Goal: Task Accomplishment & Management: Use online tool/utility

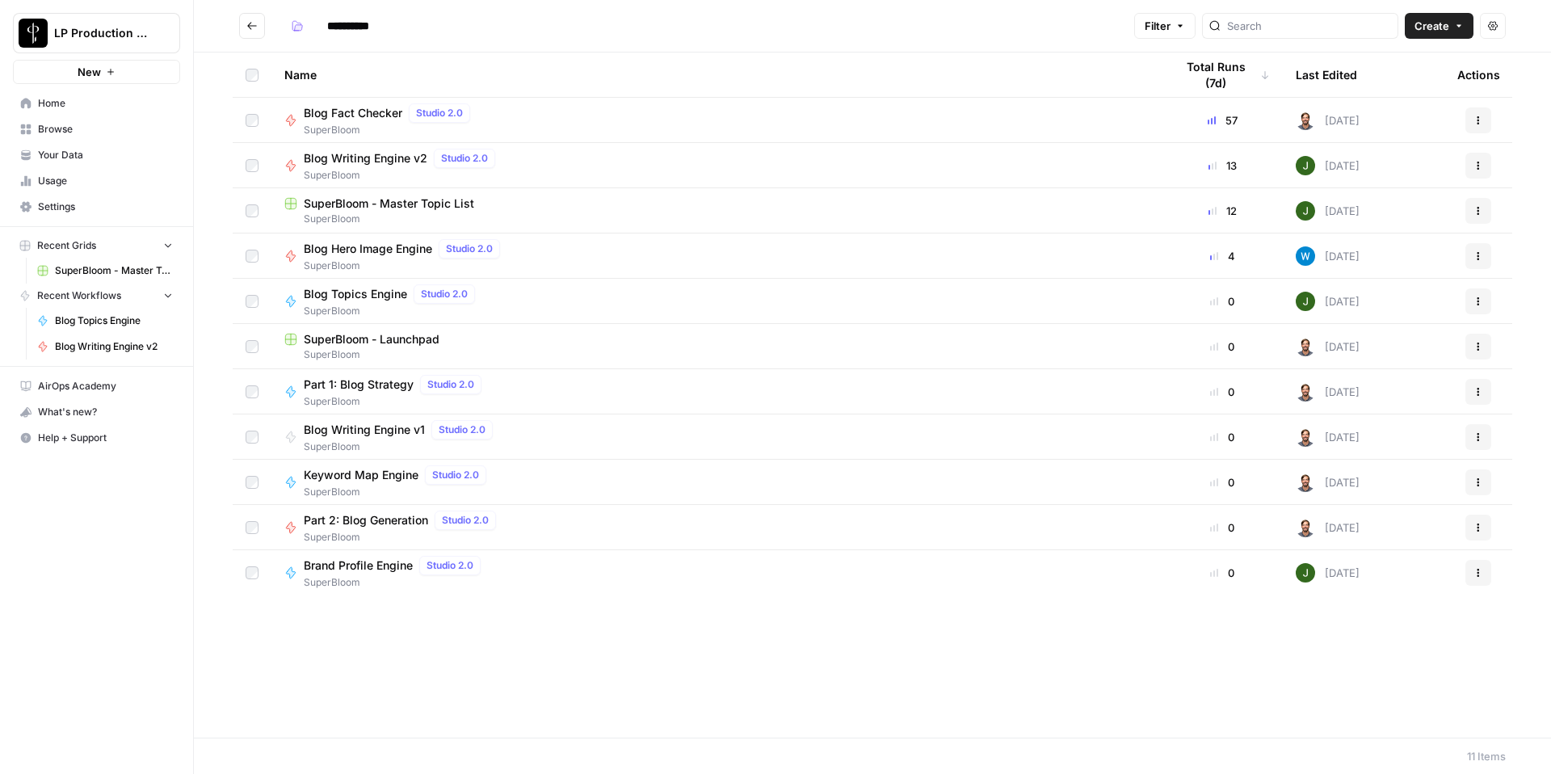
click at [400, 380] on span "Part 1: Blog Strategy" at bounding box center [359, 384] width 110 height 16
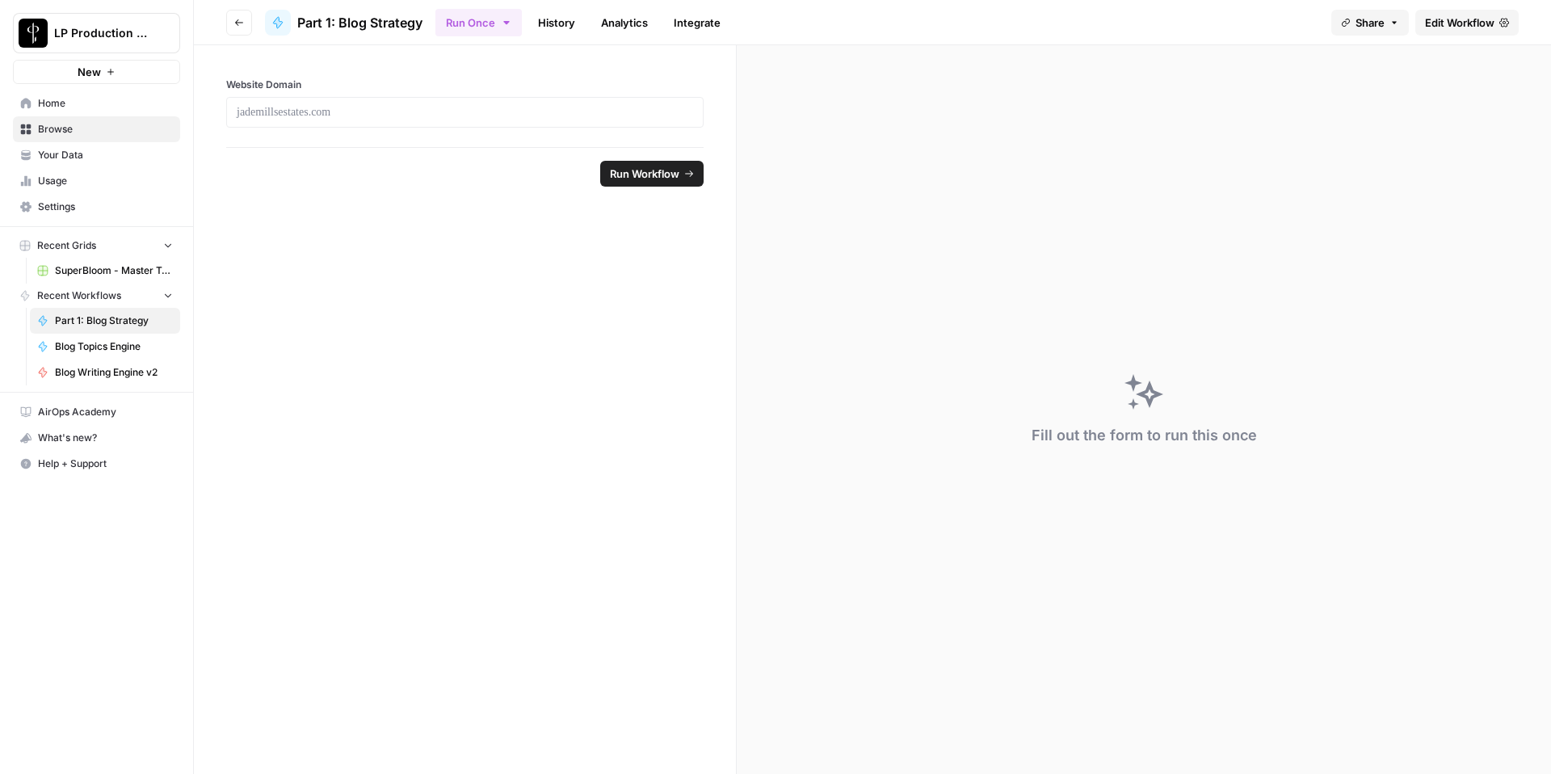
click at [1491, 22] on span "Edit Workflow" at bounding box center [1459, 23] width 69 height 16
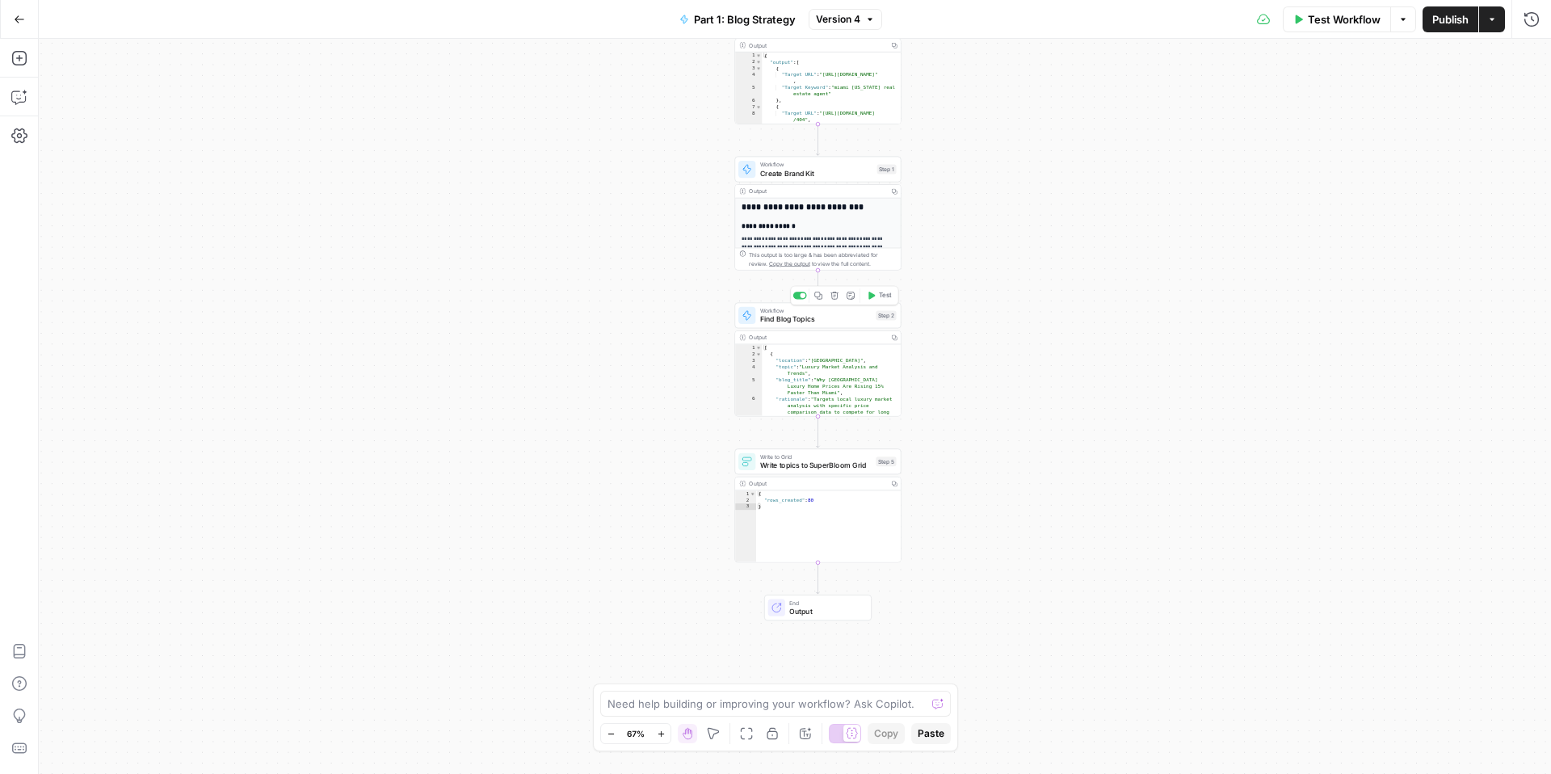
click at [833, 325] on div "Workflow Find Blog Topics Step 2 Copy step Delete step Add Note Test" at bounding box center [817, 315] width 166 height 26
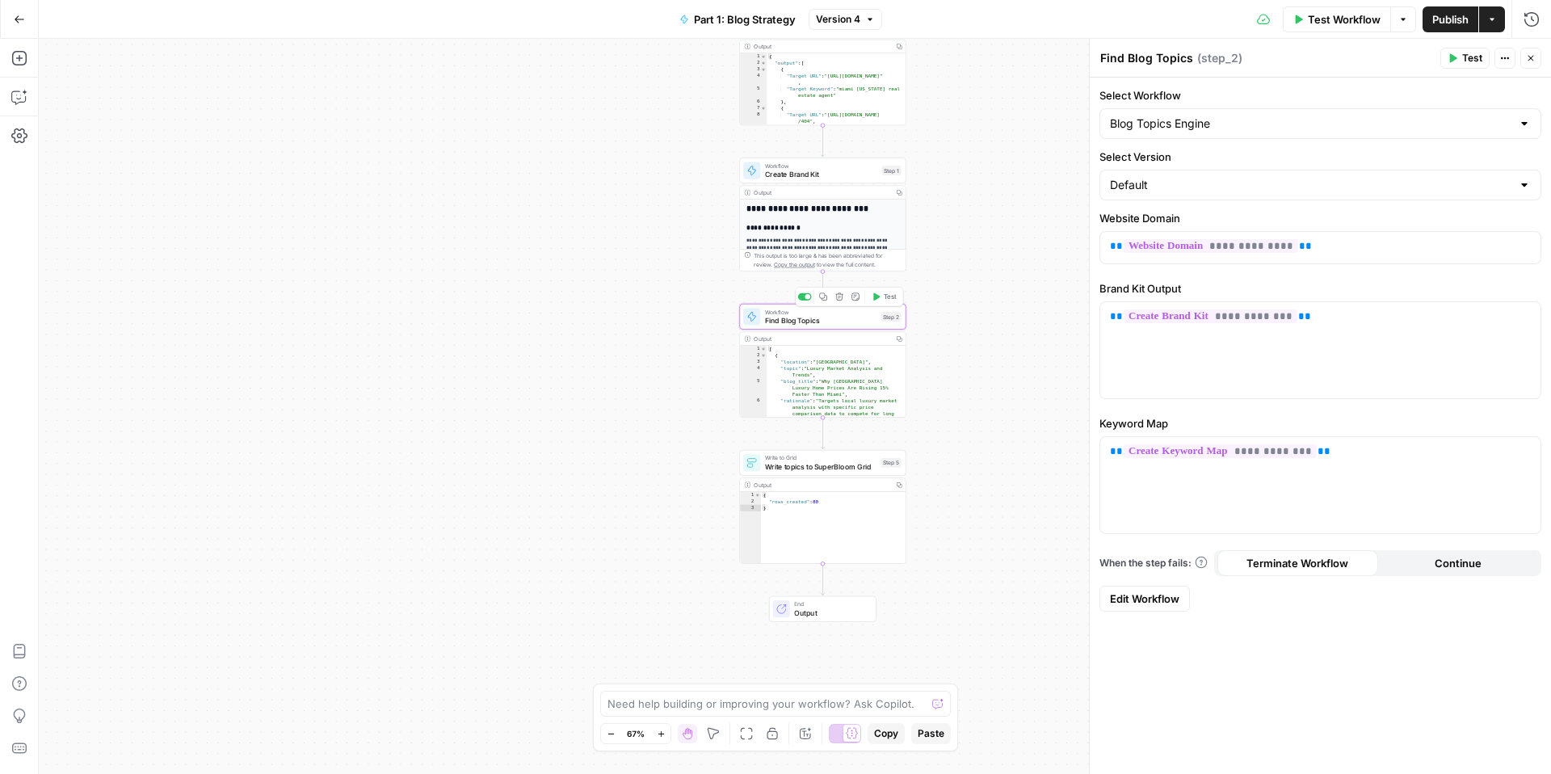
type input "Blog Topics Engine"
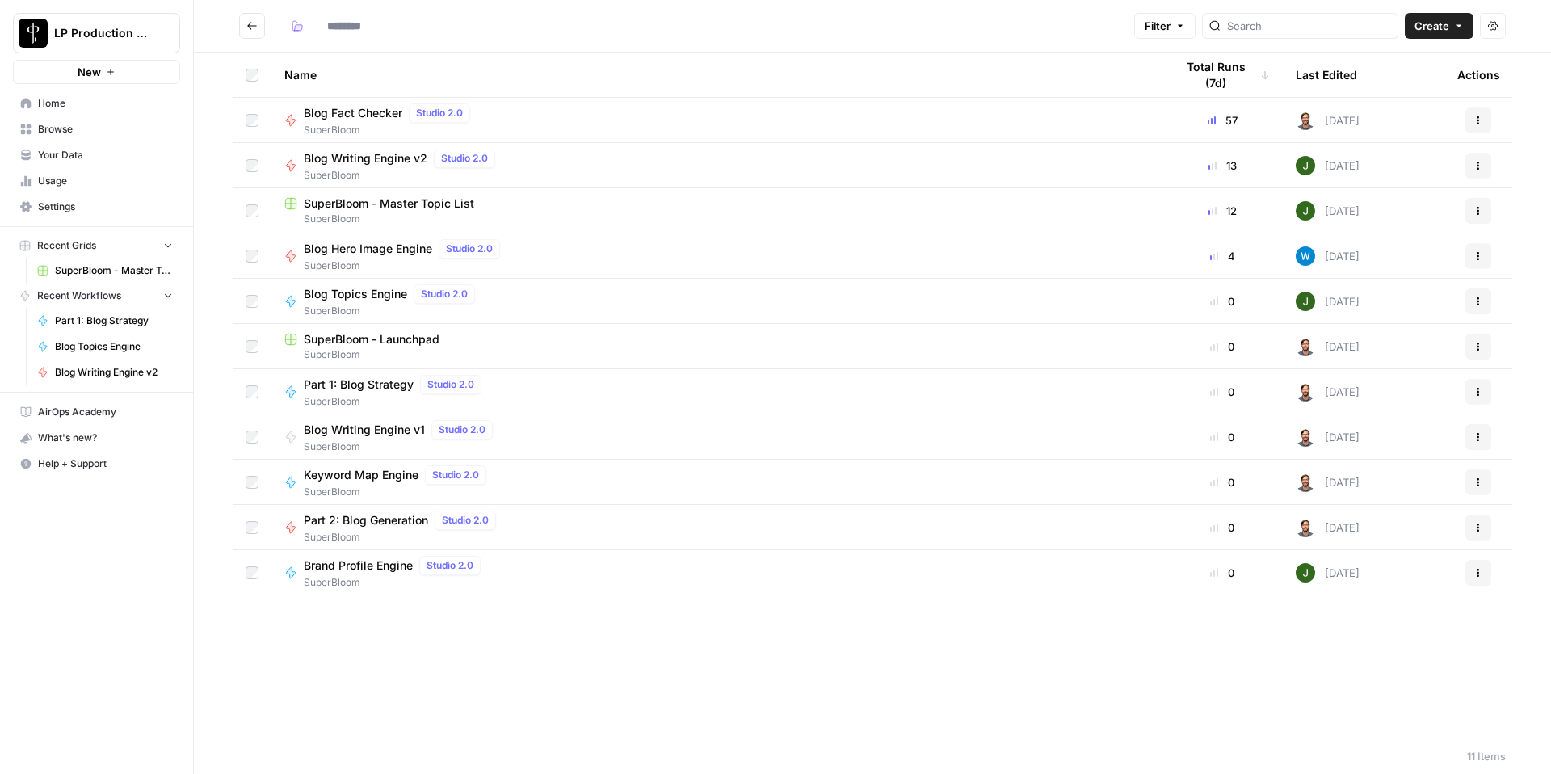
type input "**********"
click at [376, 290] on span "Blog Topics Engine" at bounding box center [355, 294] width 103 height 16
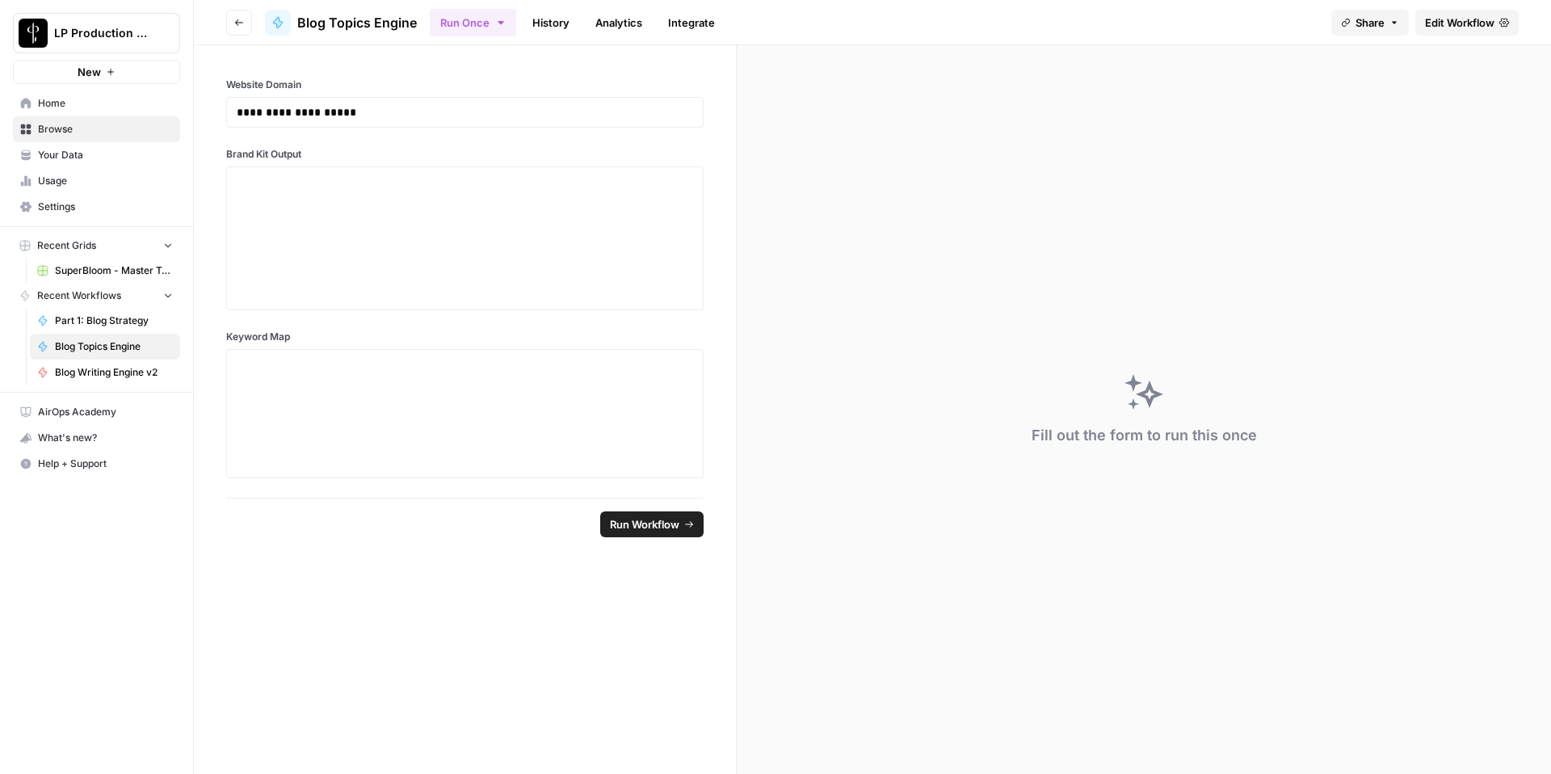
click at [1439, 23] on span "Edit Workflow" at bounding box center [1459, 23] width 69 height 16
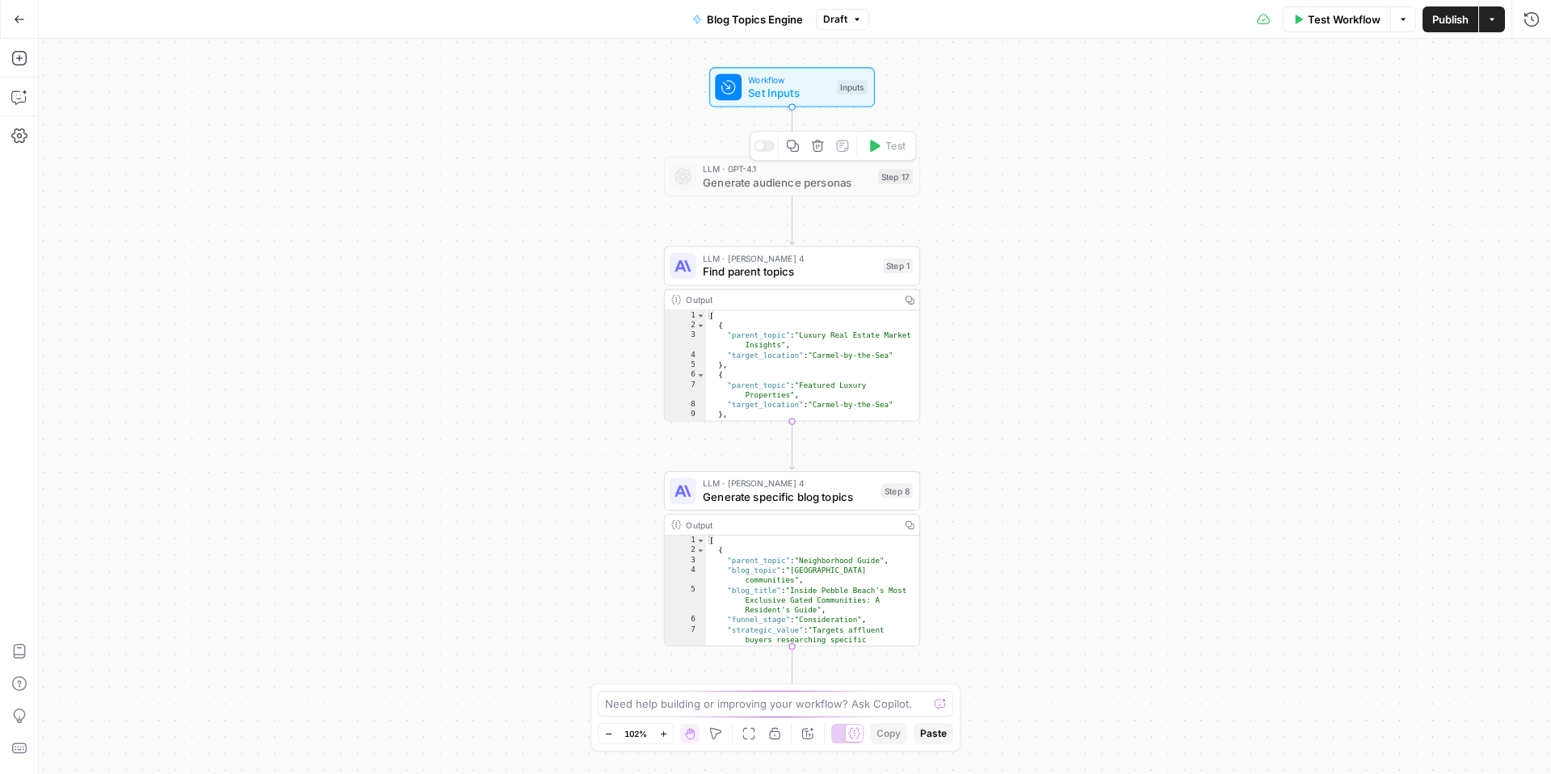
click at [749, 183] on span "Generate audience personas" at bounding box center [787, 182] width 169 height 16
click at [1196, 175] on div "Workflow Set Inputs Inputs LLM · GPT-4.1 Generate audience personas Step 17 LLM…" at bounding box center [795, 406] width 1512 height 735
click at [819, 269] on span "Find parent topics" at bounding box center [790, 272] width 174 height 16
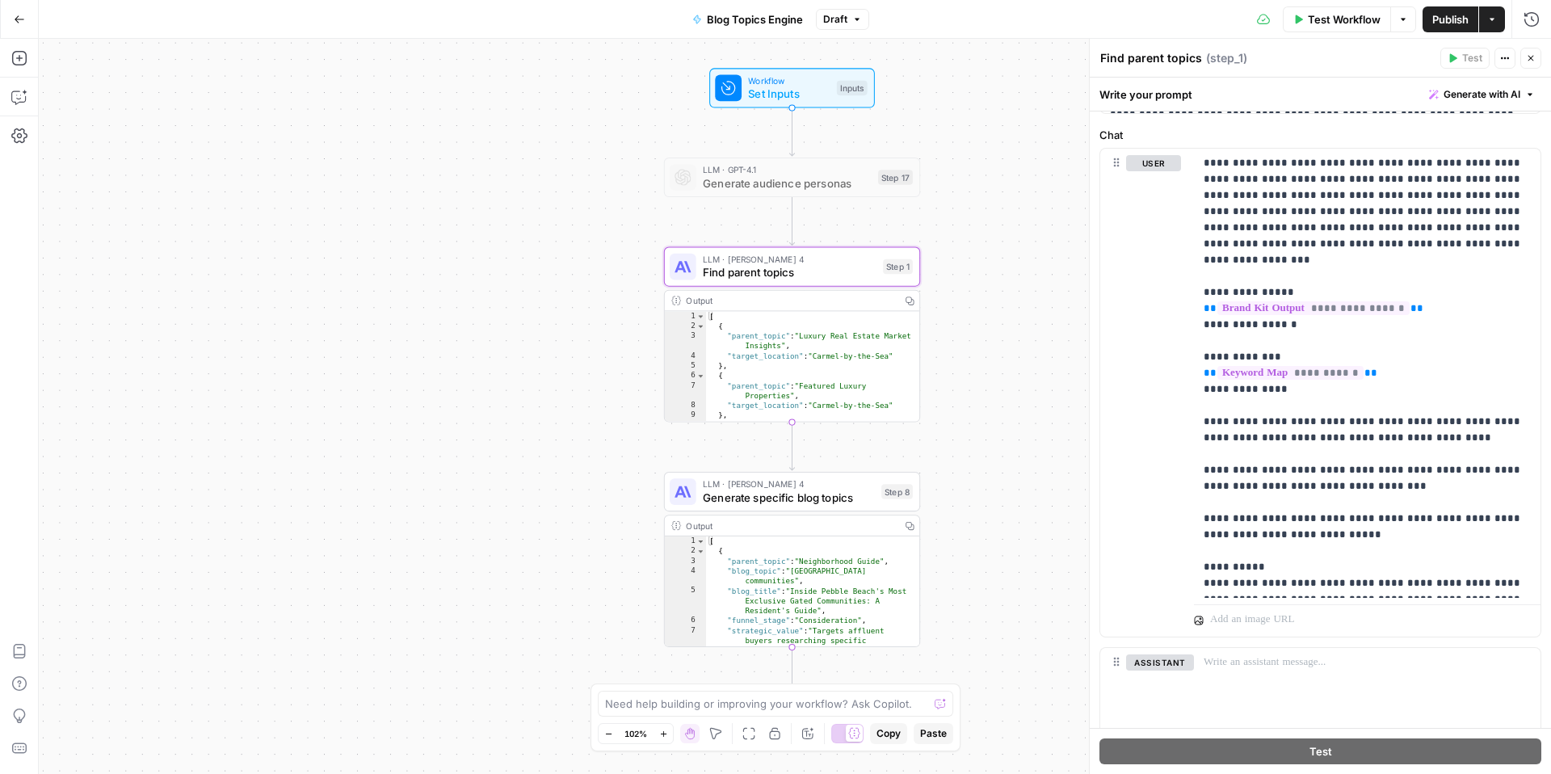
scroll to position [393, 0]
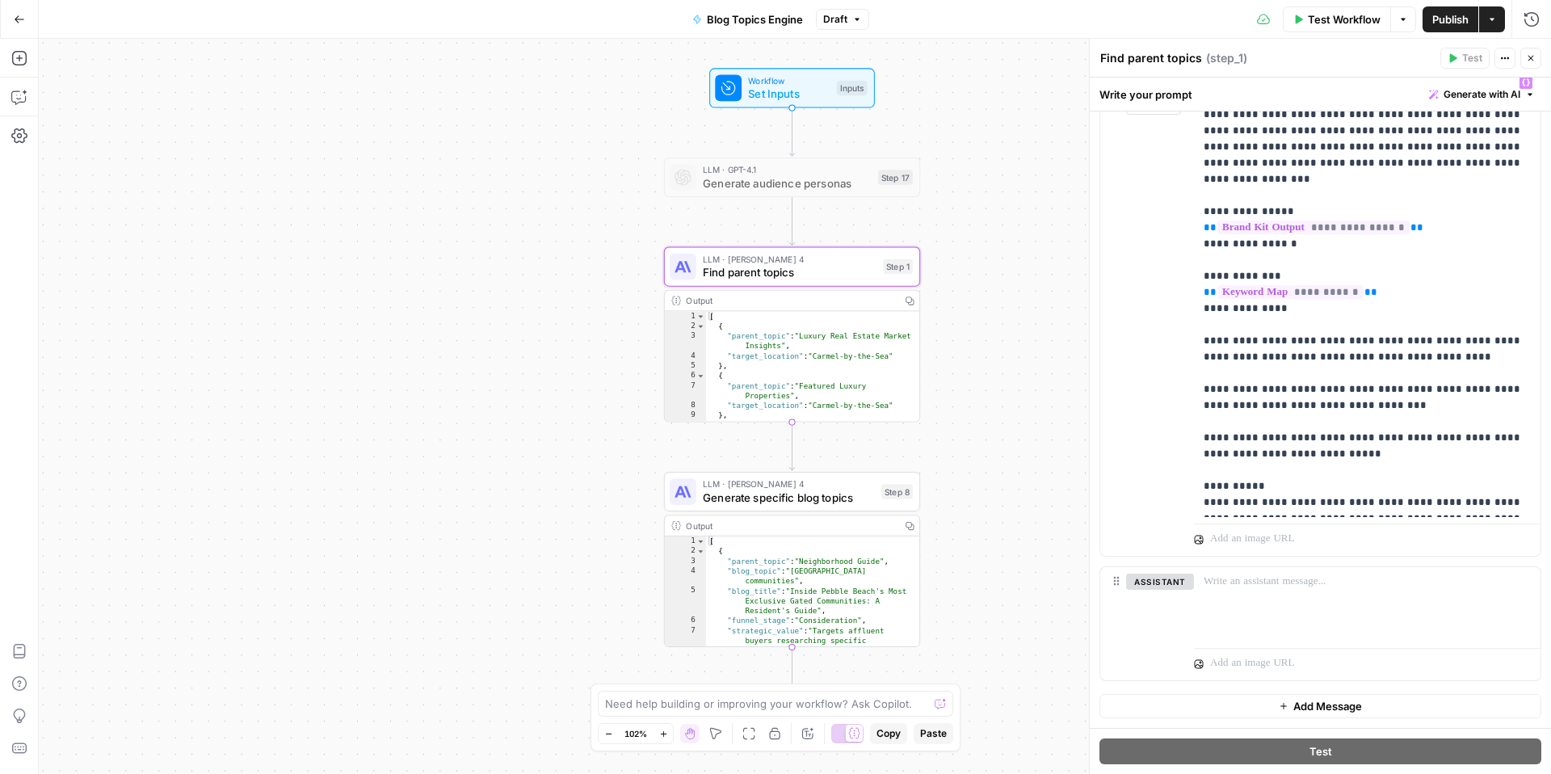
click at [1023, 193] on div "Workflow Set Inputs Inputs LLM · GPT-4.1 Generate audience personas Step 17 LLM…" at bounding box center [795, 406] width 1512 height 735
click at [1528, 61] on icon "button" at bounding box center [1531, 58] width 10 height 10
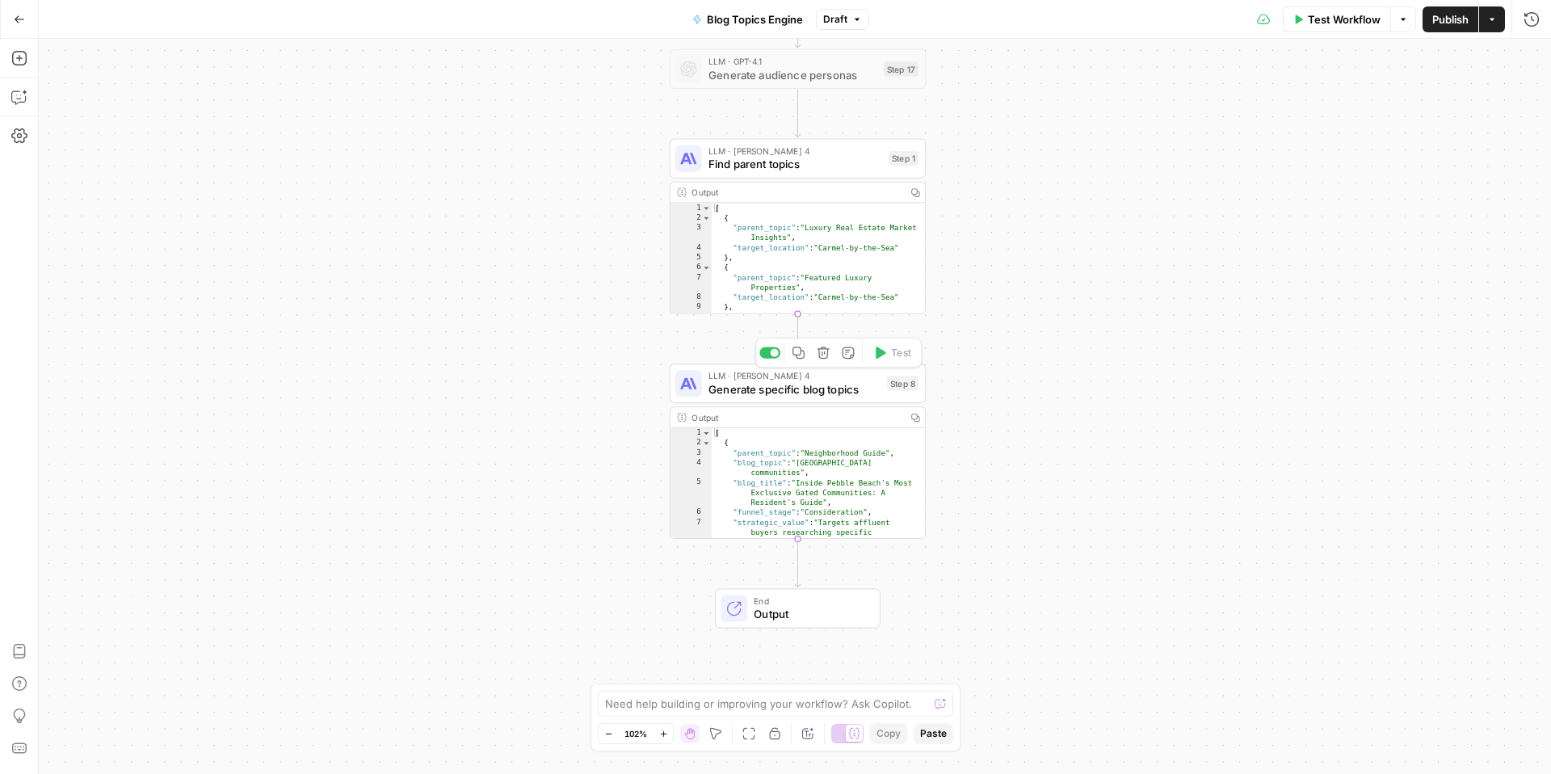
click at [836, 389] on span "Generate specific blog topics" at bounding box center [795, 389] width 172 height 16
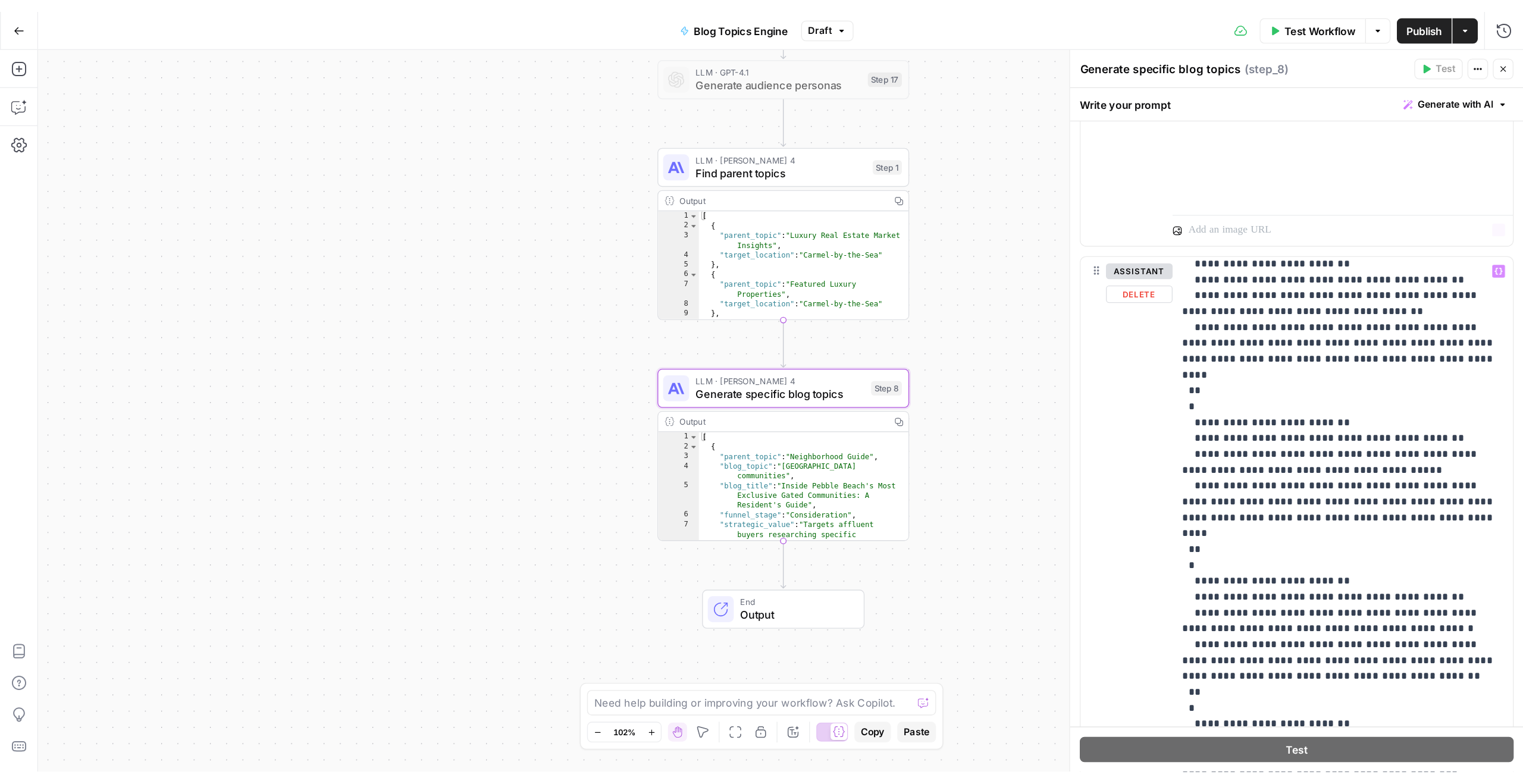
scroll to position [4738, 0]
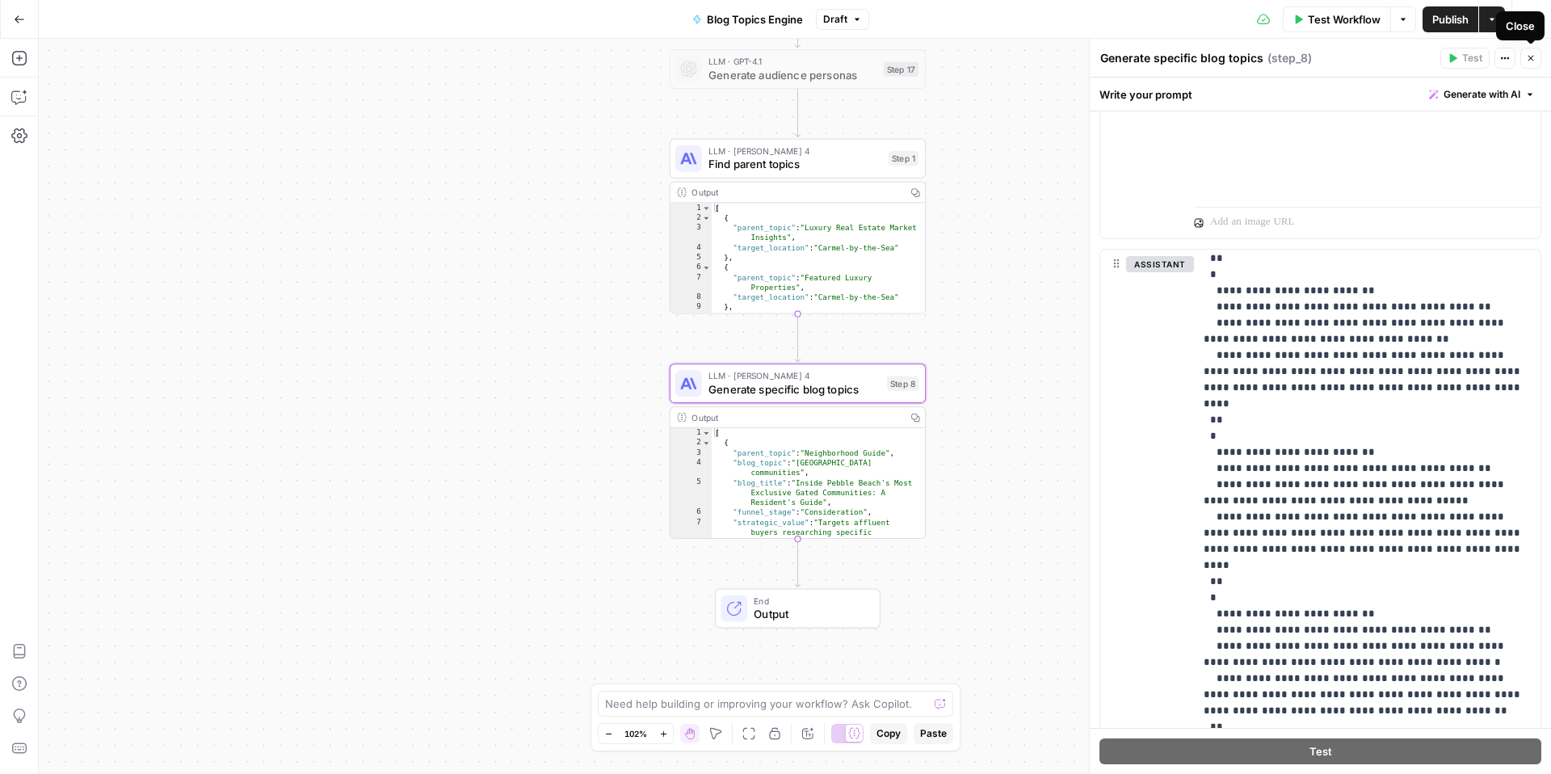
click at [1524, 58] on button "Close" at bounding box center [1530, 58] width 21 height 21
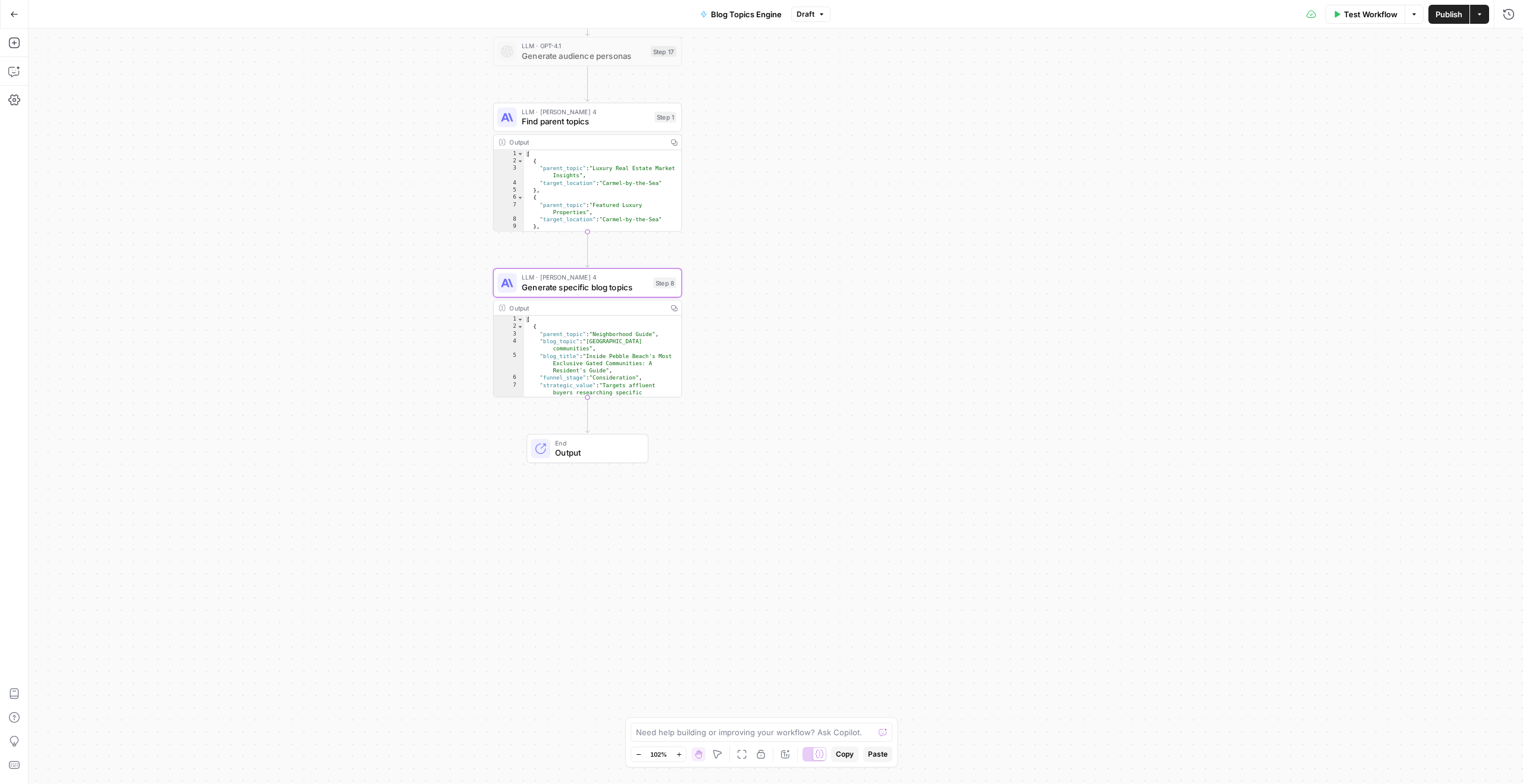
click at [817, 252] on div "Workflow Set Inputs Inputs LLM · GPT-4.1 Generate audience personas Step 17 LLM…" at bounding box center [775, 406] width 1494 height 755
click at [683, 569] on button "Zoom In" at bounding box center [678, 754] width 14 height 14
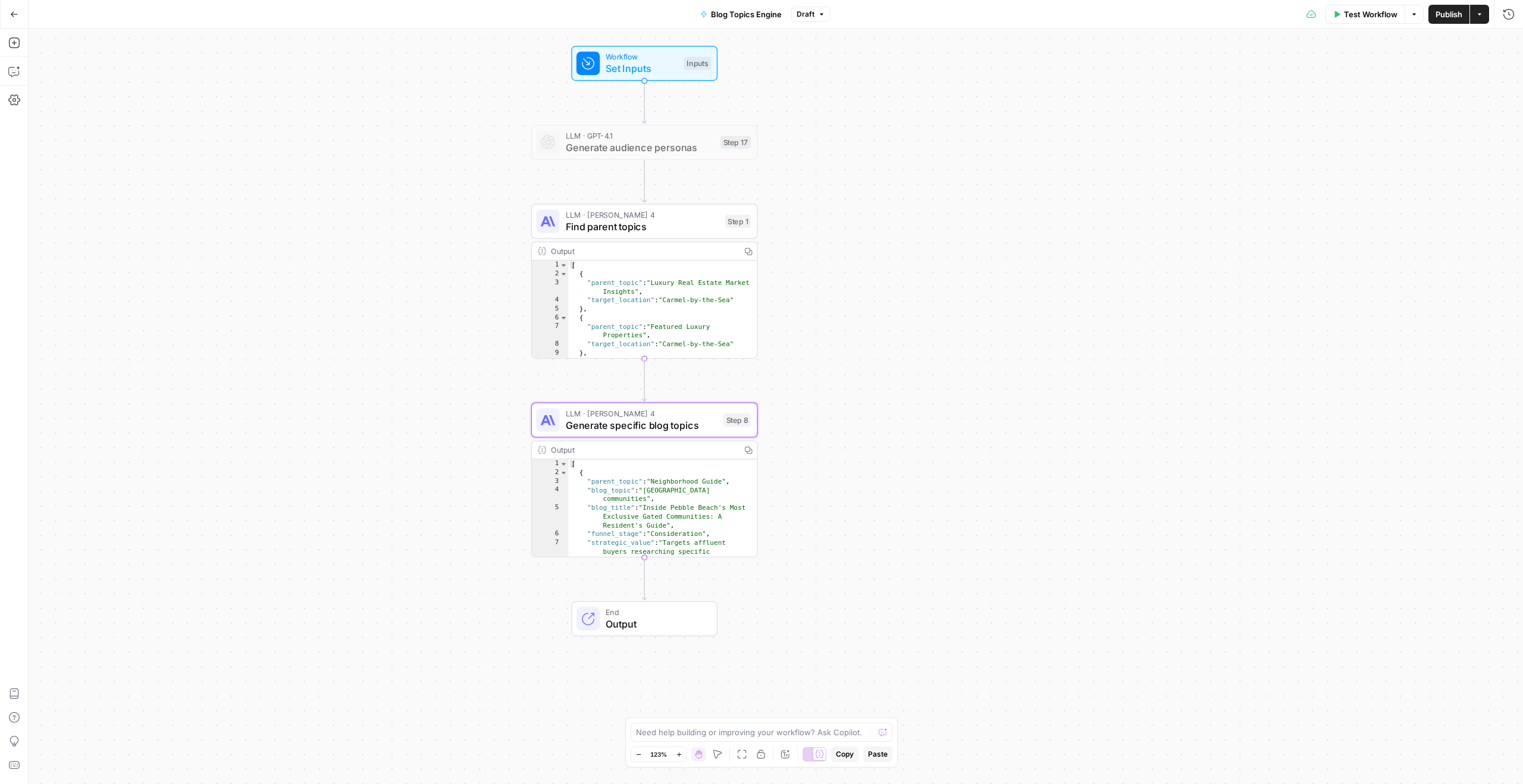
drag, startPoint x: 756, startPoint y: 345, endPoint x: 851, endPoint y: 506, distance: 186.9
click at [851, 506] on div "Workflow Set Inputs Inputs LLM · GPT-4.1 Generate audience personas Step 17 LLM…" at bounding box center [775, 406] width 1494 height 755
click at [929, 378] on div "Workflow Set Inputs Inputs LLM · GPT-4.1 Generate audience personas Step 17 LLM…" at bounding box center [775, 406] width 1494 height 755
click at [669, 79] on span "Set Inputs" at bounding box center [641, 74] width 73 height 15
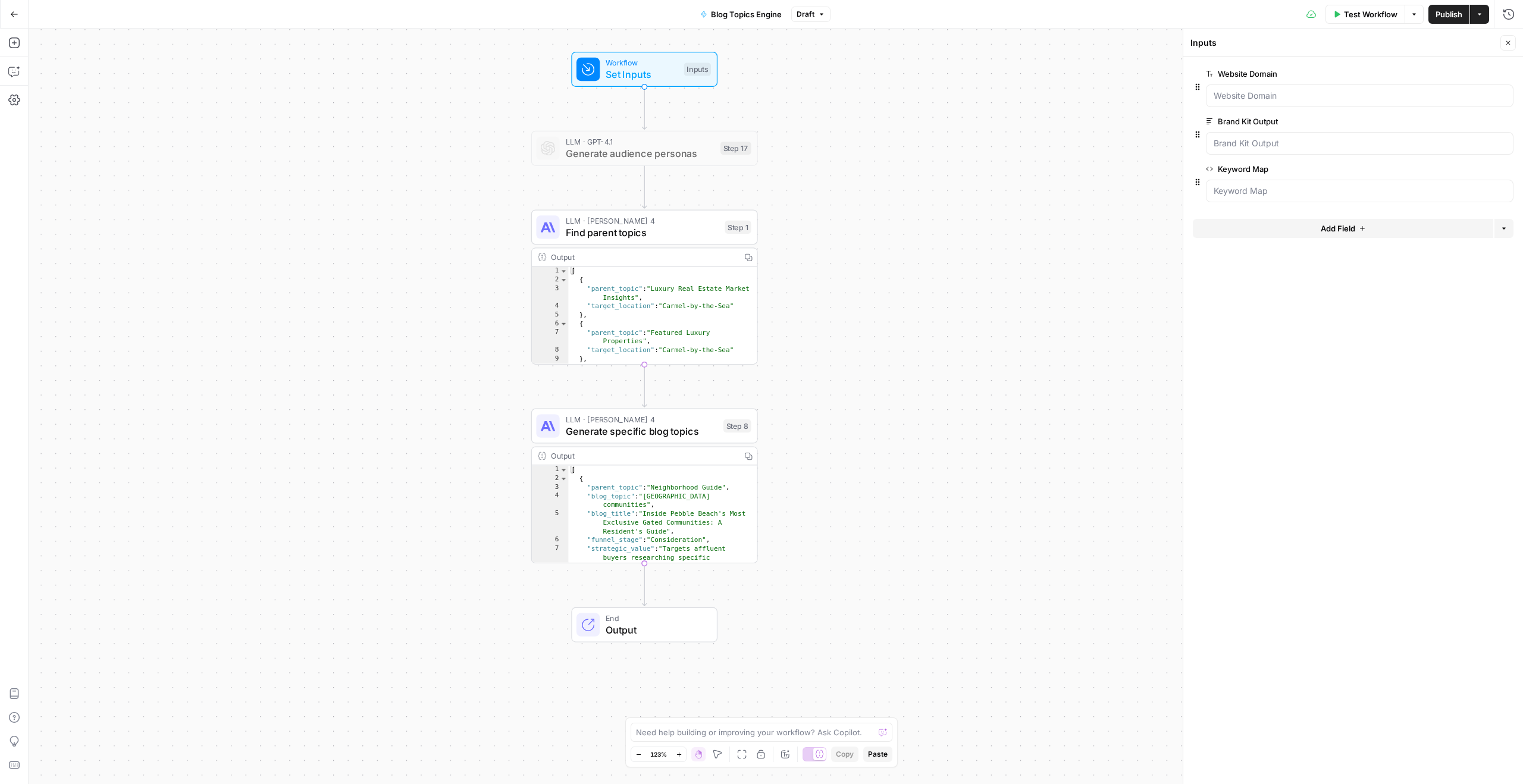
click at [747, 453] on icon "button" at bounding box center [748, 456] width 8 height 8
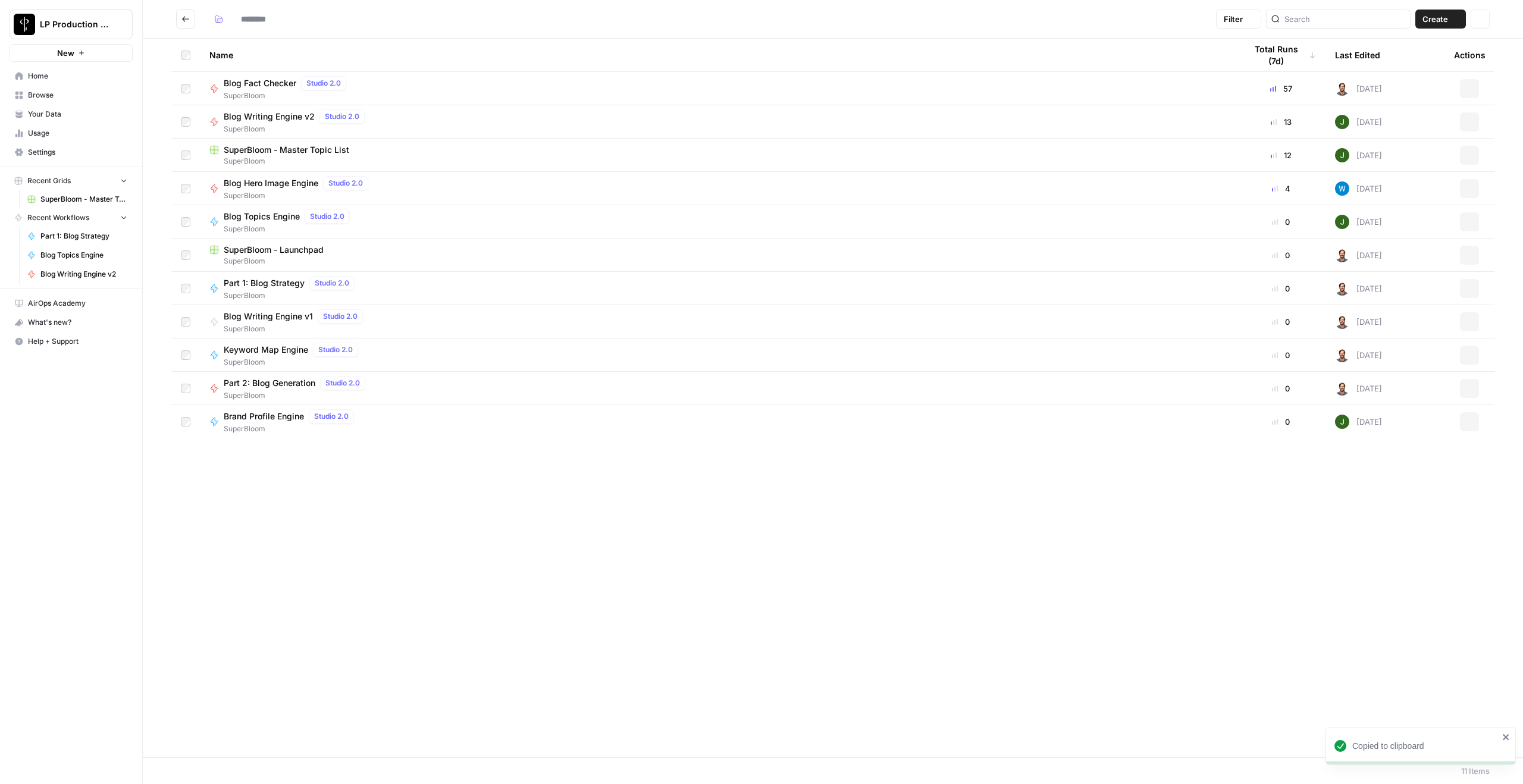
type input "**********"
click at [278, 283] on span "Part 1: Blog Strategy" at bounding box center [264, 283] width 81 height 12
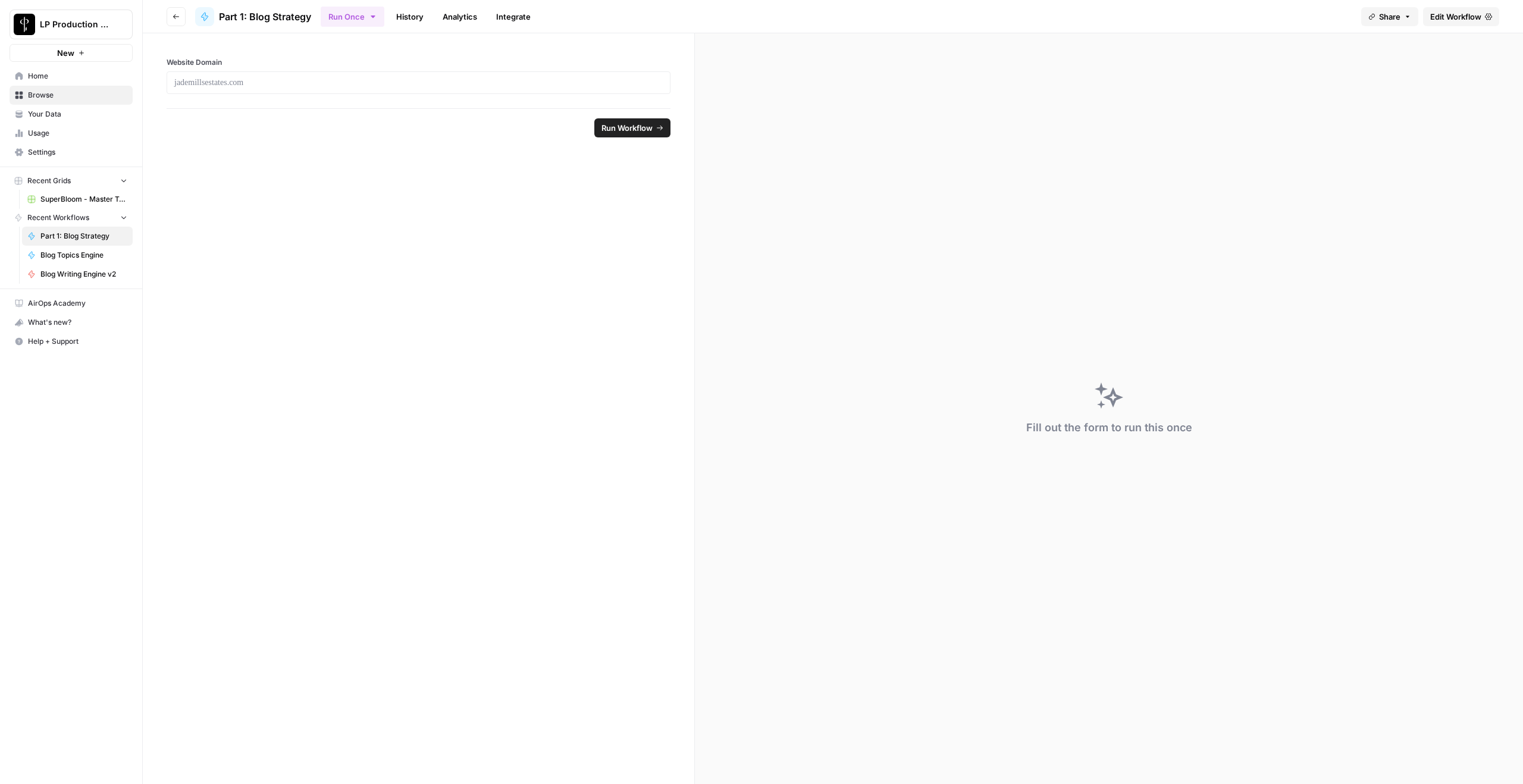
click at [1142, 20] on span "Edit Workflow" at bounding box center [1455, 17] width 51 height 12
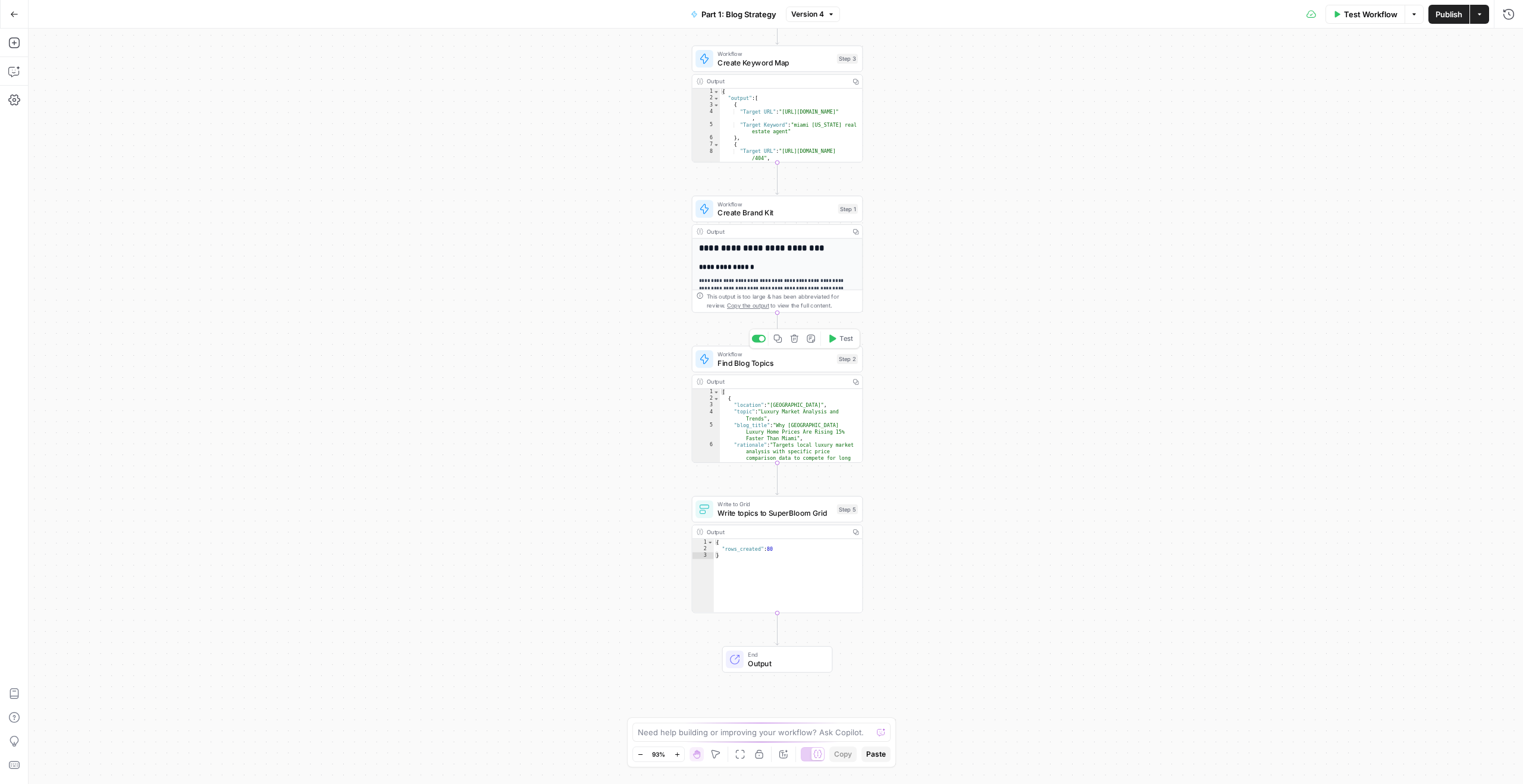
click at [791, 365] on span "Find Blog Topics" at bounding box center [775, 363] width 115 height 11
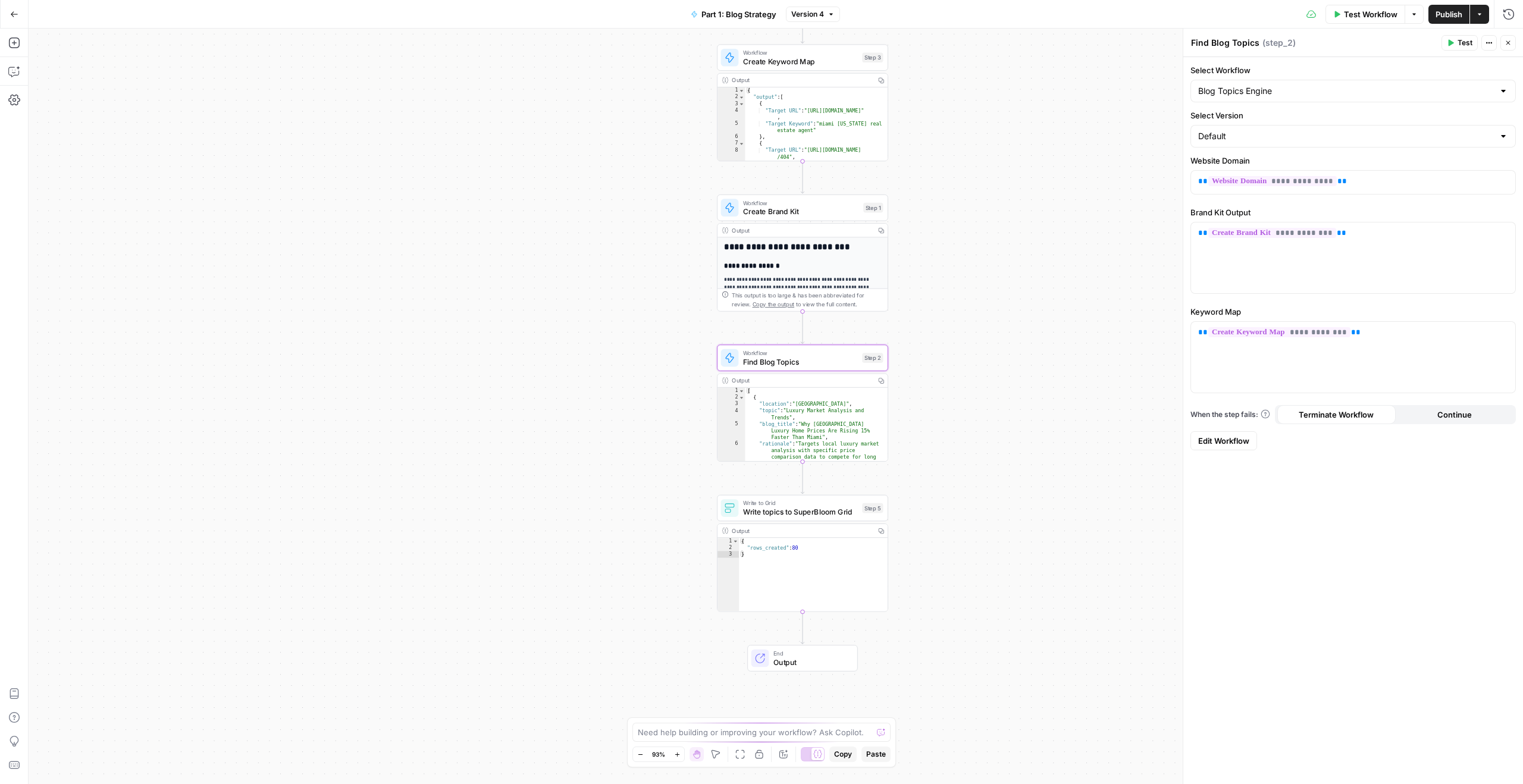
click at [1142, 39] on icon "button" at bounding box center [1508, 43] width 7 height 7
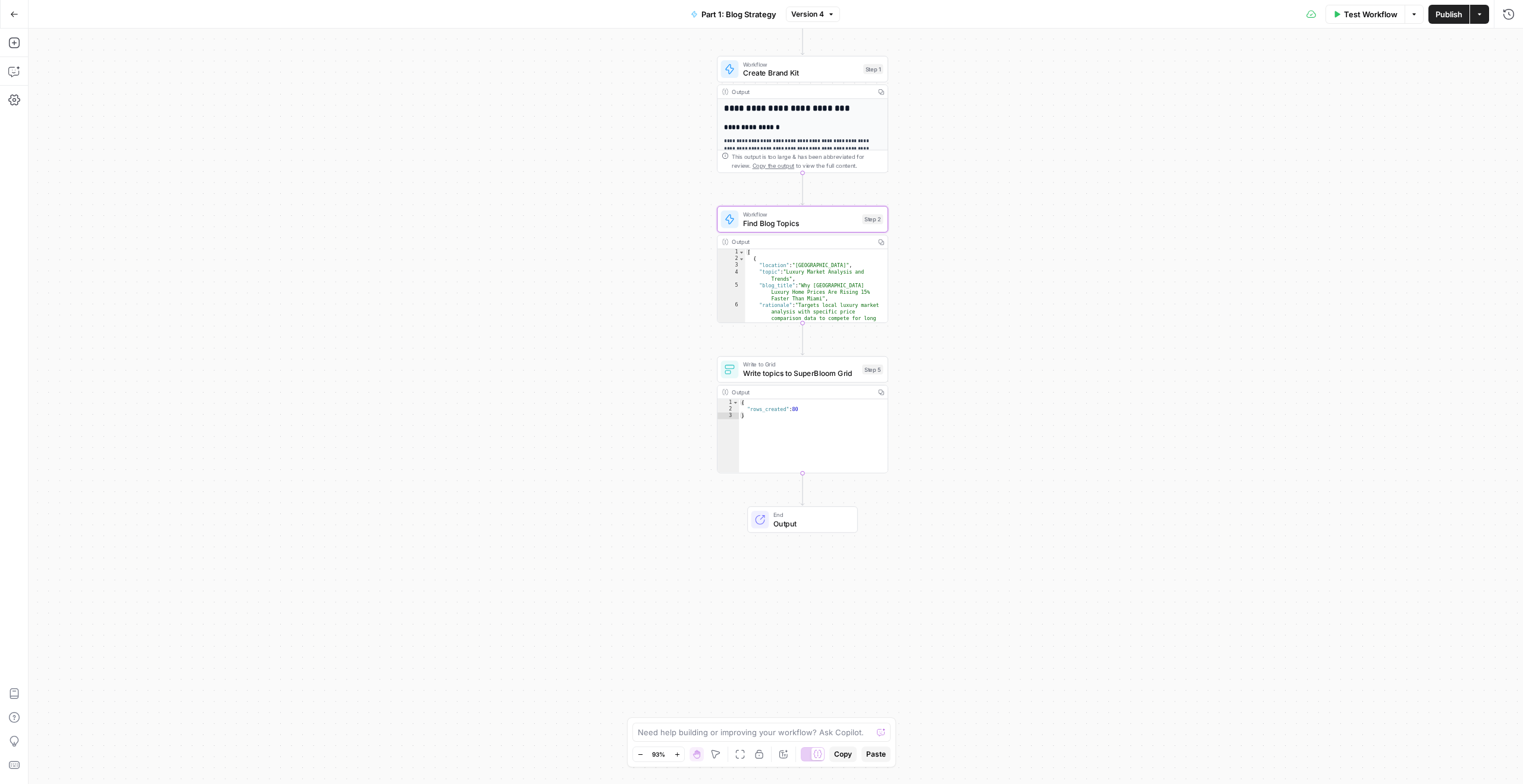
click at [11, 10] on icon "button" at bounding box center [14, 14] width 8 height 8
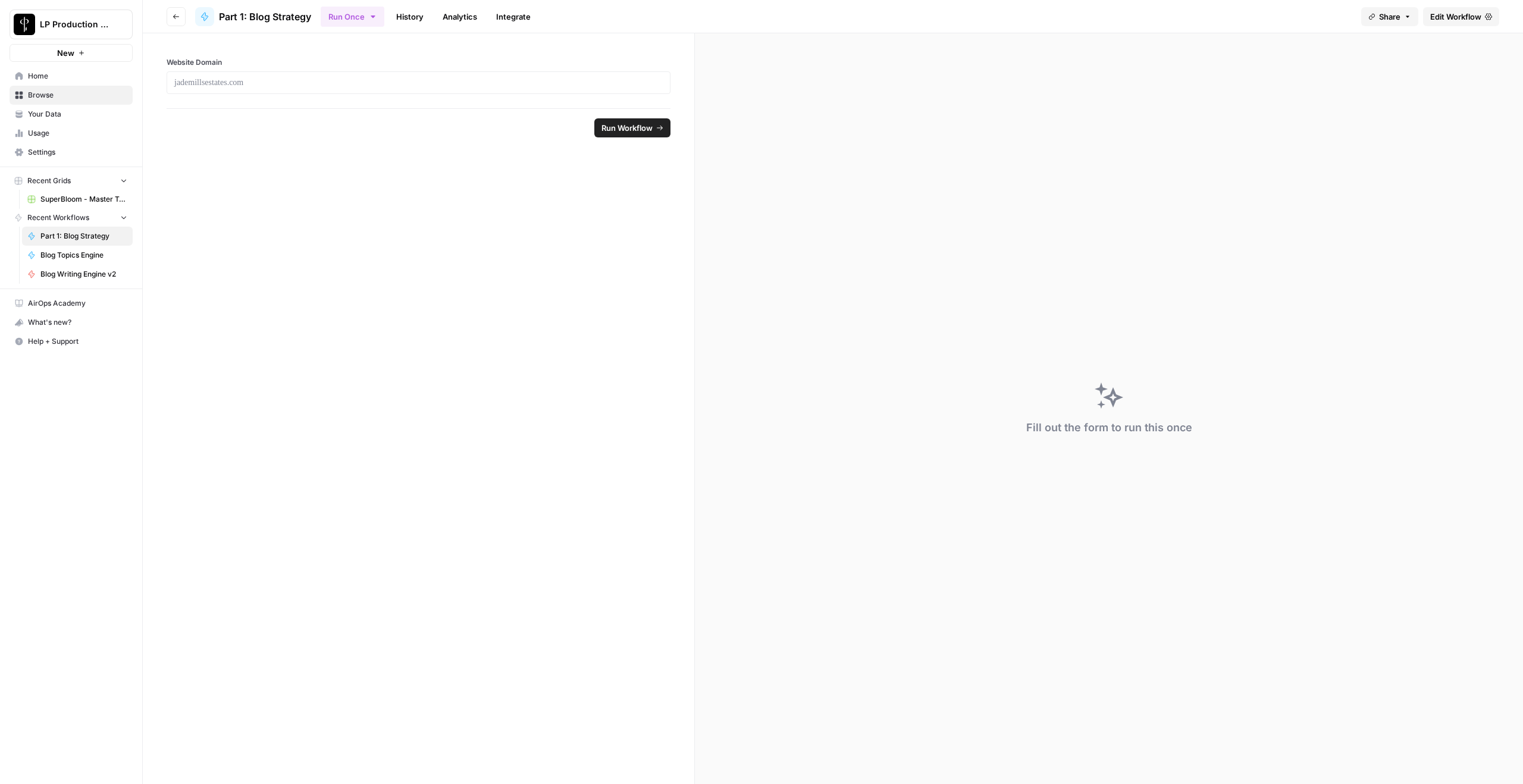
click at [163, 8] on header "Go back Part 1: Blog Strategy Run Once History Analytics Integrate Share Edit W…" at bounding box center [833, 16] width 1380 height 33
click at [175, 18] on icon "button" at bounding box center [176, 17] width 7 height 7
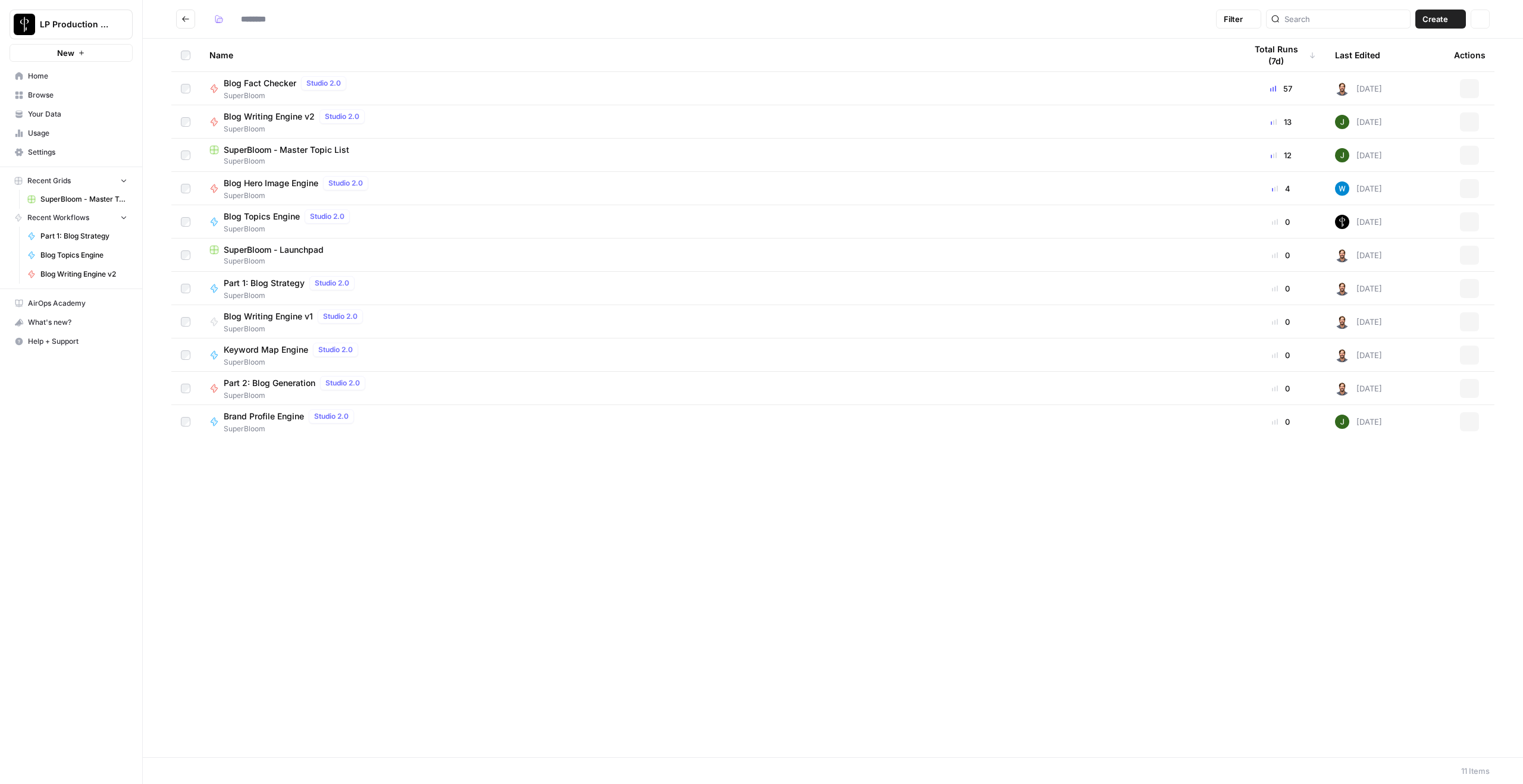
type input "**********"
click at [279, 211] on span "Blog Topics Engine" at bounding box center [261, 216] width 76 height 12
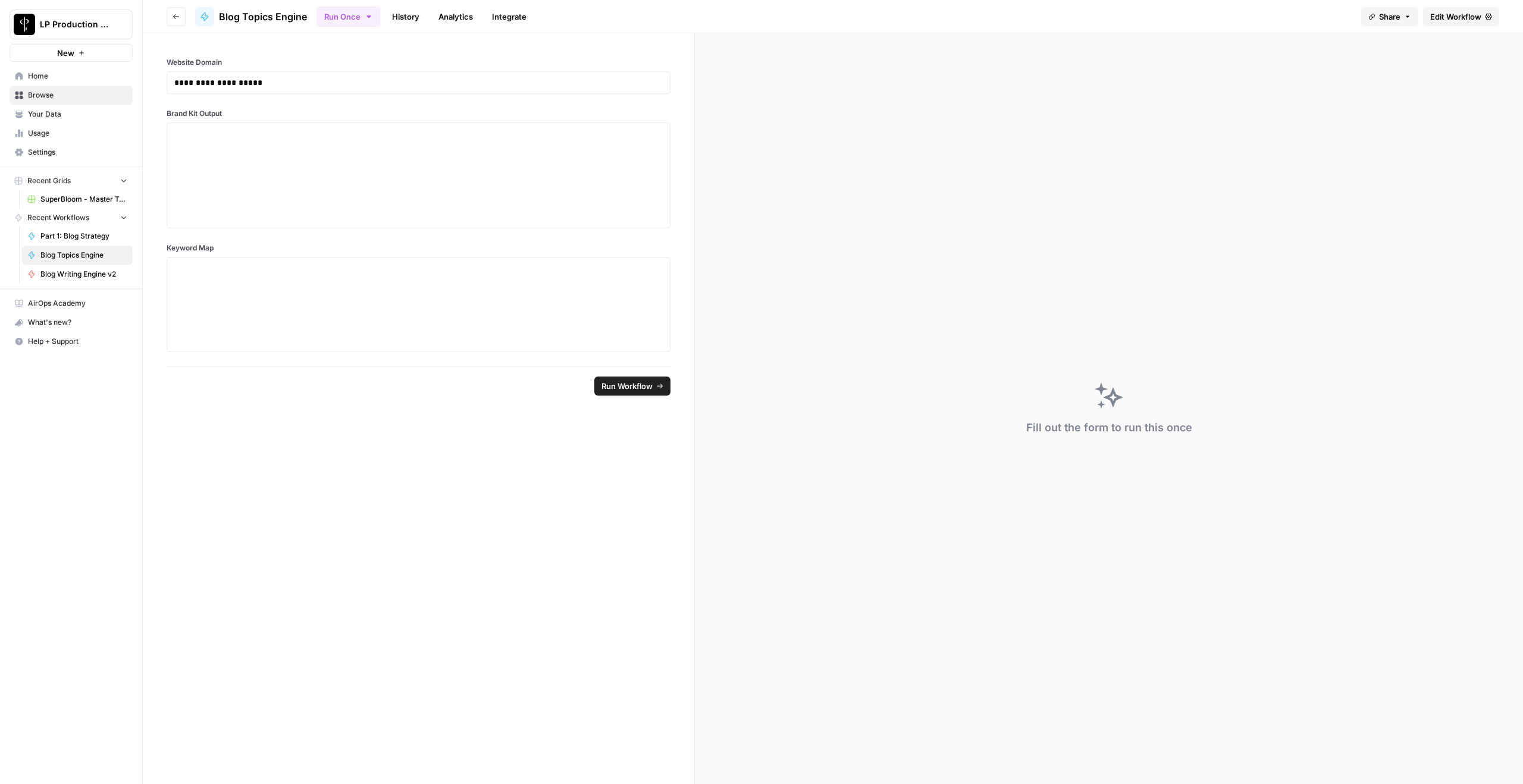
click at [1142, 19] on span "Edit Workflow" at bounding box center [1455, 17] width 51 height 12
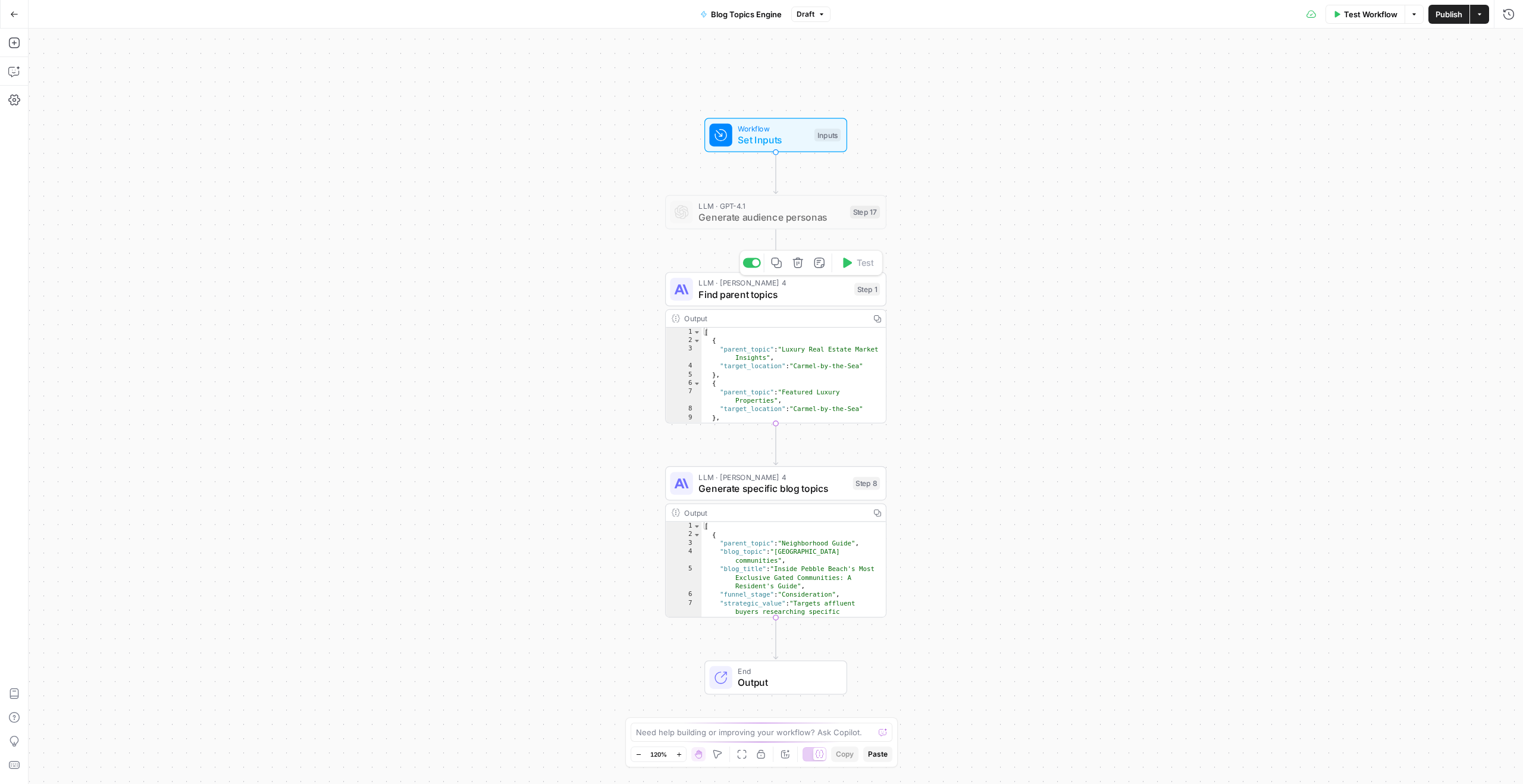
click at [778, 295] on span "Find parent topics" at bounding box center [773, 294] width 150 height 14
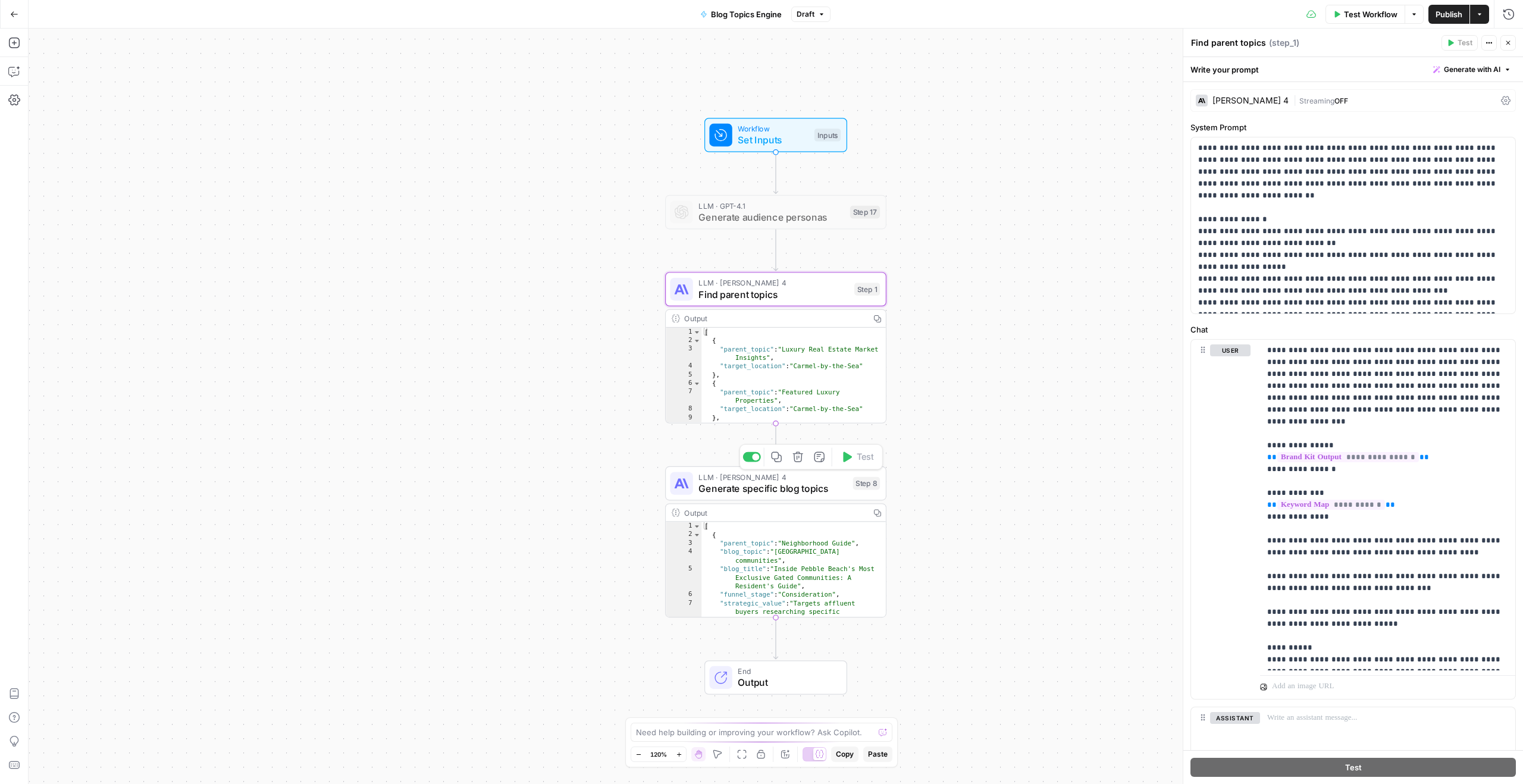
click at [807, 488] on span "Generate specific blog topics" at bounding box center [773, 488] width 149 height 14
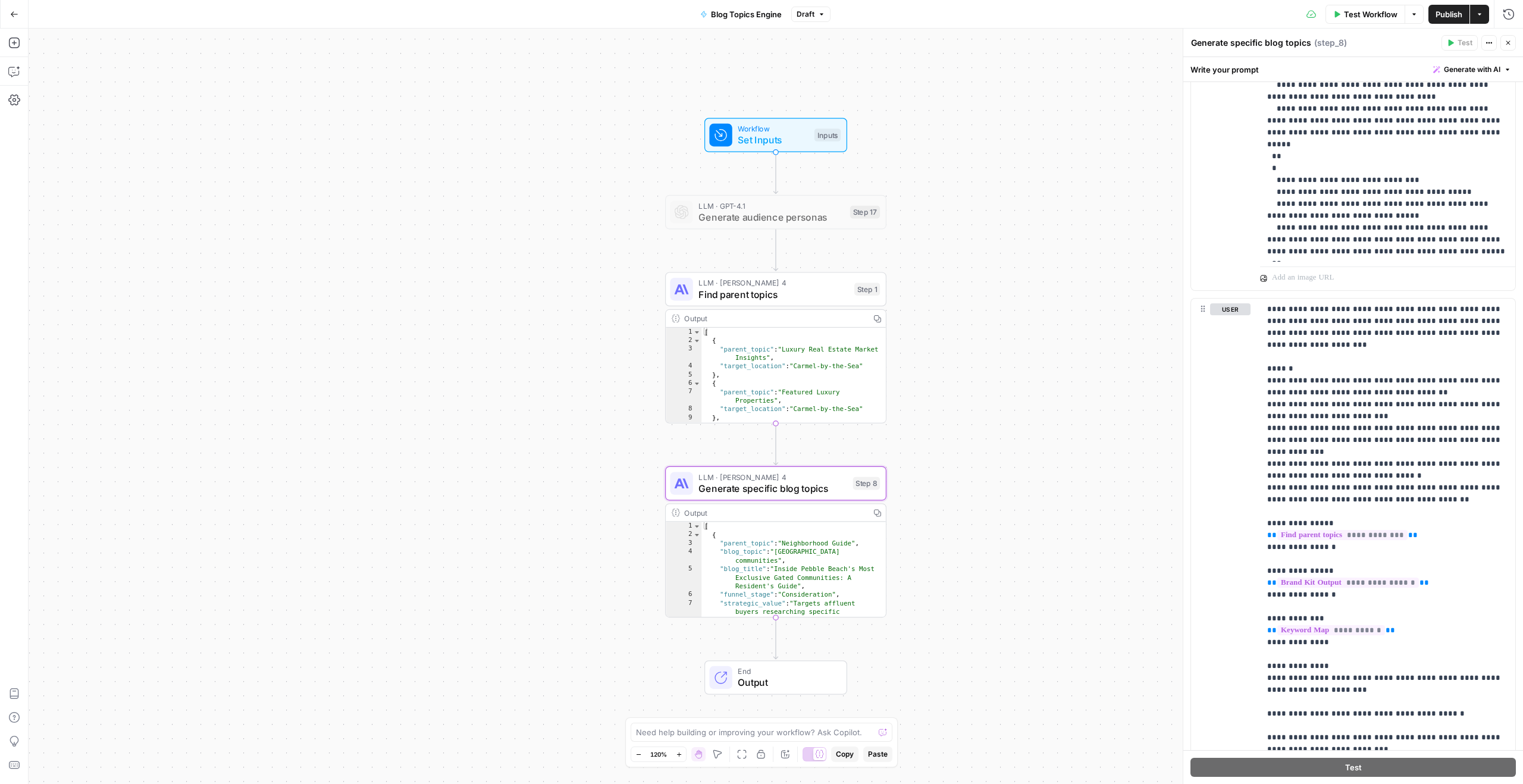
click at [802, 300] on span "Find parent topics" at bounding box center [773, 294] width 150 height 14
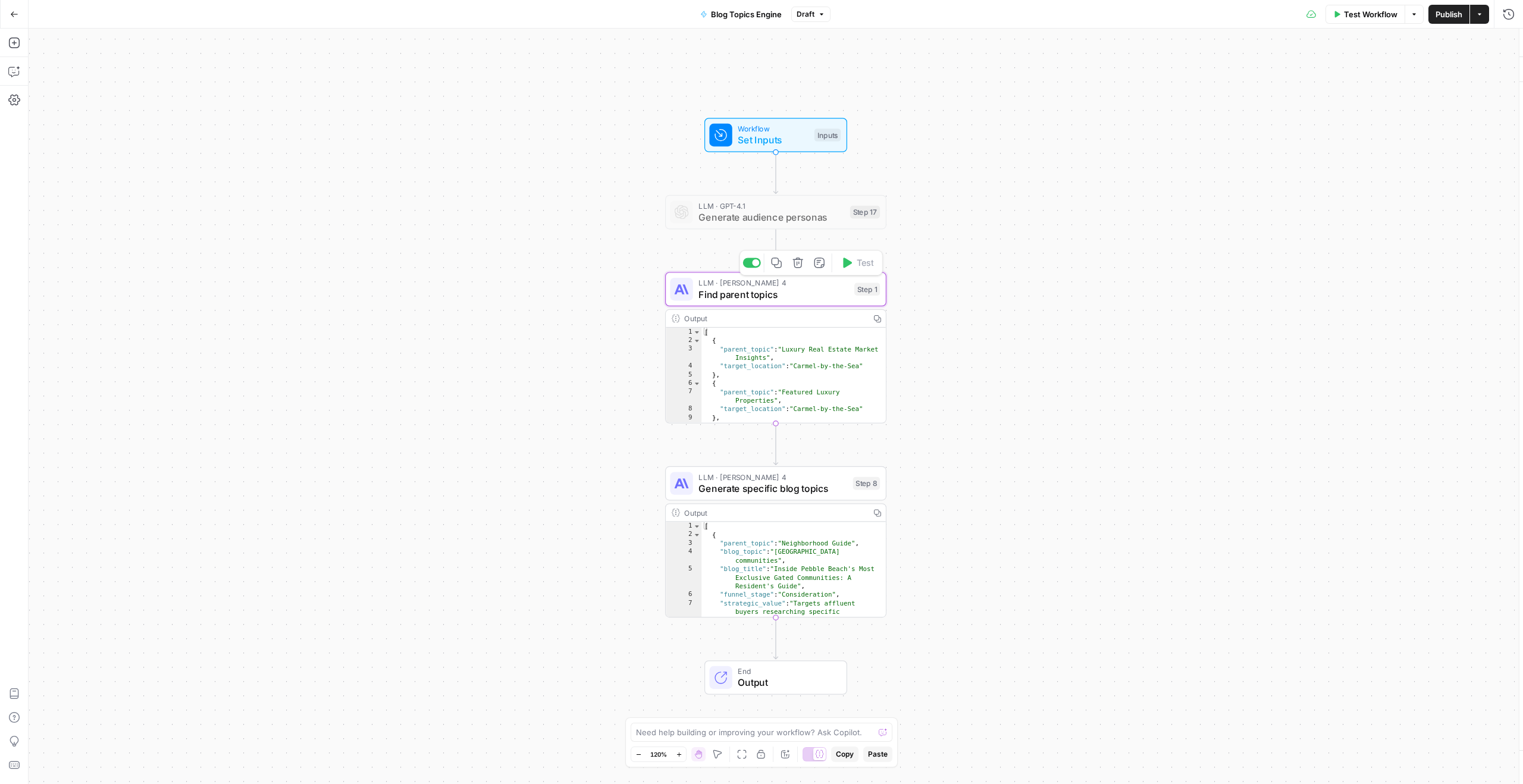
type textarea "Find parent topics"
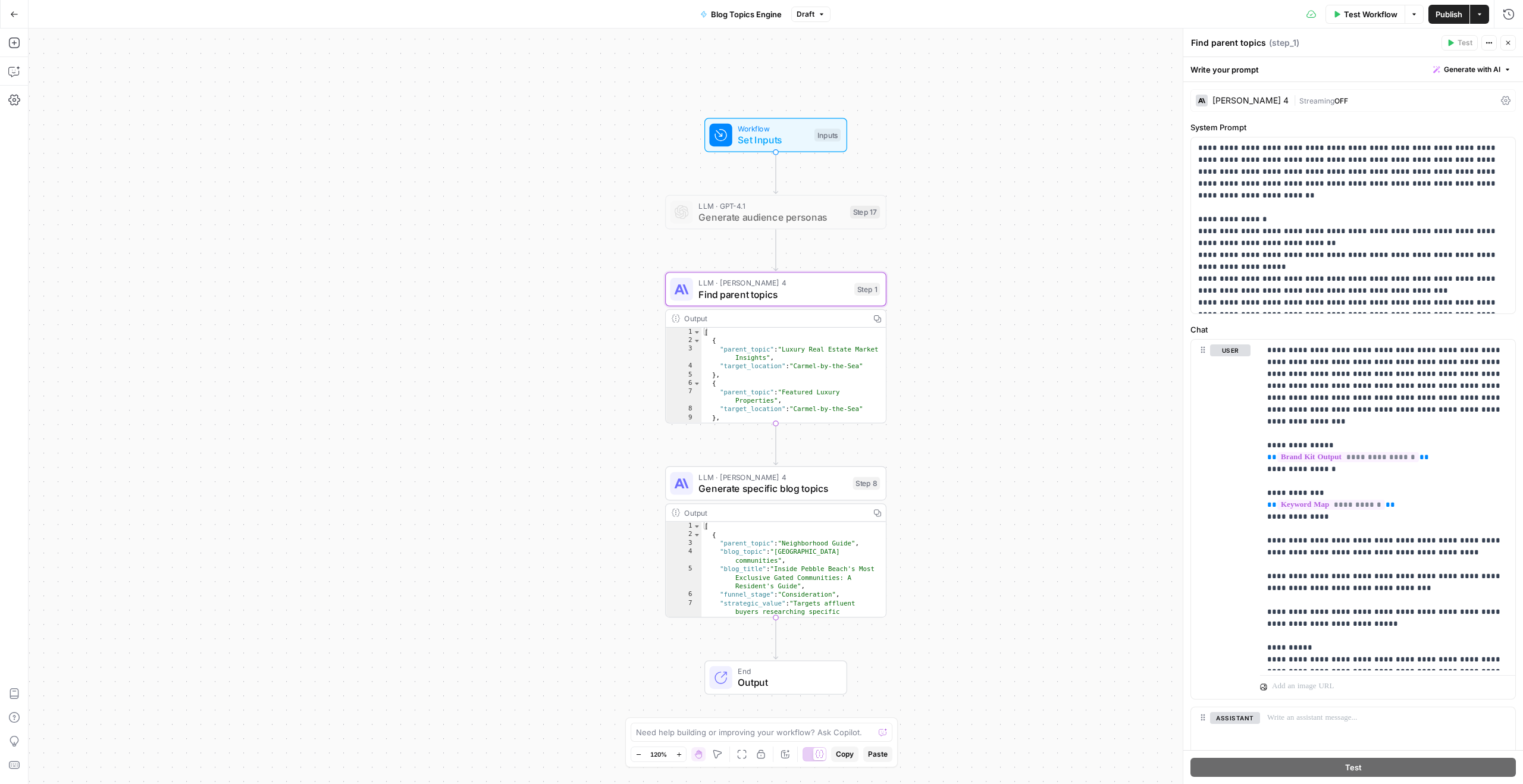
click at [1142, 45] on button "Close" at bounding box center [1508, 43] width 15 height 15
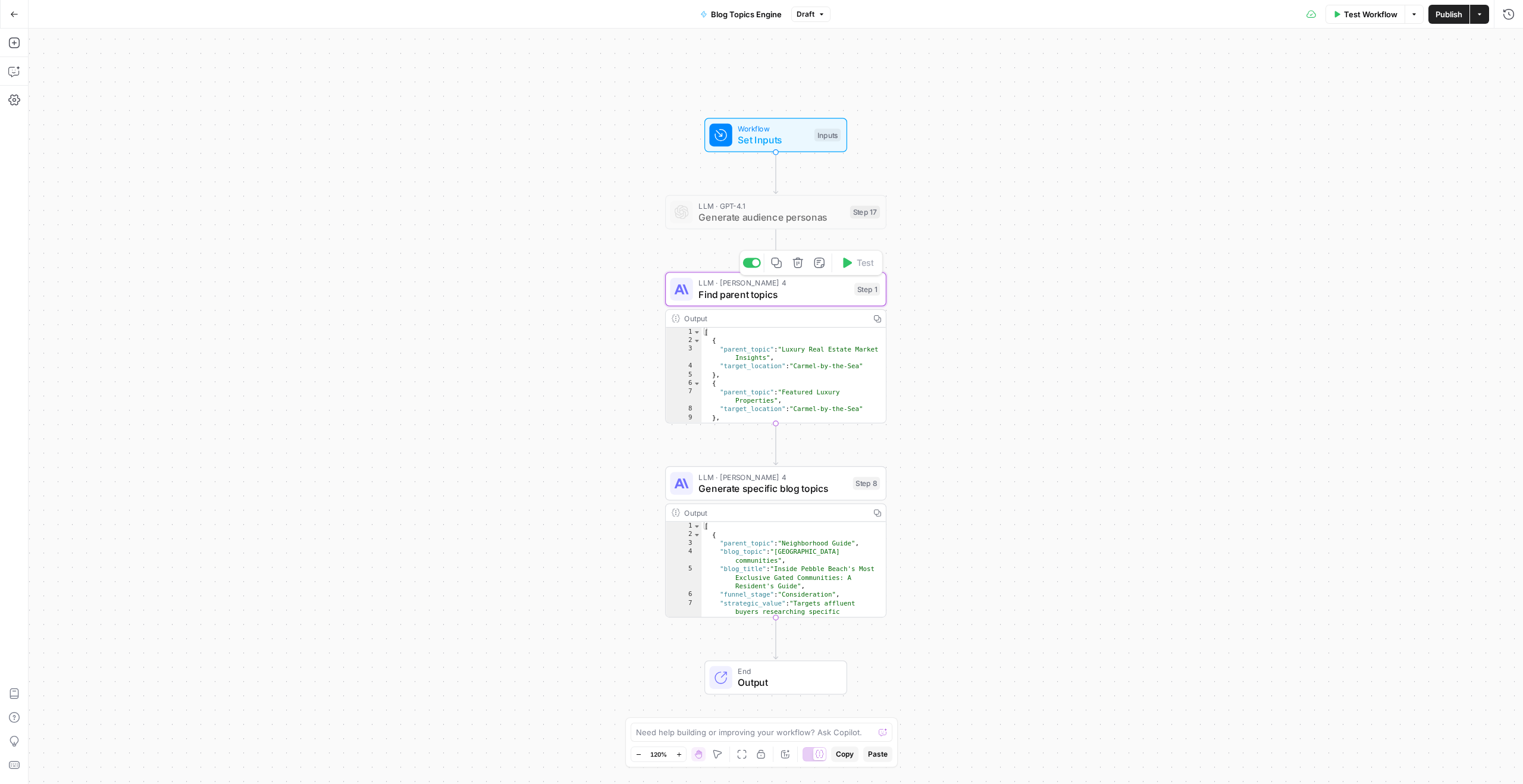
click at [801, 299] on span "Find parent topics" at bounding box center [773, 294] width 150 height 14
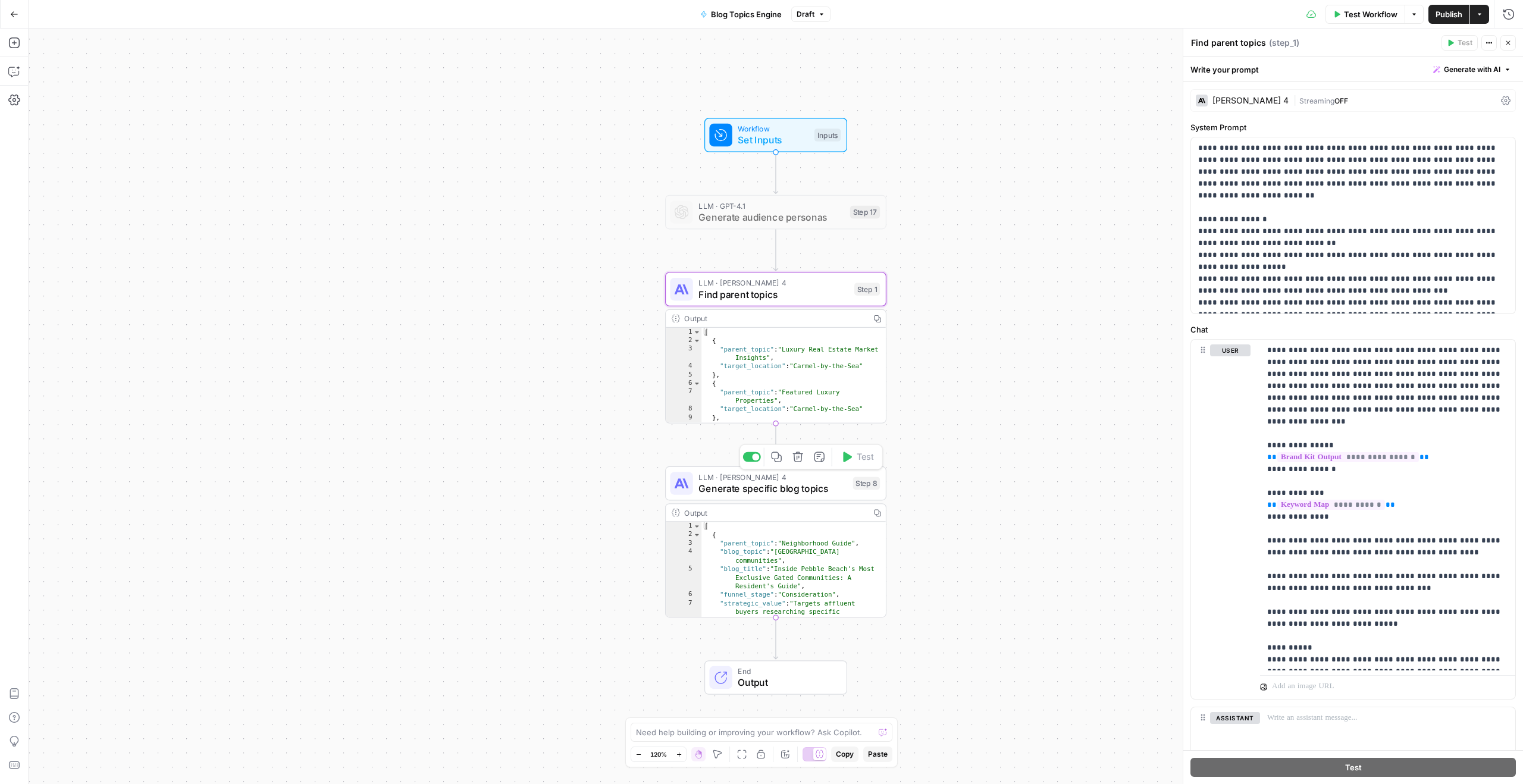
click at [798, 489] on span "Generate specific blog topics" at bounding box center [773, 488] width 149 height 14
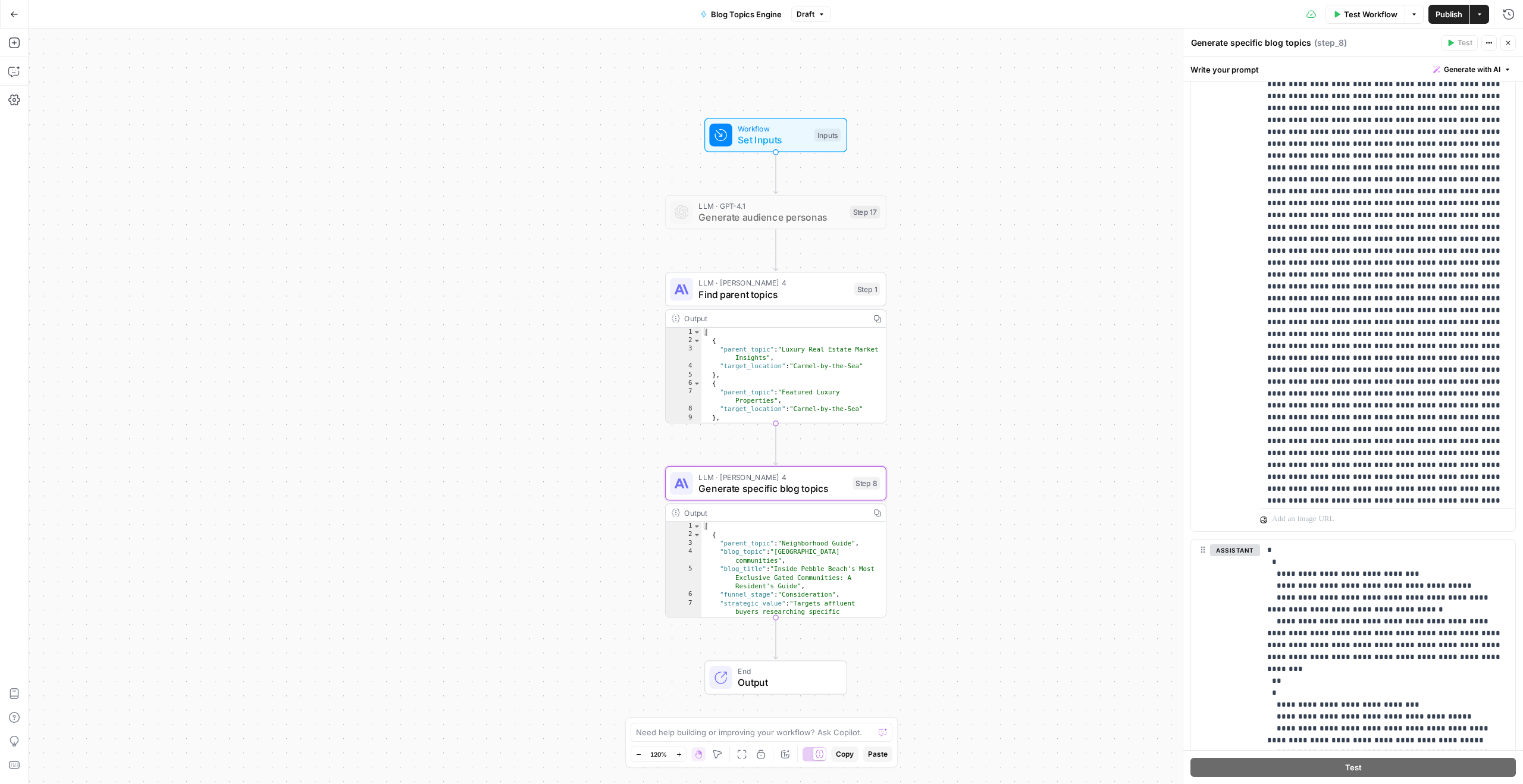
scroll to position [3602, 0]
click at [13, 2] on div "Go Back" at bounding box center [14, 14] width 29 height 28
click at [12, 10] on icon "button" at bounding box center [14, 14] width 8 height 8
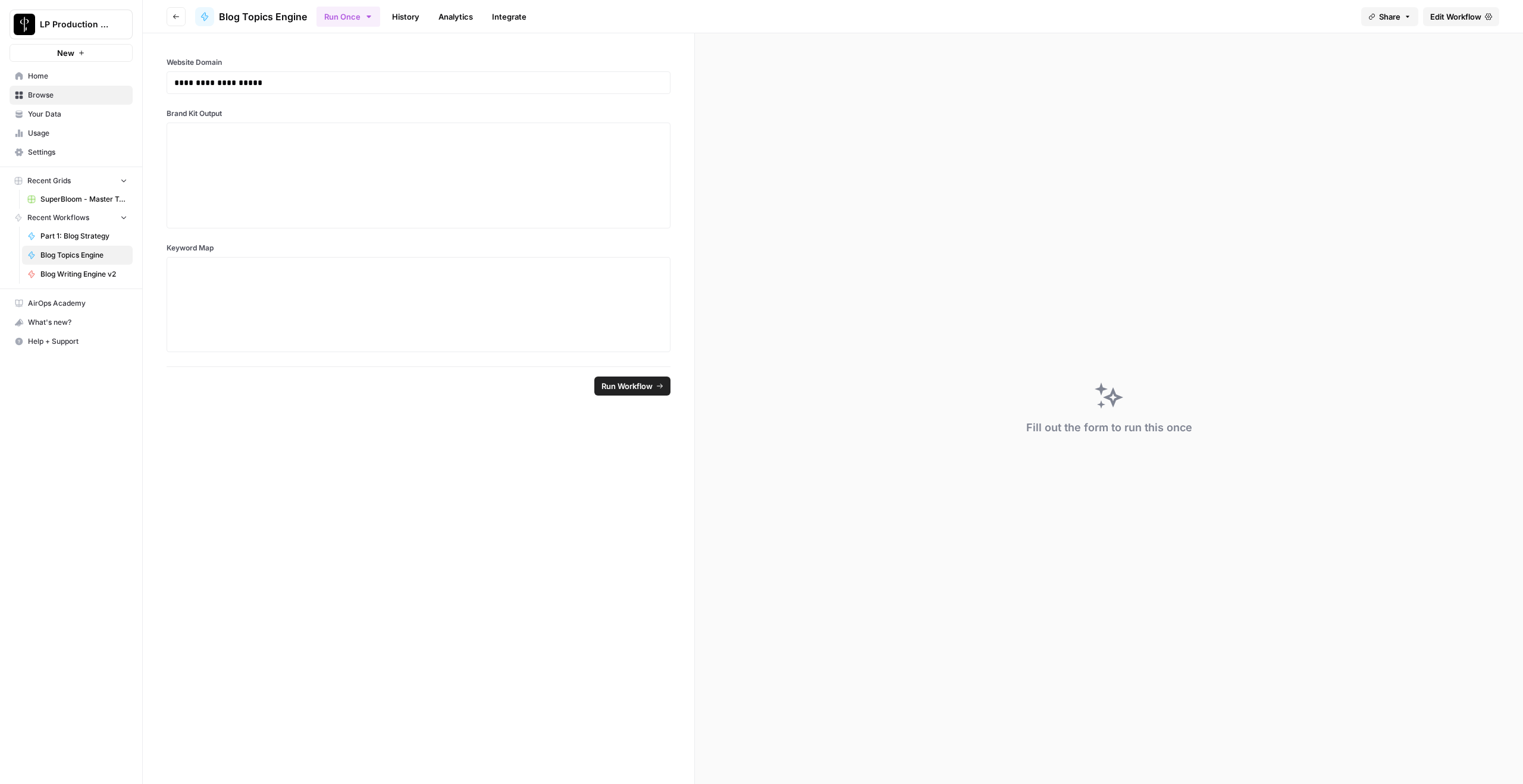
click at [181, 19] on div "LP Production Workloads" at bounding box center [191, 24] width 87 height 11
click at [182, 15] on div "LP Production Workloads" at bounding box center [191, 24] width 107 height 21
click at [181, 11] on button "Go back" at bounding box center [176, 17] width 19 height 19
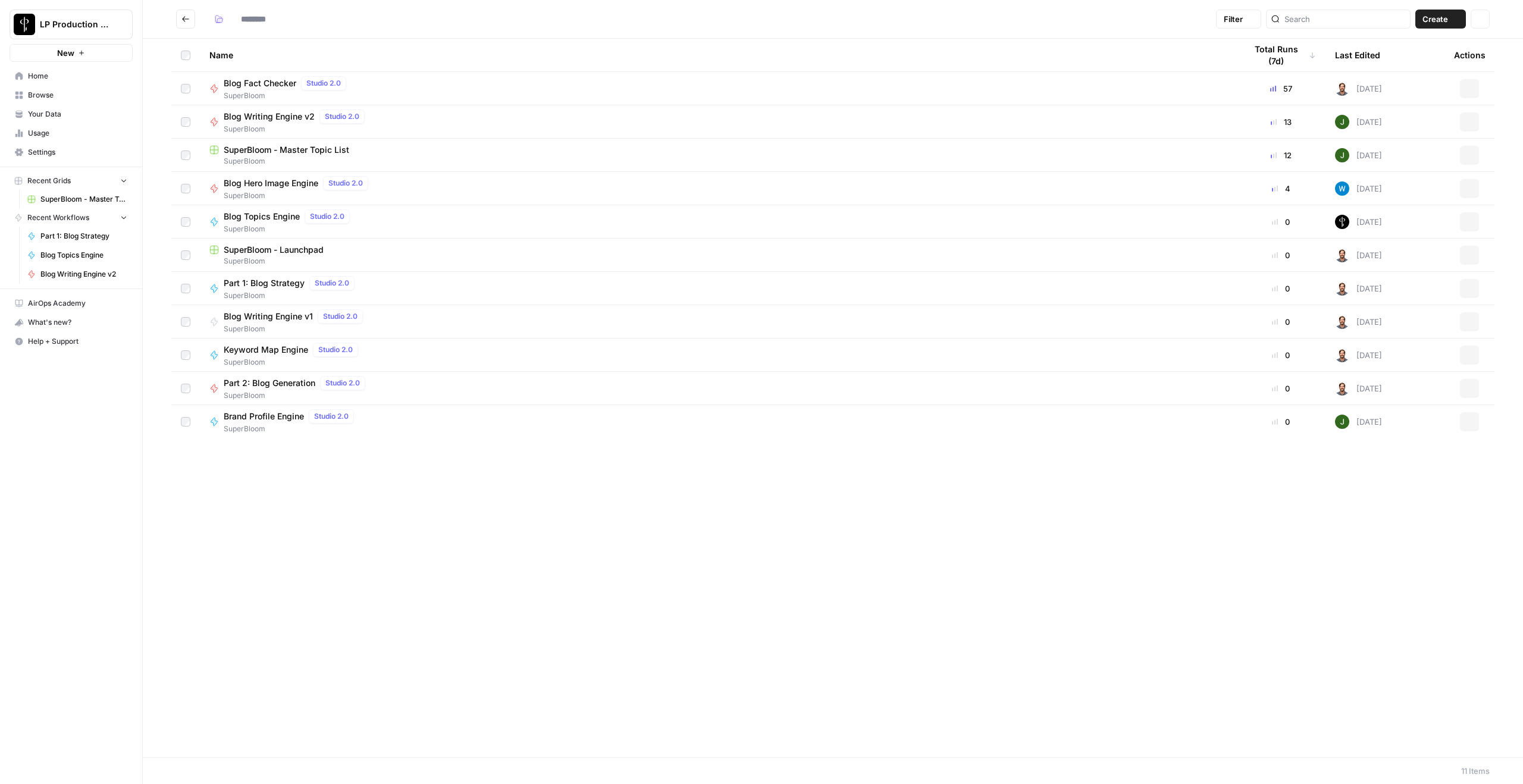
type input "**********"
click at [288, 382] on span "Part 2: Blog Generation" at bounding box center [270, 383] width 91 height 12
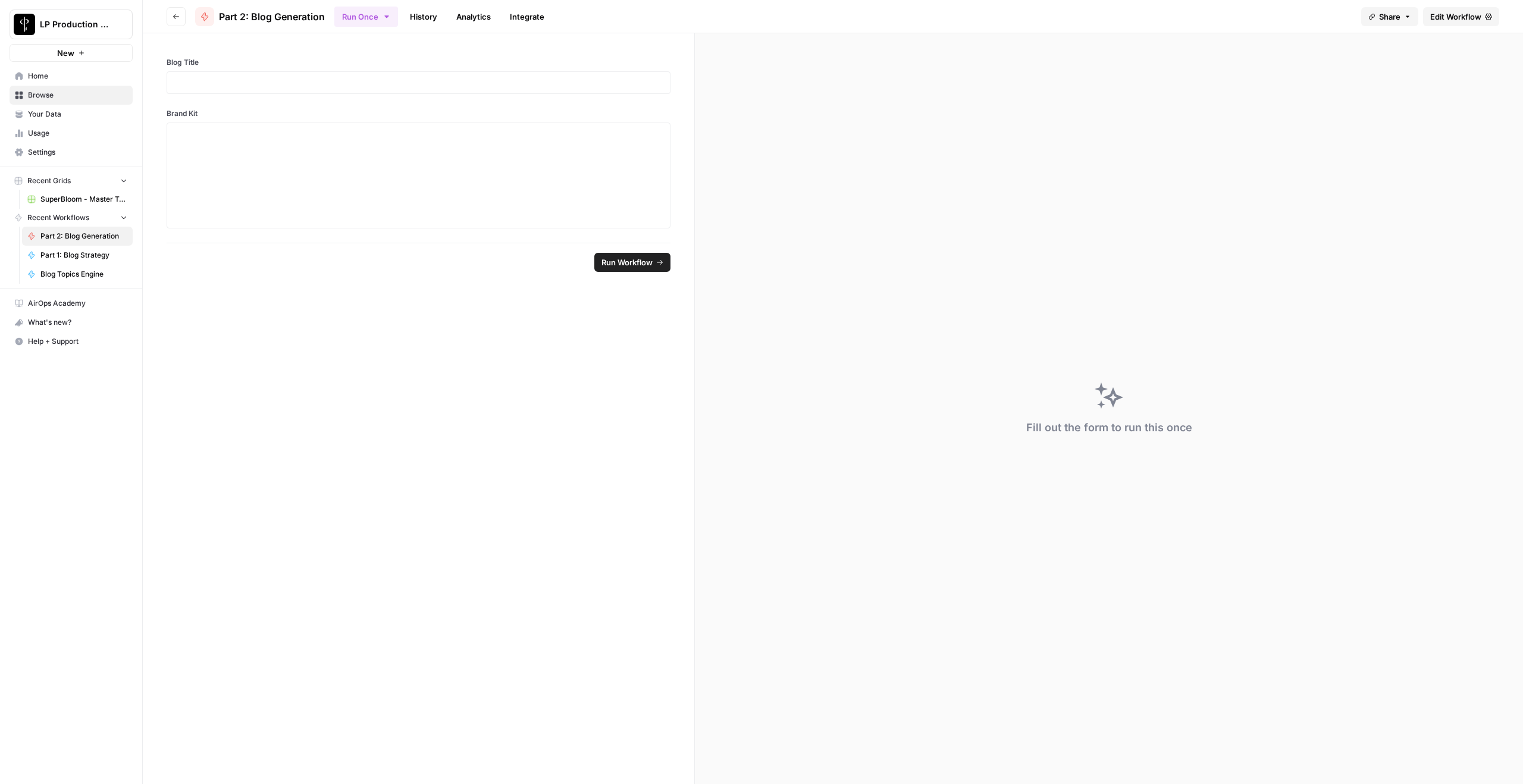
click at [1142, 18] on span "Edit Workflow" at bounding box center [1455, 17] width 51 height 12
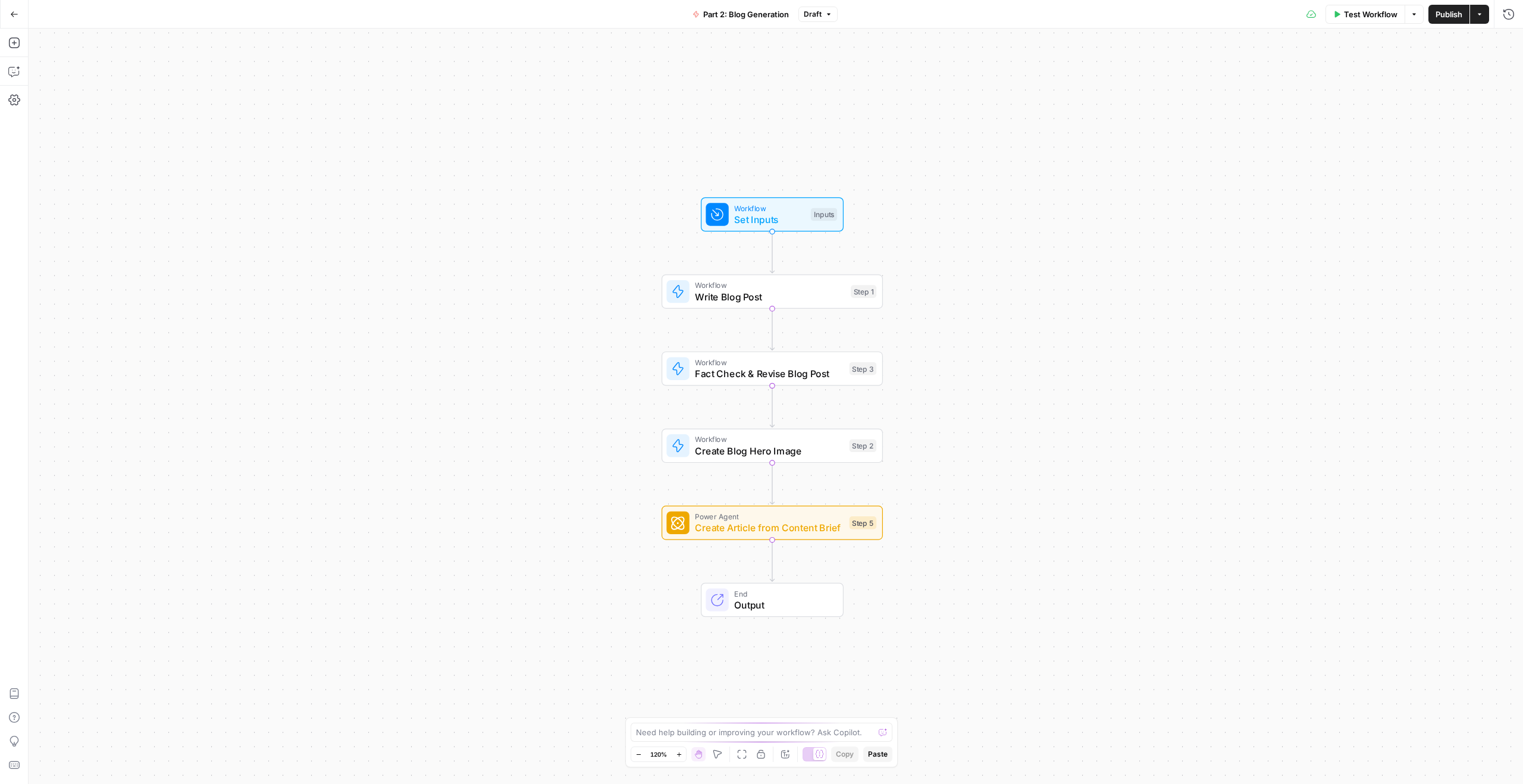
click at [794, 303] on div "Workflow Write Blog Post Step 1 Copy step Delete step Add Note Test" at bounding box center [772, 291] width 222 height 35
type input "Blog Writing Engine v2"
click at [1142, 38] on button "Close" at bounding box center [1508, 43] width 15 height 15
click at [13, 16] on icon "button" at bounding box center [15, 13] width 7 height 5
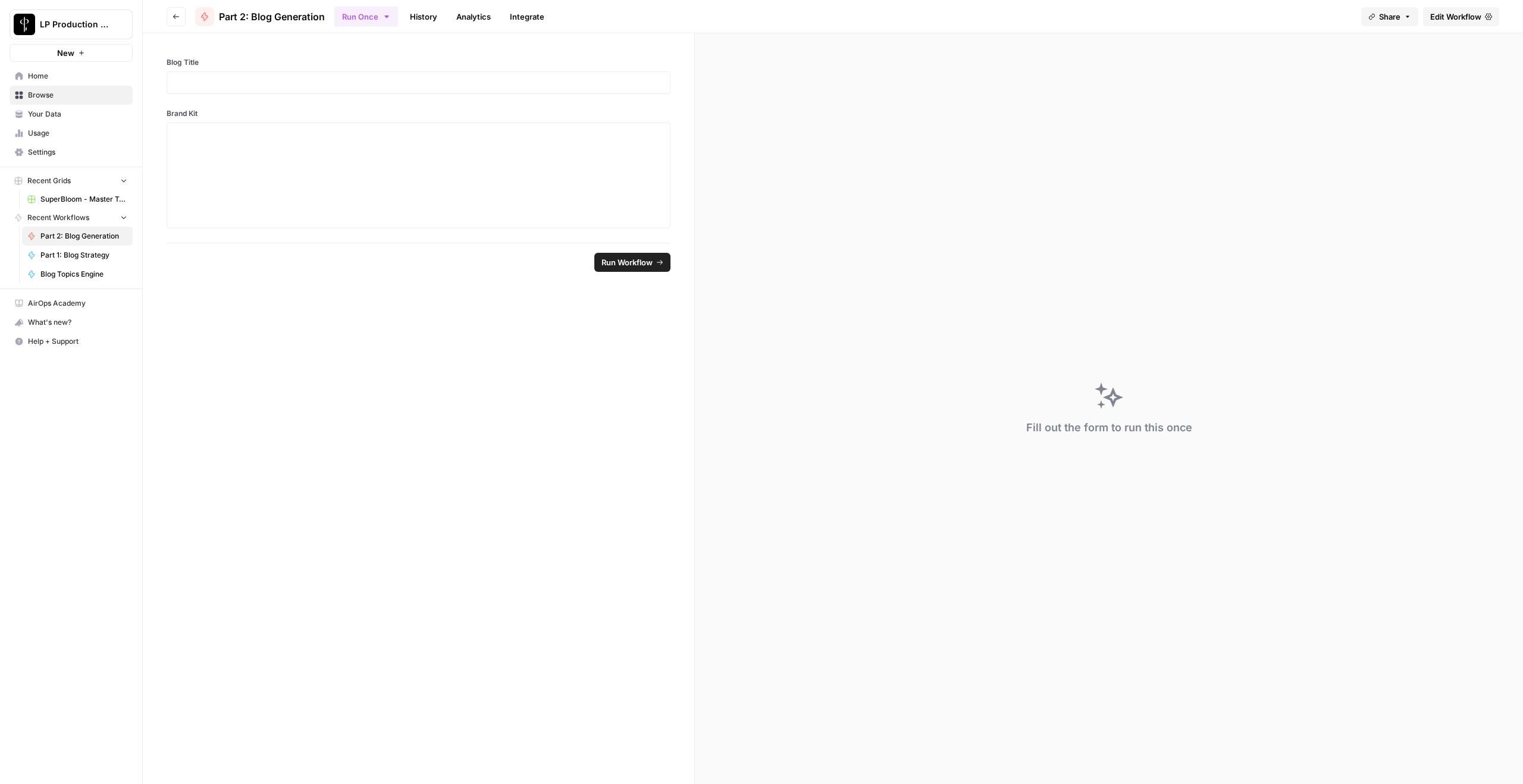
click at [174, 17] on div "Close sidebar" at bounding box center [188, 24] width 64 height 21
click at [180, 11] on button "Go back" at bounding box center [176, 17] width 19 height 19
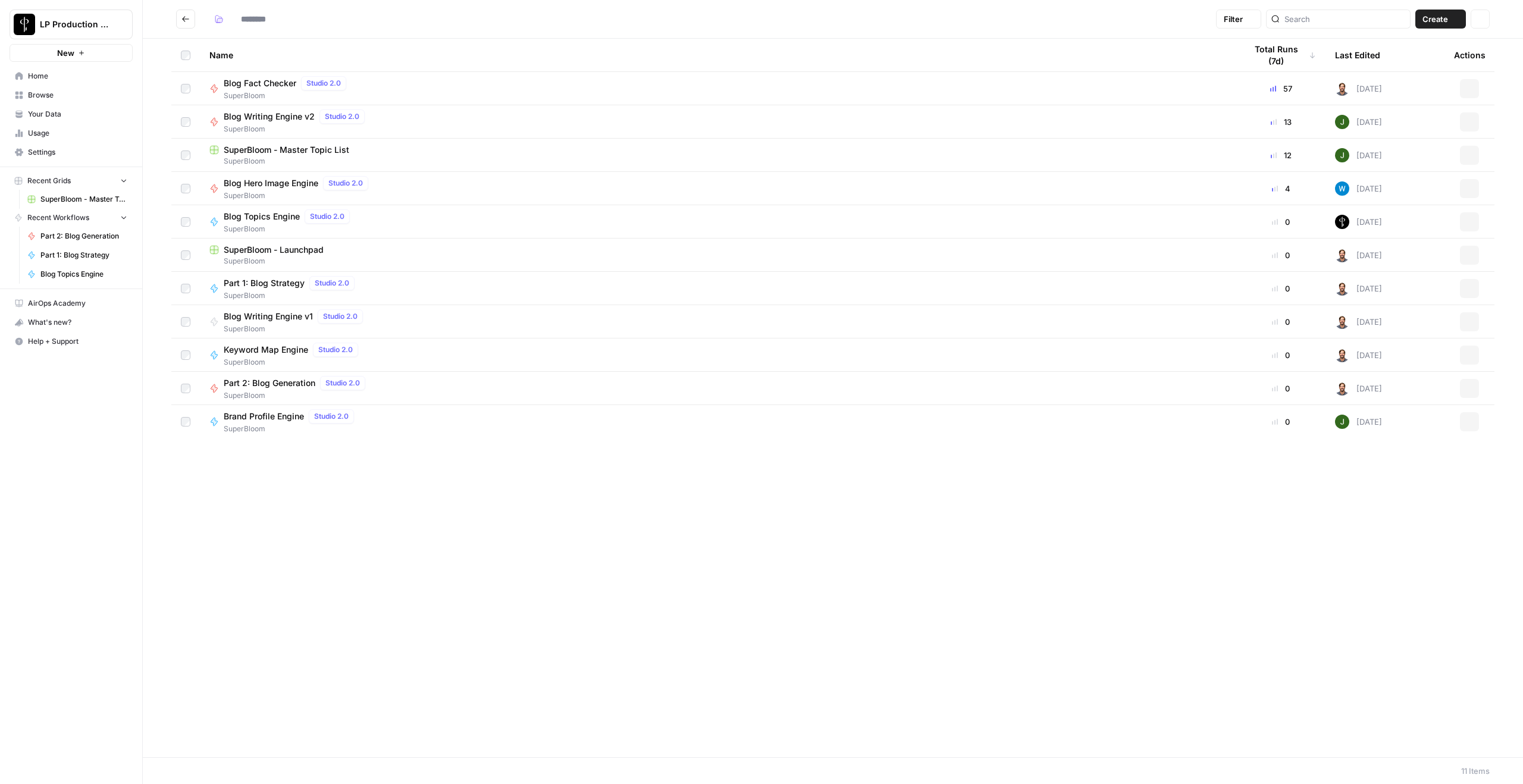
type input "**********"
click at [280, 115] on span "Blog Writing Engine v2" at bounding box center [270, 116] width 91 height 12
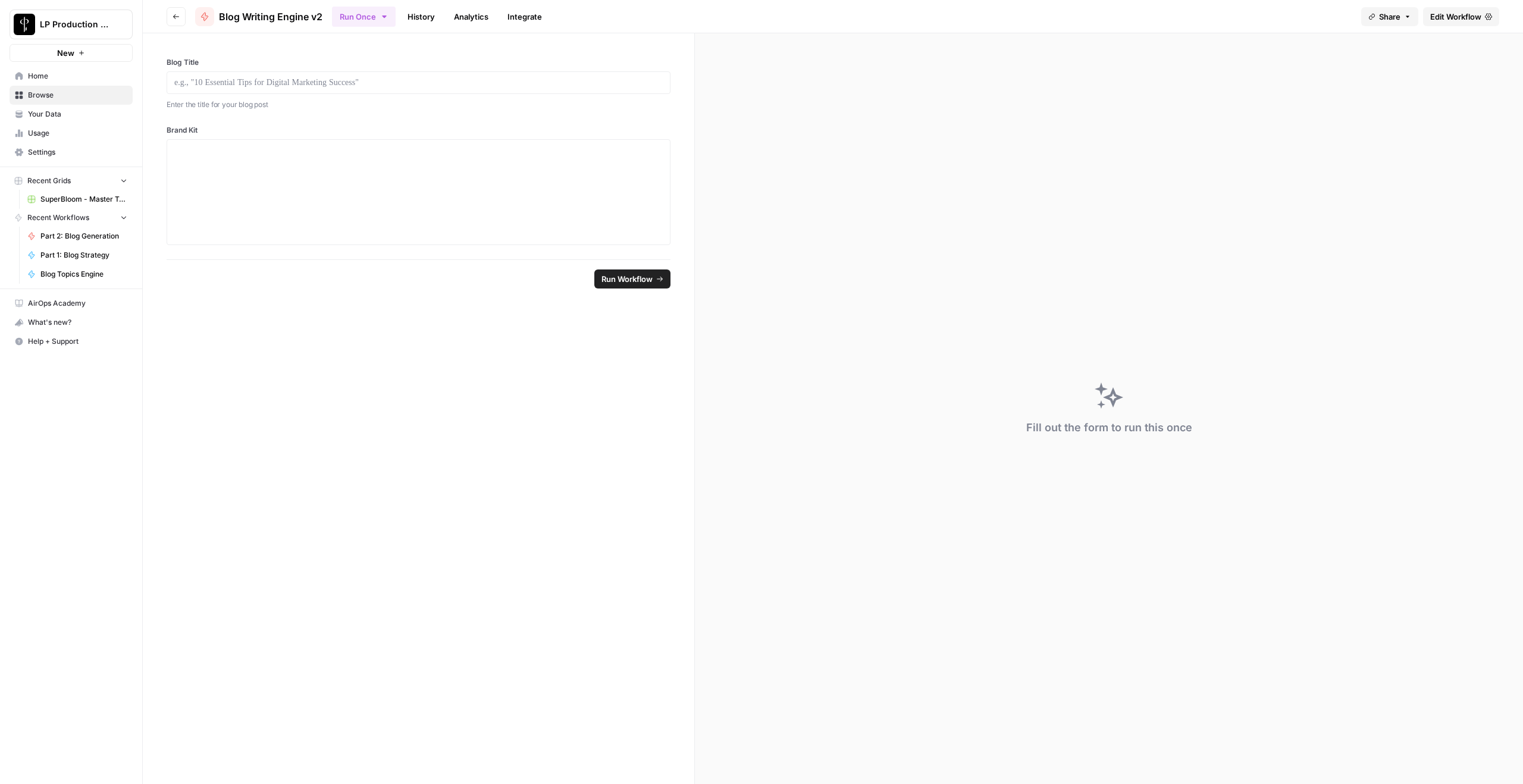
click at [1142, 16] on span "Edit Workflow" at bounding box center [1455, 17] width 51 height 12
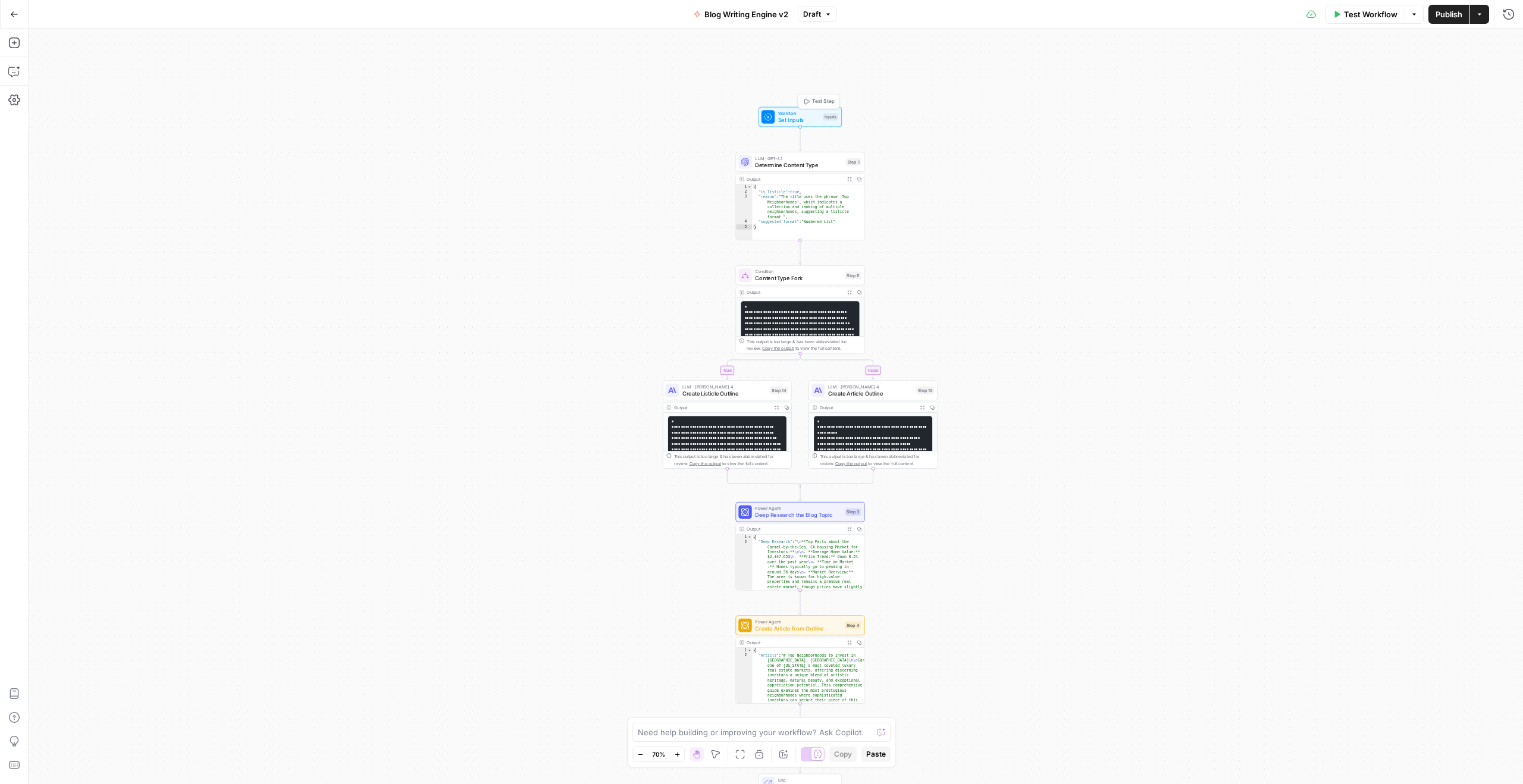
click at [812, 119] on span "Set Inputs" at bounding box center [799, 119] width 41 height 8
click at [675, 569] on icon "button" at bounding box center [677, 754] width 7 height 7
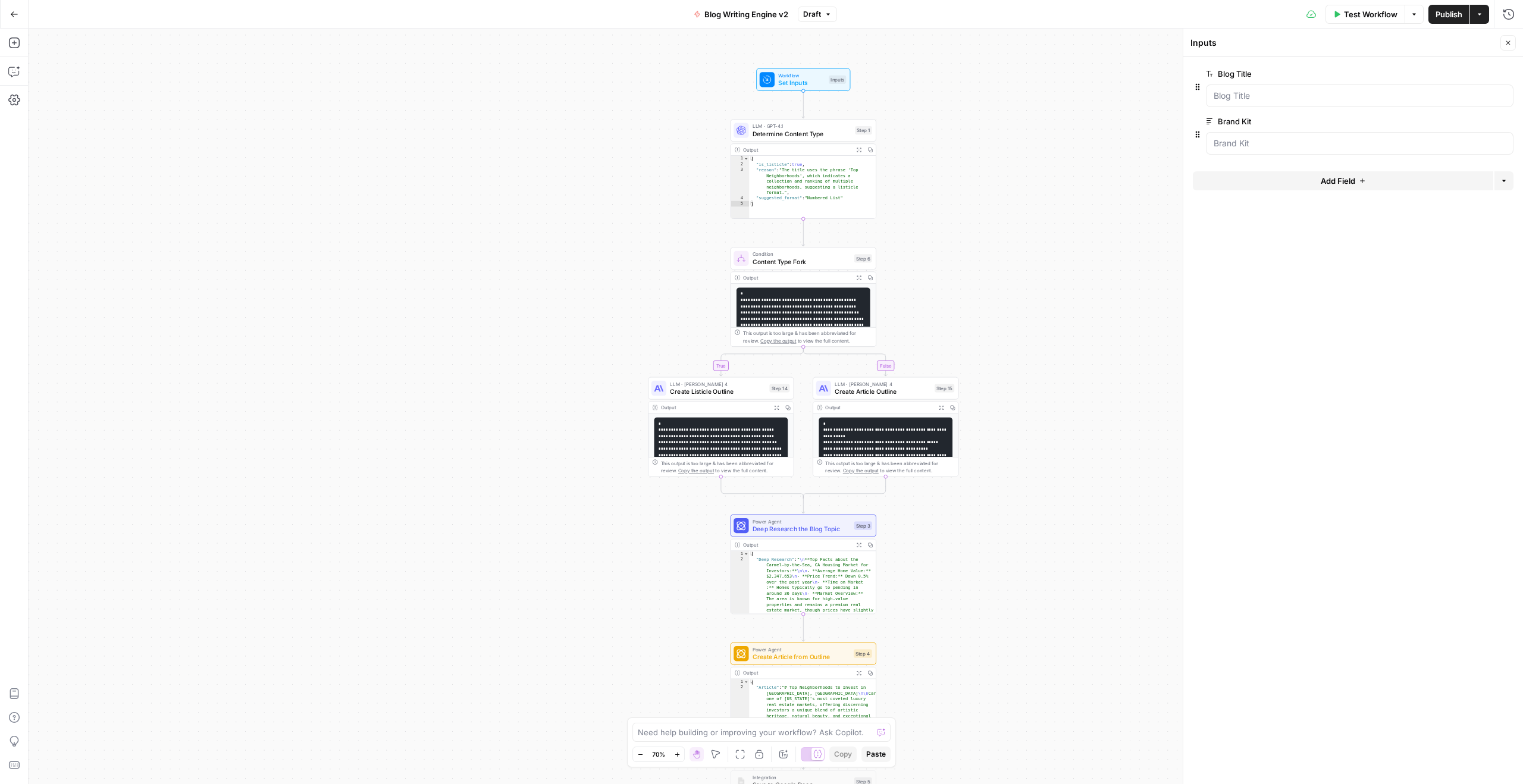
click at [675, 569] on icon "button" at bounding box center [677, 754] width 7 height 7
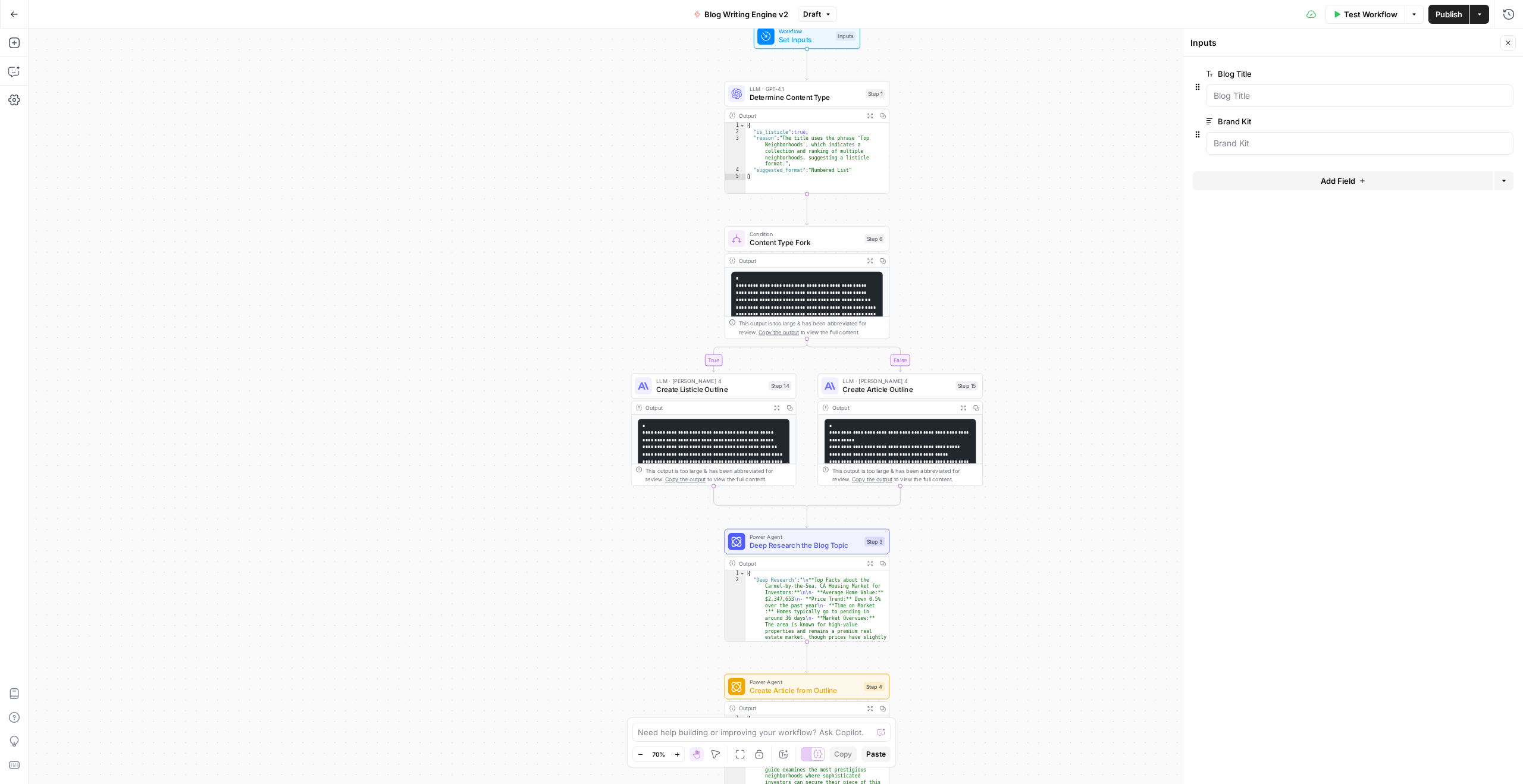
click at [676, 569] on icon "button" at bounding box center [677, 754] width 7 height 7
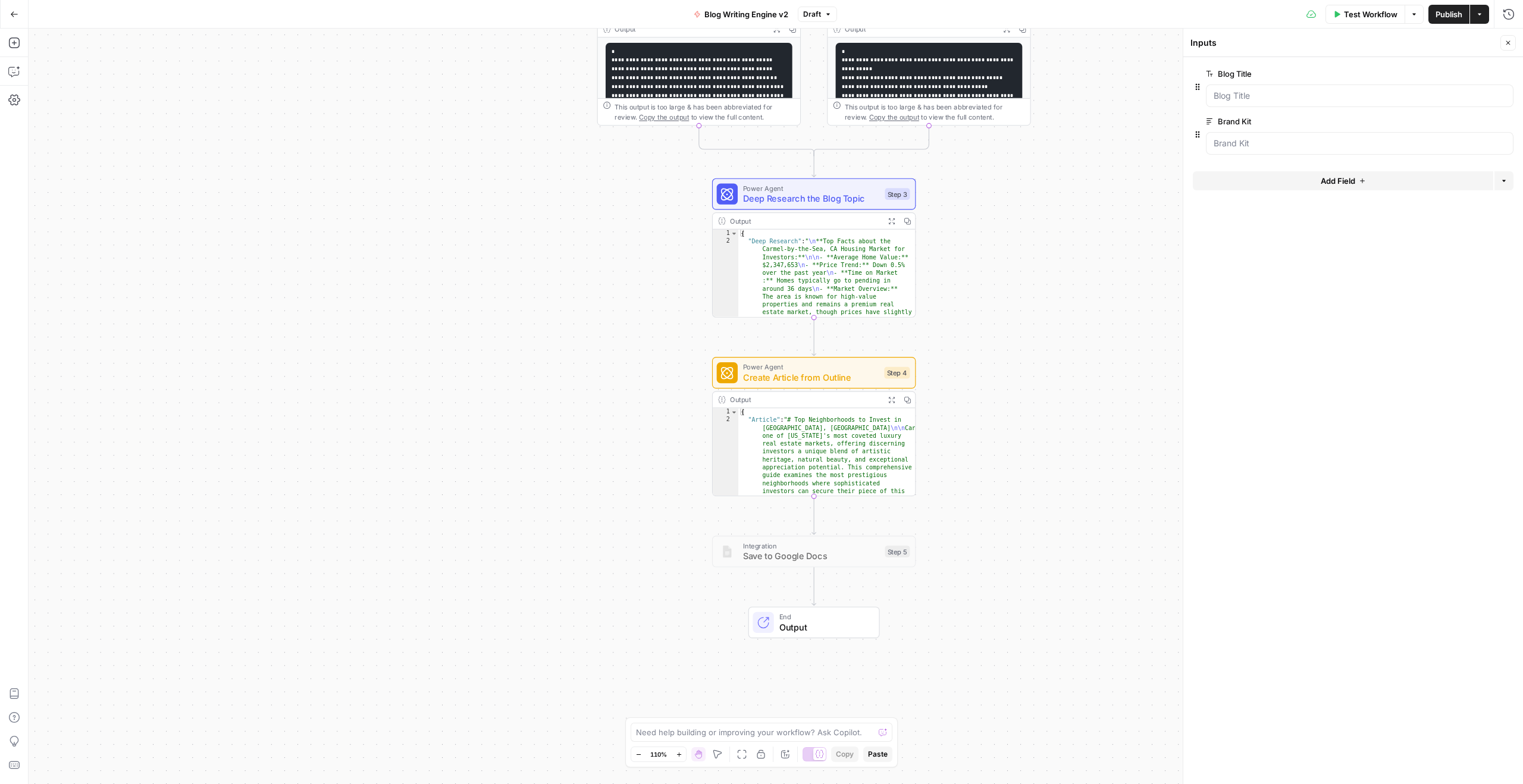
click at [831, 569] on span "Output" at bounding box center [823, 627] width 89 height 13
click at [1142, 43] on button "Close" at bounding box center [1508, 43] width 15 height 15
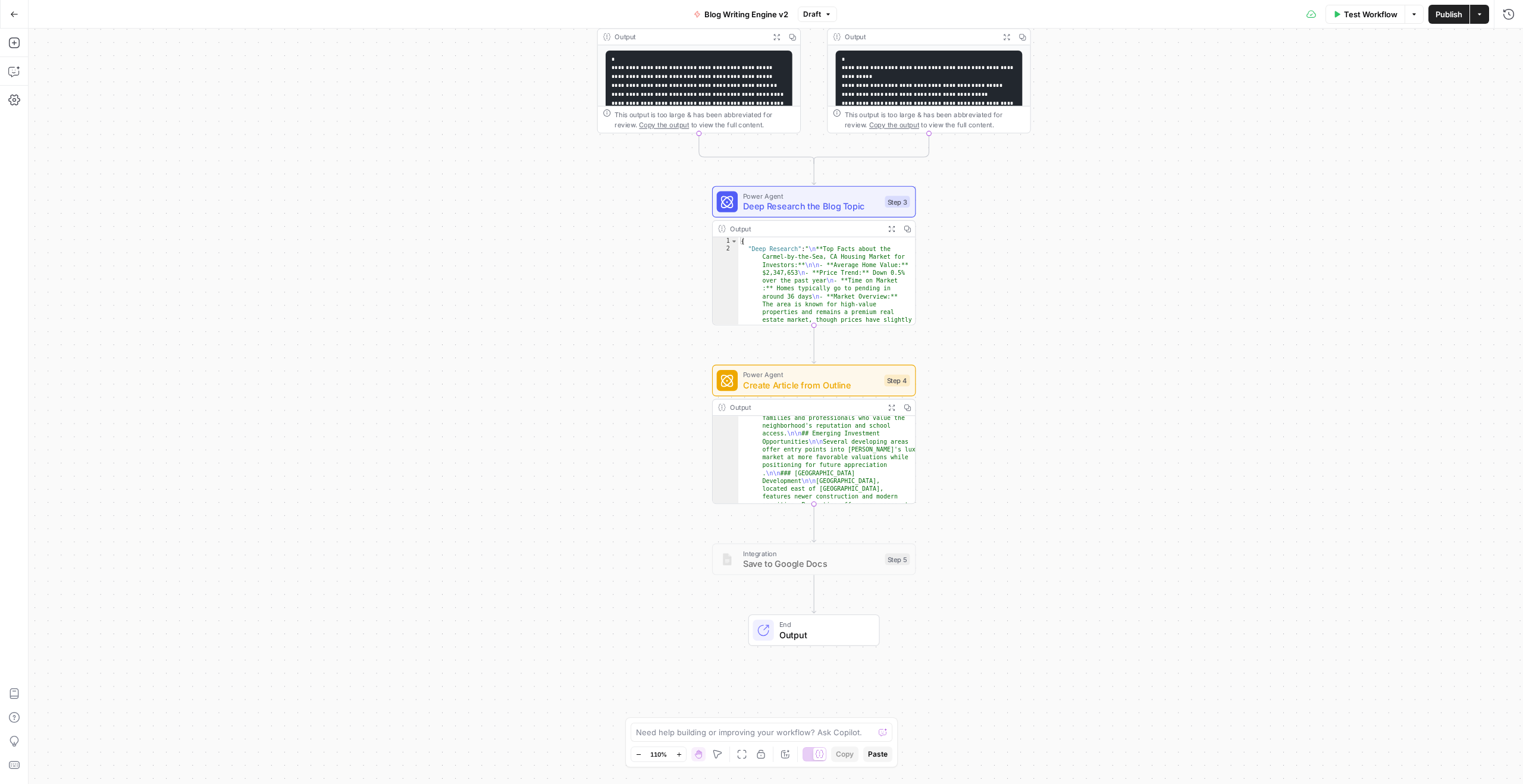
scroll to position [1251, 0]
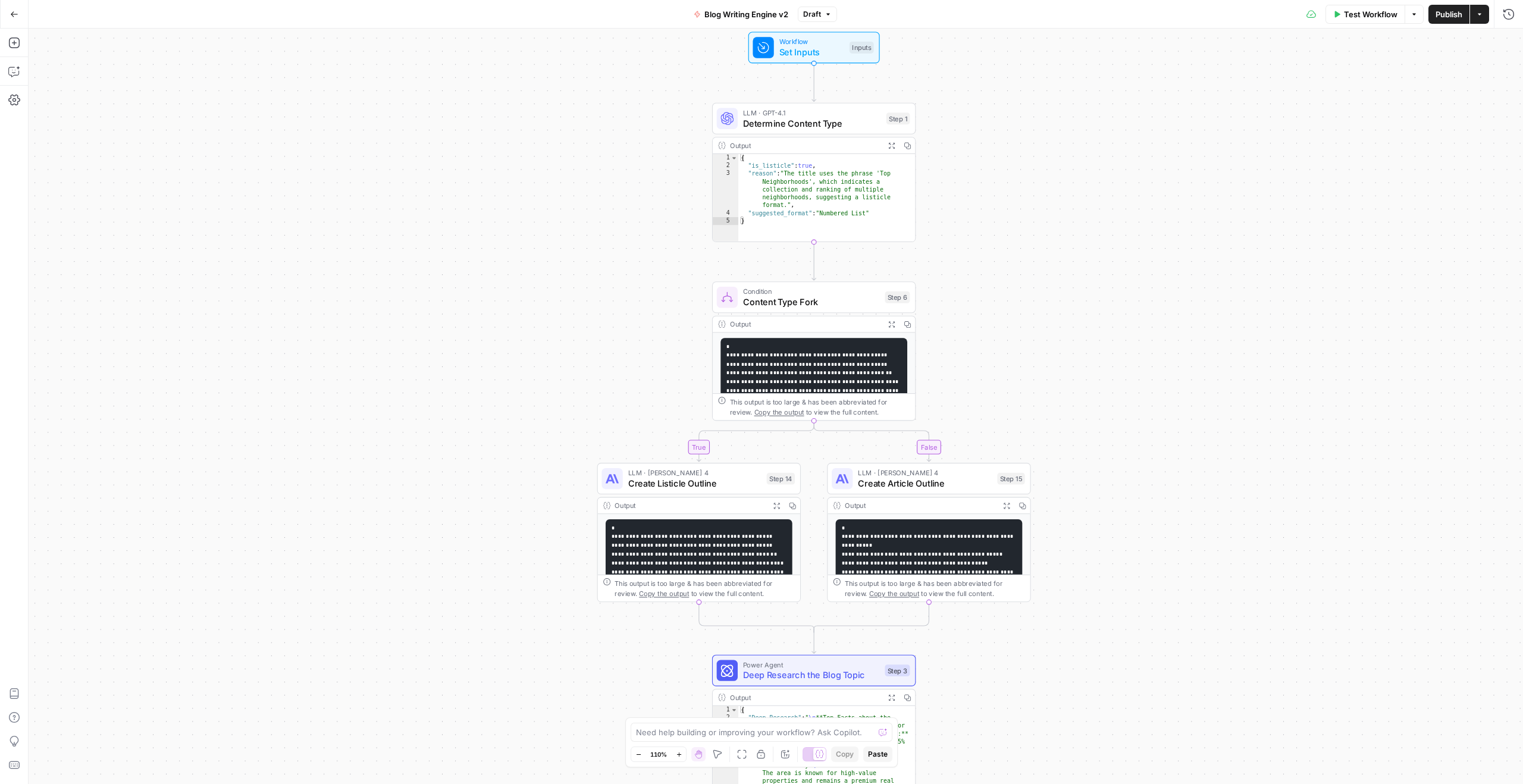
click at [850, 299] on span "Content Type Fork" at bounding box center [812, 302] width 137 height 13
click at [1049, 323] on div "true false Workflow Set Inputs Inputs LLM · GPT-4.1 Determine Content Type Step…" at bounding box center [775, 406] width 1494 height 755
click at [826, 124] on span "Determine Content Type" at bounding box center [812, 123] width 138 height 13
type textarea "Determine Content Type"
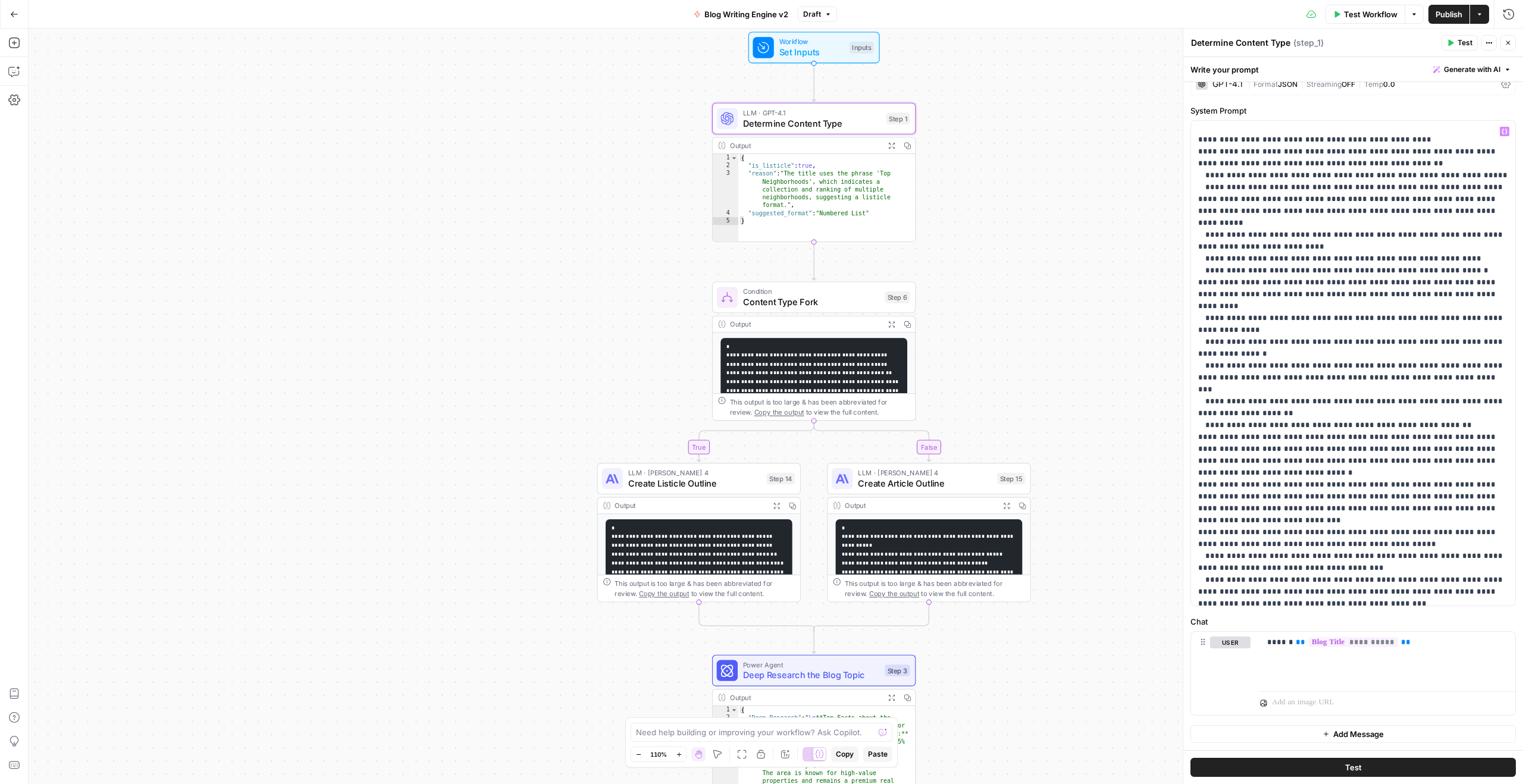
scroll to position [0, 0]
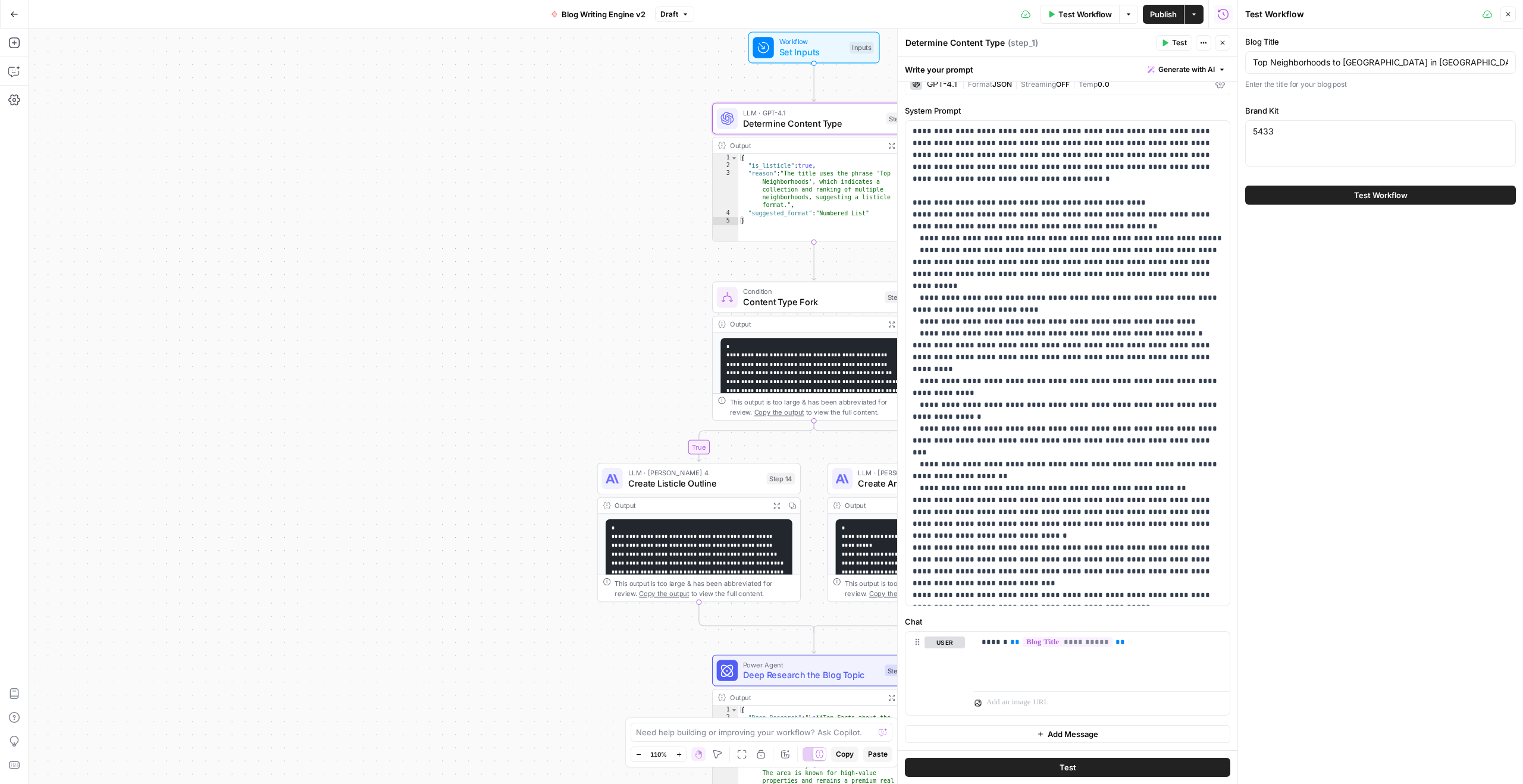
click at [1142, 10] on button "Close" at bounding box center [1508, 14] width 15 height 15
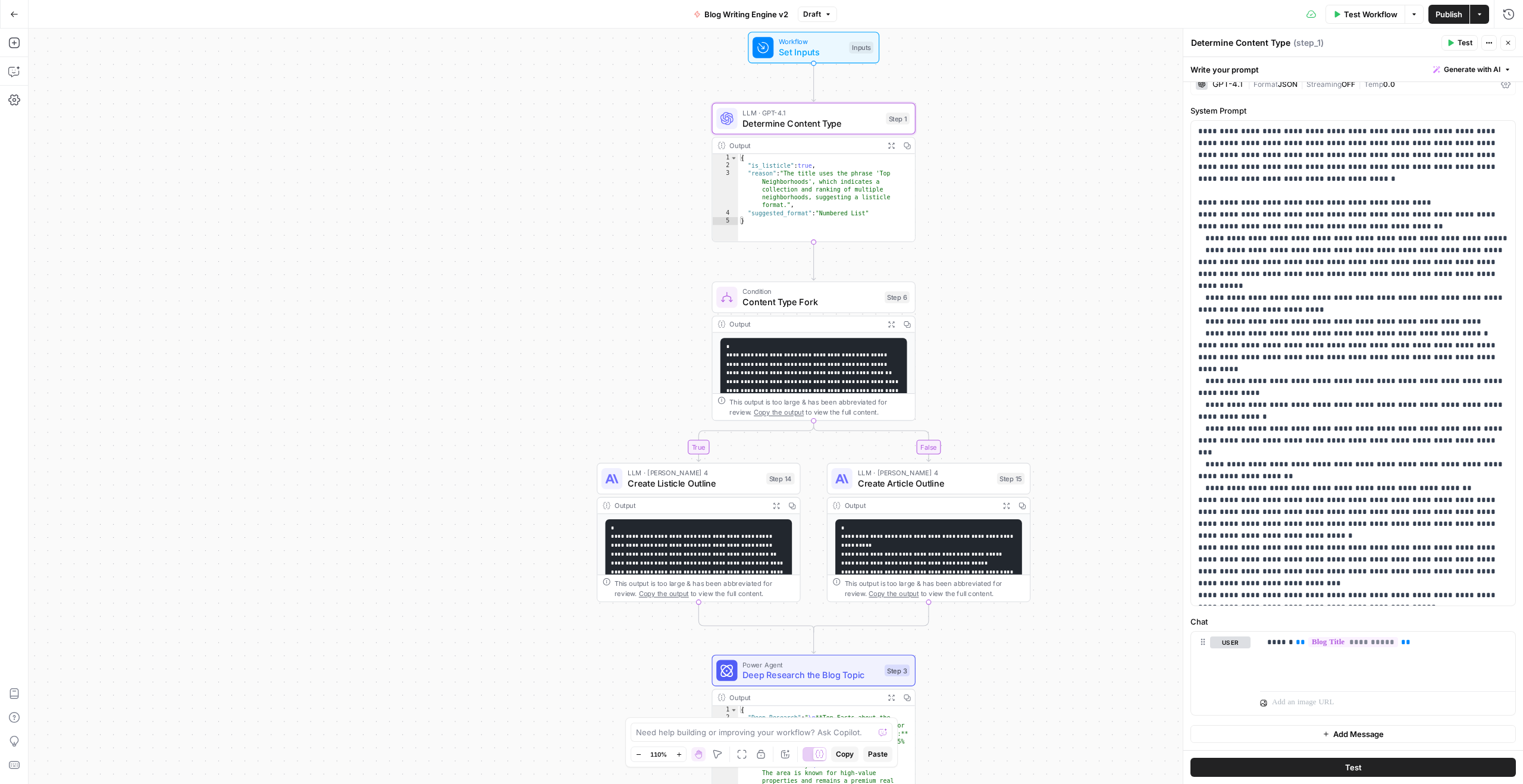
click at [907, 144] on icon "button" at bounding box center [907, 145] width 7 height 7
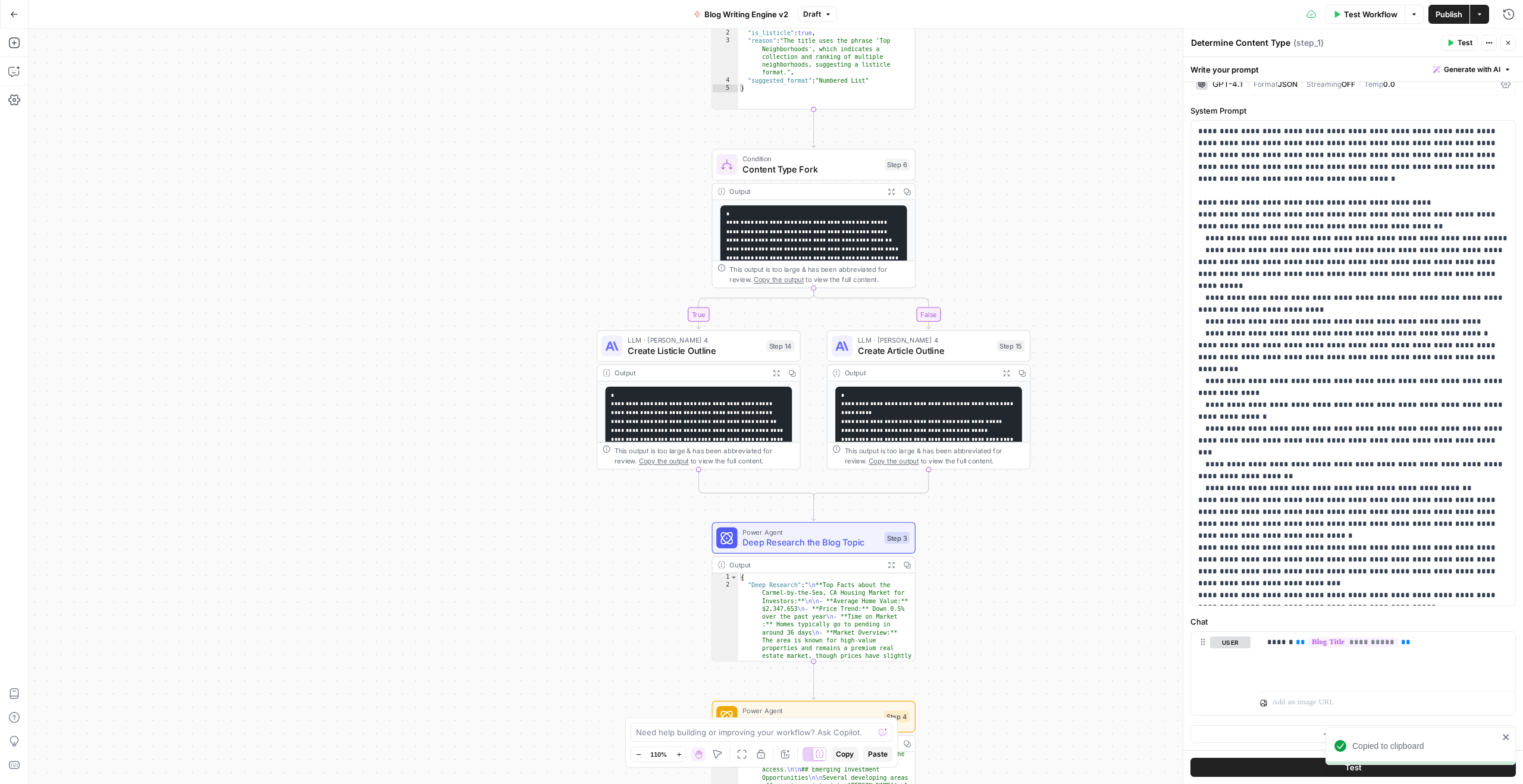
click at [731, 346] on span "Create Listicle Outline" at bounding box center [694, 350] width 133 height 13
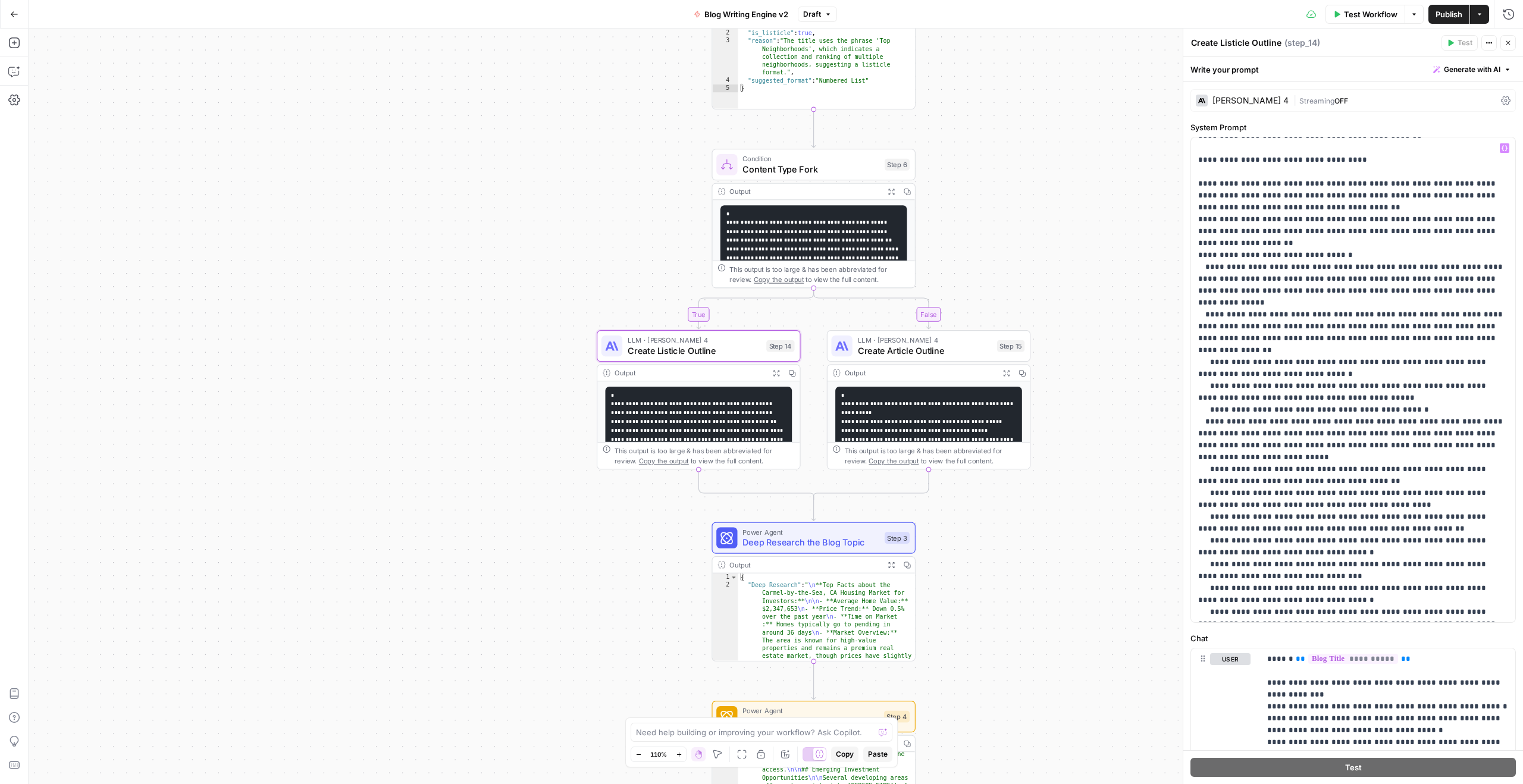
scroll to position [536, 0]
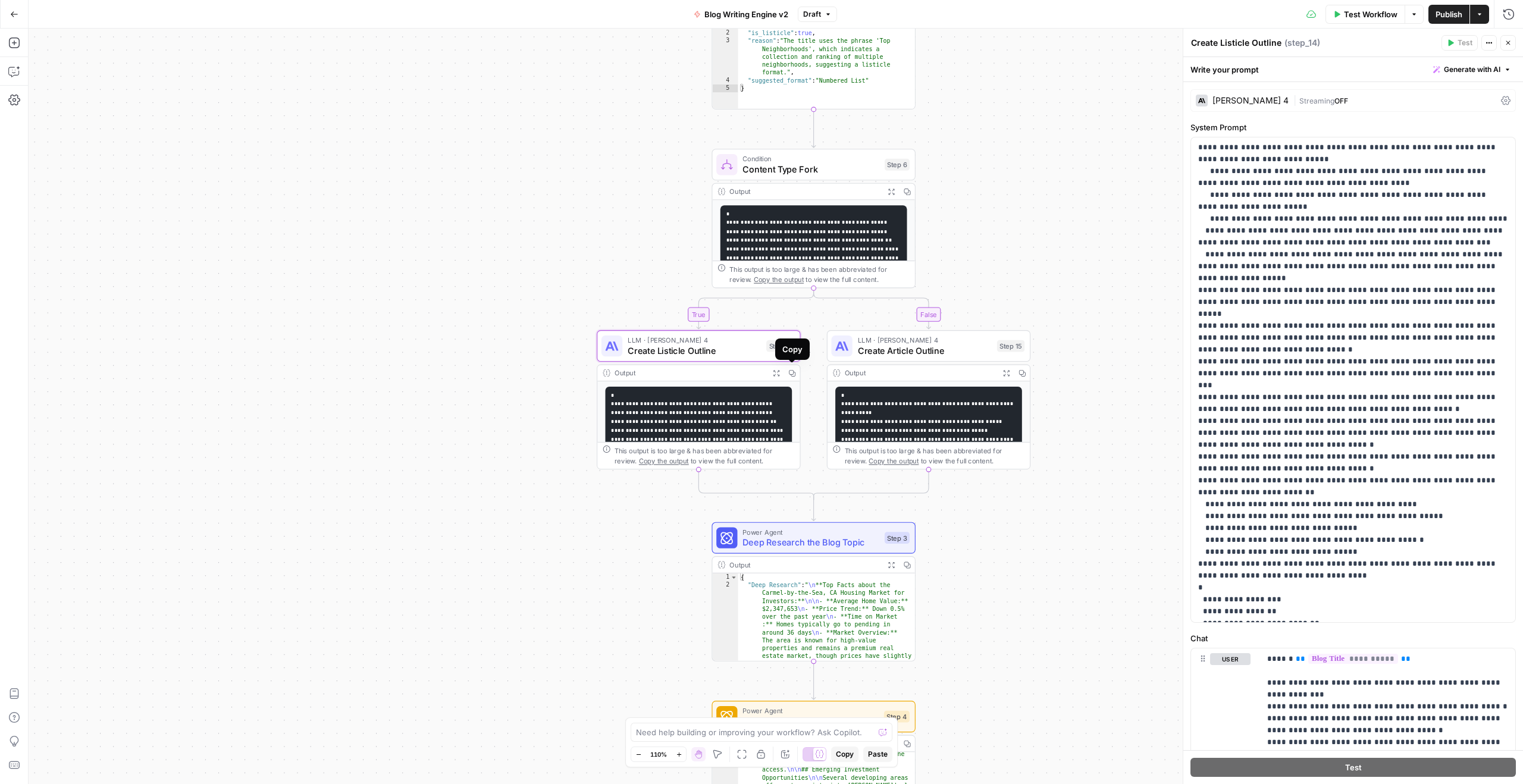
click at [795, 373] on icon "button" at bounding box center [792, 373] width 7 height 7
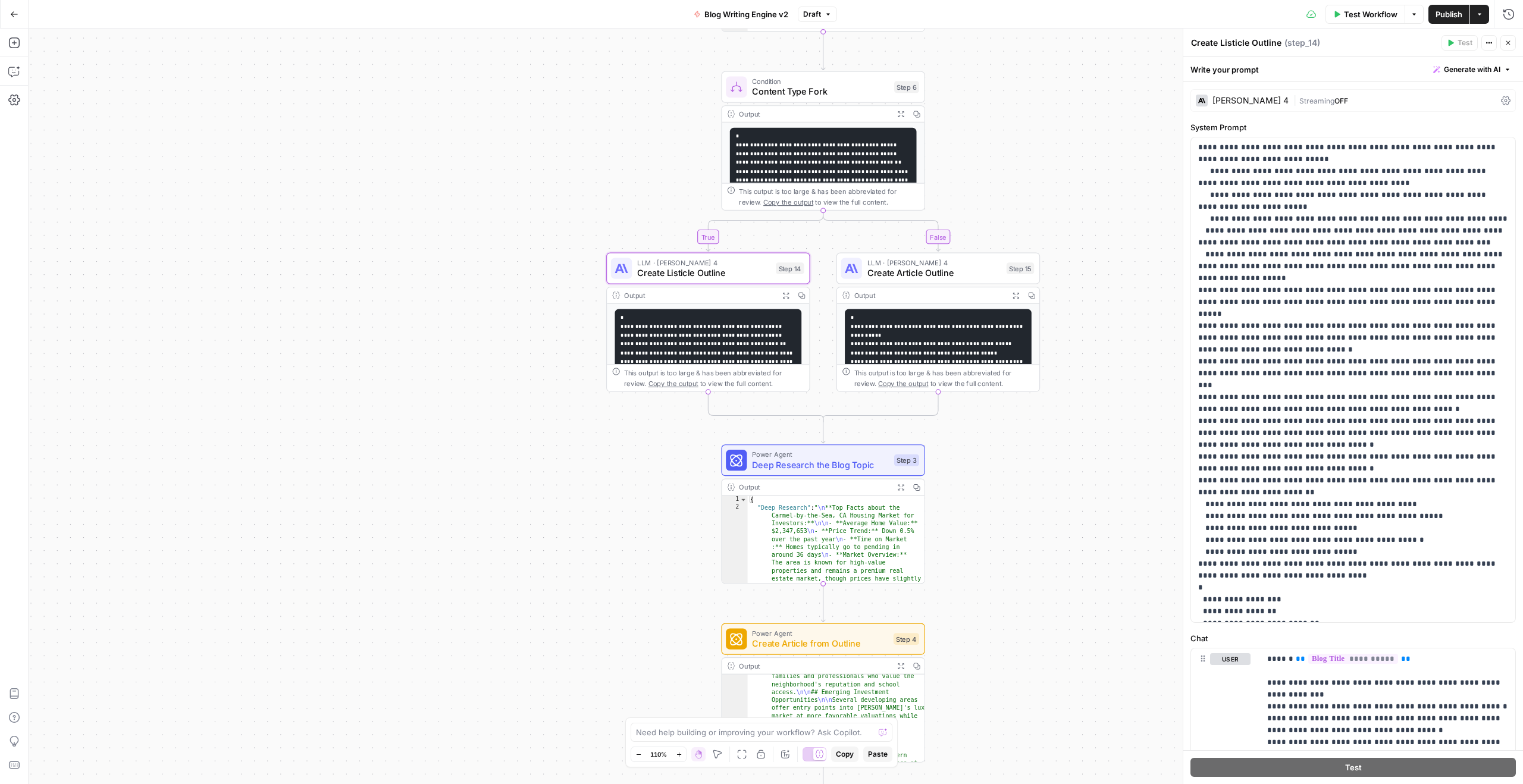
click at [1142, 42] on icon "button" at bounding box center [1508, 43] width 7 height 7
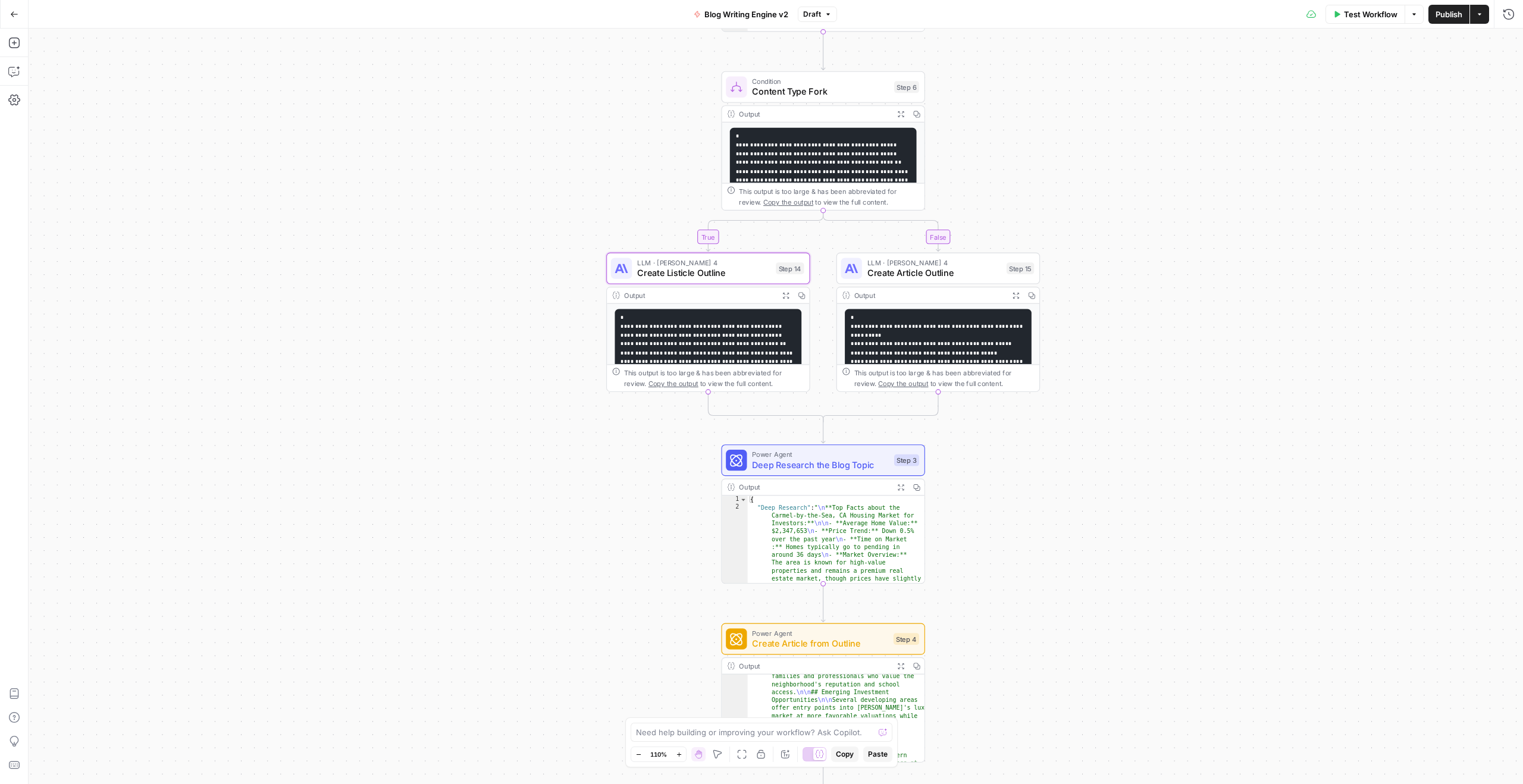
scroll to position [140, 0]
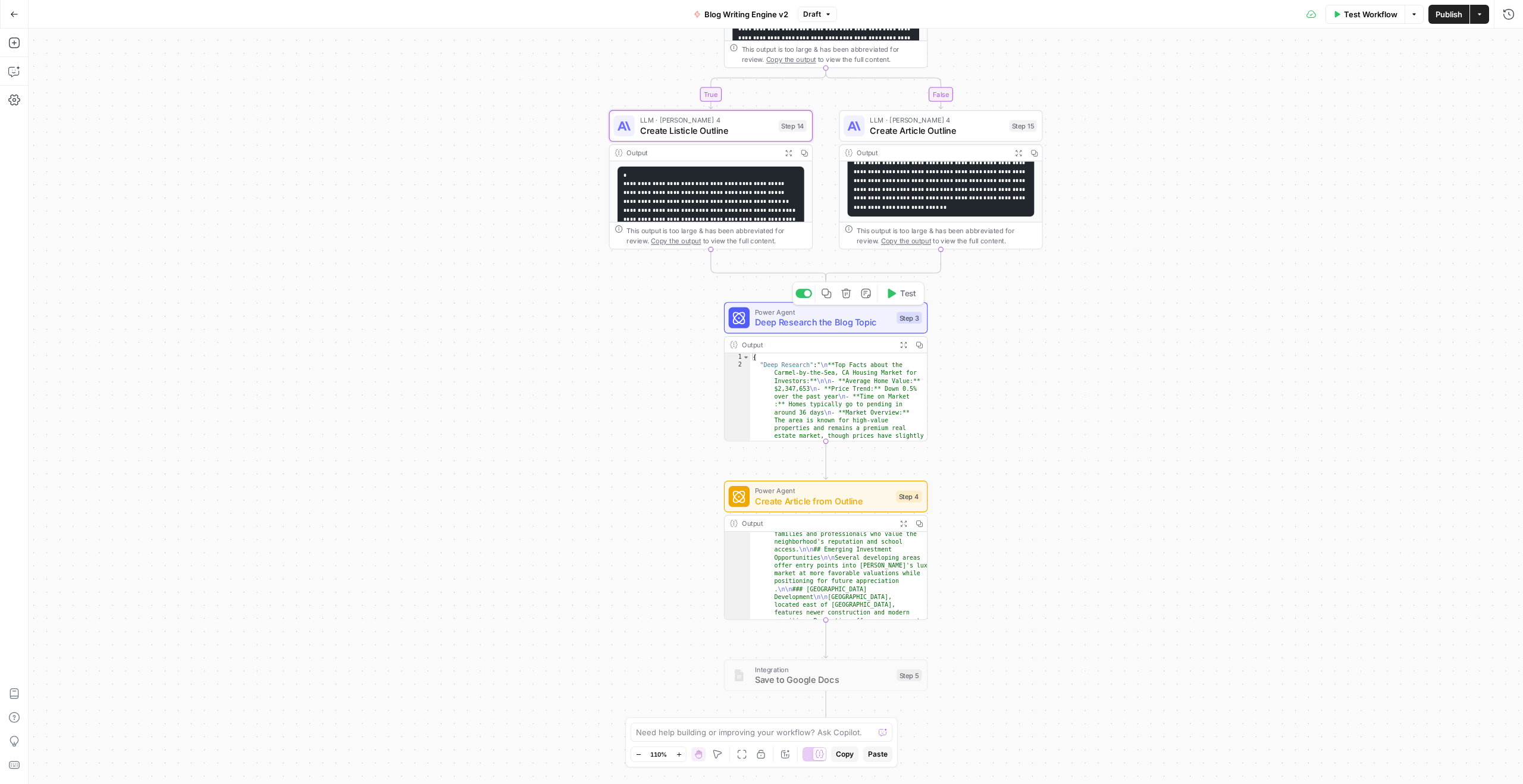
click at [835, 319] on span "Deep Research the Blog Topic" at bounding box center [823, 322] width 137 height 13
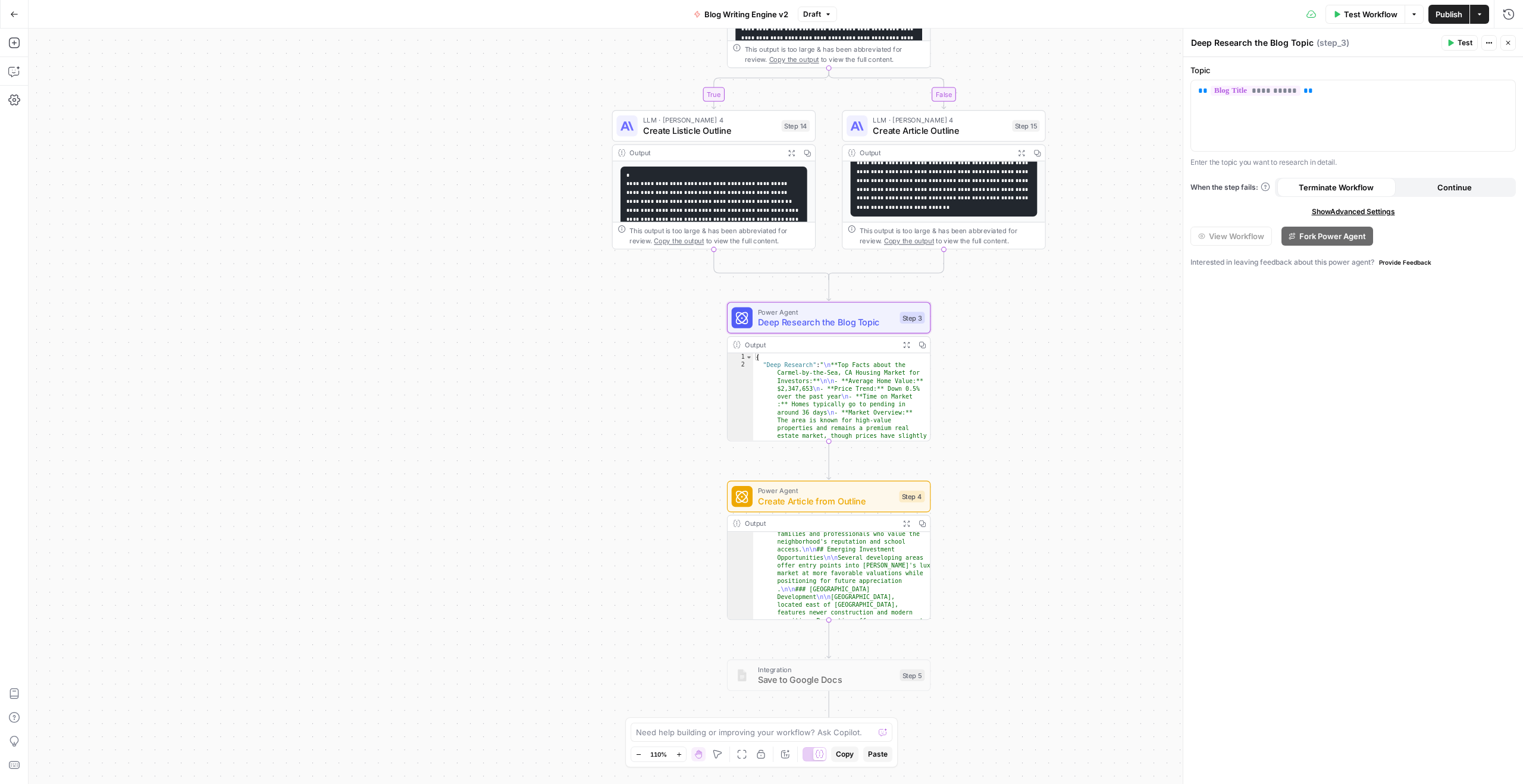
click at [847, 319] on span "Deep Research the Blog Topic" at bounding box center [826, 322] width 137 height 13
click at [1114, 339] on div "true false Workflow Set Inputs Inputs LLM · GPT-4.1 Determine Content Type Step…" at bounding box center [775, 406] width 1494 height 755
click at [697, 408] on div "true false Workflow Set Inputs Inputs LLM · GPT-4.1 Determine Content Type Step…" at bounding box center [775, 406] width 1494 height 755
click at [851, 318] on span "Deep Research the Blog Topic" at bounding box center [826, 322] width 137 height 13
click at [834, 347] on div "Output" at bounding box center [819, 345] width 150 height 11
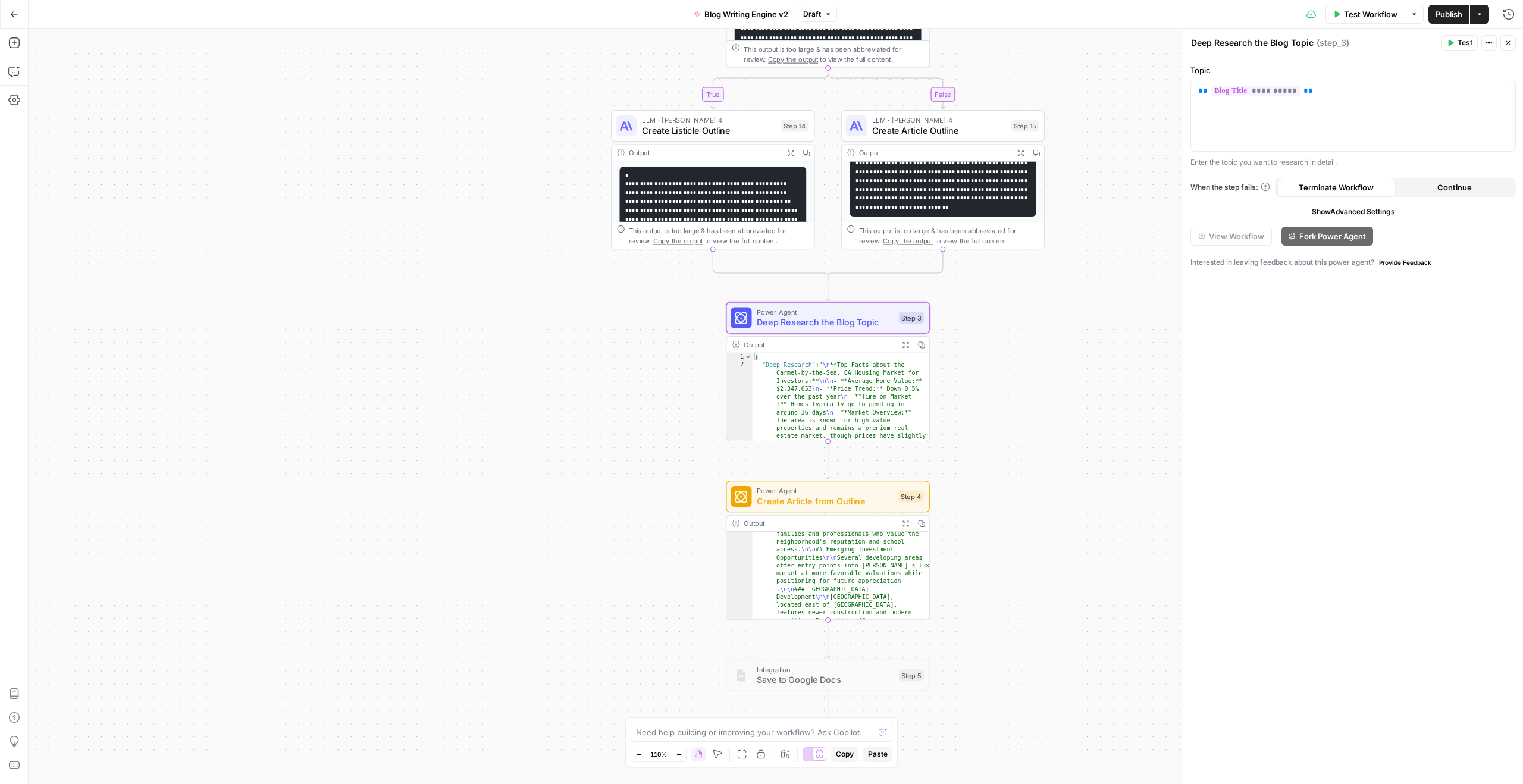
type textarea "**********"
click at [921, 343] on icon "button" at bounding box center [921, 345] width 7 height 7
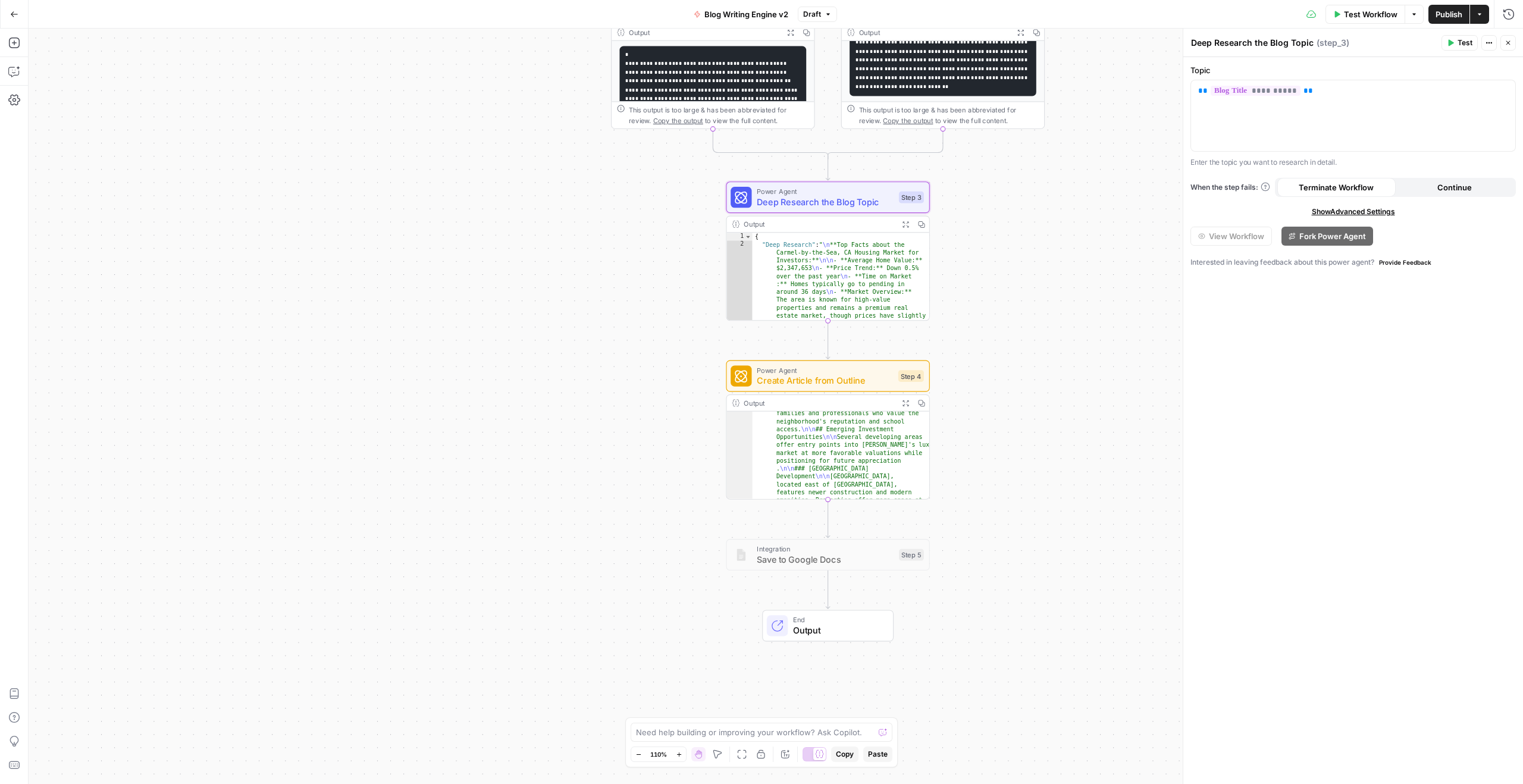
click at [860, 382] on span "Create Article from Outline" at bounding box center [825, 381] width 136 height 13
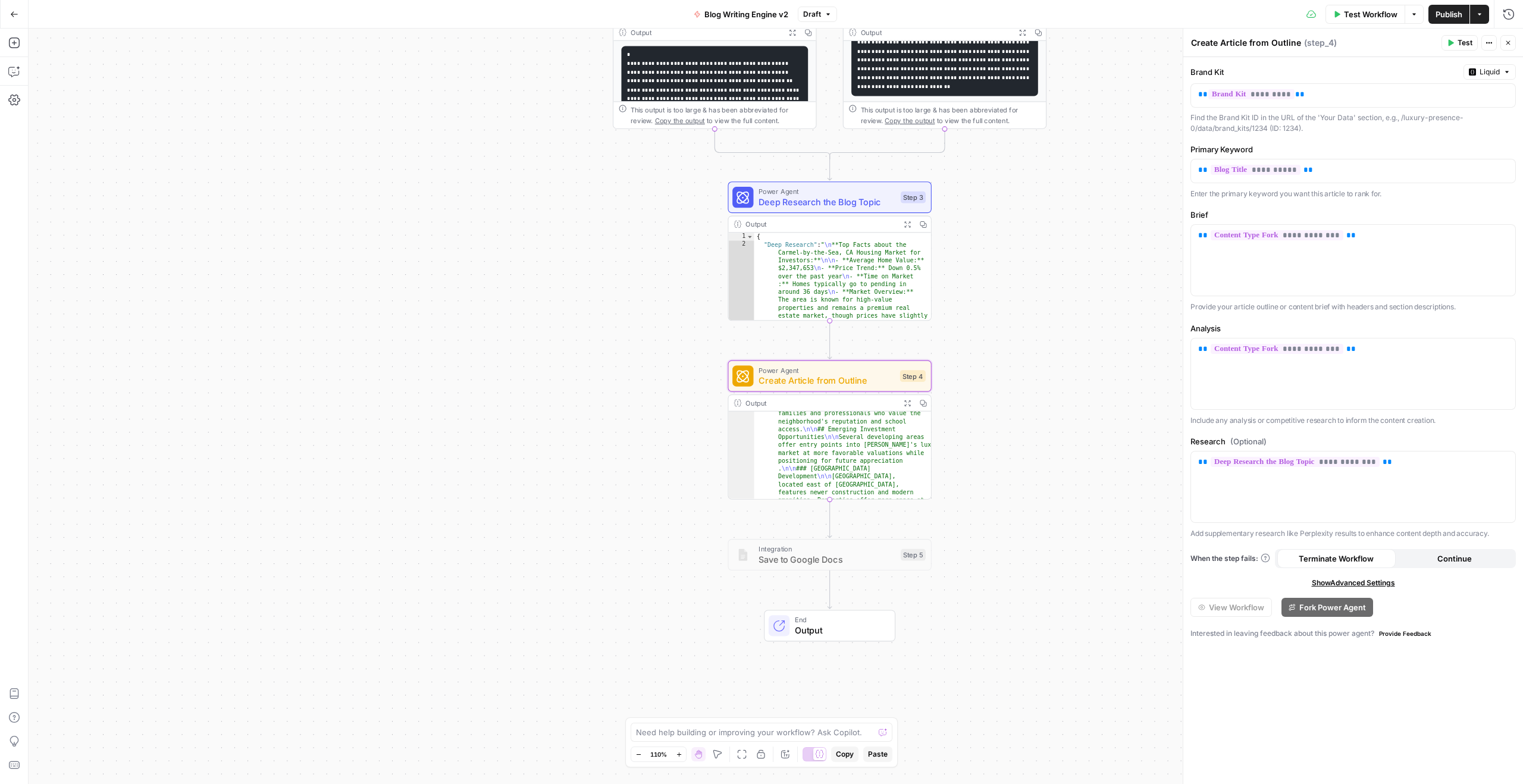
click at [921, 402] on icon "button" at bounding box center [923, 403] width 7 height 7
click at [26, 24] on div "Go Back" at bounding box center [14, 14] width 29 height 28
click at [8, 13] on button "Go Back" at bounding box center [14, 14] width 21 height 21
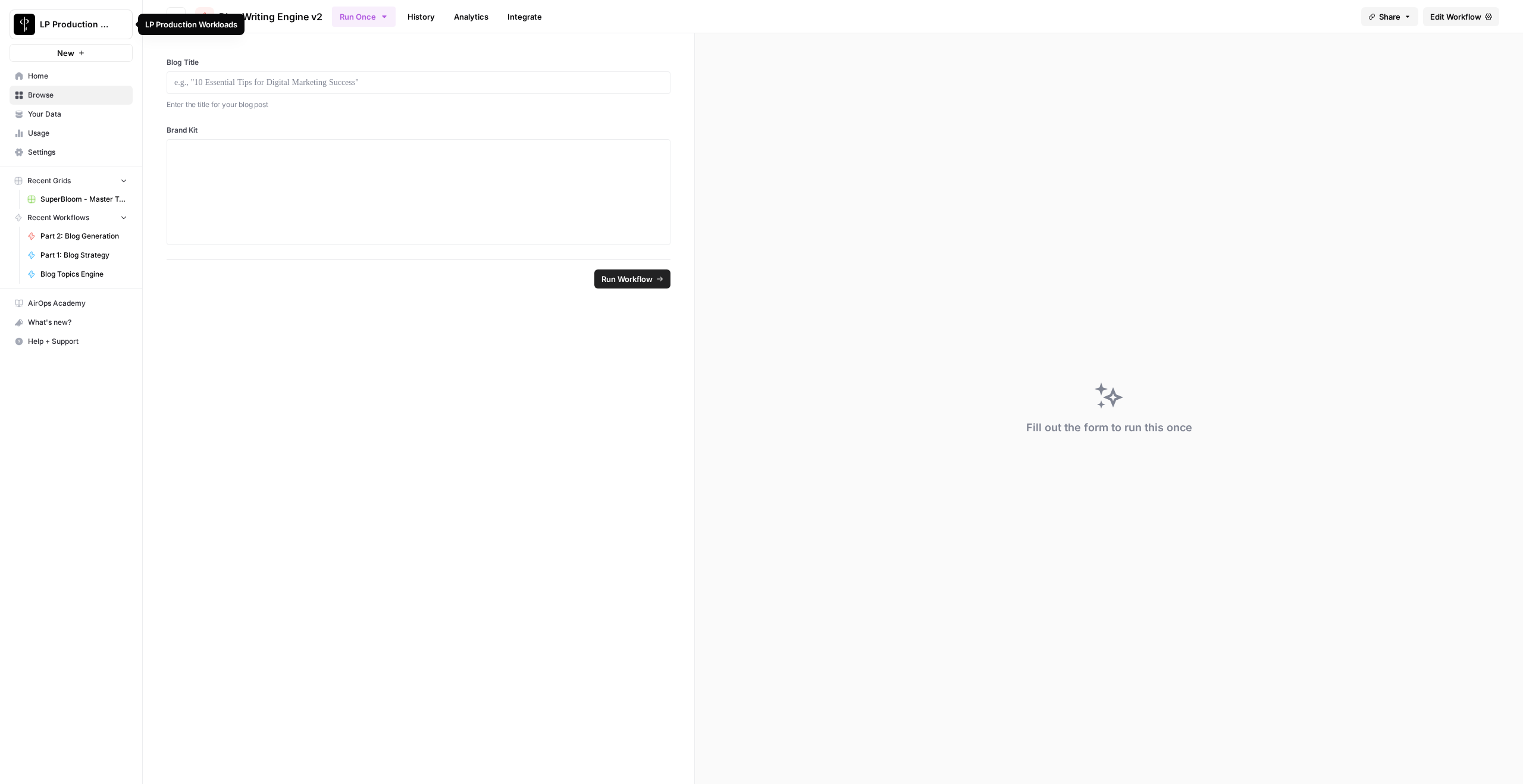
click at [180, 8] on button "Go back" at bounding box center [176, 17] width 19 height 19
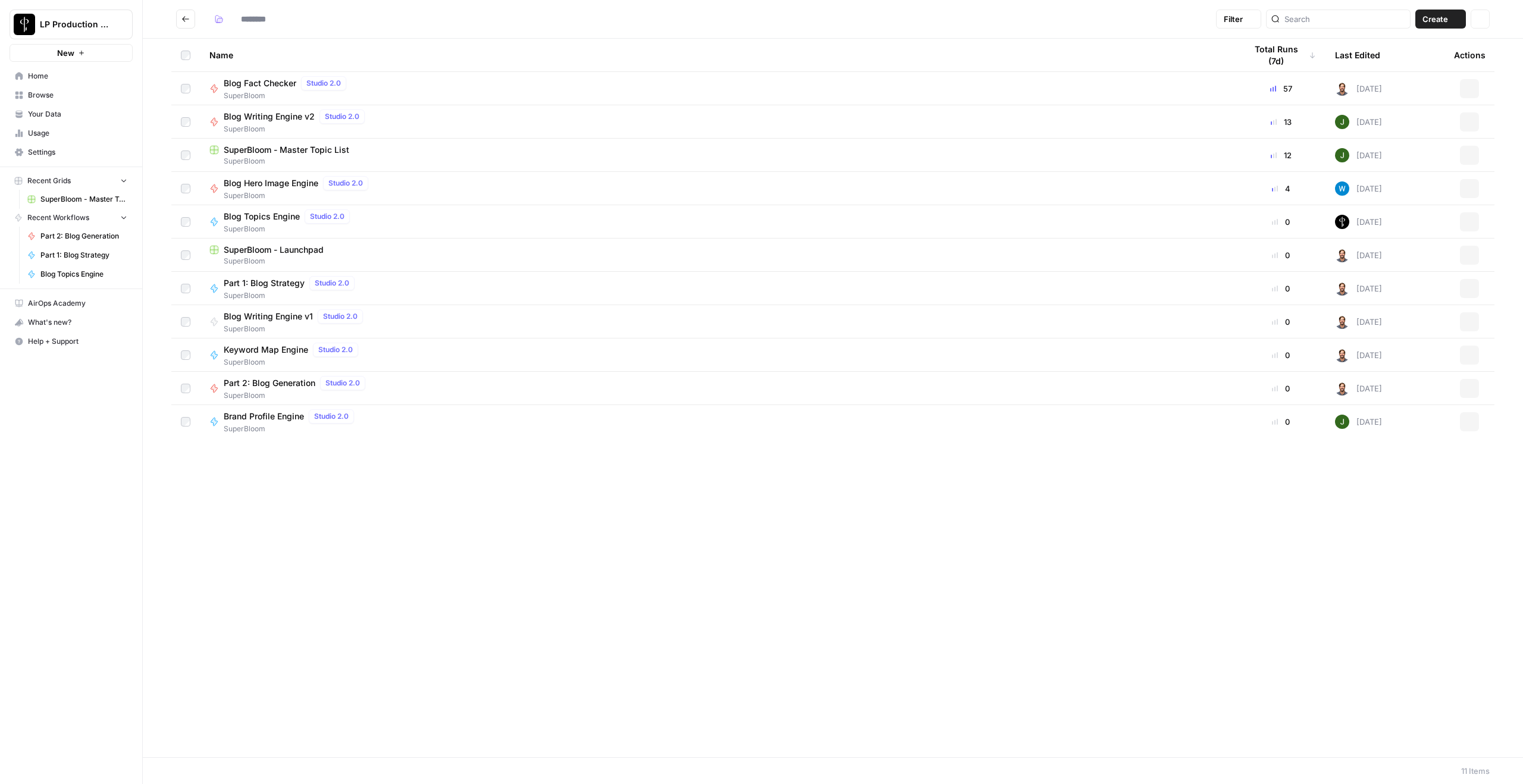
type input "**********"
click at [278, 386] on span "Part 2: Blog Generation" at bounding box center [270, 383] width 91 height 12
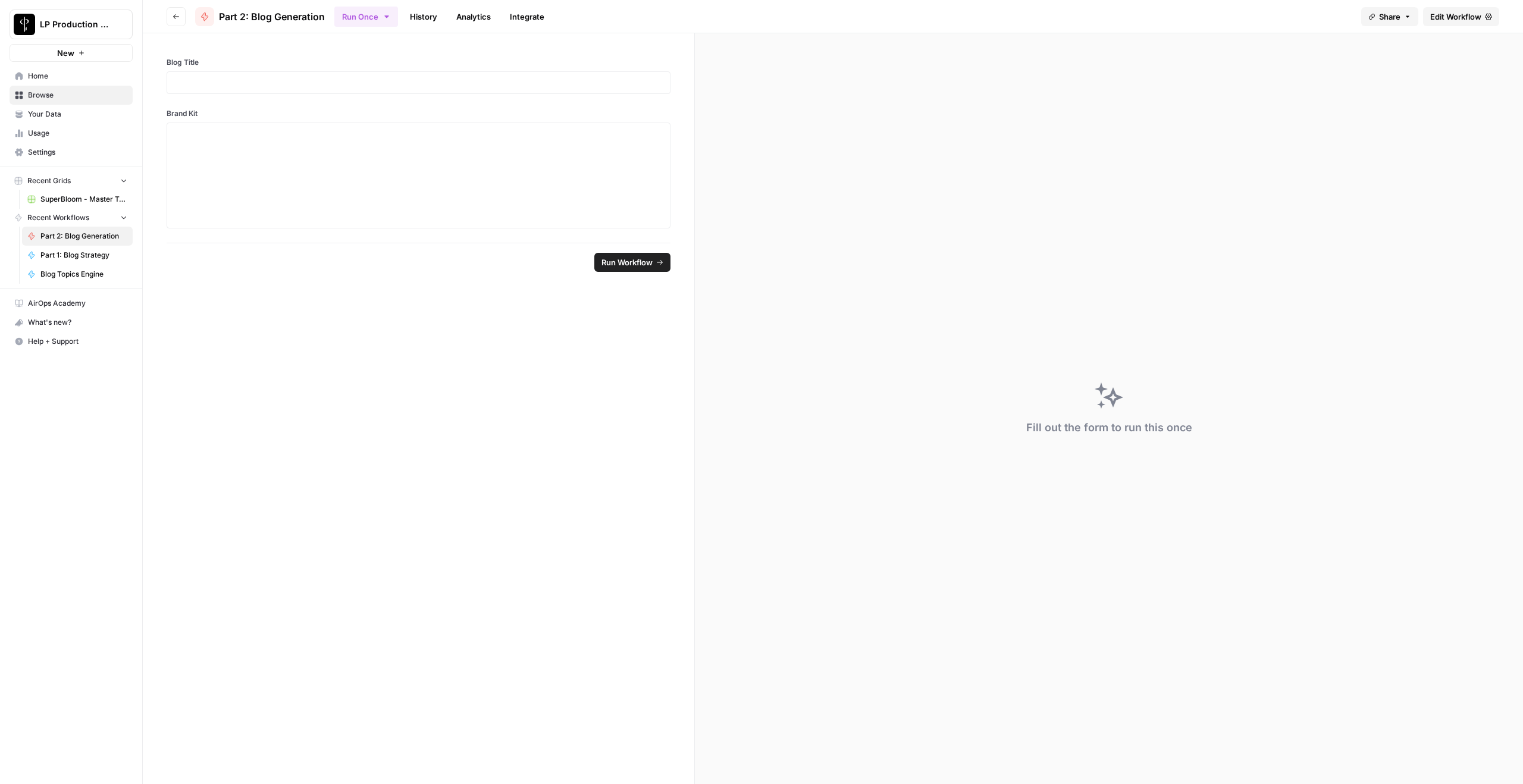
click at [1142, 23] on link "Edit Workflow" at bounding box center [1460, 17] width 76 height 19
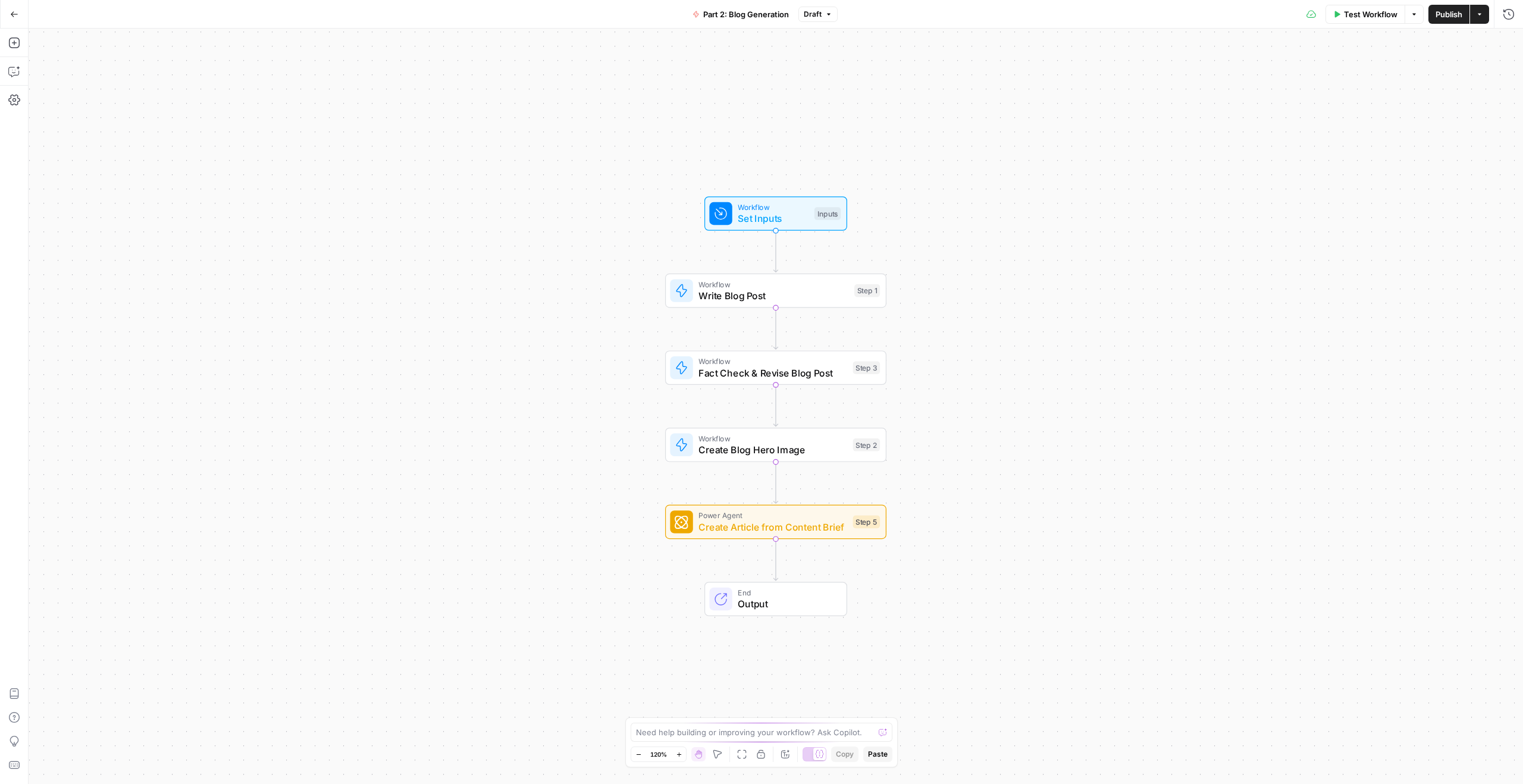
click at [817, 370] on span "Fact Check & Revise Blog Post" at bounding box center [773, 372] width 149 height 14
type input "Blog Fact Checker"
click at [18, 15] on button "Go Back" at bounding box center [14, 14] width 21 height 21
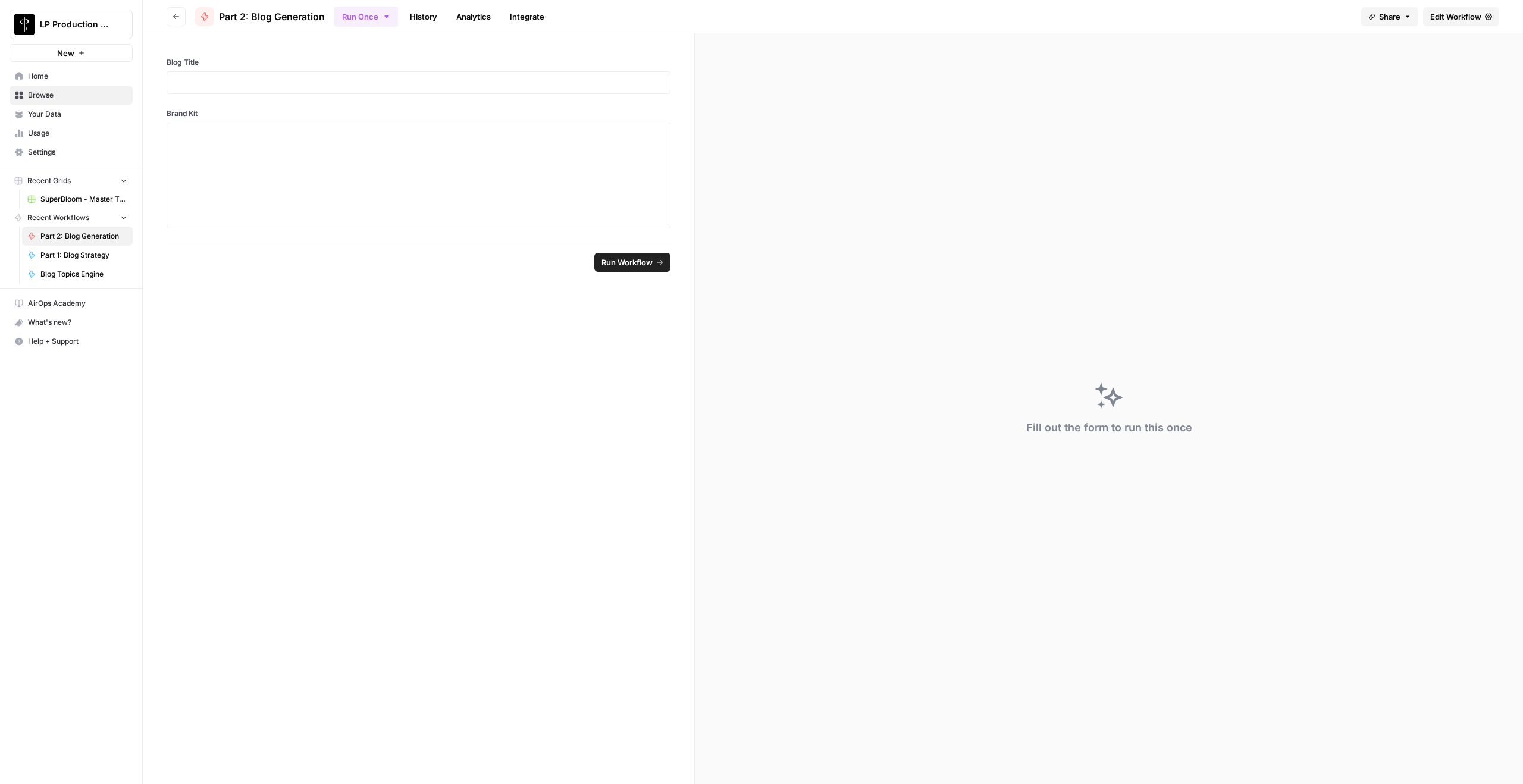
click at [191, 14] on header "Go back Part 2: Blog Generation Run Once History Analytics Integrate Share Edit…" at bounding box center [833, 16] width 1380 height 33
click at [174, 13] on icon "button" at bounding box center [176, 17] width 7 height 7
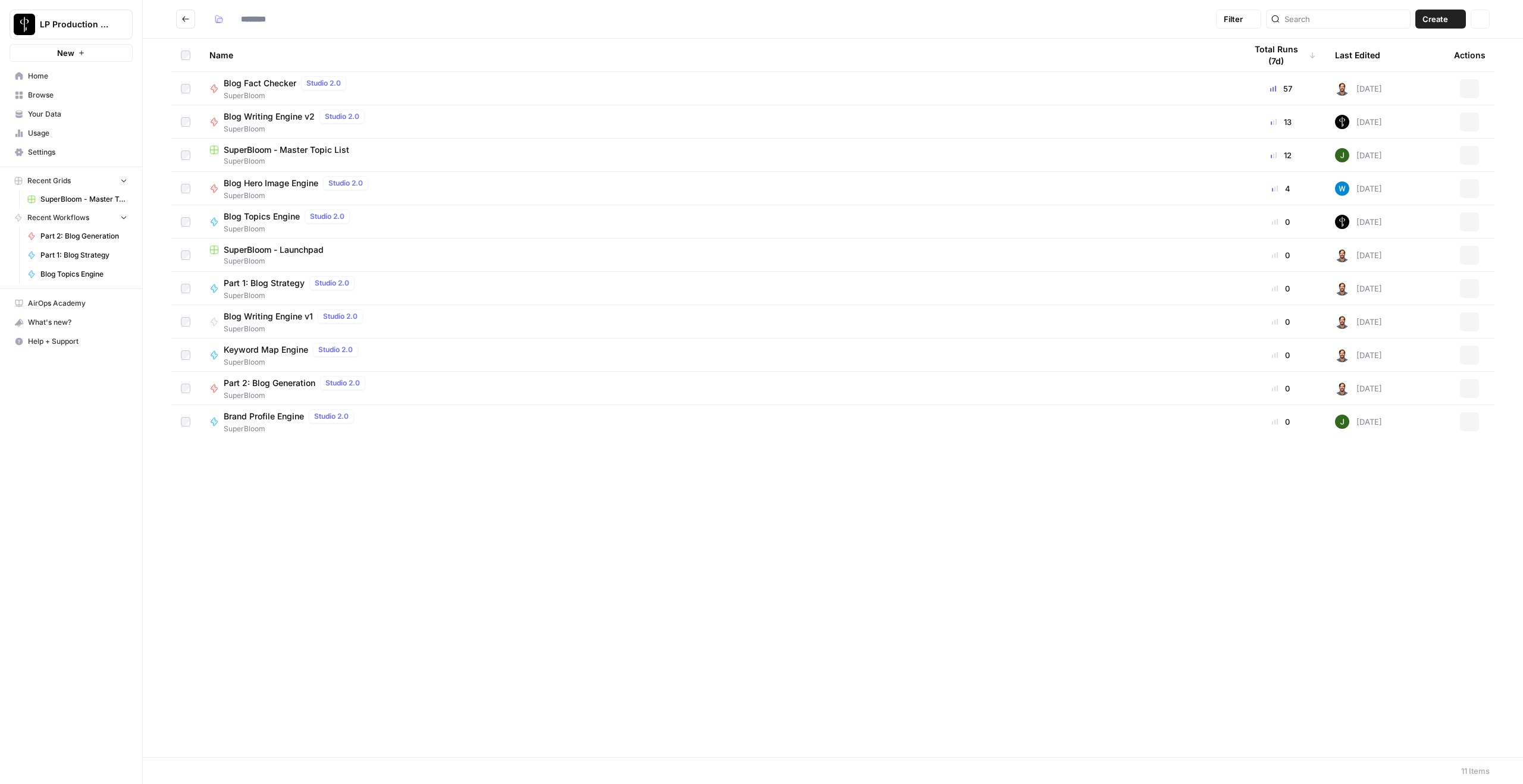
type input "**********"
click at [257, 83] on span "Blog Fact Checker" at bounding box center [260, 83] width 73 height 12
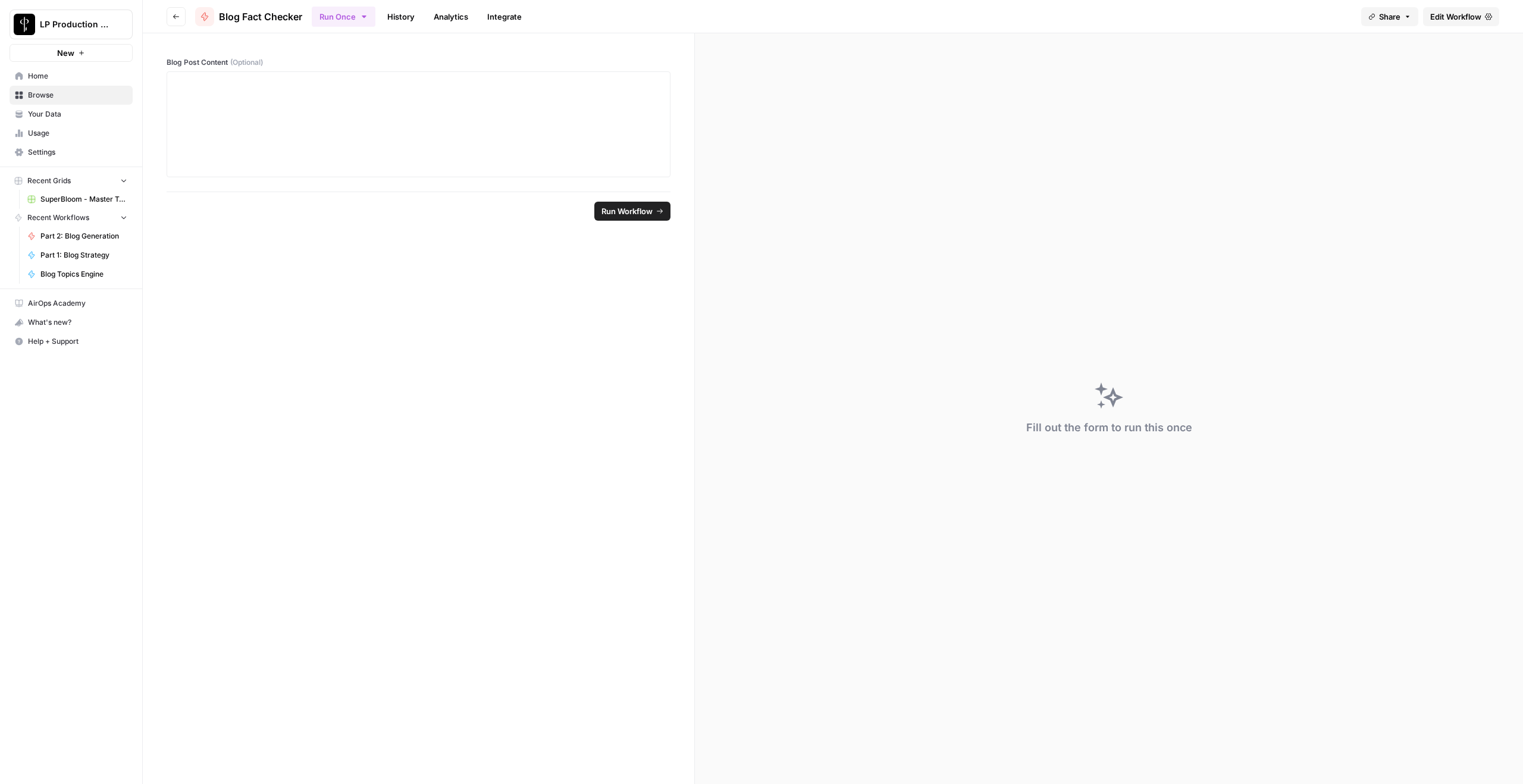
click at [1142, 20] on span "Edit Workflow" at bounding box center [1455, 17] width 51 height 12
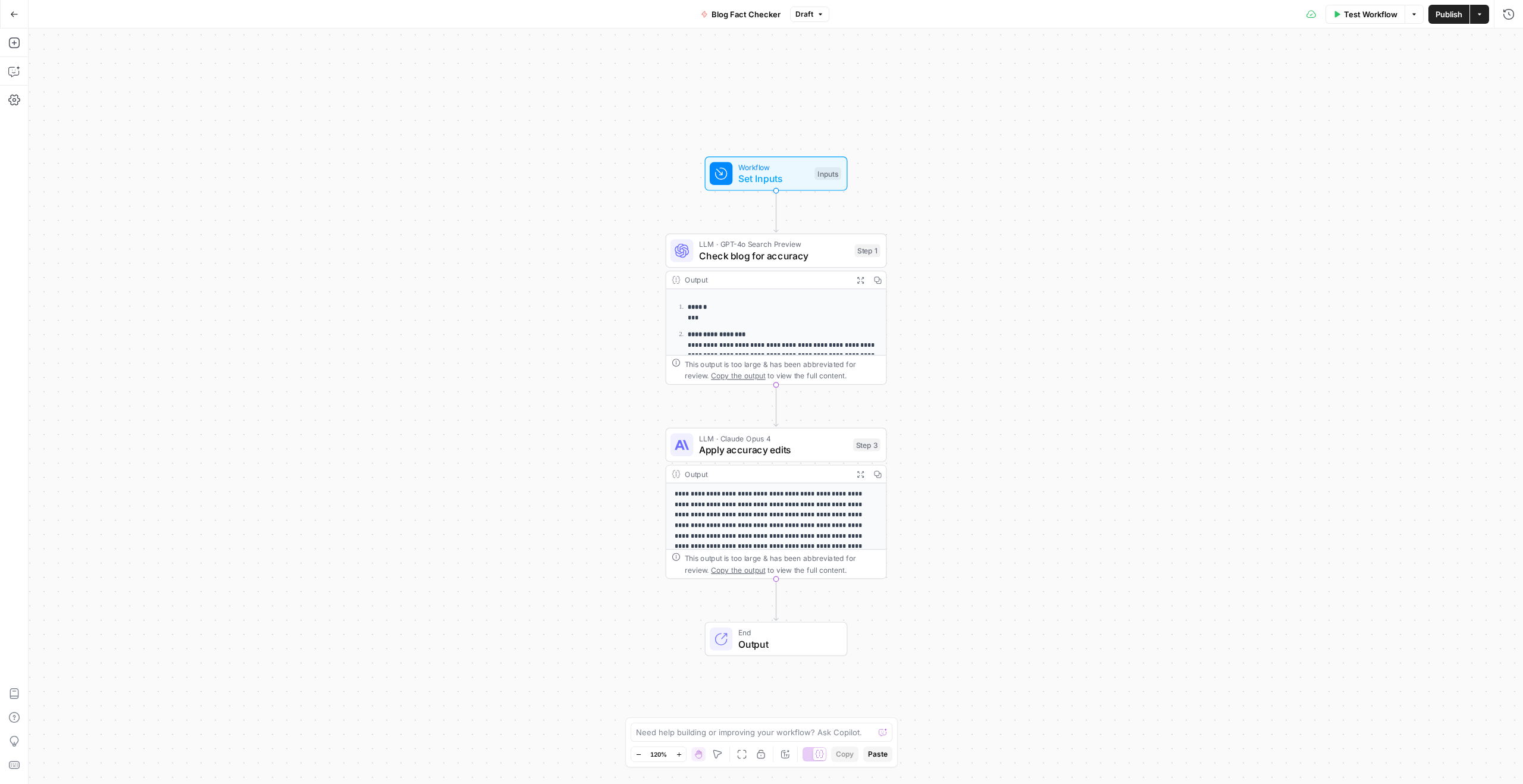
click at [780, 241] on span "LLM · GPT-4o Search Preview" at bounding box center [774, 244] width 150 height 11
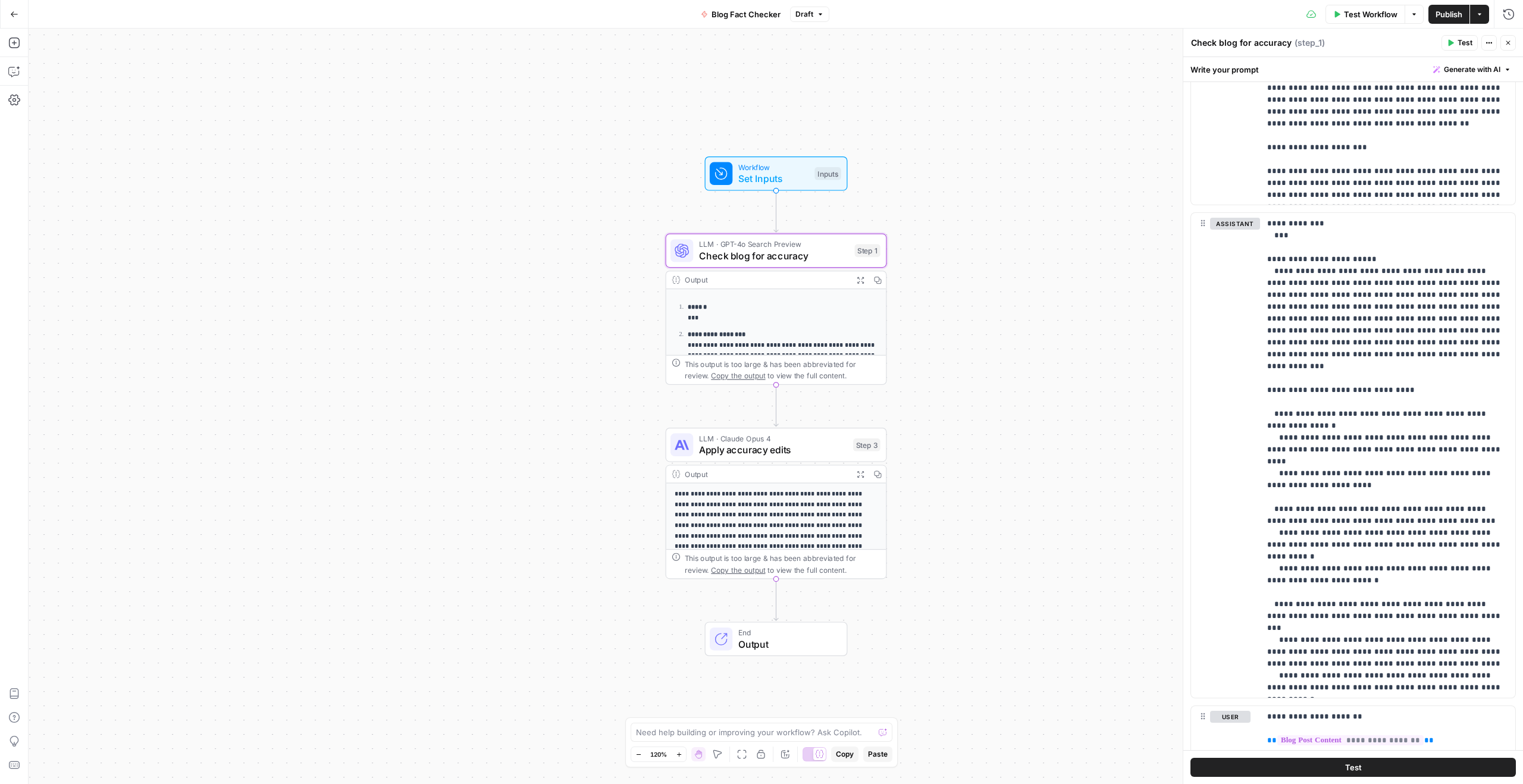
scroll to position [973, 0]
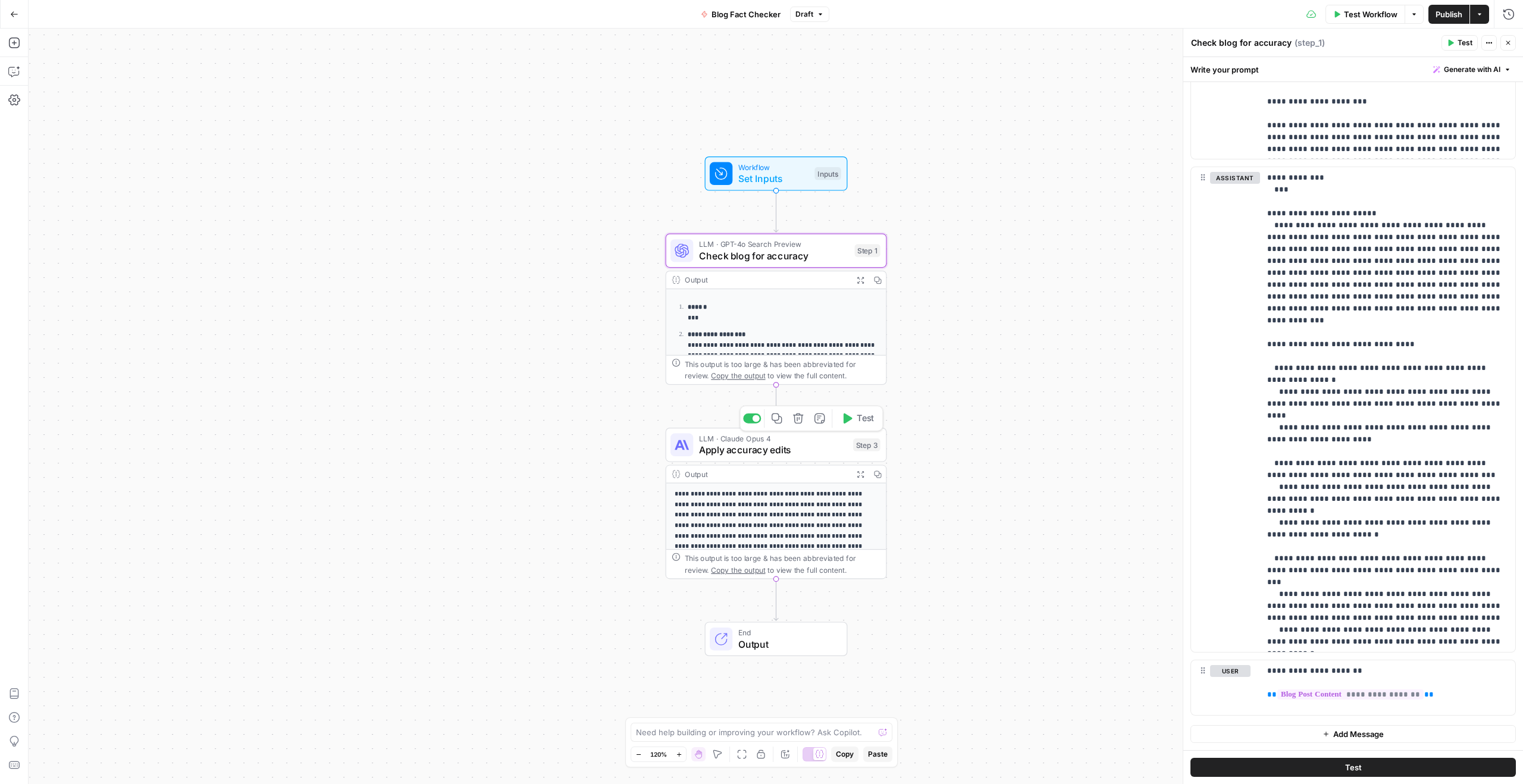
click at [789, 451] on span "Apply accuracy edits" at bounding box center [773, 449] width 149 height 14
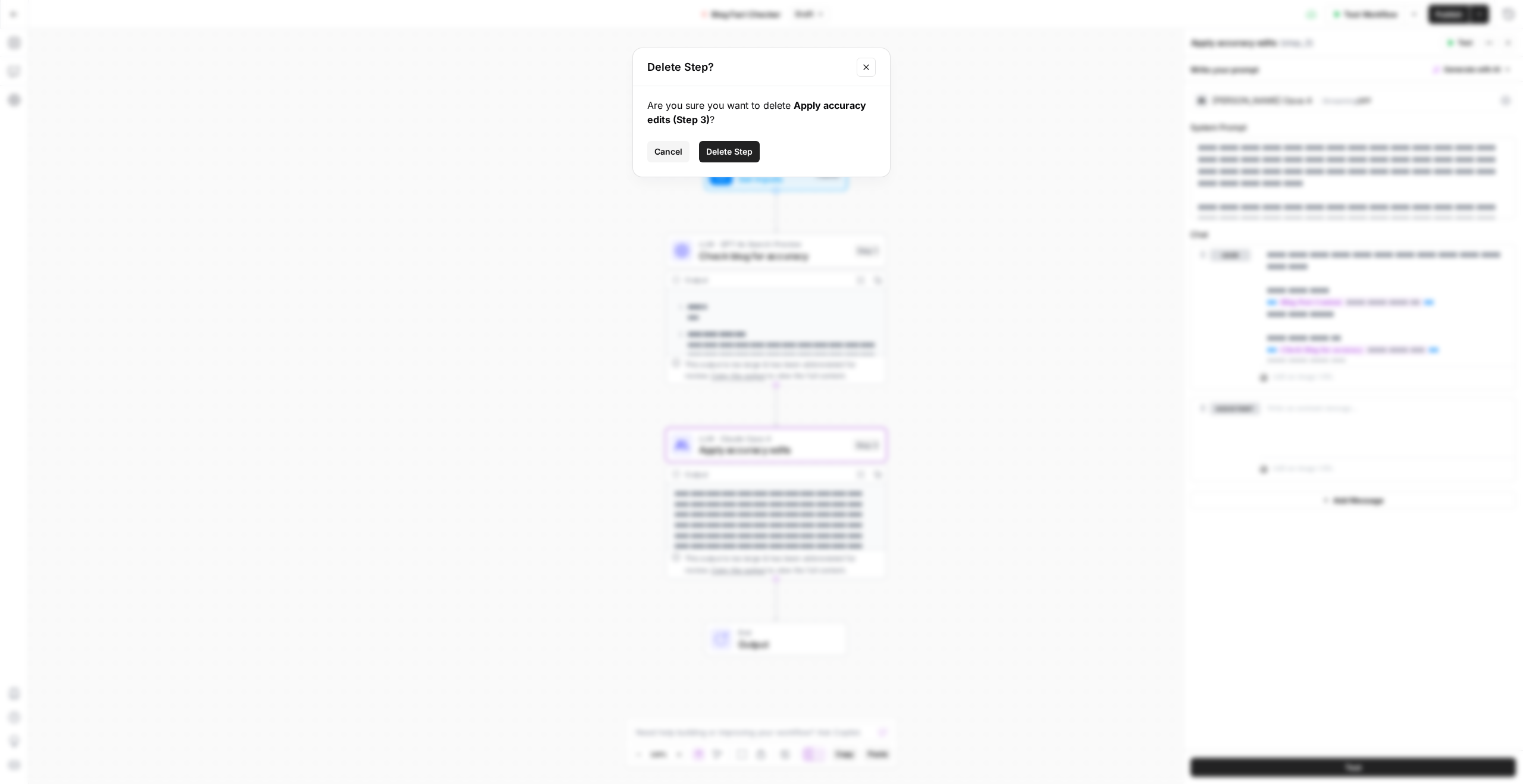
click at [670, 150] on span "Cancel" at bounding box center [669, 152] width 28 height 12
click at [810, 569] on span "Output" at bounding box center [787, 643] width 97 height 14
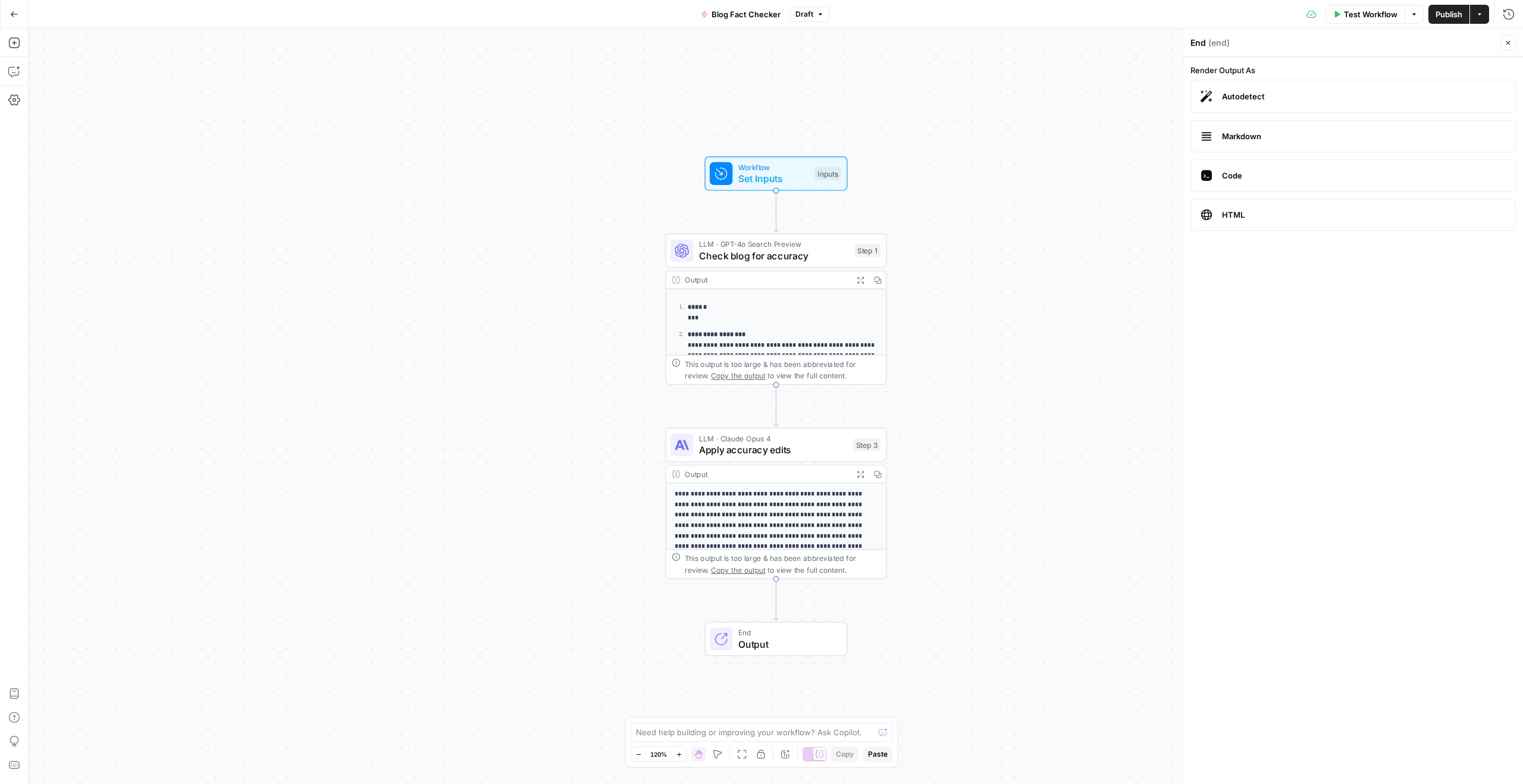
click at [1030, 392] on div "**********" at bounding box center [775, 406] width 1494 height 755
click at [18, 17] on button "Go Back" at bounding box center [14, 14] width 21 height 21
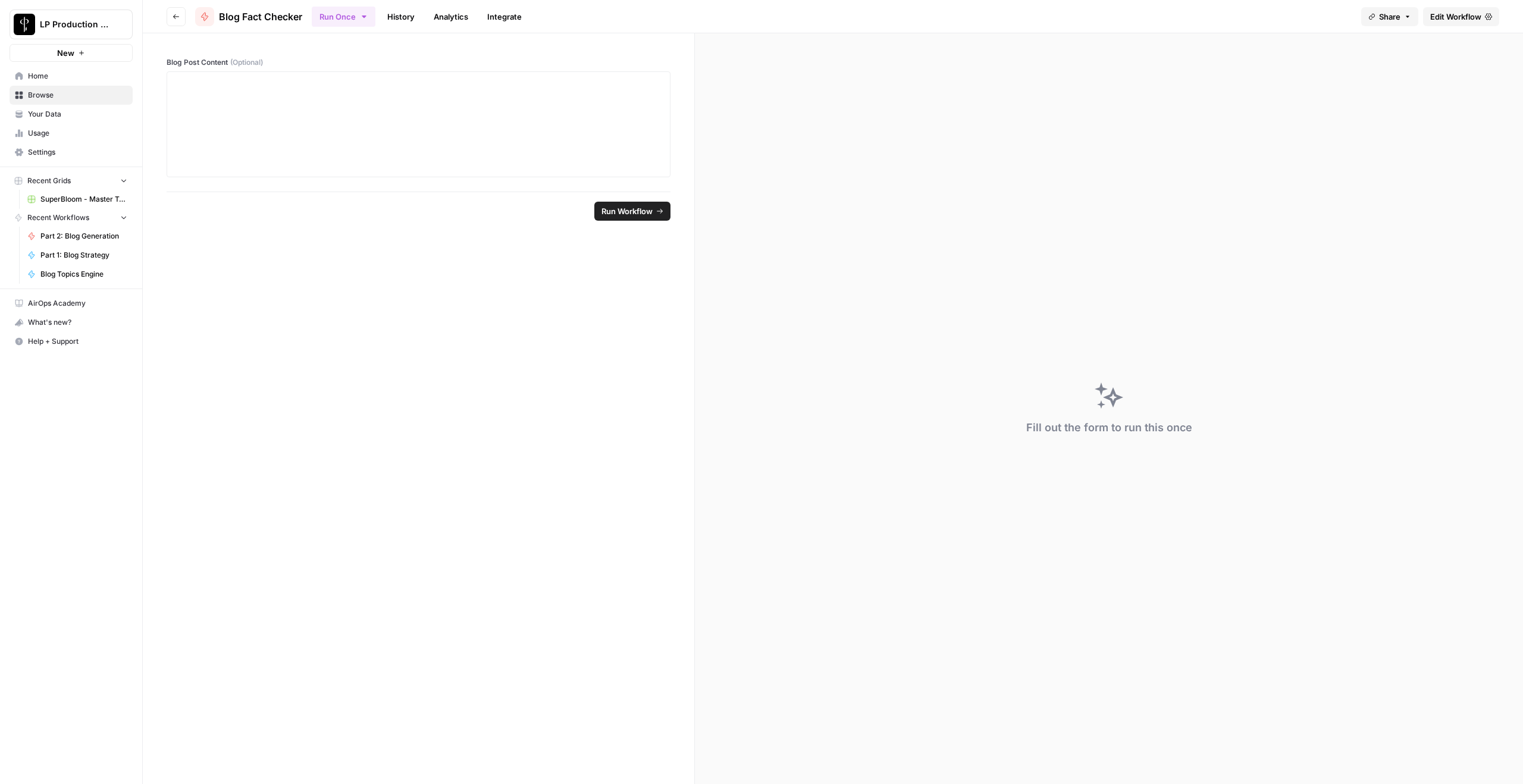
click at [174, 18] on icon "button" at bounding box center [176, 17] width 7 height 7
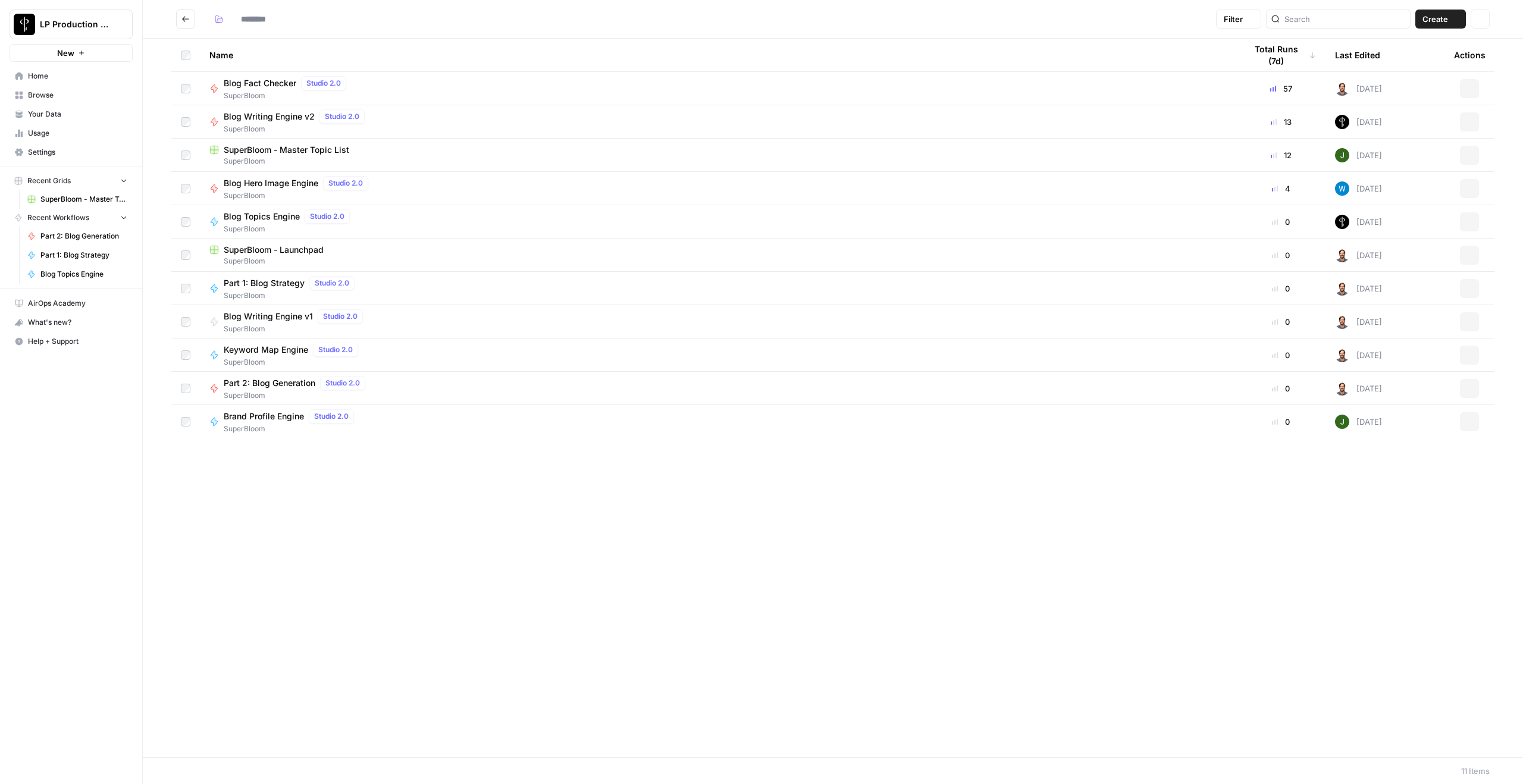
type input "**********"
click at [284, 119] on span "Blog Writing Engine v2" at bounding box center [270, 116] width 91 height 12
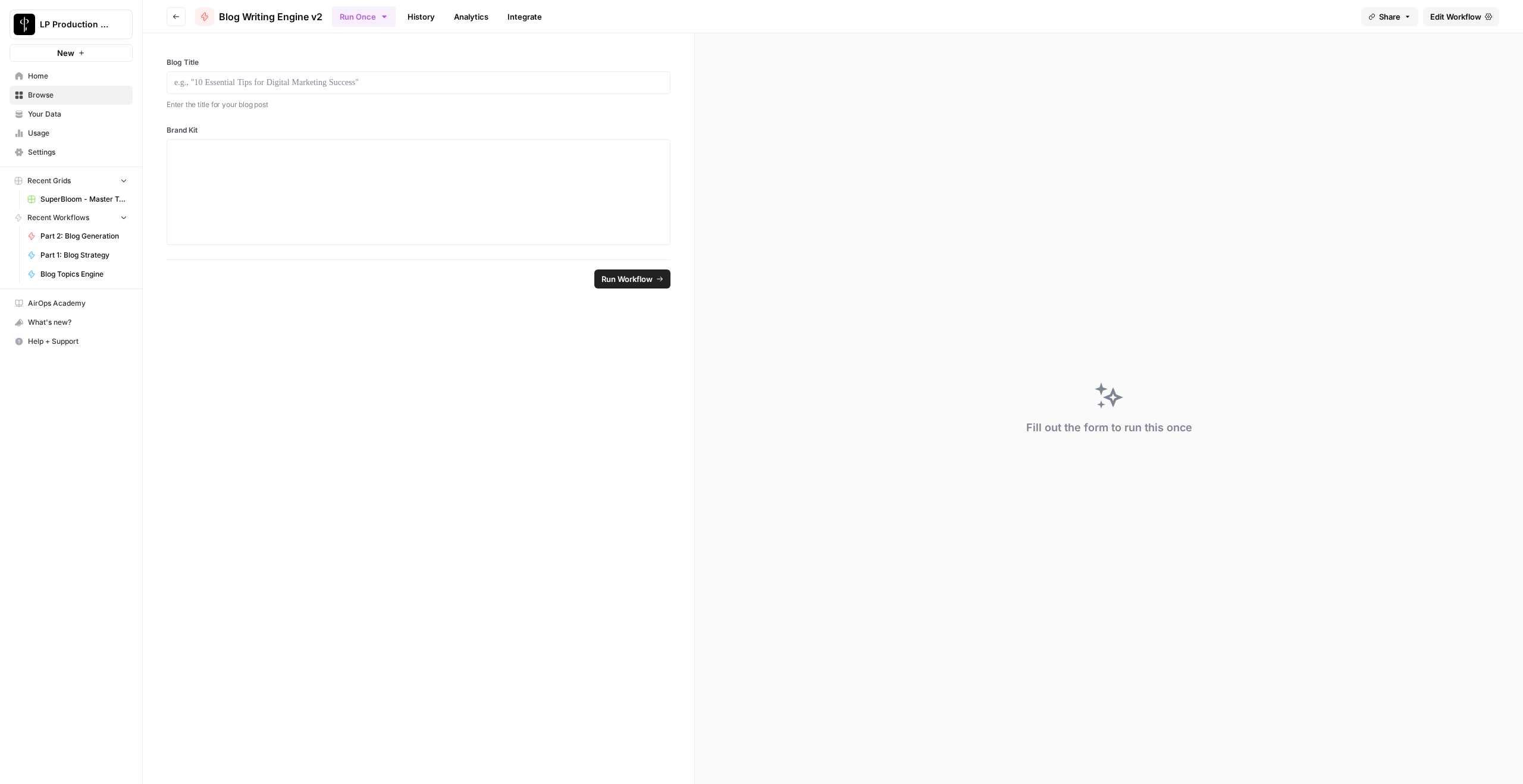
click at [1142, 24] on link "Edit Workflow" at bounding box center [1460, 17] width 76 height 19
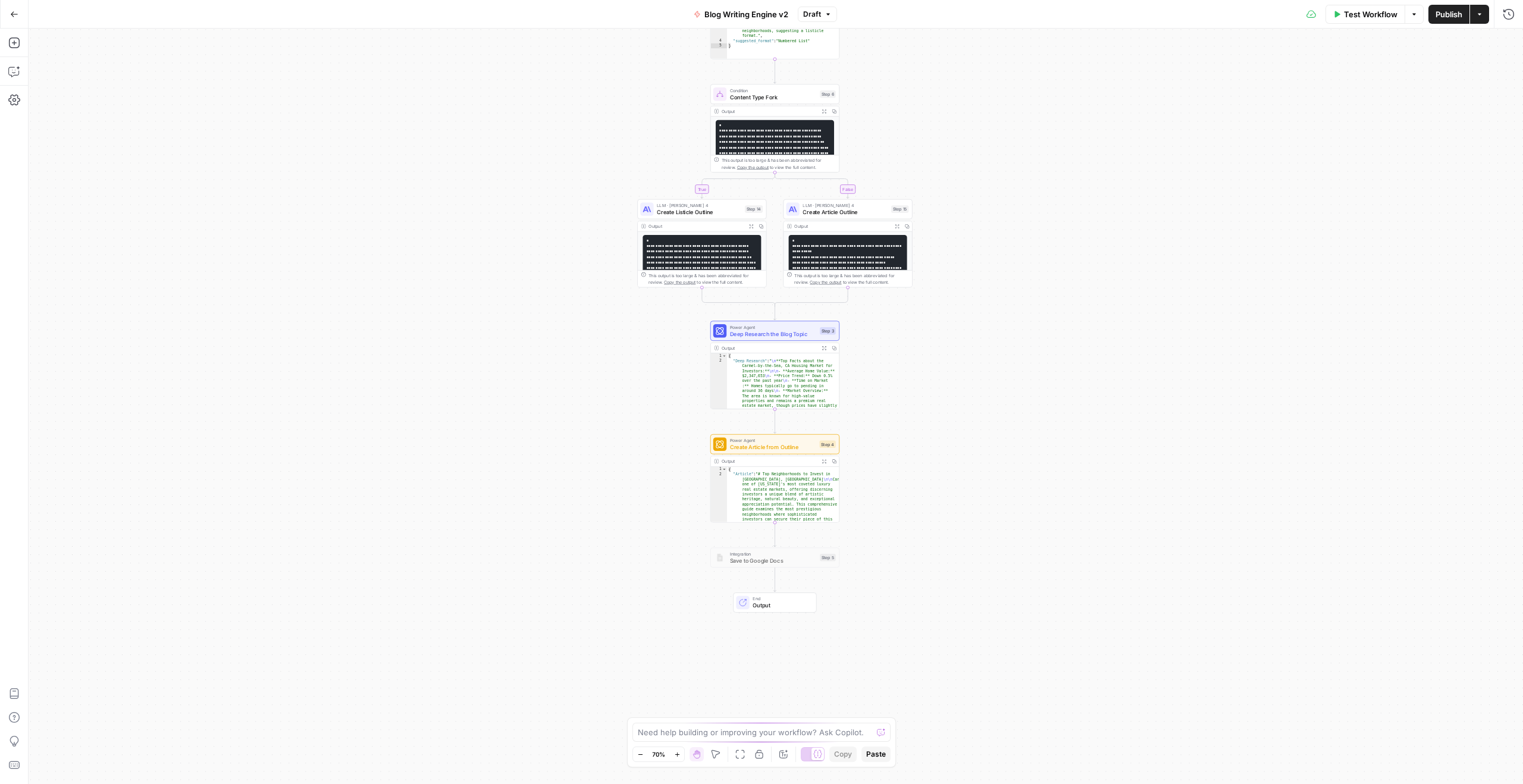
click at [19, 10] on button "Go Back" at bounding box center [14, 14] width 21 height 21
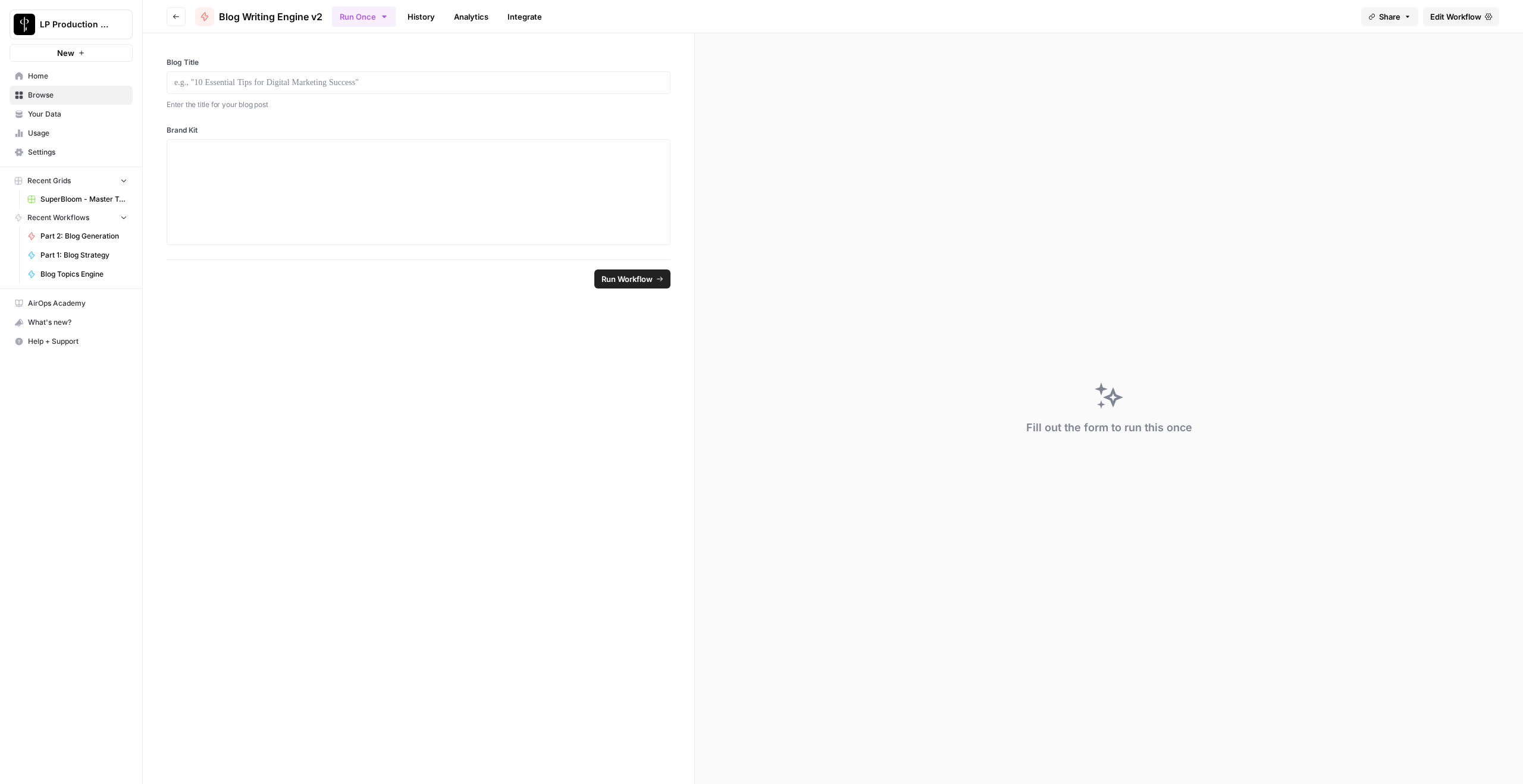
click at [167, 13] on button "Go back" at bounding box center [176, 17] width 19 height 19
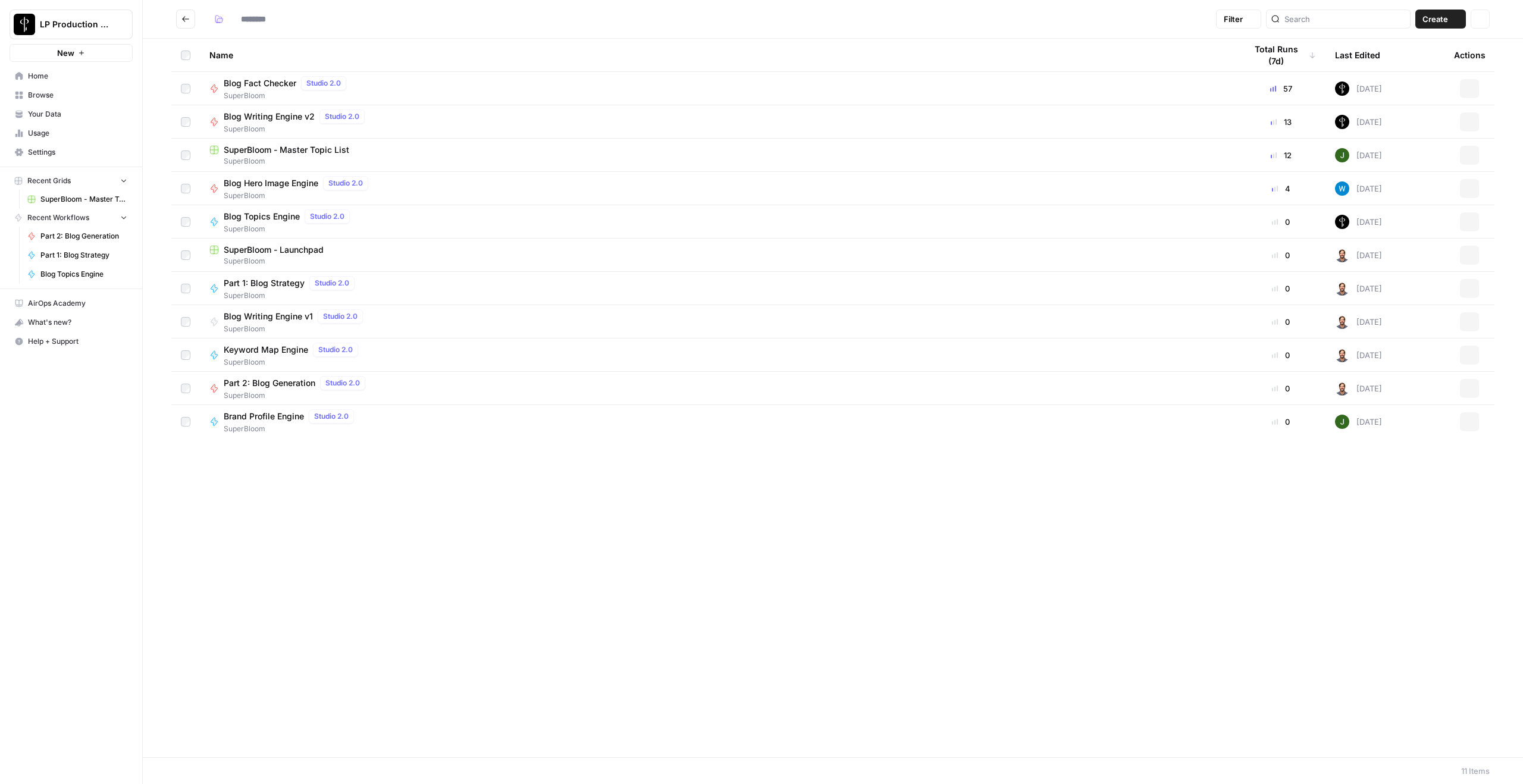
type input "**********"
click at [287, 116] on span "Blog Writing Engine v2" at bounding box center [270, 116] width 91 height 12
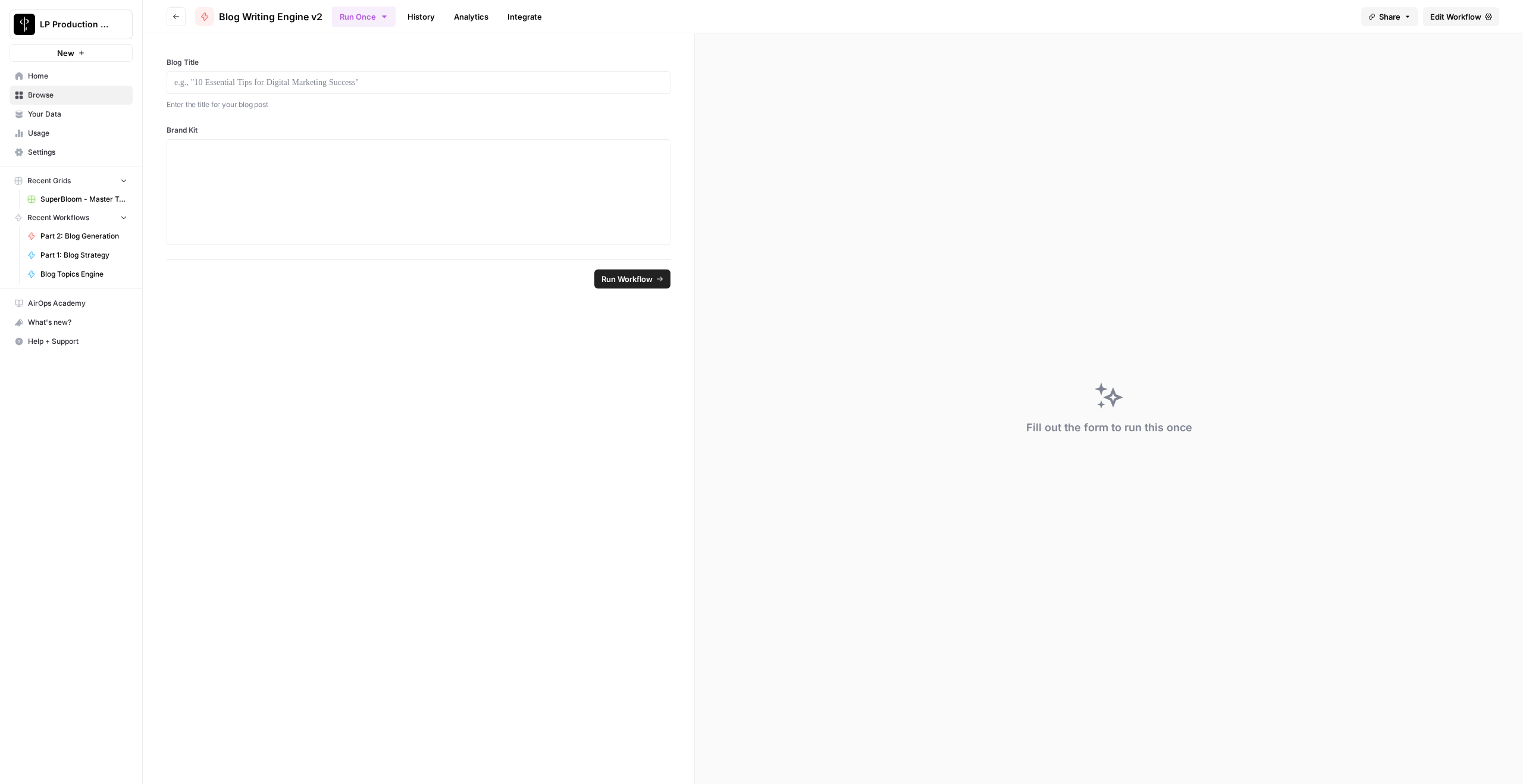
click at [1142, 15] on span "Edit Workflow" at bounding box center [1455, 17] width 51 height 12
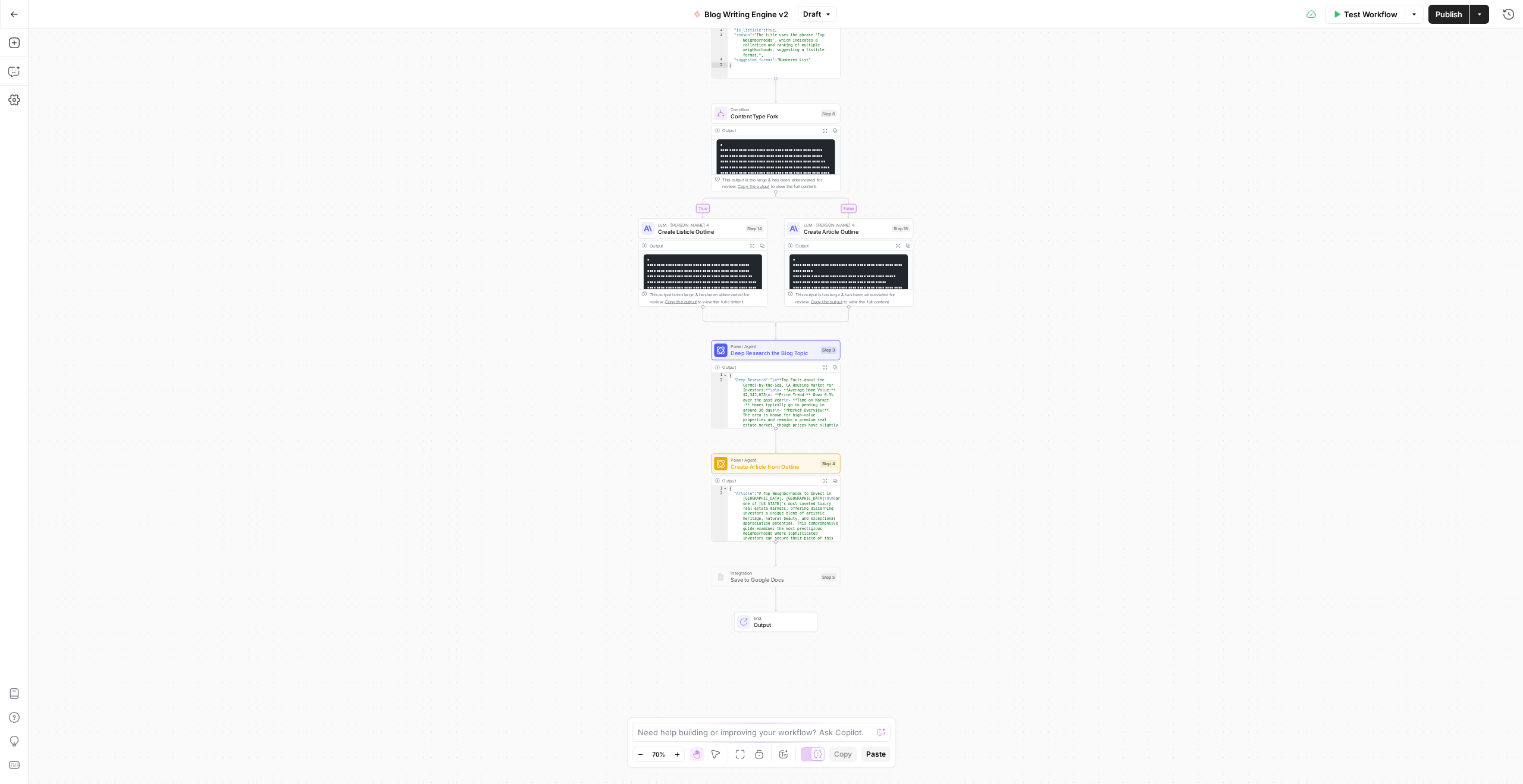
click at [17, 17] on icon "button" at bounding box center [14, 14] width 8 height 8
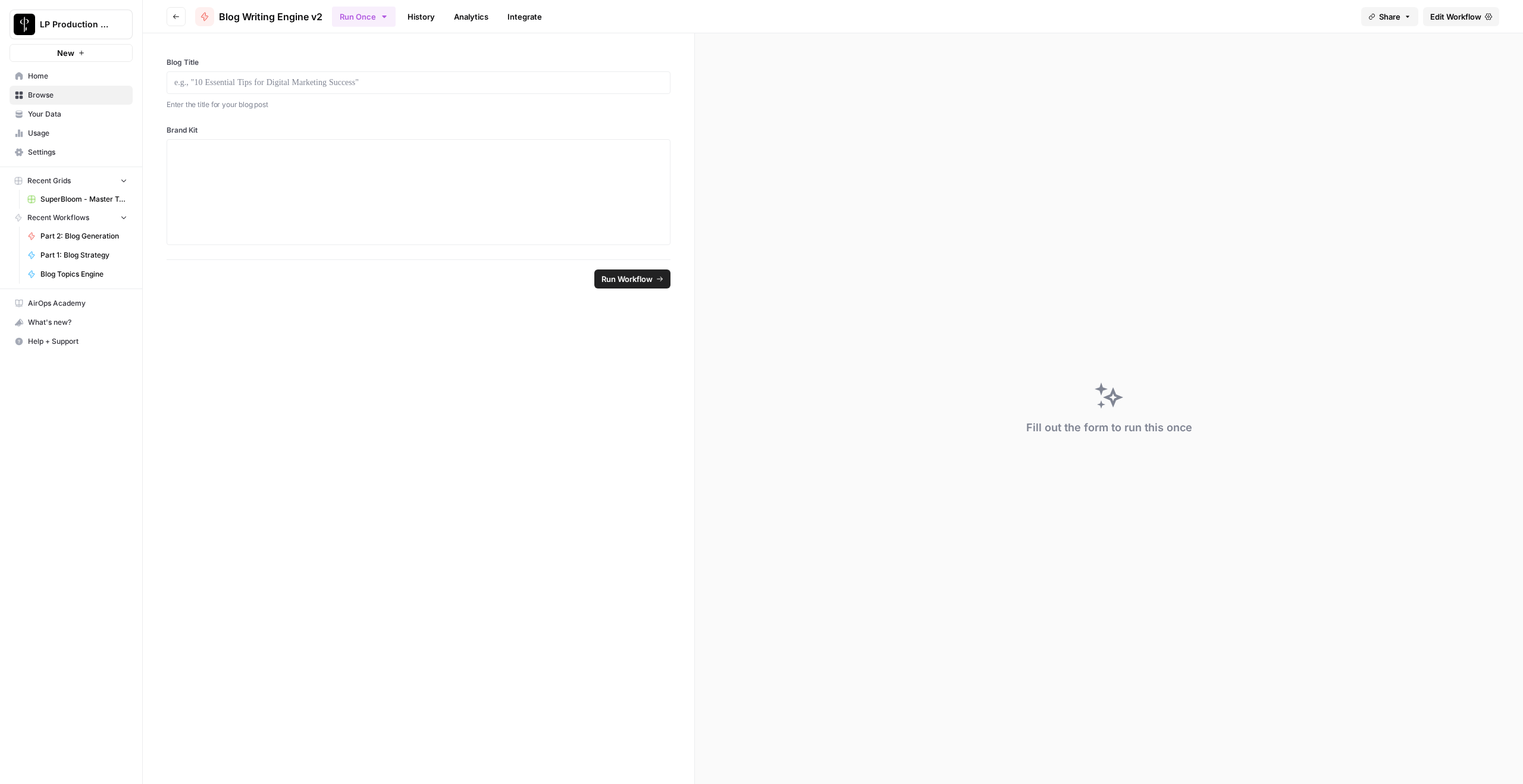
click at [175, 11] on button "Go back" at bounding box center [176, 17] width 19 height 19
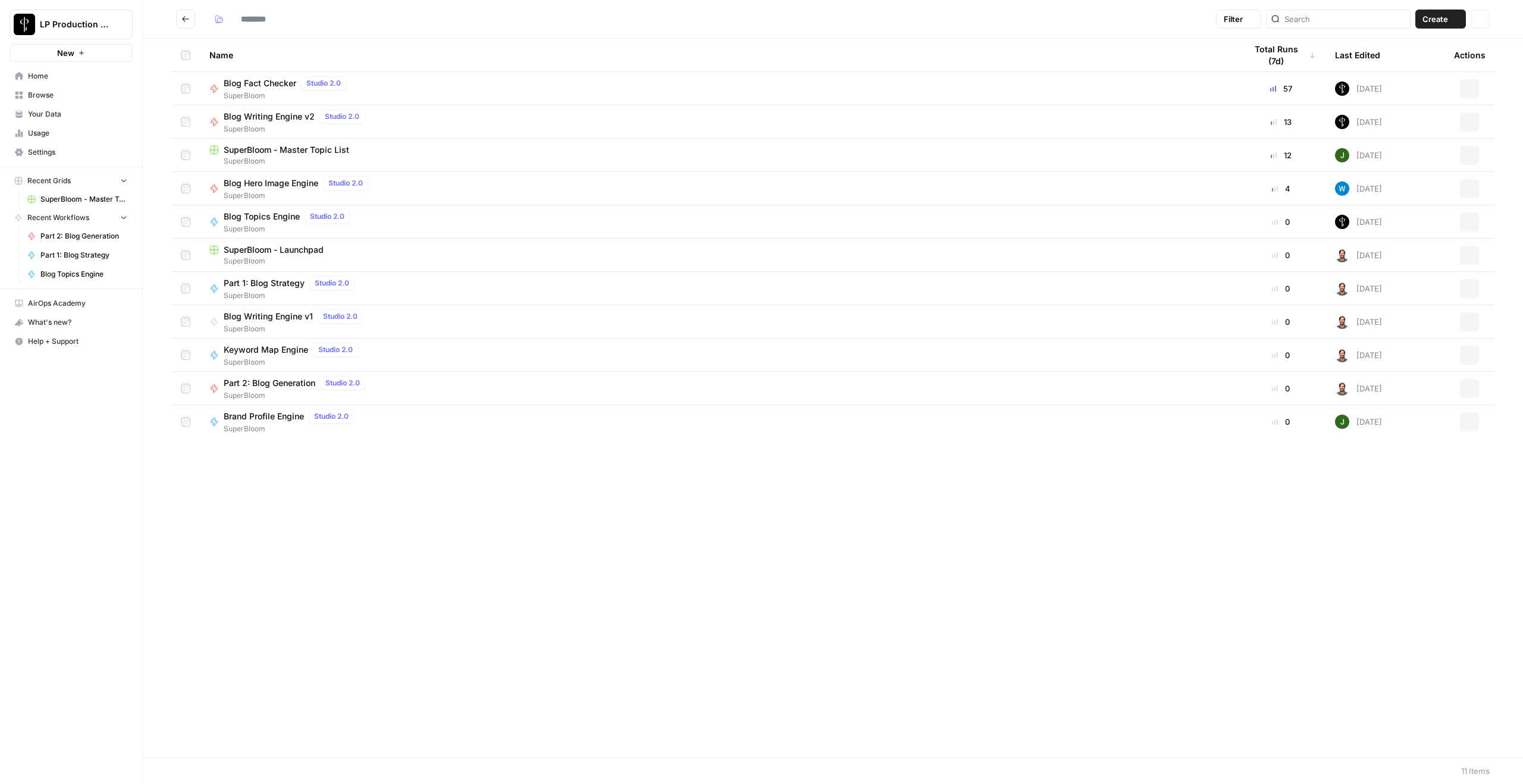
type input "**********"
click at [267, 387] on span "Part 2: Blog Generation" at bounding box center [270, 383] width 91 height 12
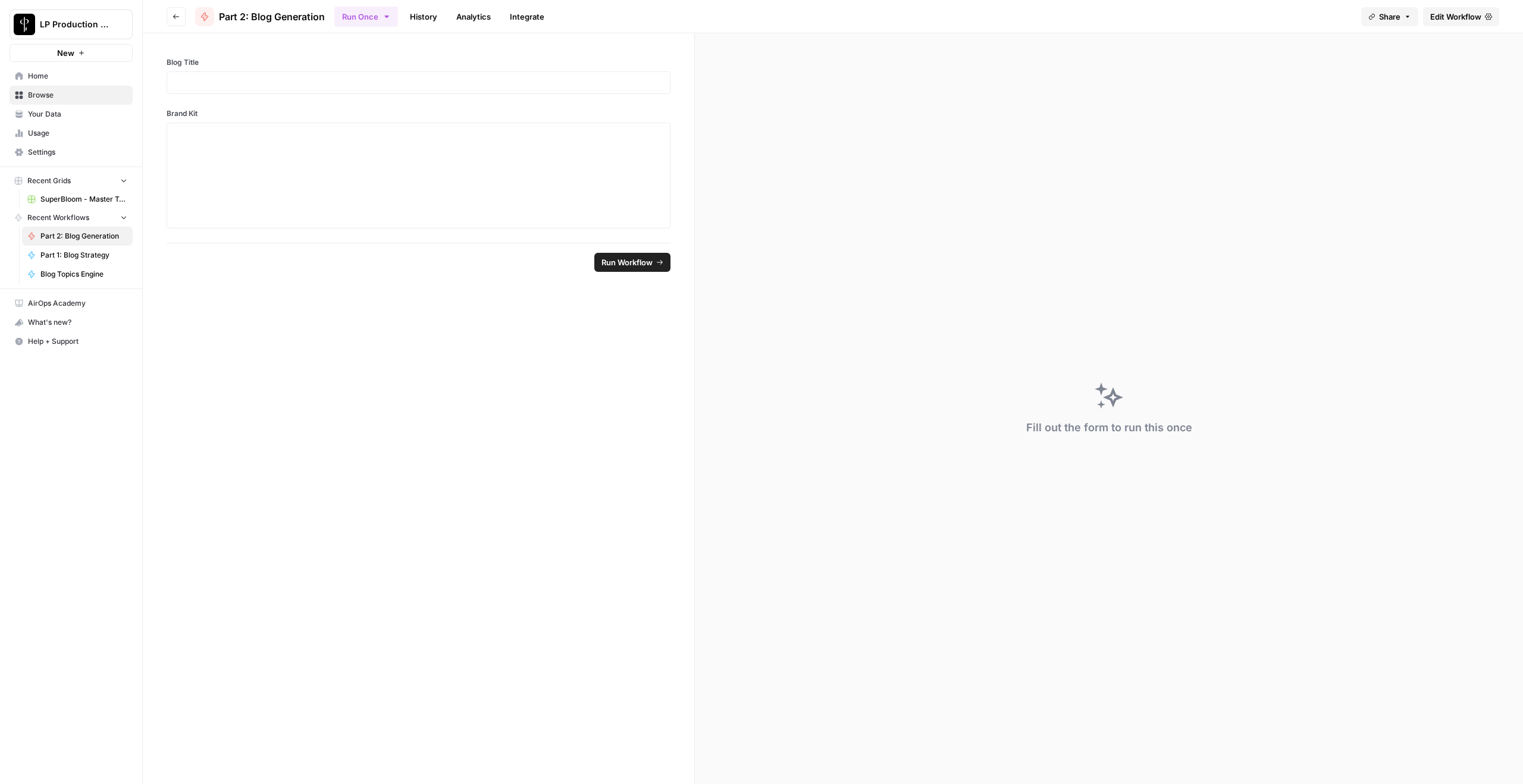
click at [1142, 26] on header "Go back Part 2: Blog Generation Run Once History Analytics Integrate Share Edit…" at bounding box center [833, 16] width 1380 height 33
drag, startPoint x: 1452, startPoint y: 18, endPoint x: 1427, endPoint y: 73, distance: 60.4
click at [1142, 18] on span "Edit Workflow" at bounding box center [1455, 17] width 51 height 12
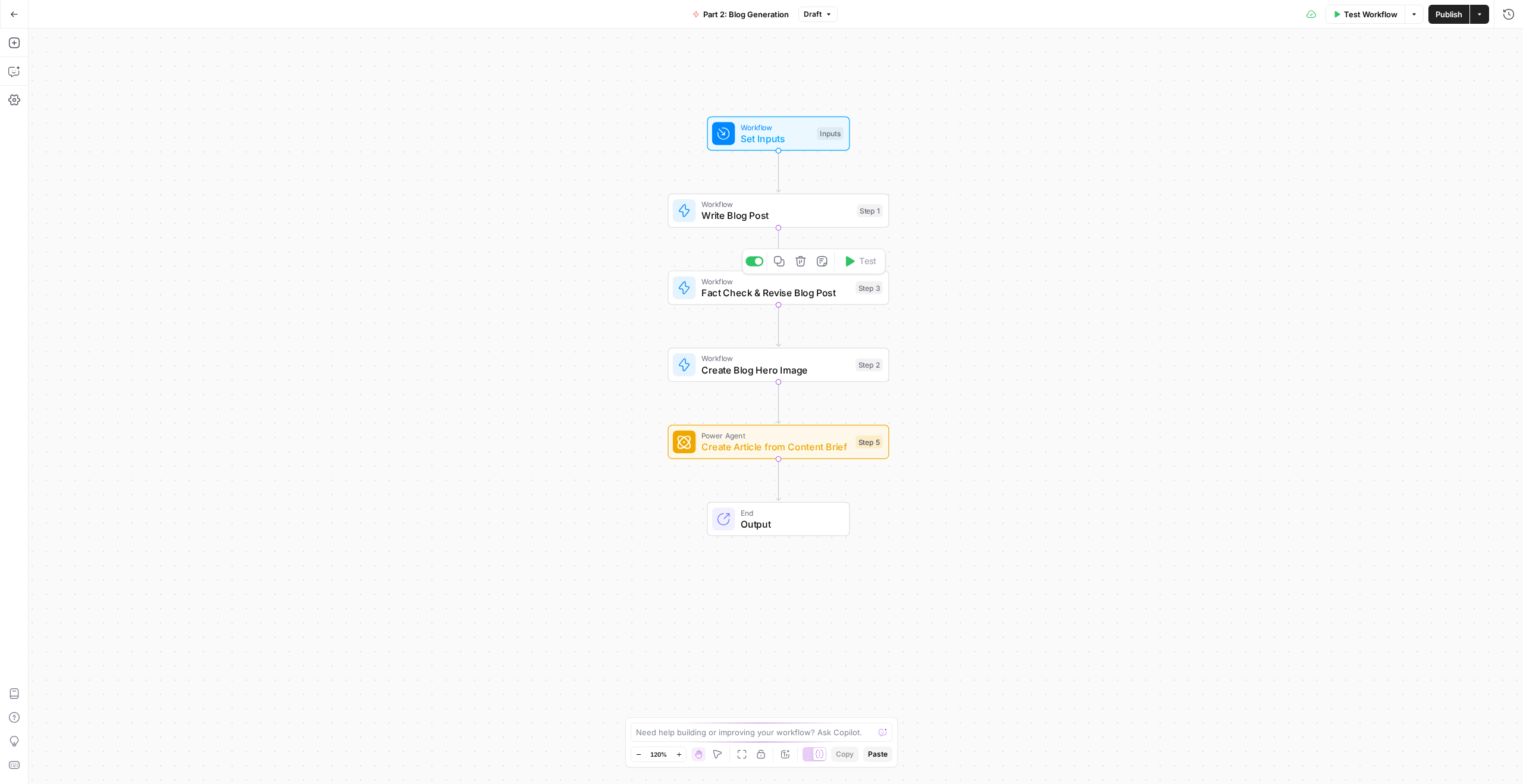
click at [778, 286] on span "Fact Check & Revise Blog Post" at bounding box center [775, 292] width 149 height 14
click at [815, 367] on span "Create Blog Hero Image" at bounding box center [775, 370] width 149 height 14
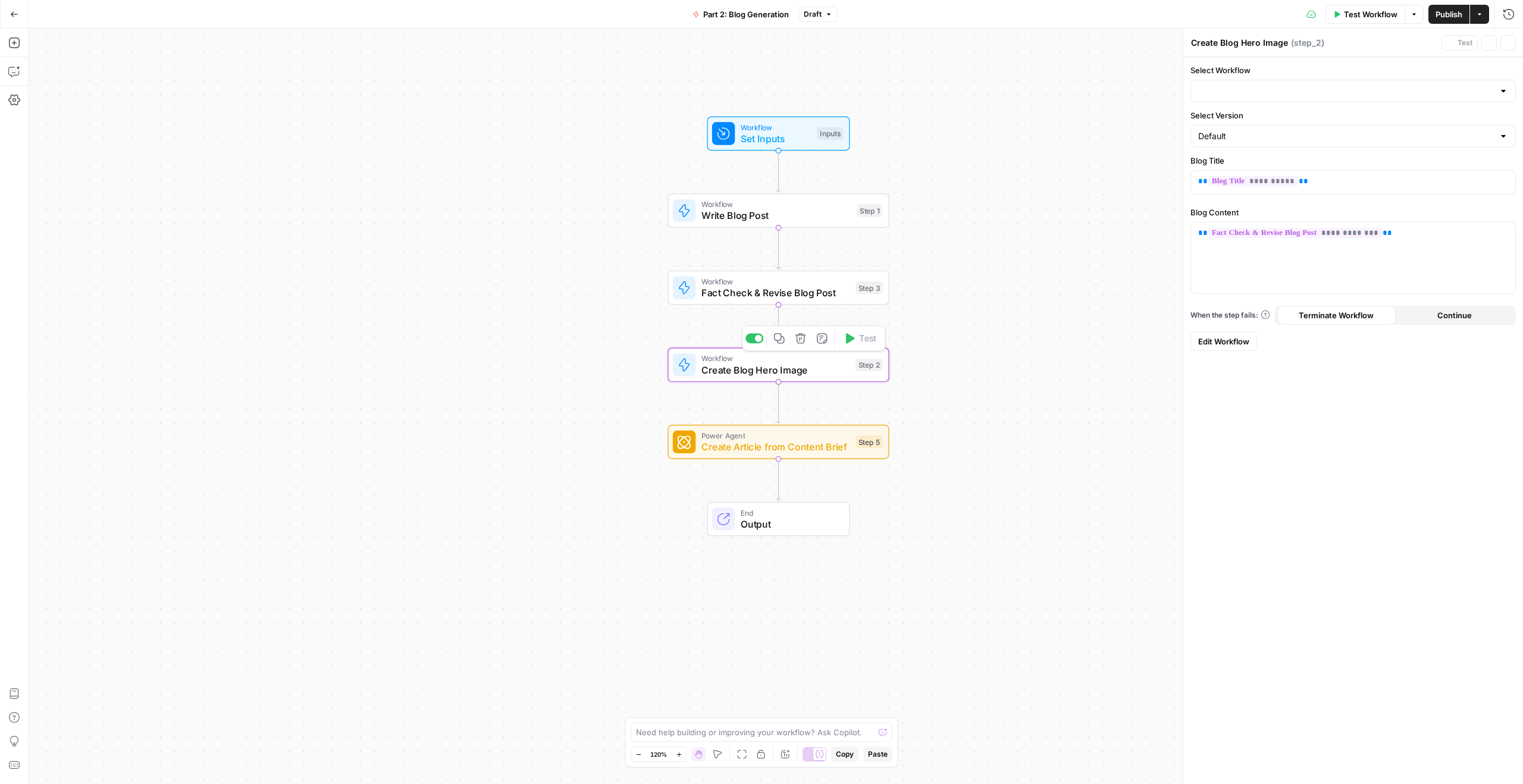
type input "Blog Hero Image Engine"
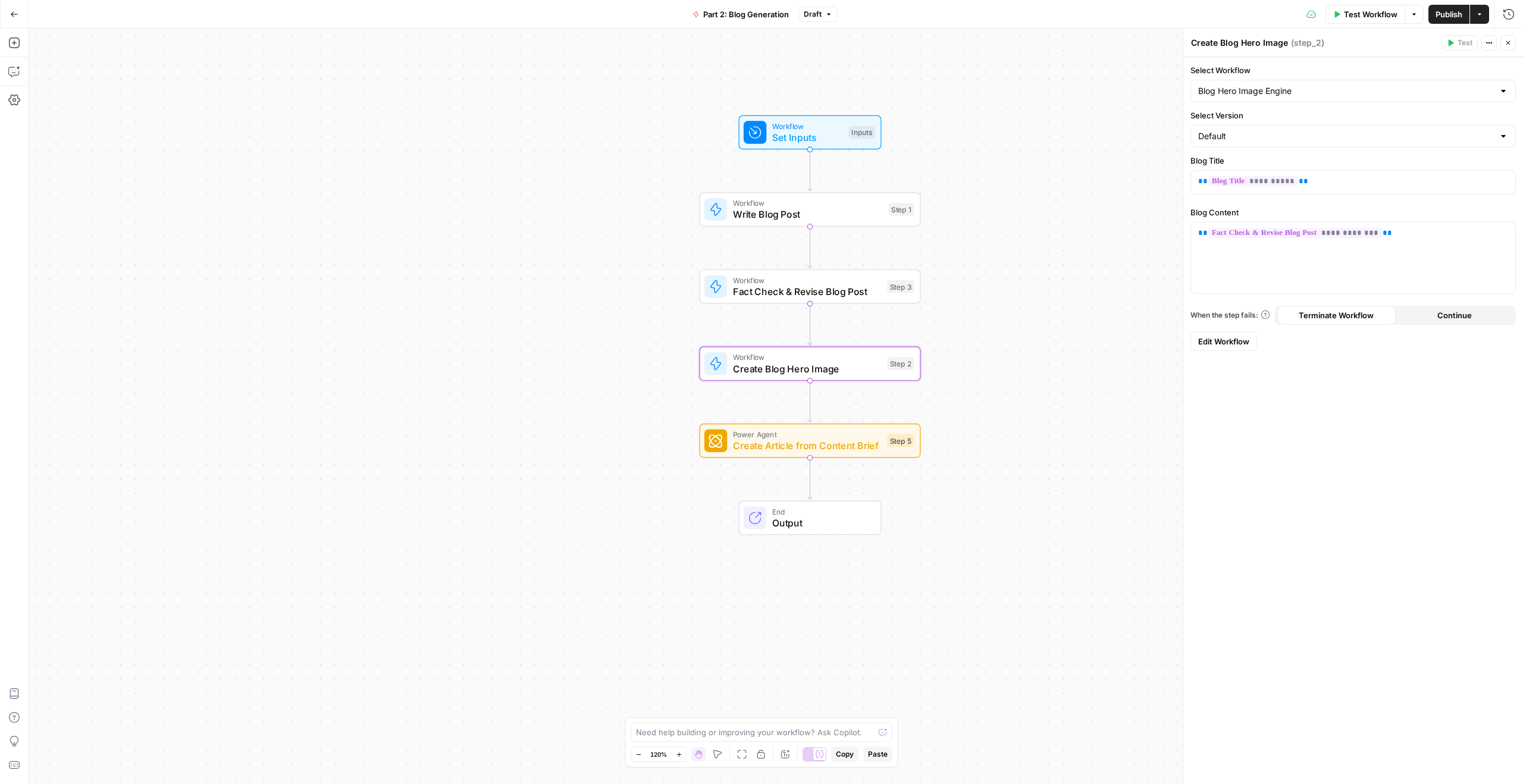
click at [12, 12] on icon "button" at bounding box center [14, 14] width 8 height 8
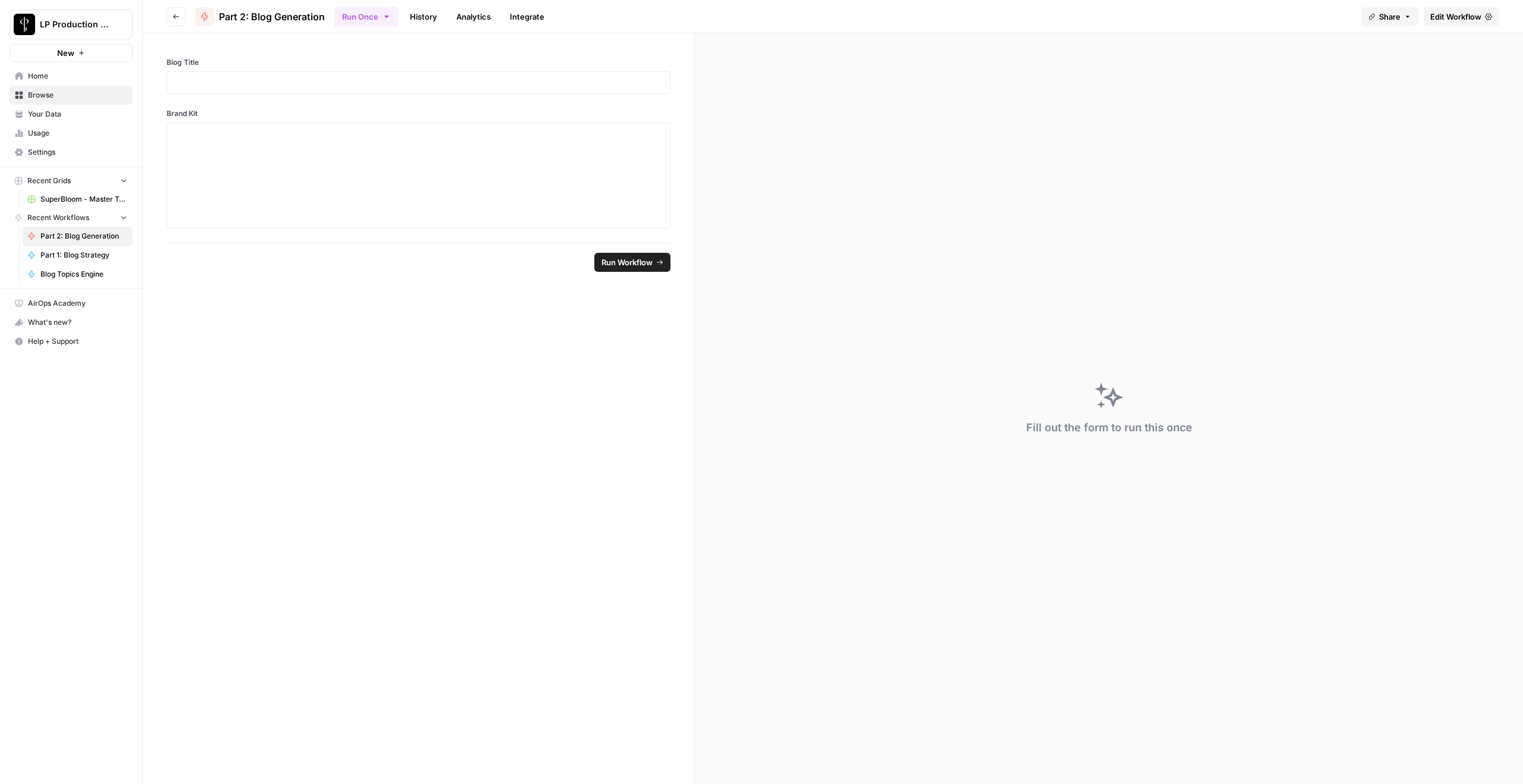
click at [423, 16] on link "History" at bounding box center [423, 17] width 42 height 19
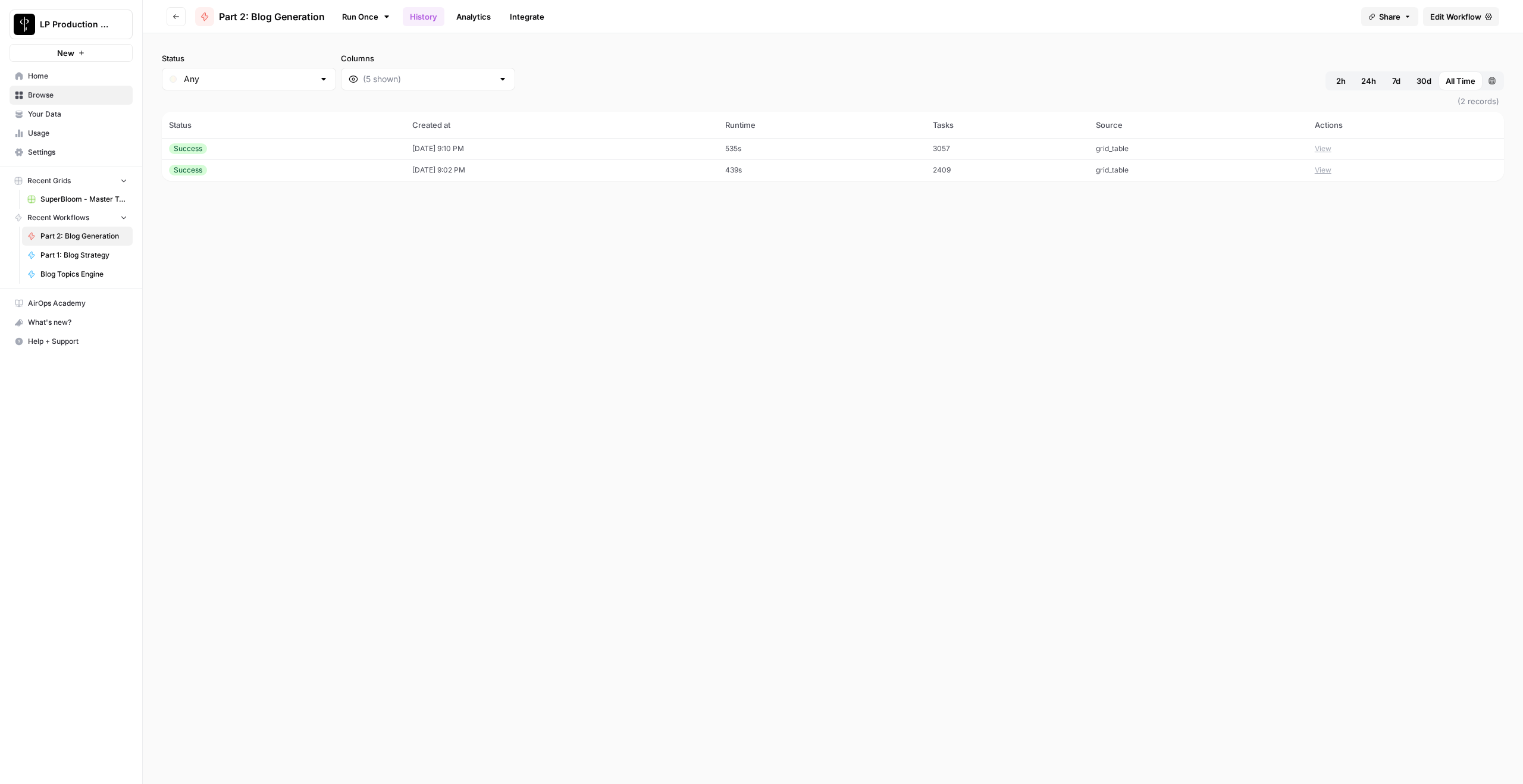
click at [1142, 149] on button "View" at bounding box center [1323, 149] width 17 height 11
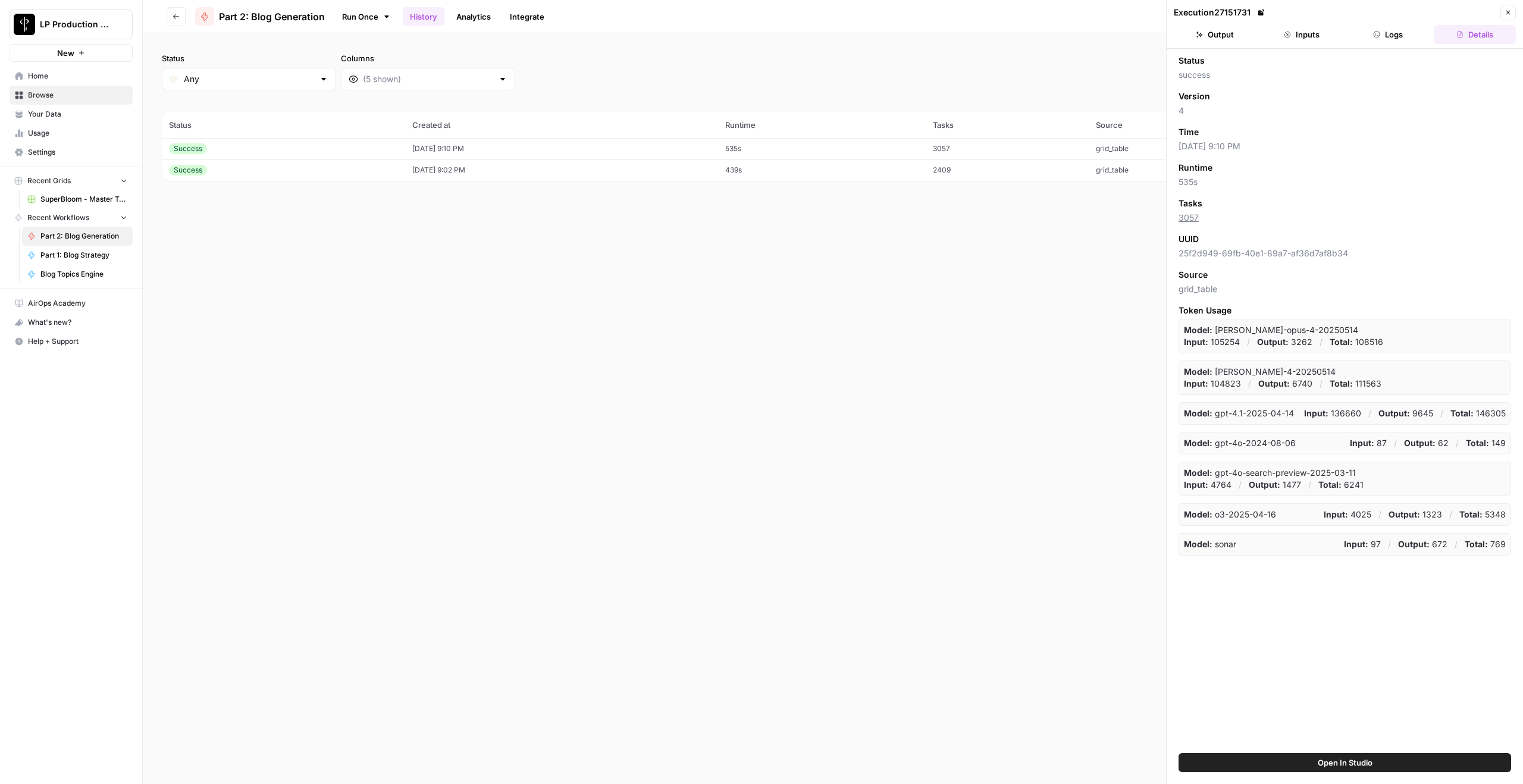
click at [1142, 29] on button "Inputs" at bounding box center [1301, 35] width 82 height 19
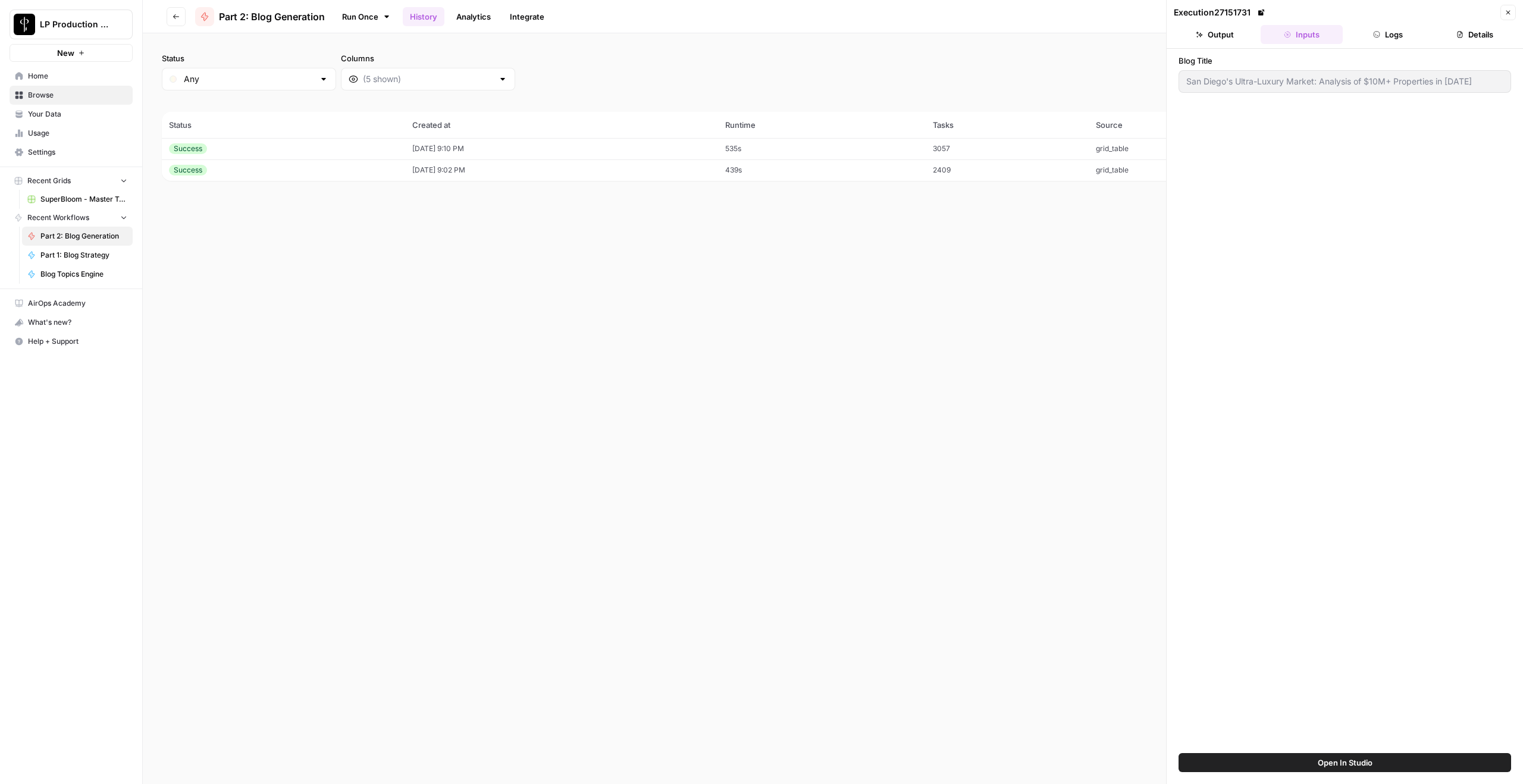
click at [1142, 32] on button "Logs" at bounding box center [1388, 35] width 82 height 19
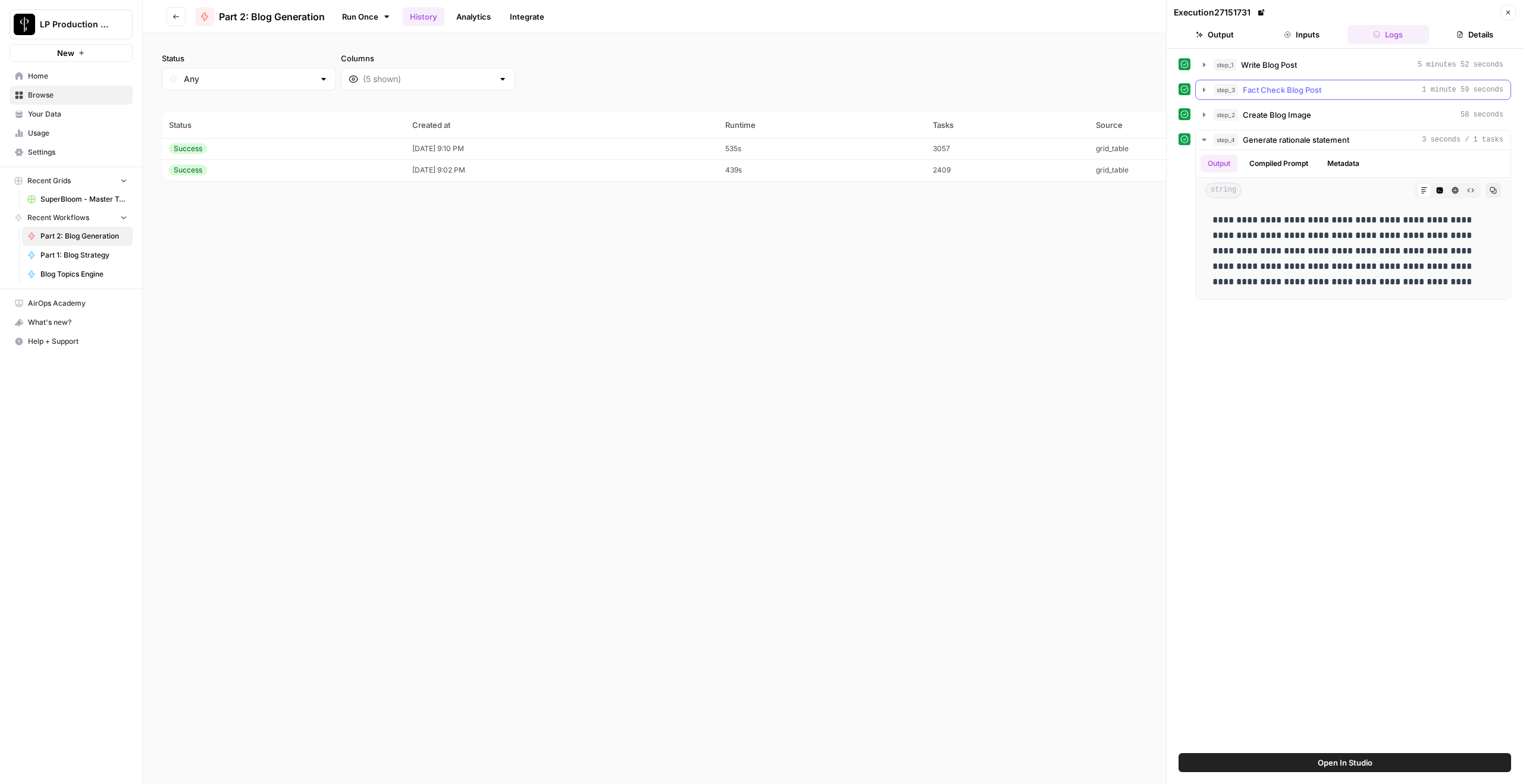
click at [1142, 88] on icon "button" at bounding box center [1204, 90] width 10 height 10
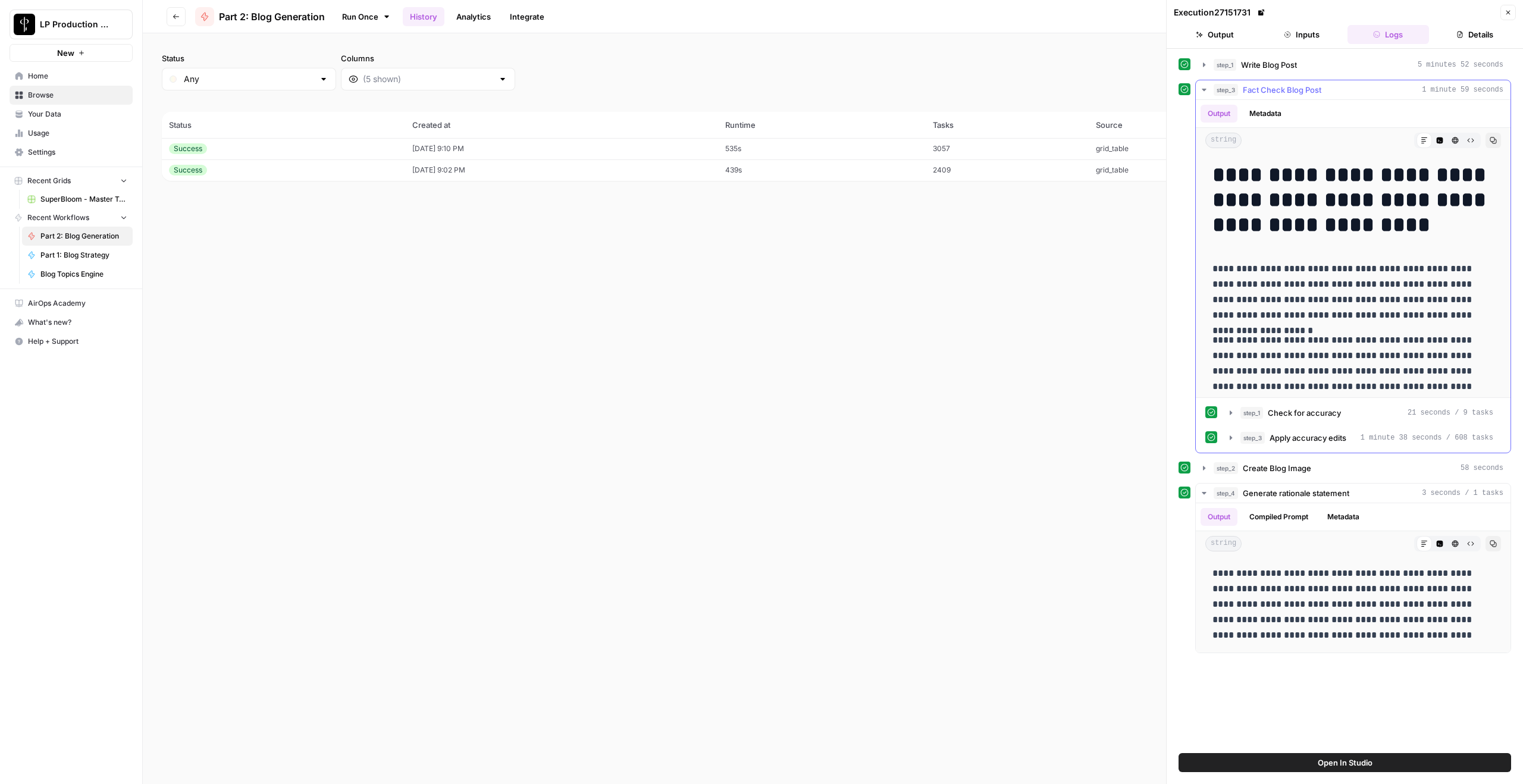
click at [1142, 116] on button "Metadata" at bounding box center [1265, 113] width 46 height 18
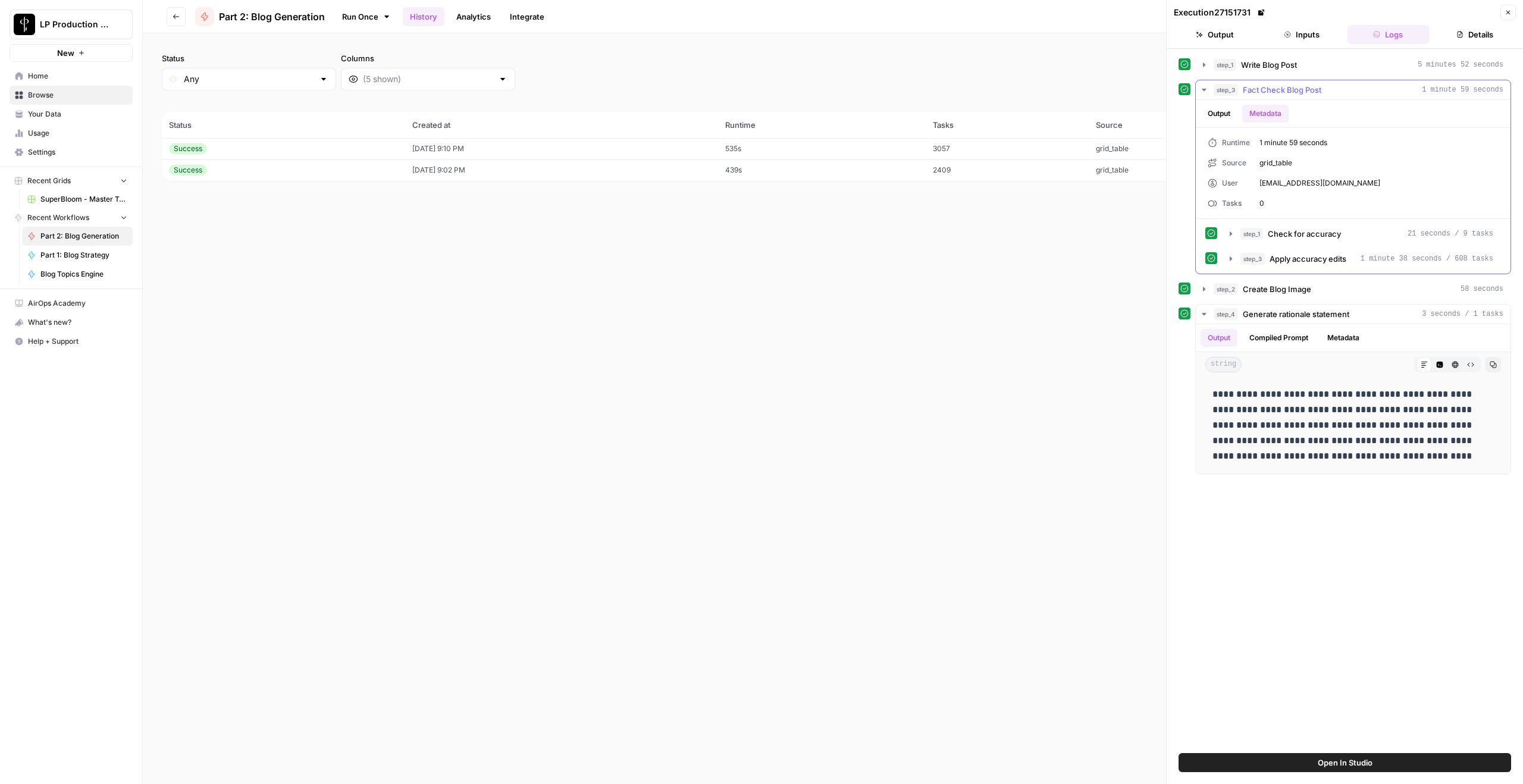
click at [1142, 111] on button "Output" at bounding box center [1219, 113] width 37 height 18
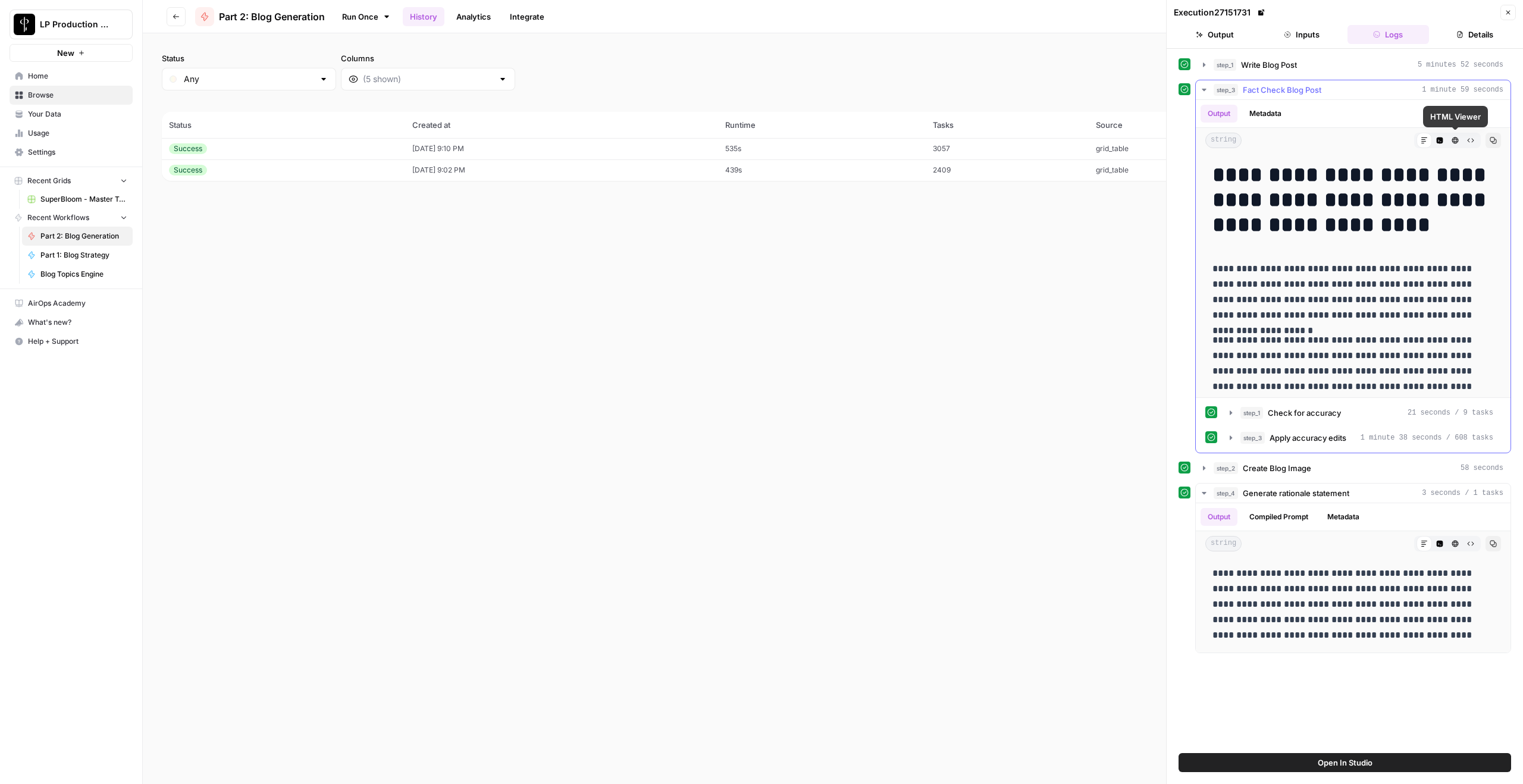
click at [1142, 140] on button "Code Editor" at bounding box center [1440, 140] width 15 height 15
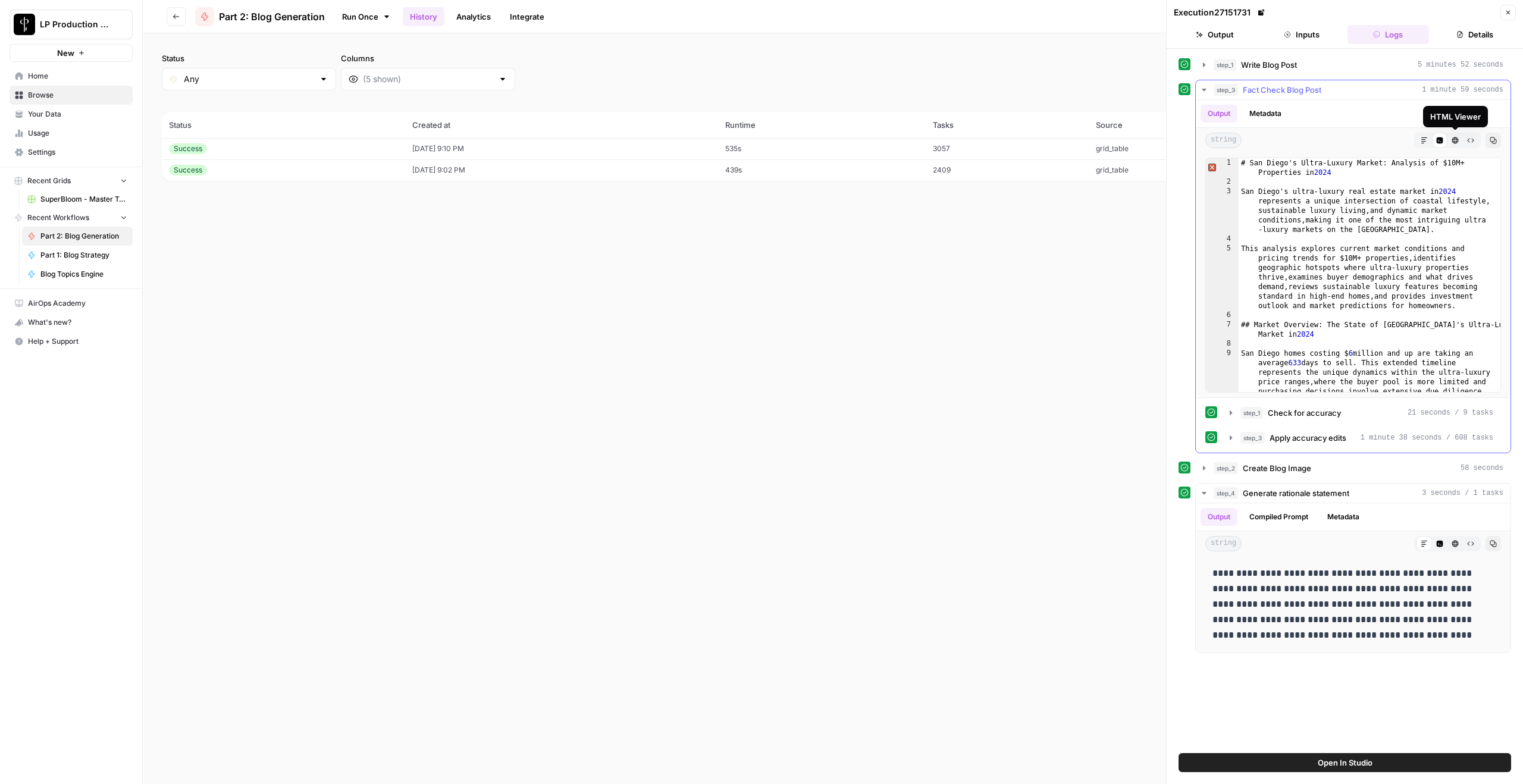
click at [1142, 138] on button "HTML Viewer" at bounding box center [1455, 140] width 15 height 15
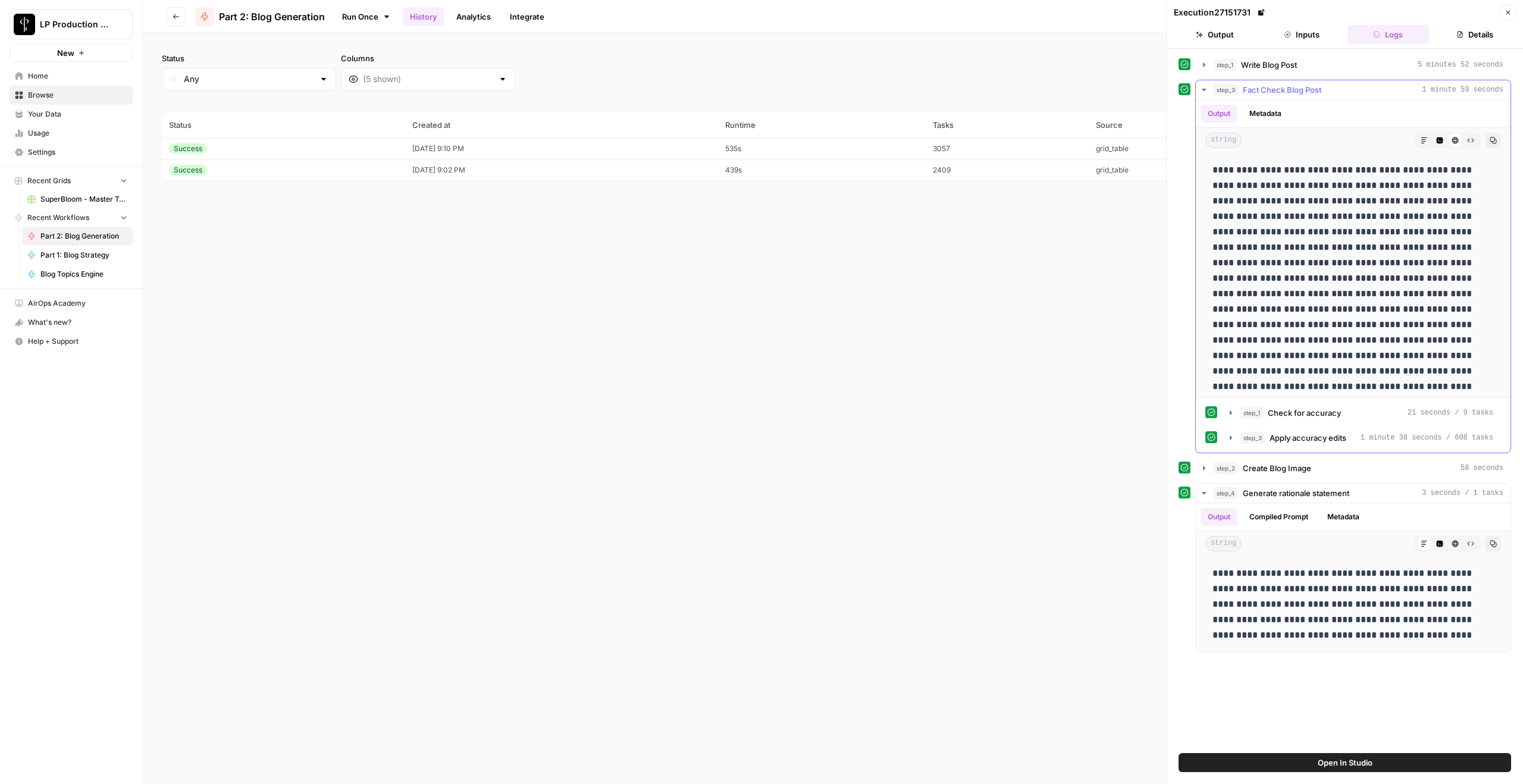
scroll to position [1, 0]
click at [1142, 138] on icon "button" at bounding box center [1471, 141] width 7 height 7
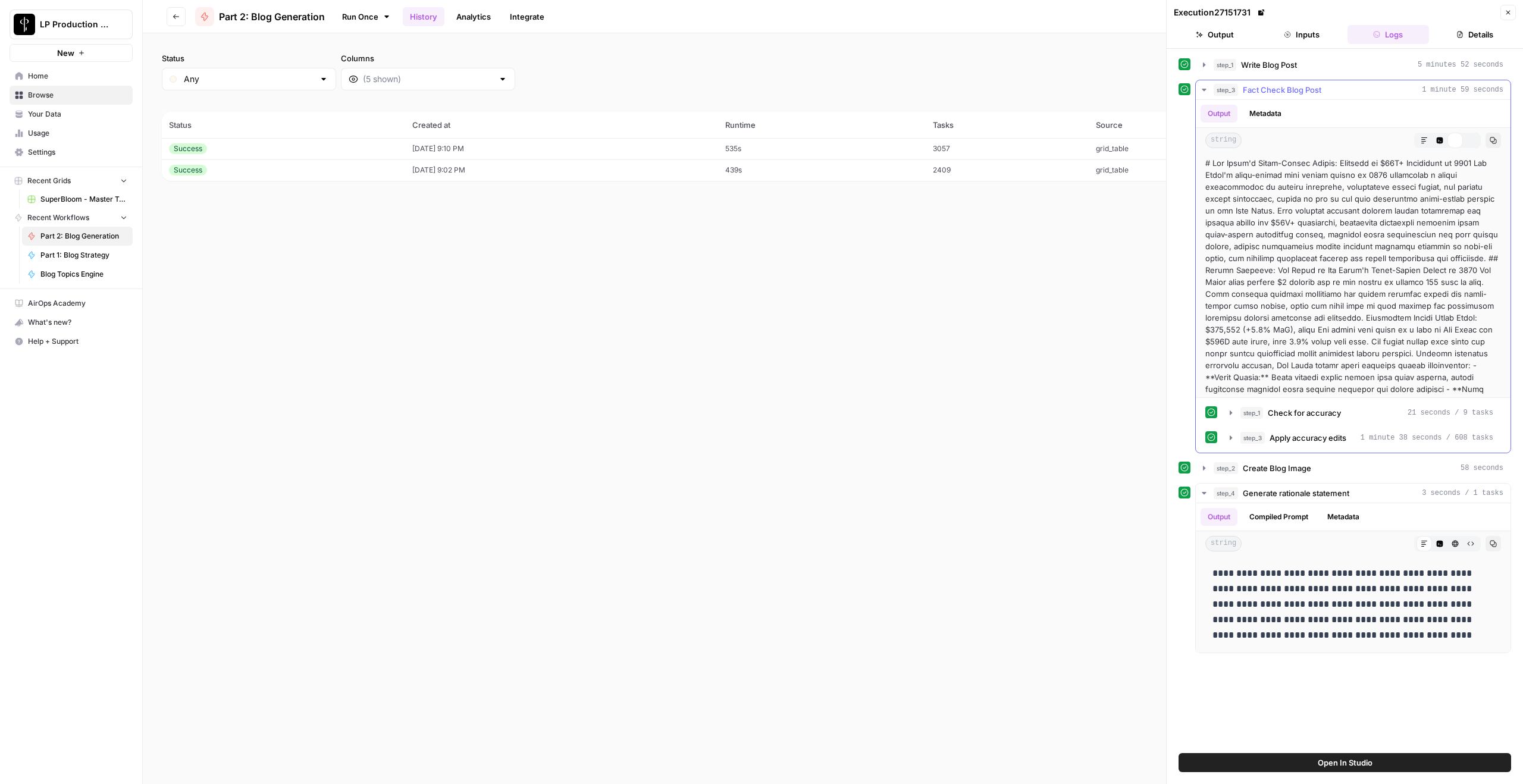
scroll to position [0, 0]
click at [1142, 137] on icon "button" at bounding box center [1455, 141] width 7 height 7
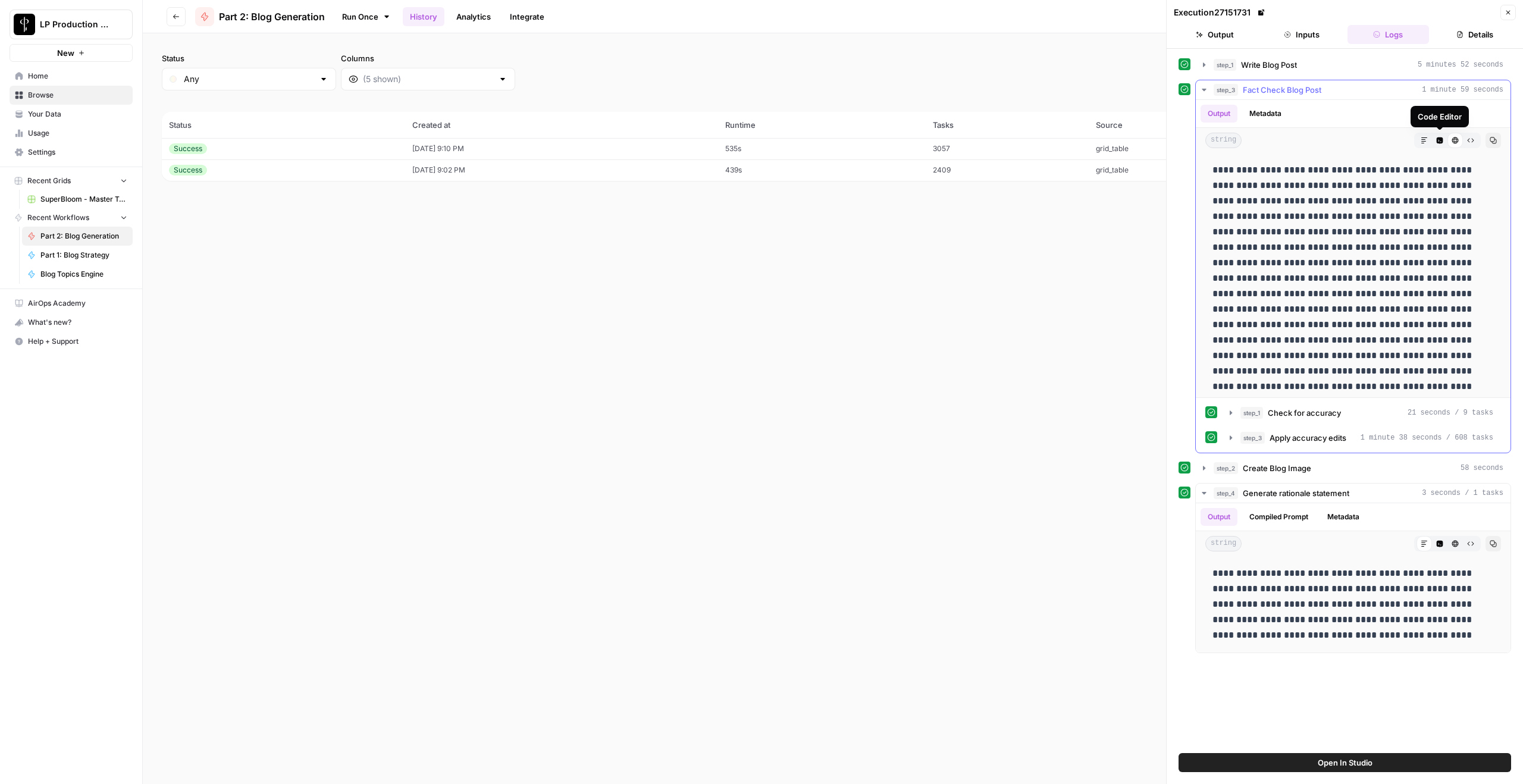
click at [1142, 138] on button "Code Editor" at bounding box center [1440, 140] width 15 height 15
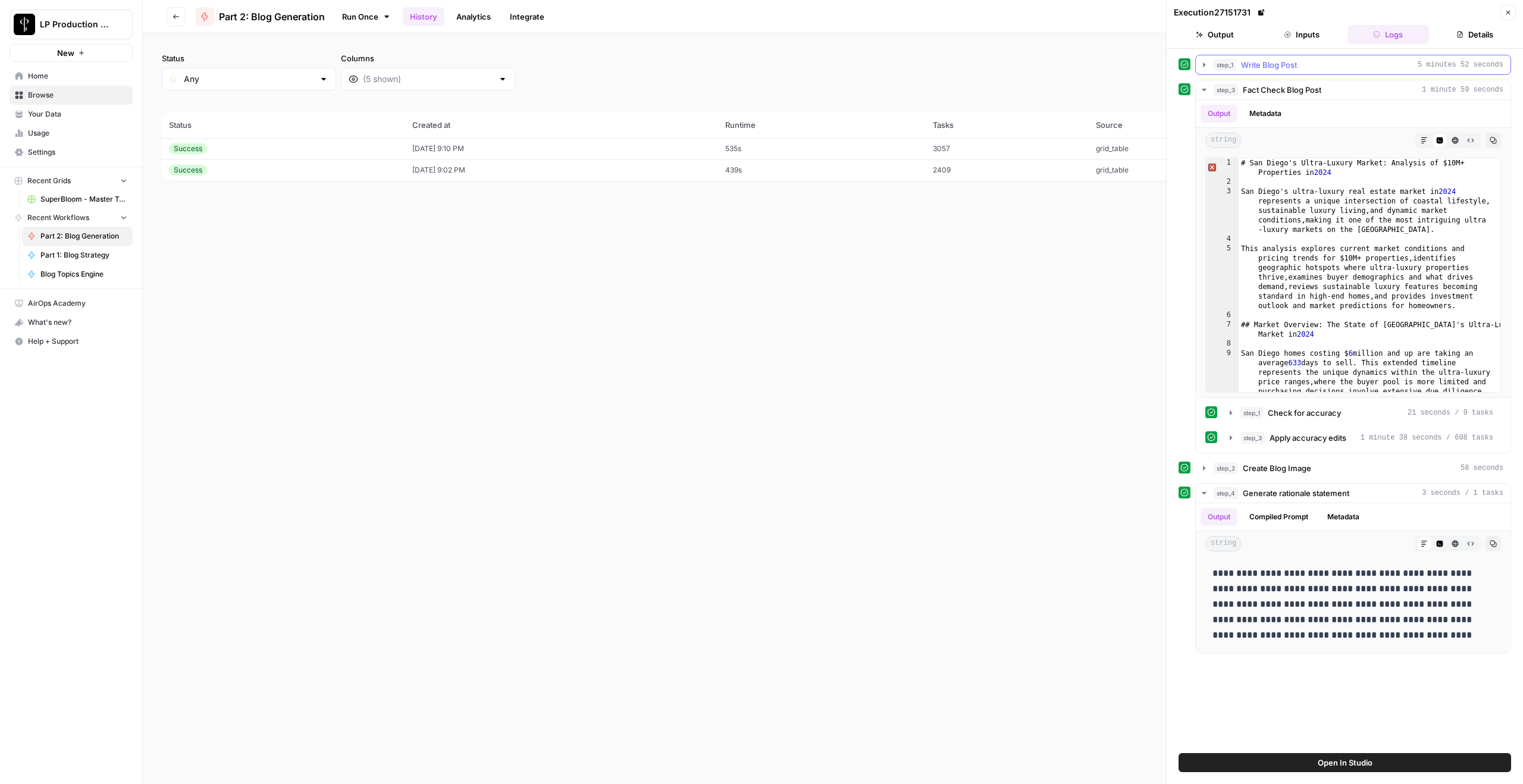
click at [1142, 66] on span "Write Blog Post" at bounding box center [1269, 65] width 56 height 12
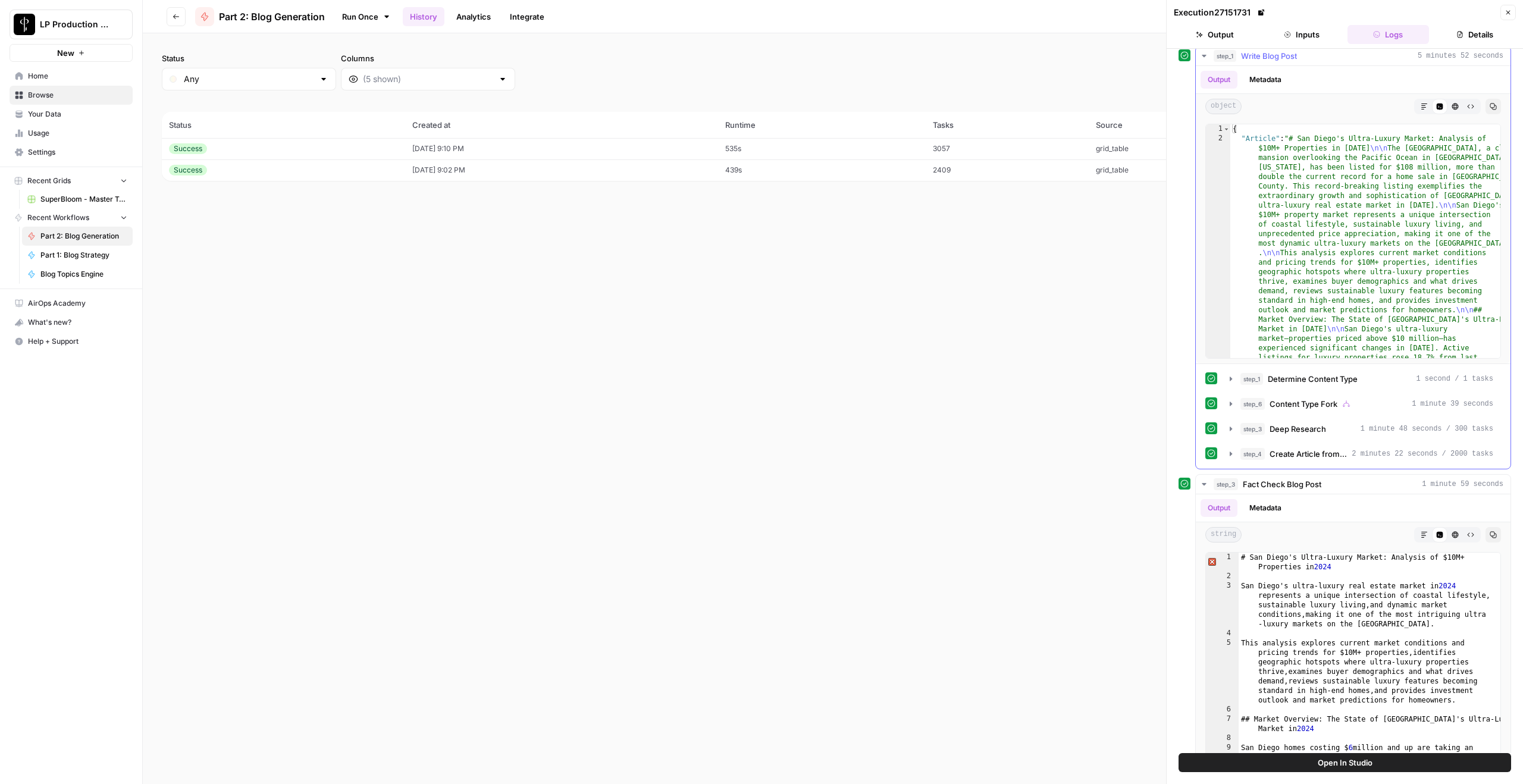
scroll to position [13, 0]
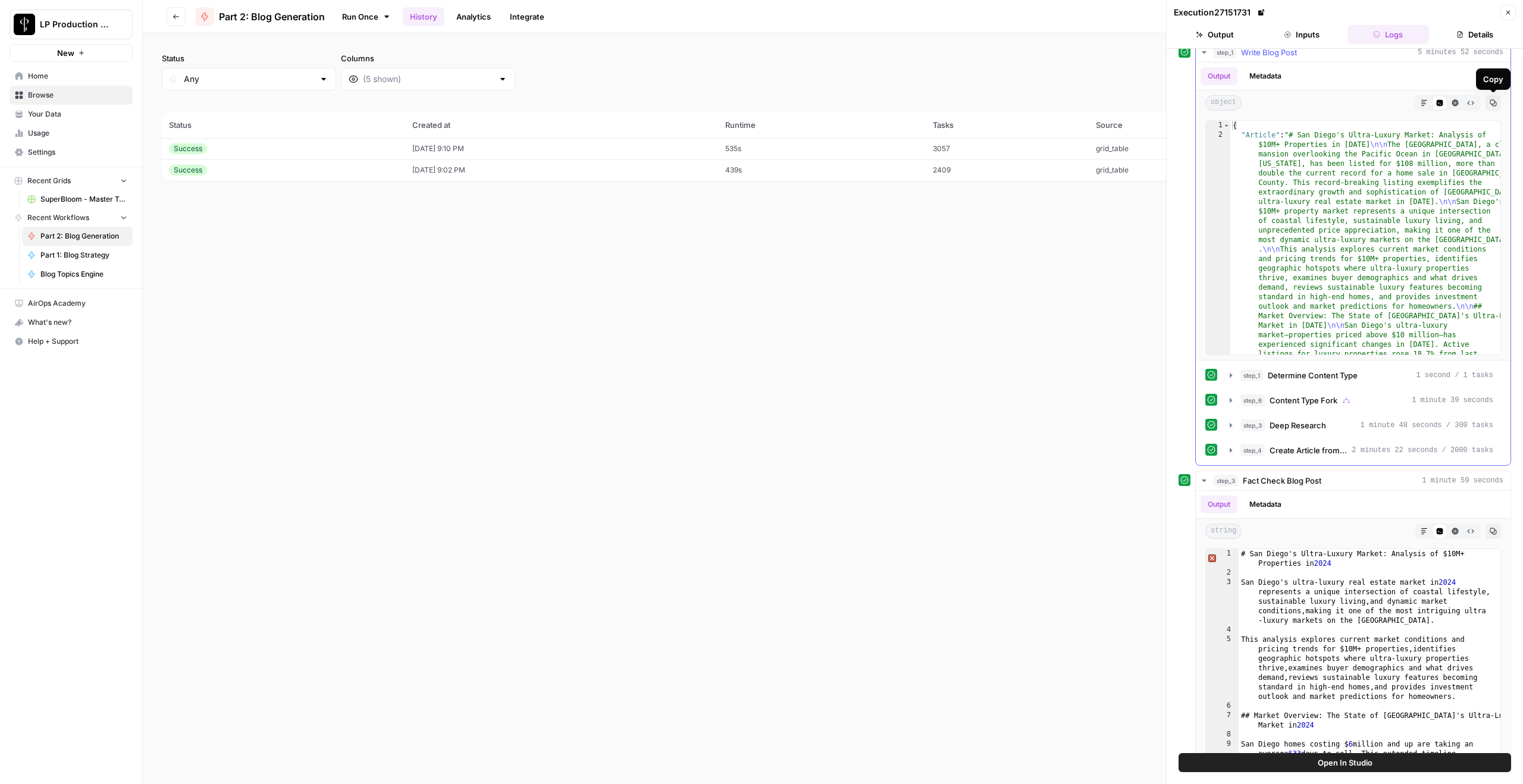
click at [1142, 102] on icon "button" at bounding box center [1494, 103] width 7 height 7
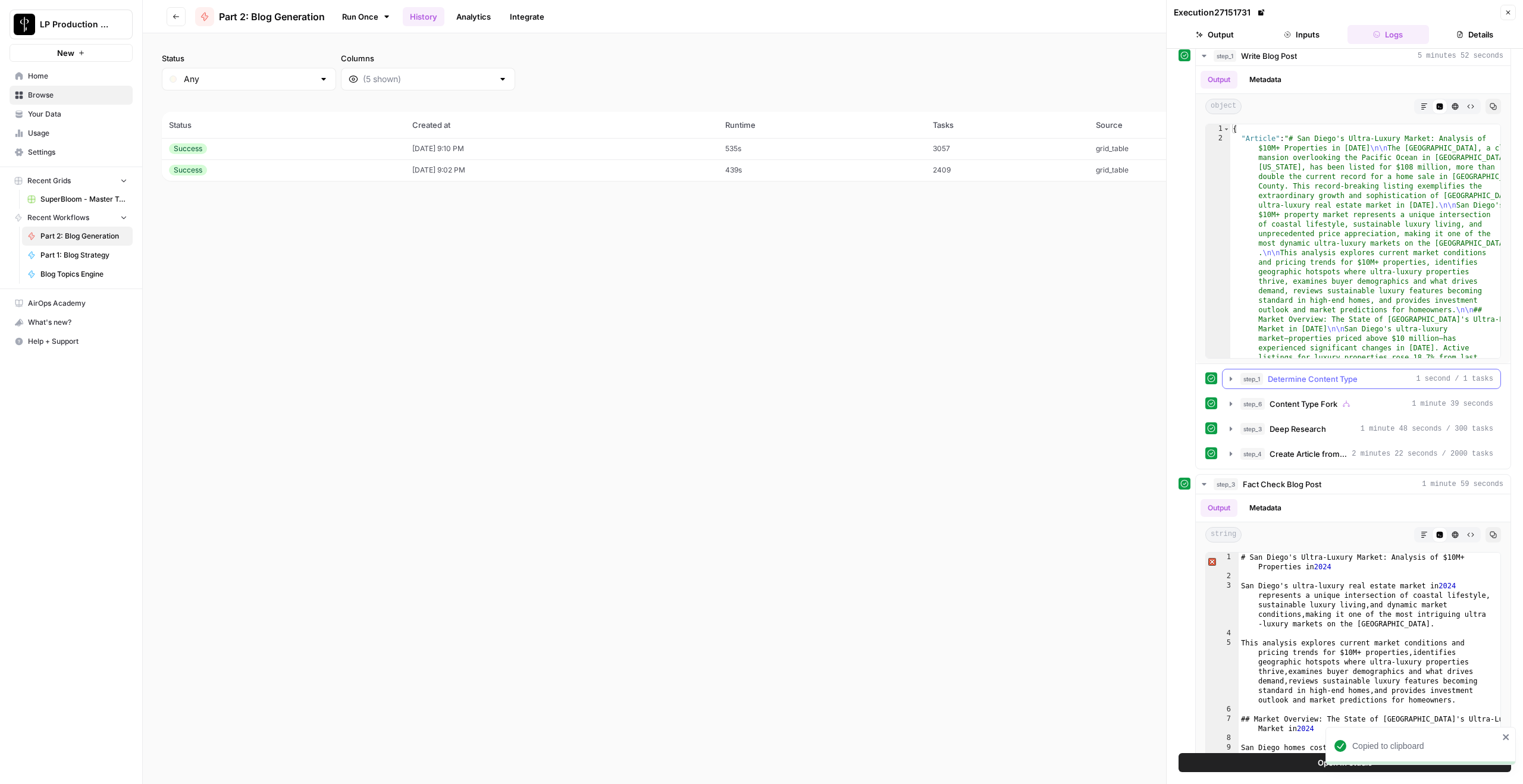
click at [1142, 379] on span "Determine Content Type" at bounding box center [1313, 379] width 90 height 12
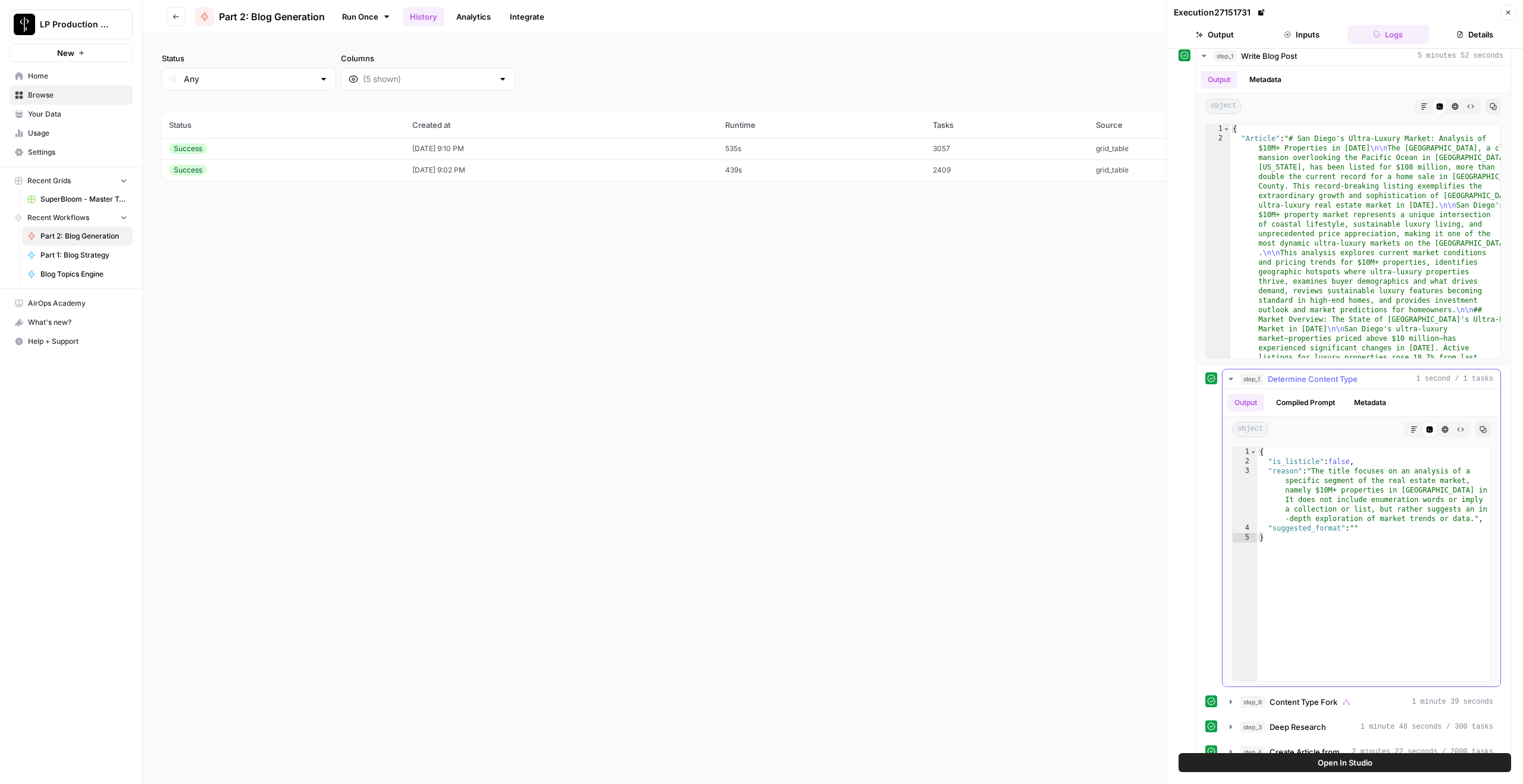
click at [1142, 379] on span "Determine Content Type" at bounding box center [1313, 379] width 90 height 12
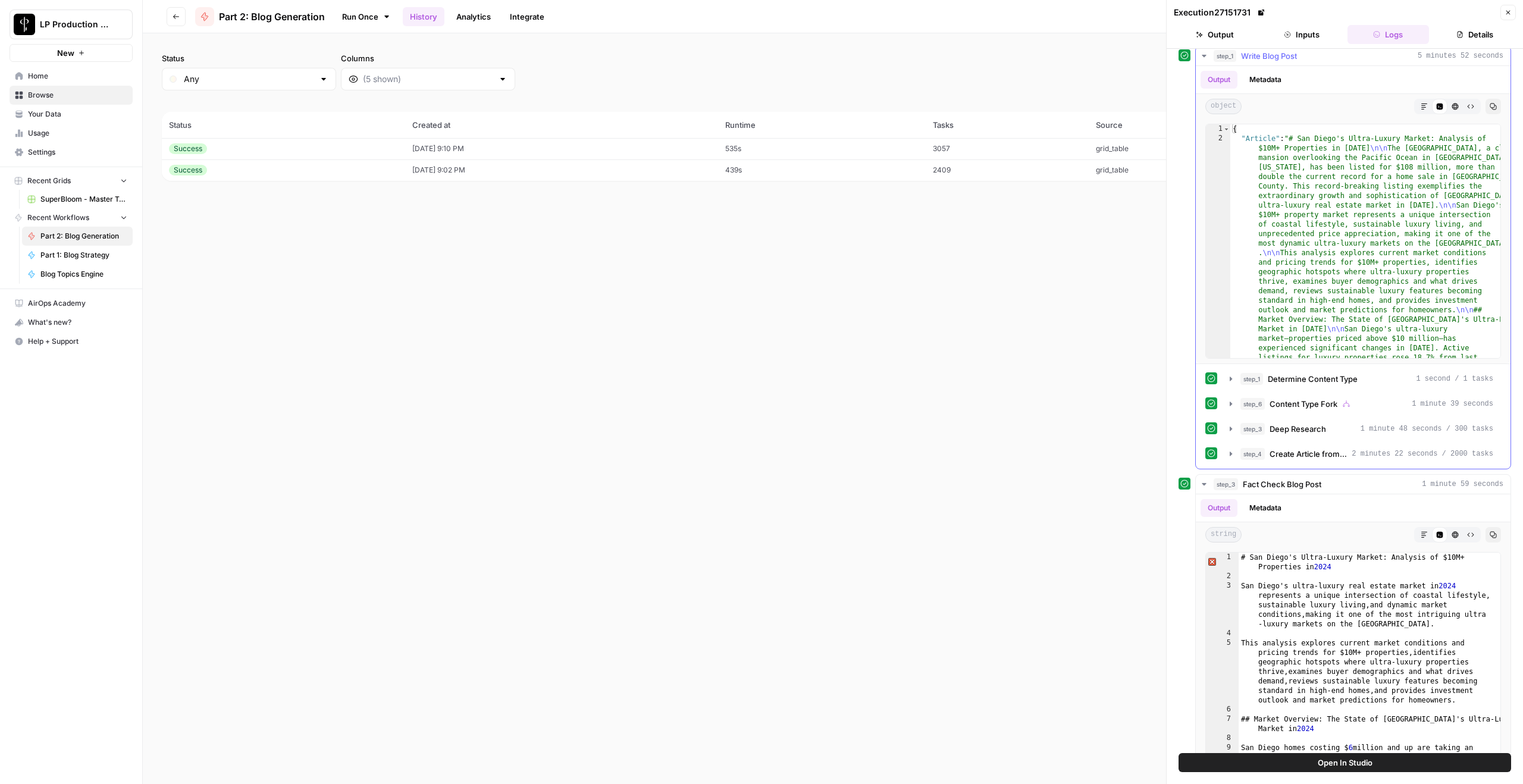
scroll to position [0, 0]
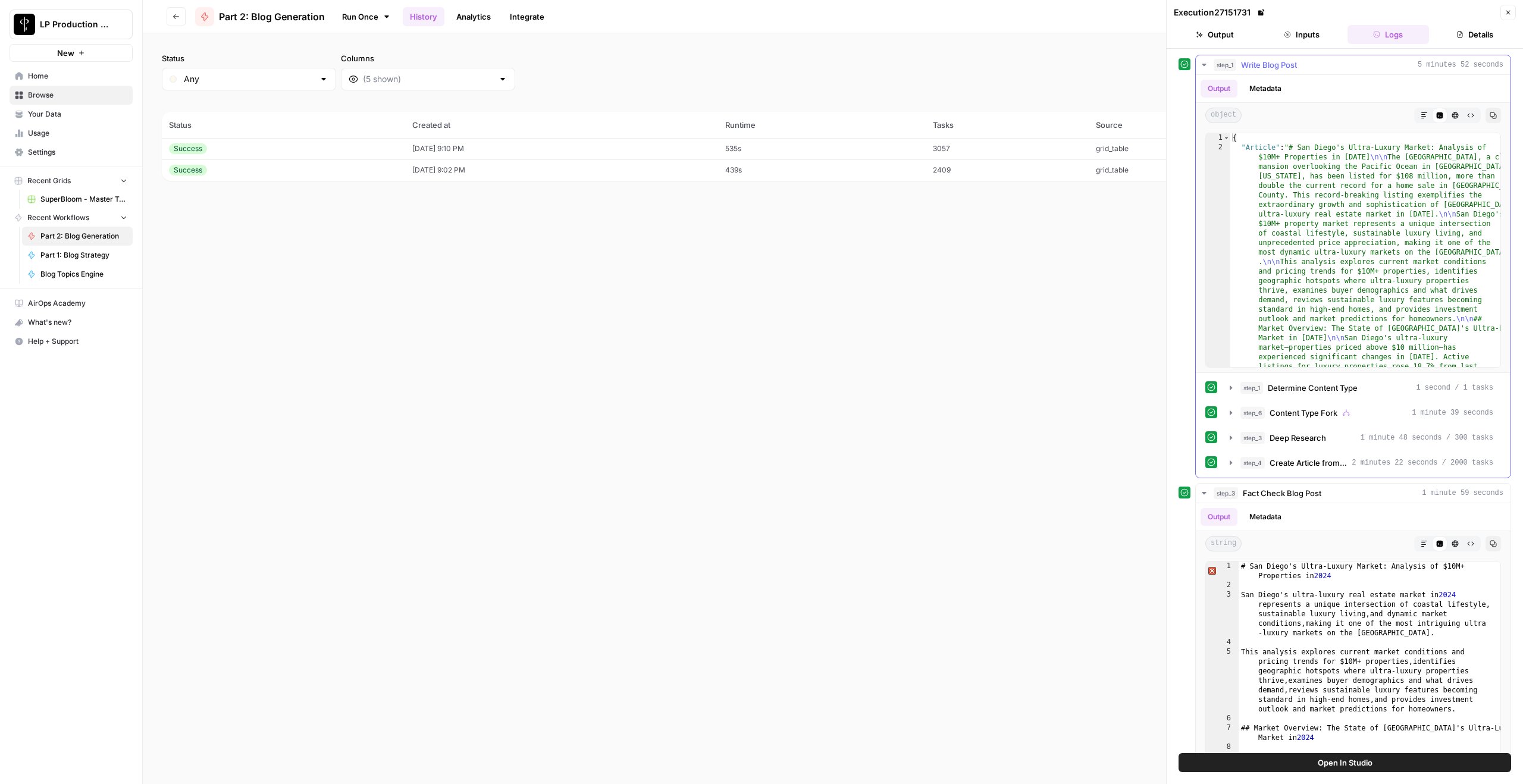
click at [1142, 63] on icon "button" at bounding box center [1204, 65] width 10 height 10
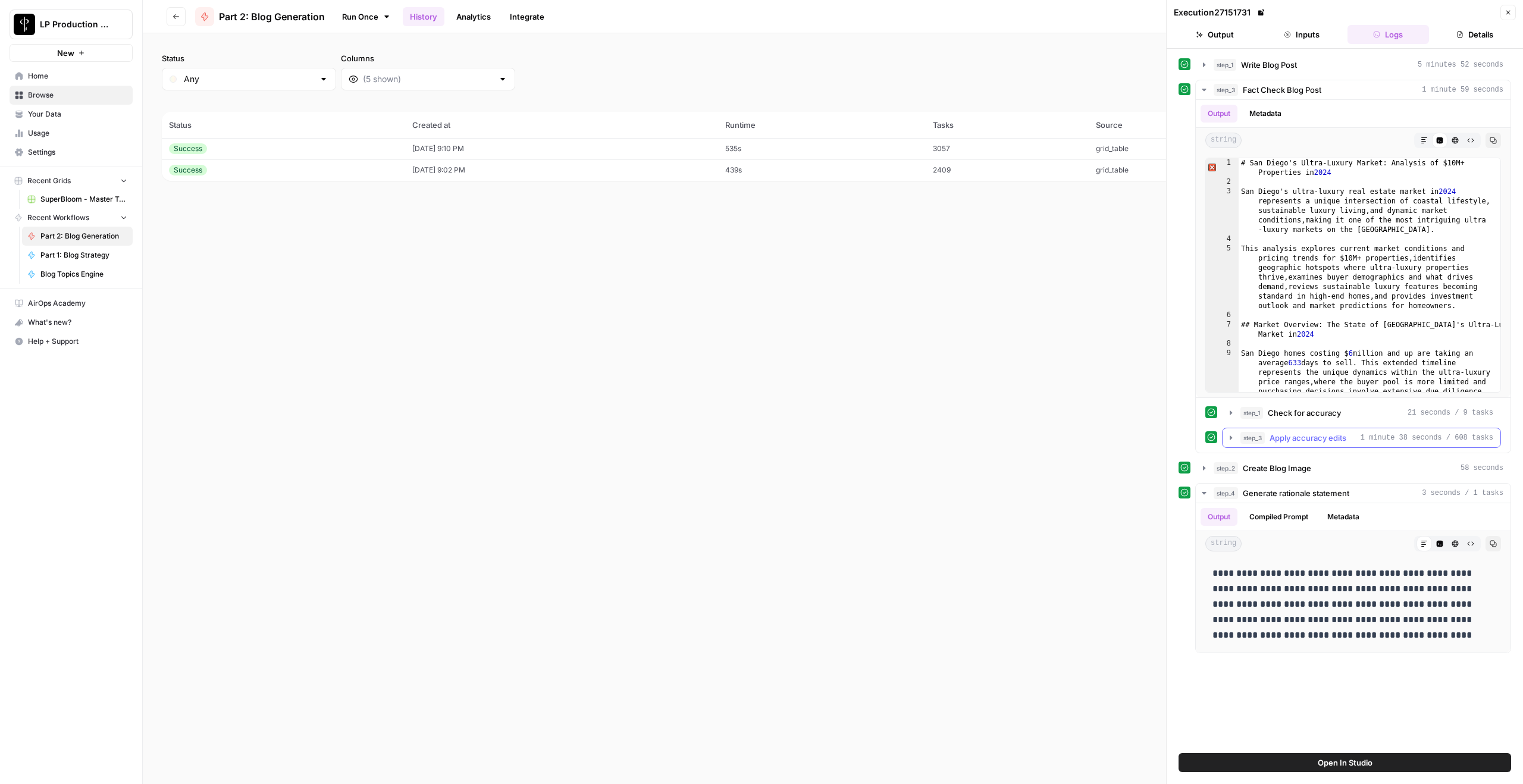
click at [1142, 441] on span "Apply accuracy edits" at bounding box center [1308, 438] width 77 height 12
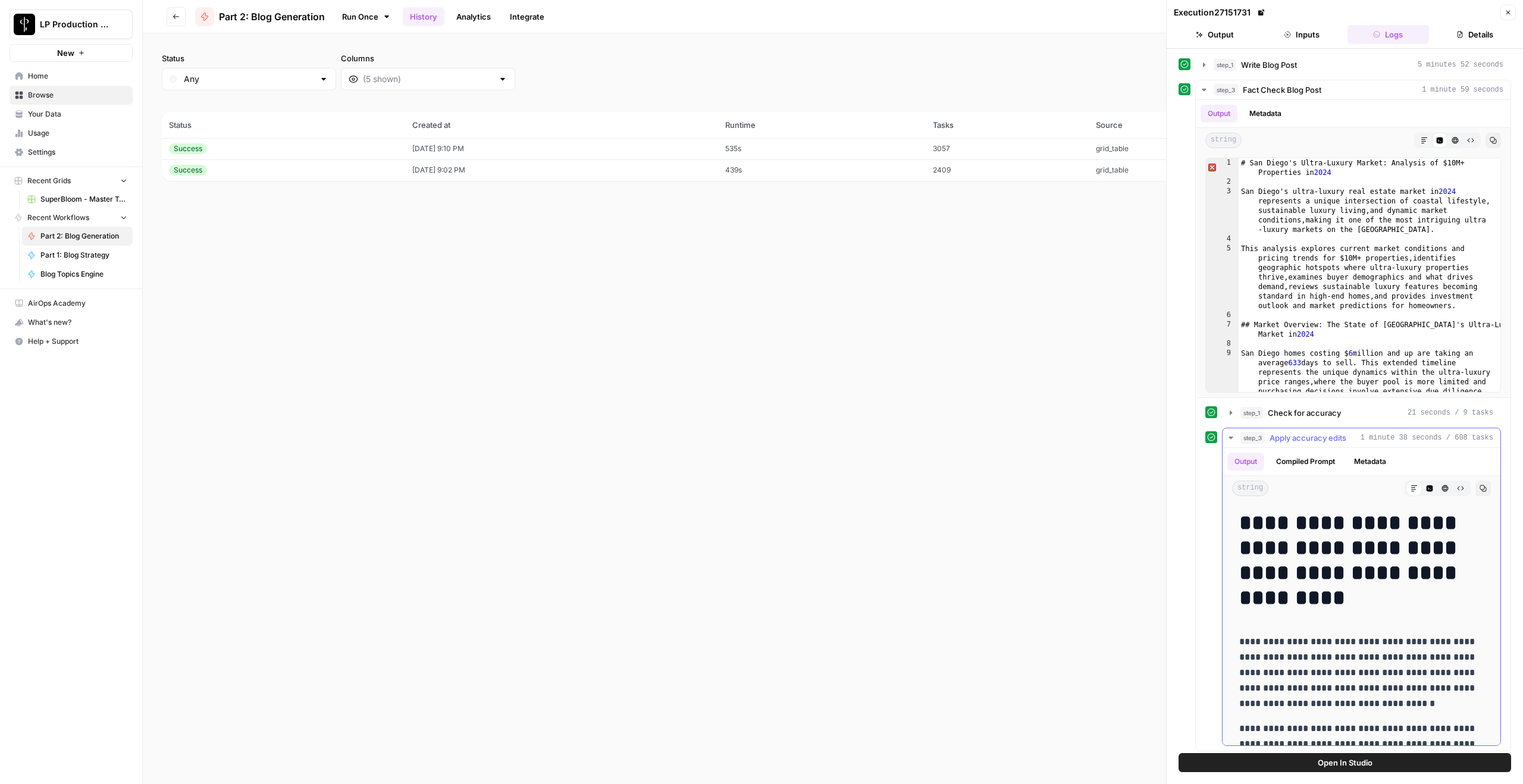
click at [1142, 441] on span "Apply accuracy edits" at bounding box center [1308, 438] width 77 height 12
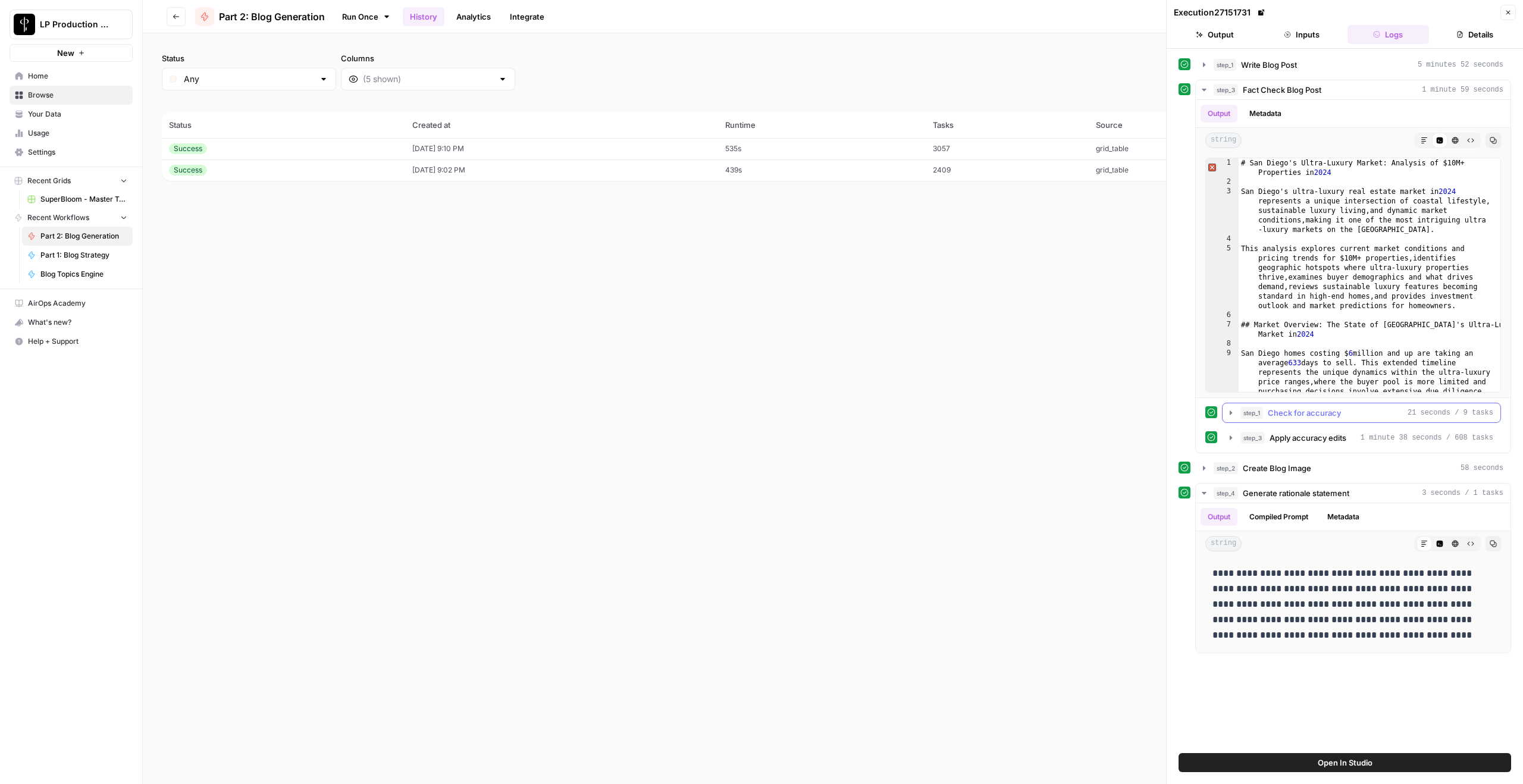
click at [1142, 412] on span "Check for accuracy" at bounding box center [1304, 413] width 73 height 12
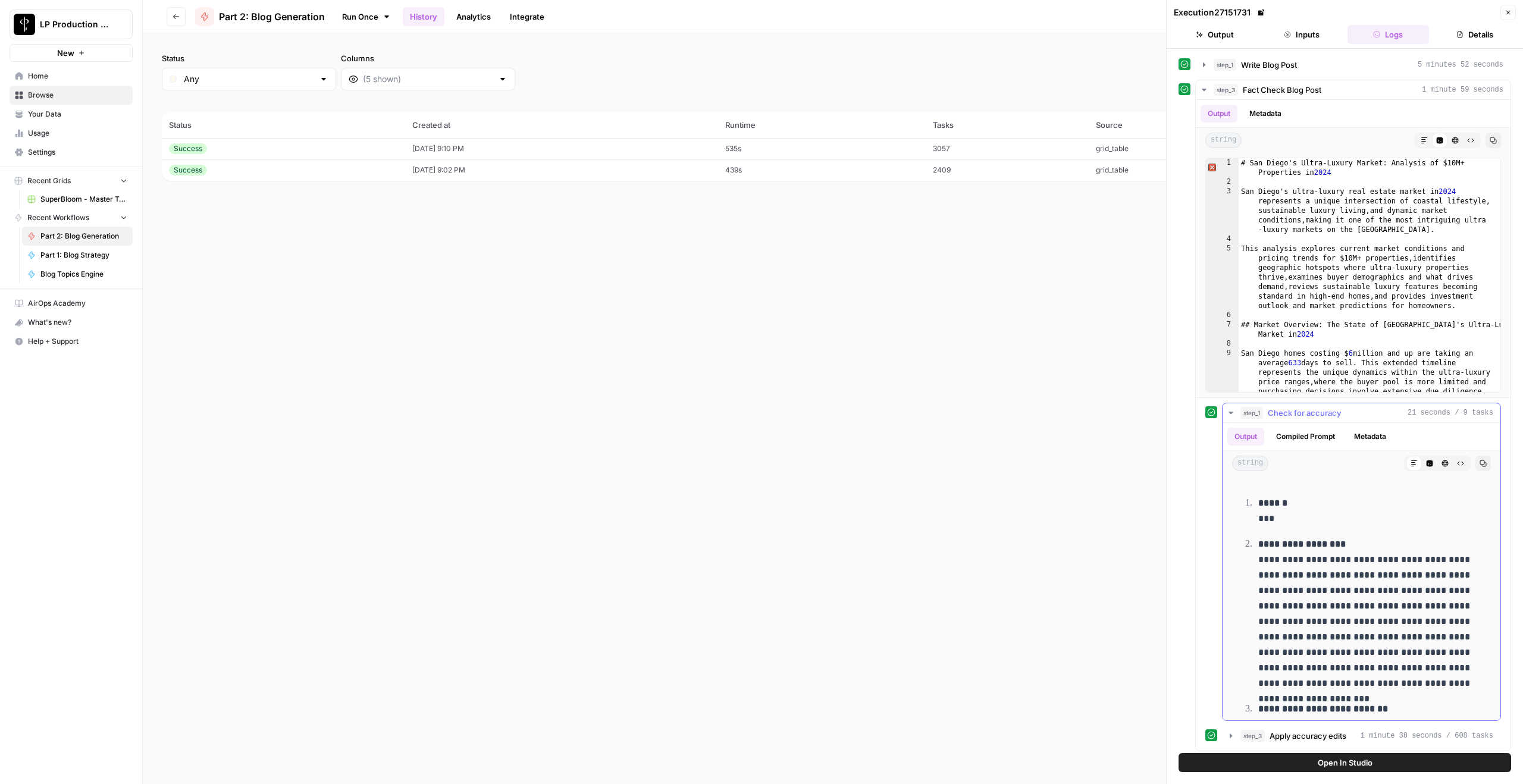
click at [1142, 412] on span "Check for accuracy" at bounding box center [1304, 413] width 73 height 12
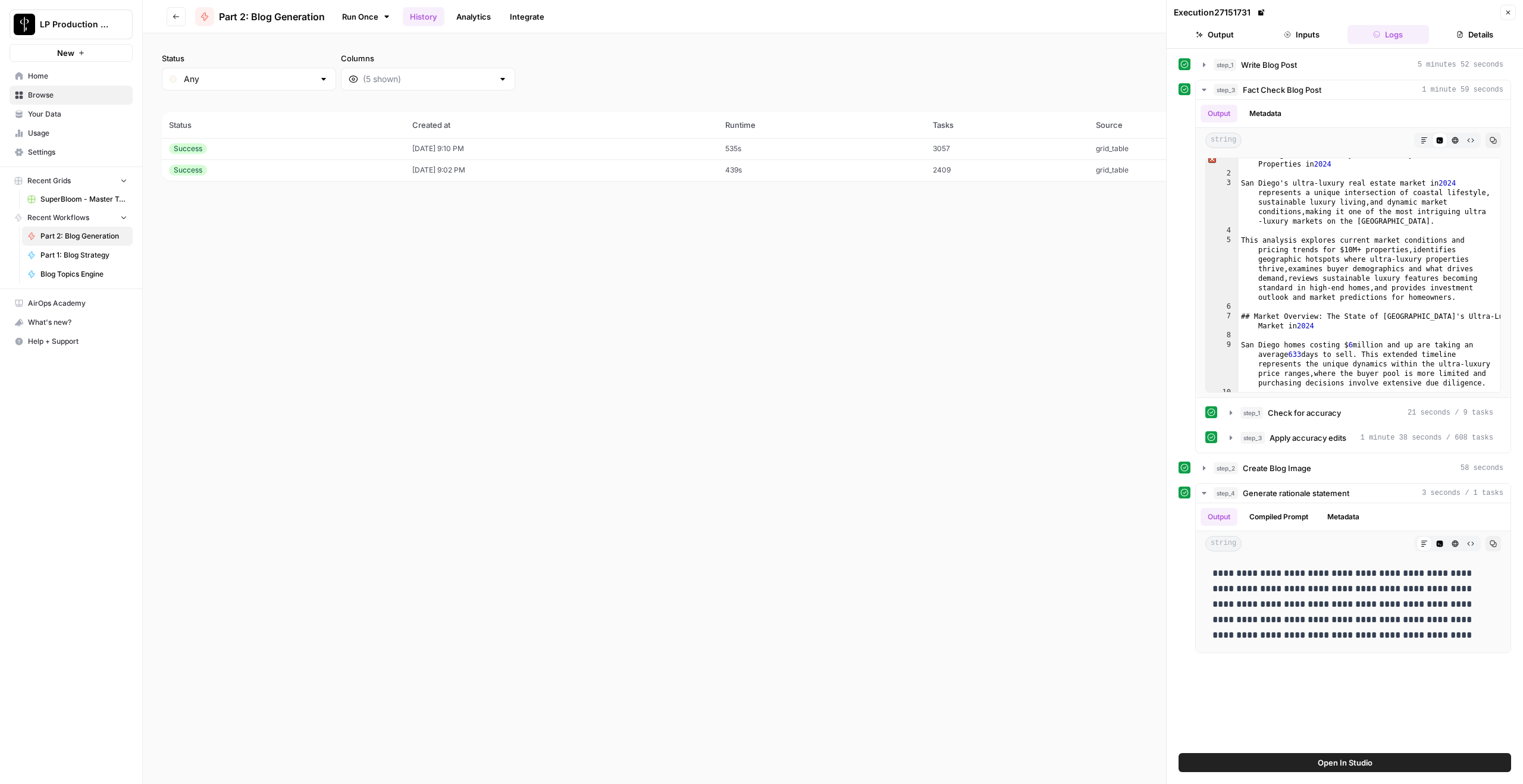
scroll to position [15, 0]
click at [1142, 140] on icon "button" at bounding box center [1424, 141] width 7 height 7
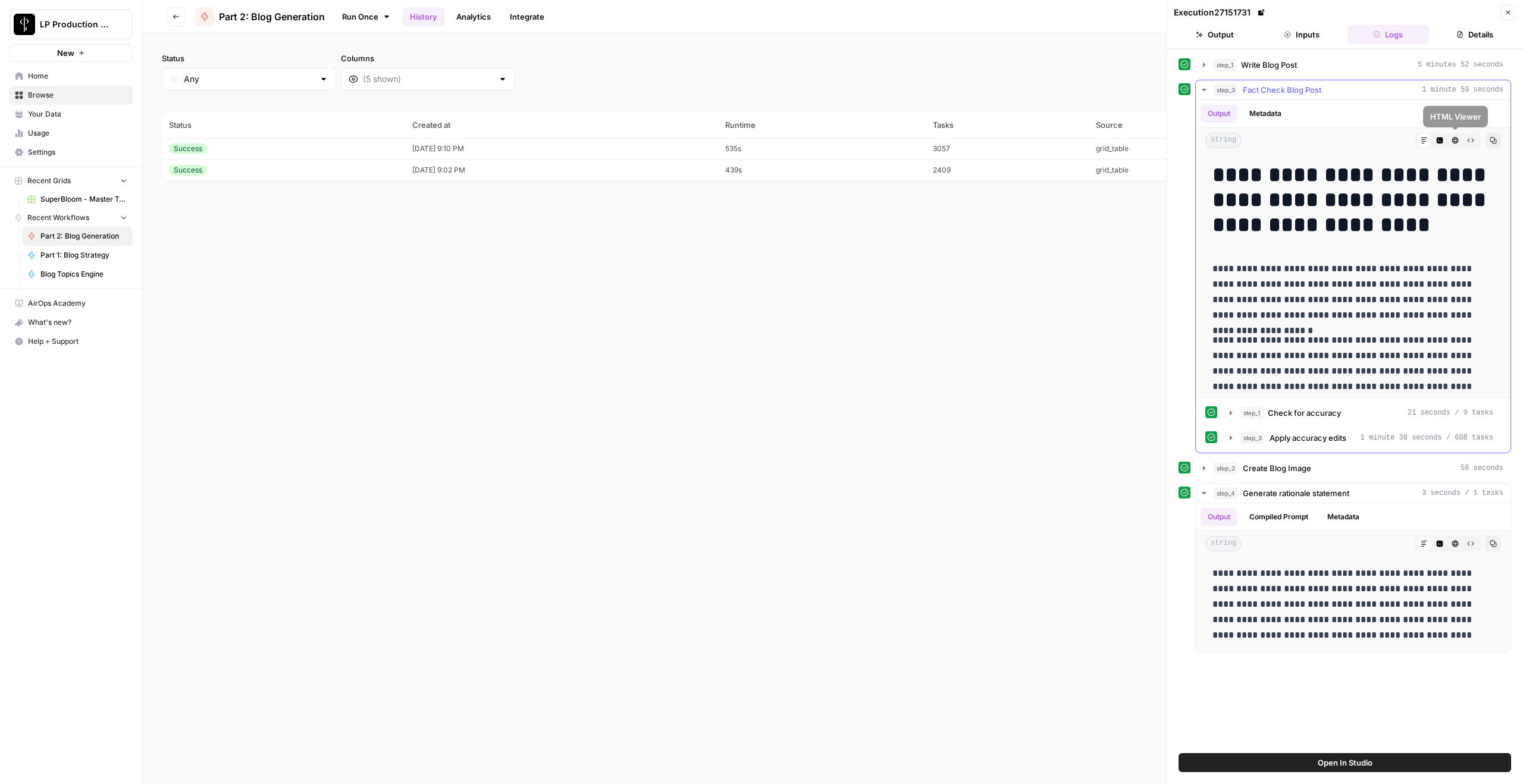
click at [1142, 138] on button "Code Editor" at bounding box center [1440, 140] width 15 height 15
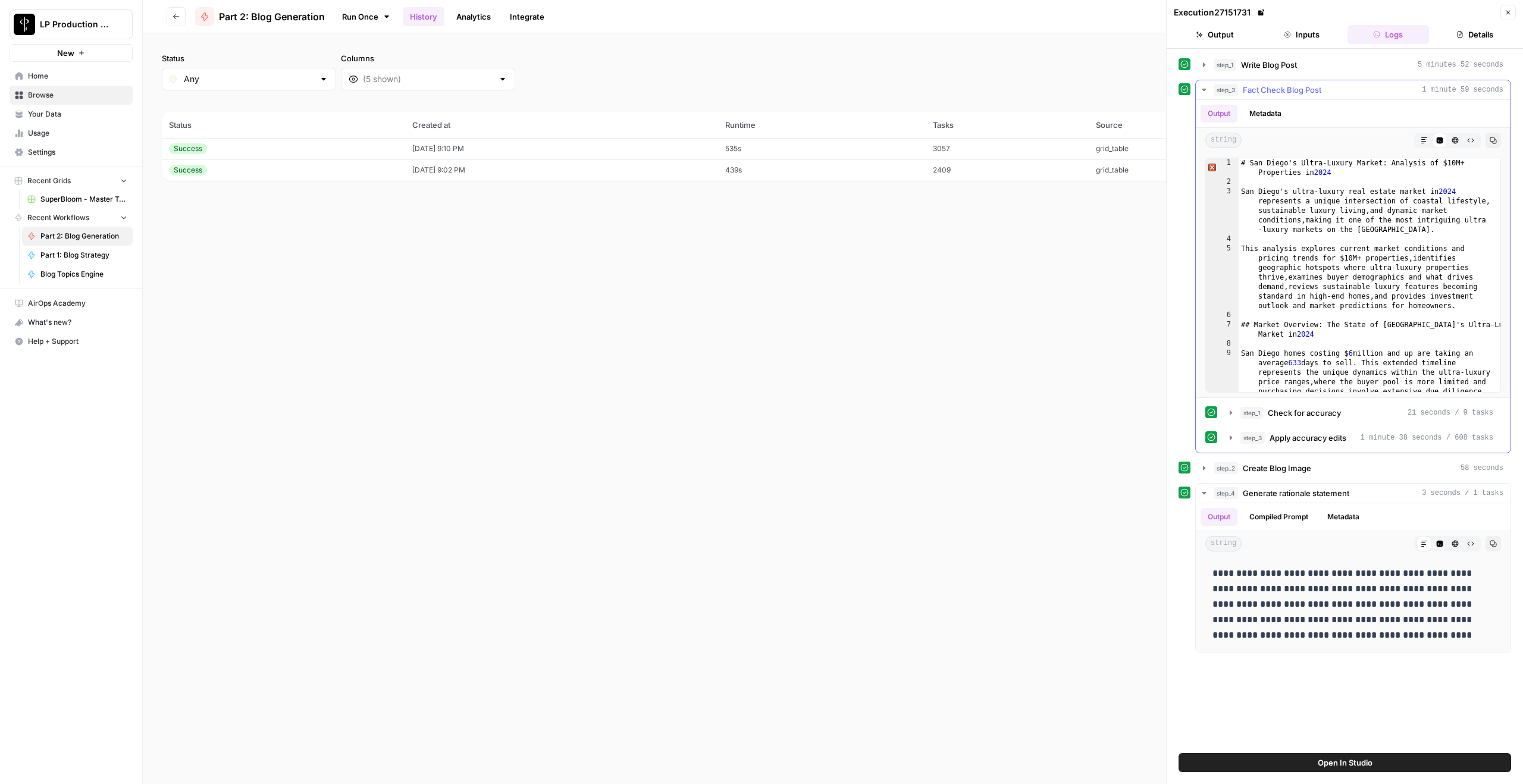
click at [1142, 138] on icon "button" at bounding box center [1494, 141] width 7 height 7
click at [1142, 411] on icon "button" at bounding box center [1231, 412] width 2 height 4
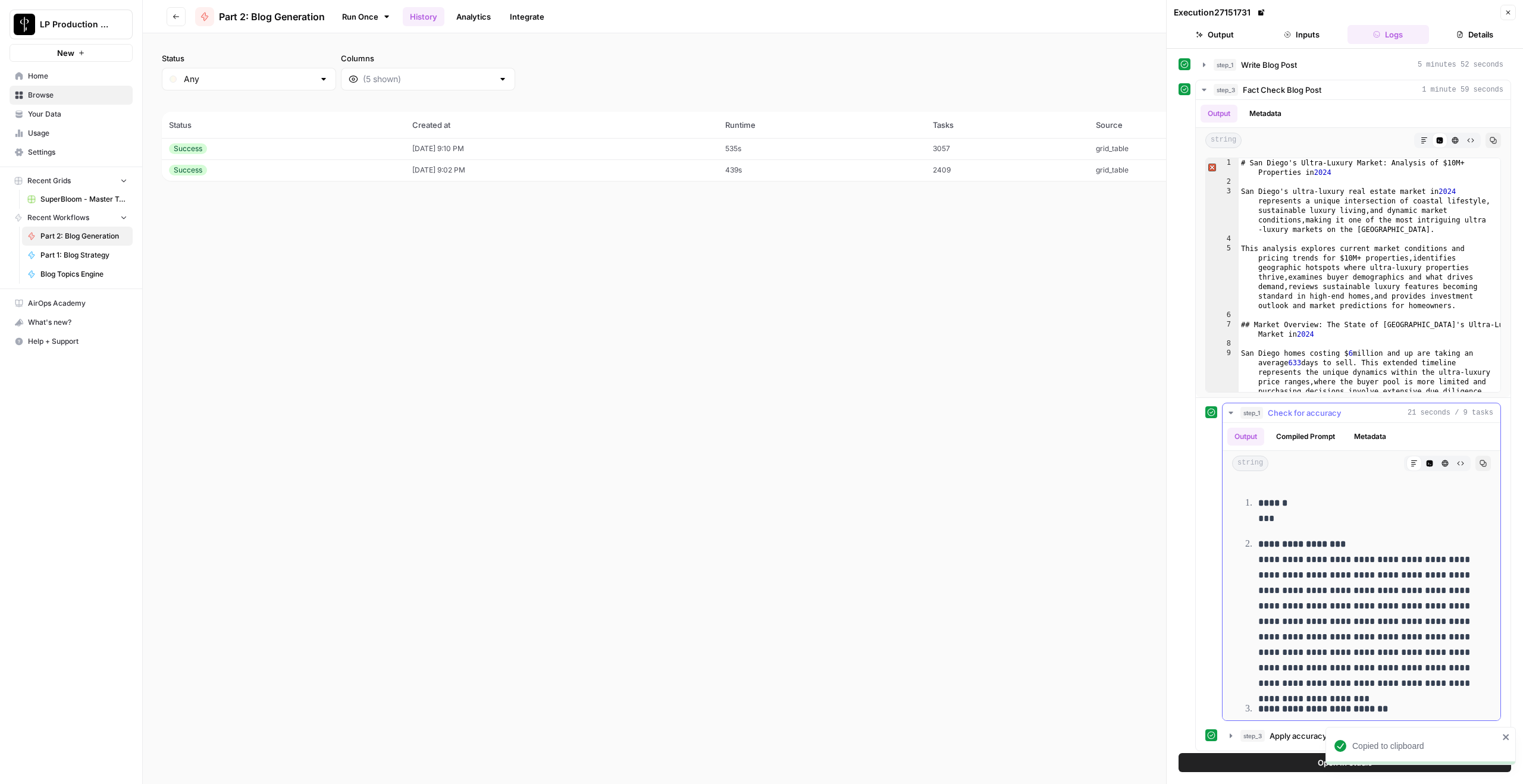
click at [1142, 412] on button "step_1 Check for accuracy 21 seconds / 9 tasks" at bounding box center [1361, 413] width 278 height 19
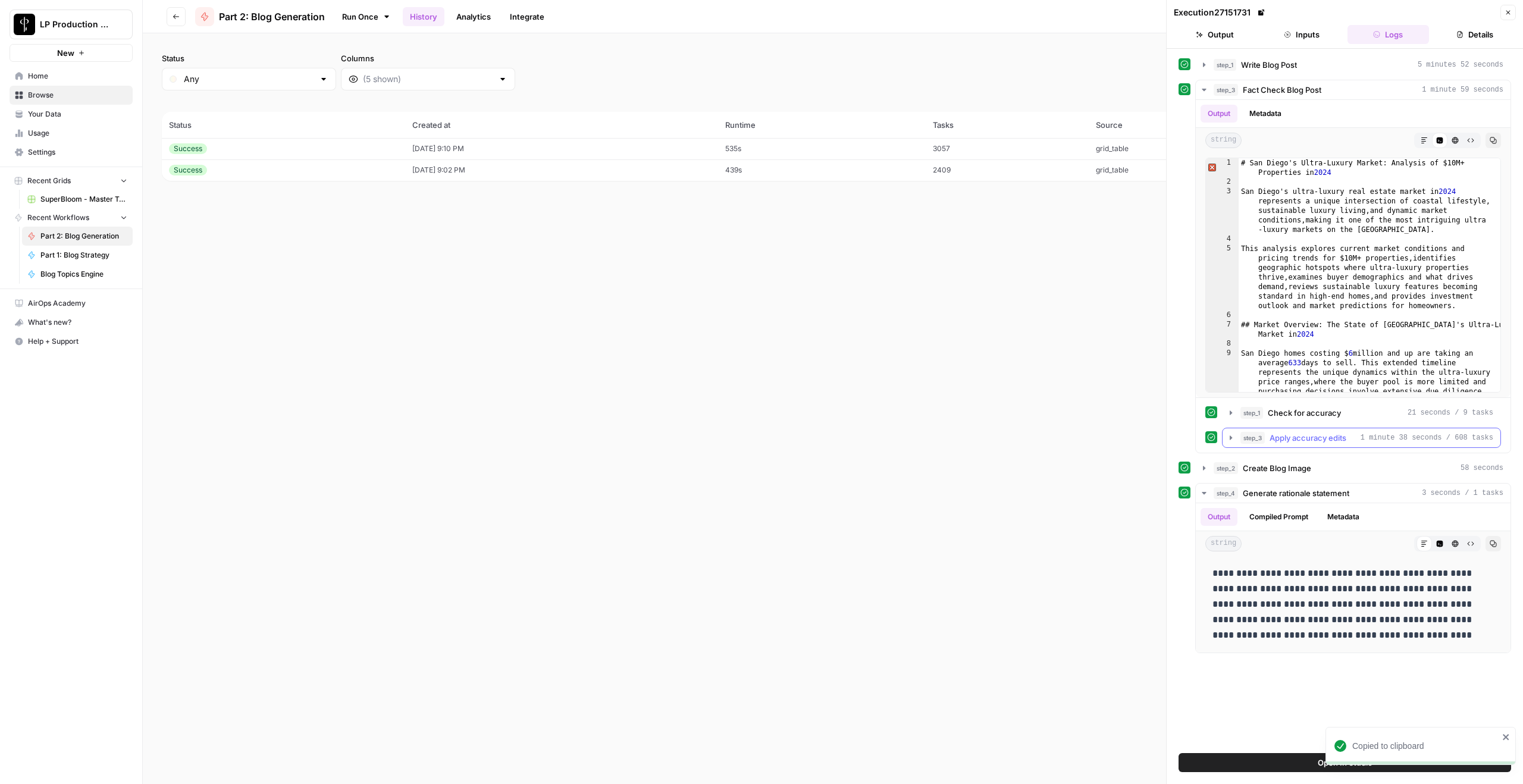
click at [1142, 437] on icon "button" at bounding box center [1231, 437] width 2 height 4
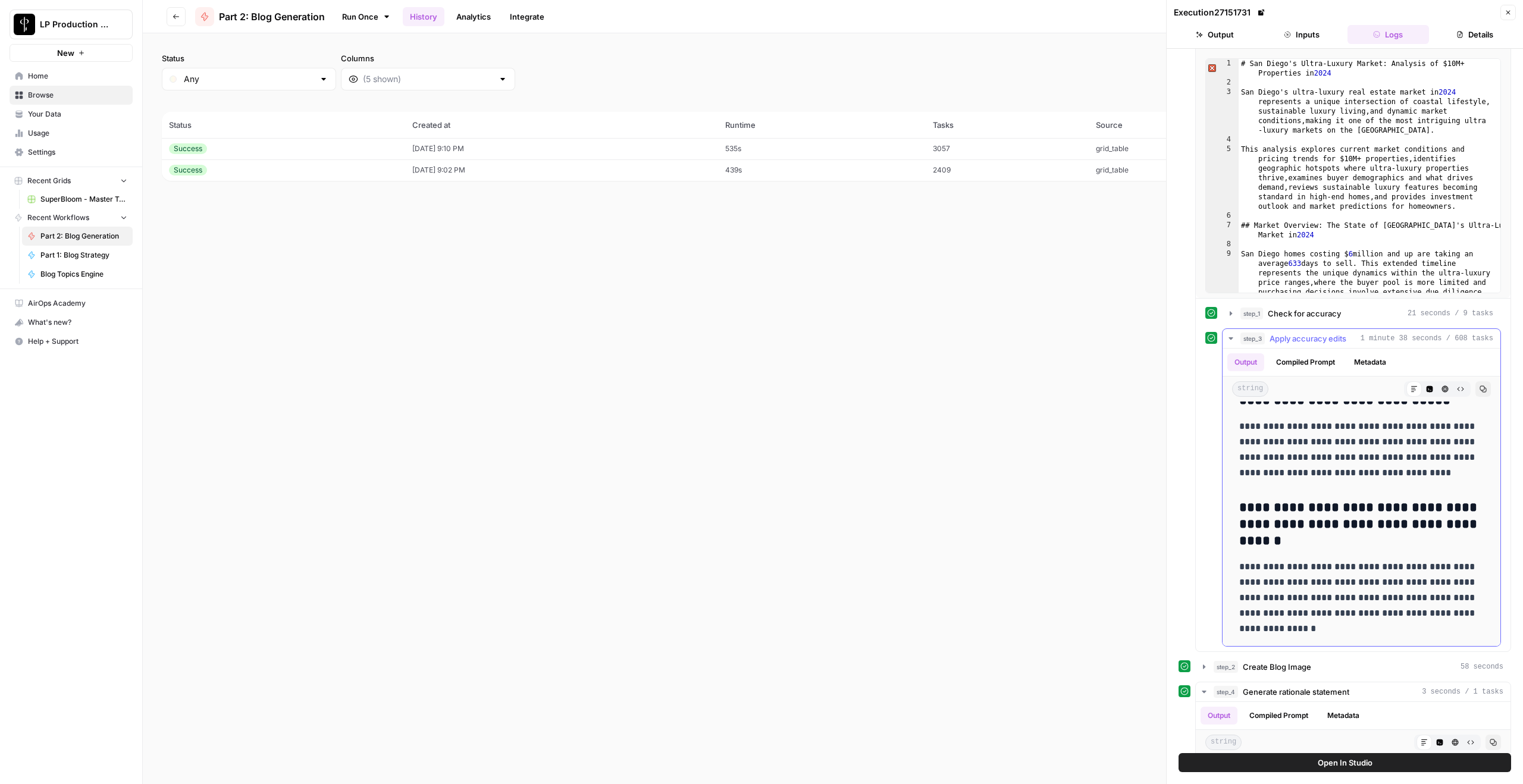
scroll to position [204, 0]
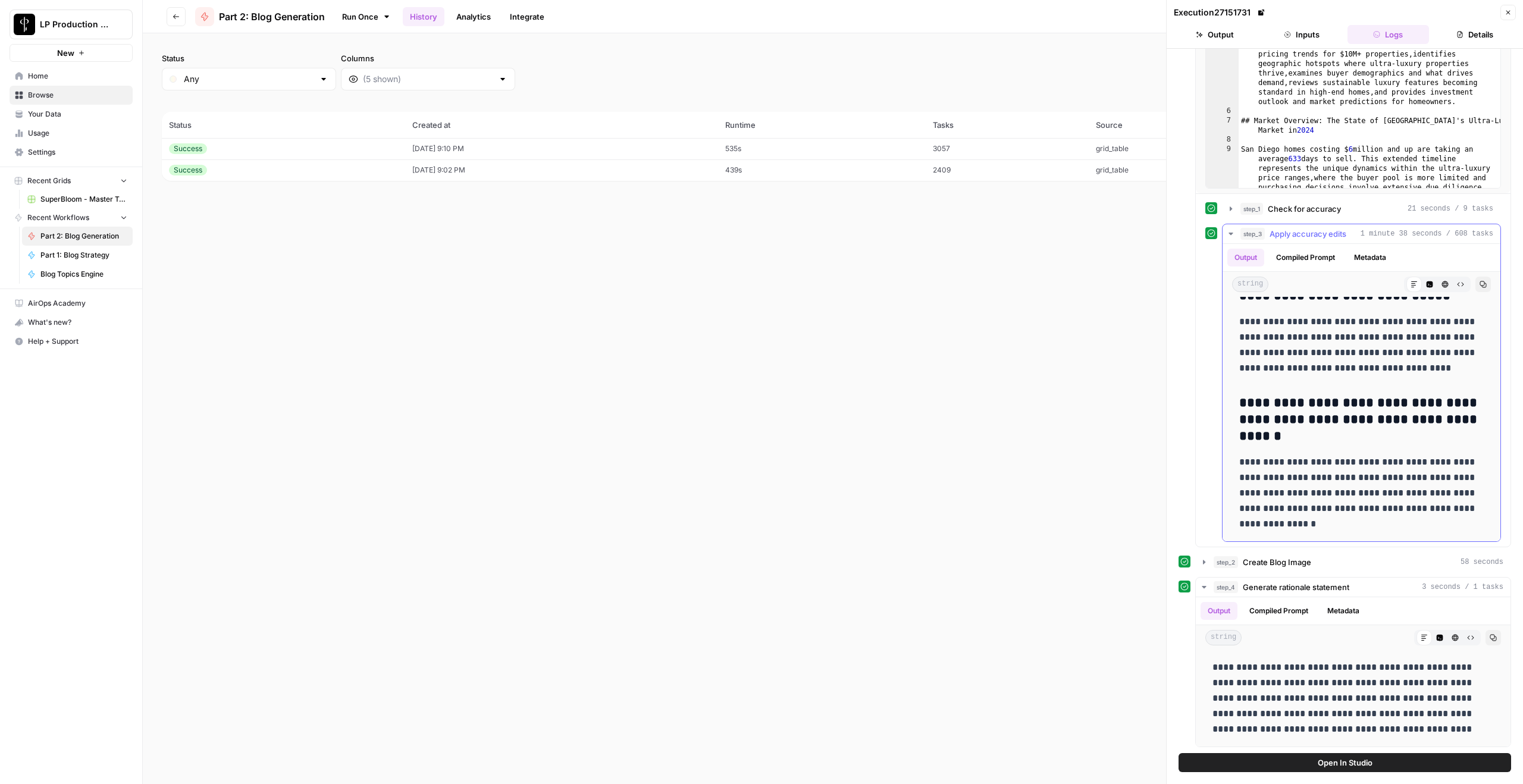
click at [1142, 230] on icon "button" at bounding box center [1231, 233] width 10 height 10
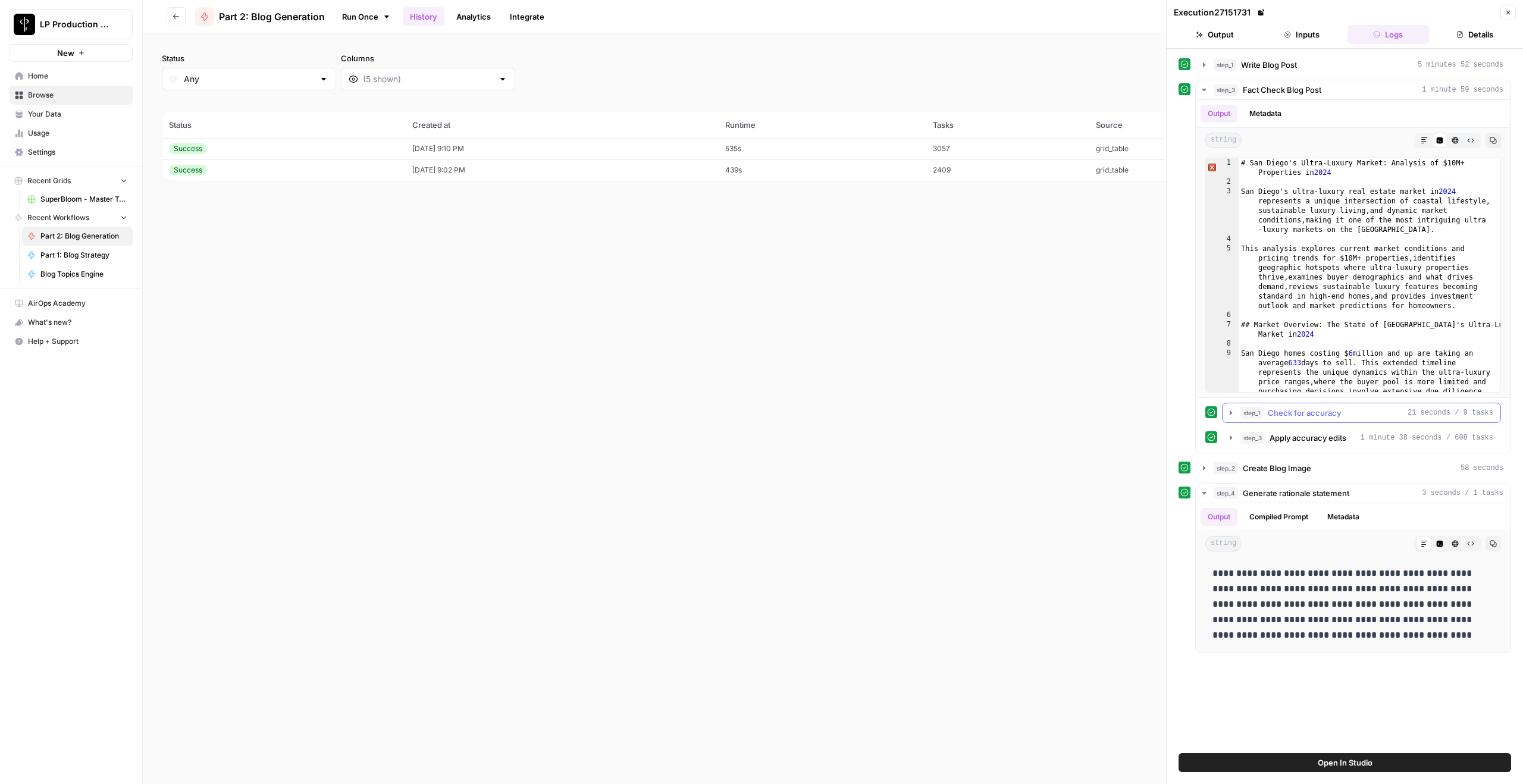
click at [1142, 416] on icon "button" at bounding box center [1231, 412] width 10 height 10
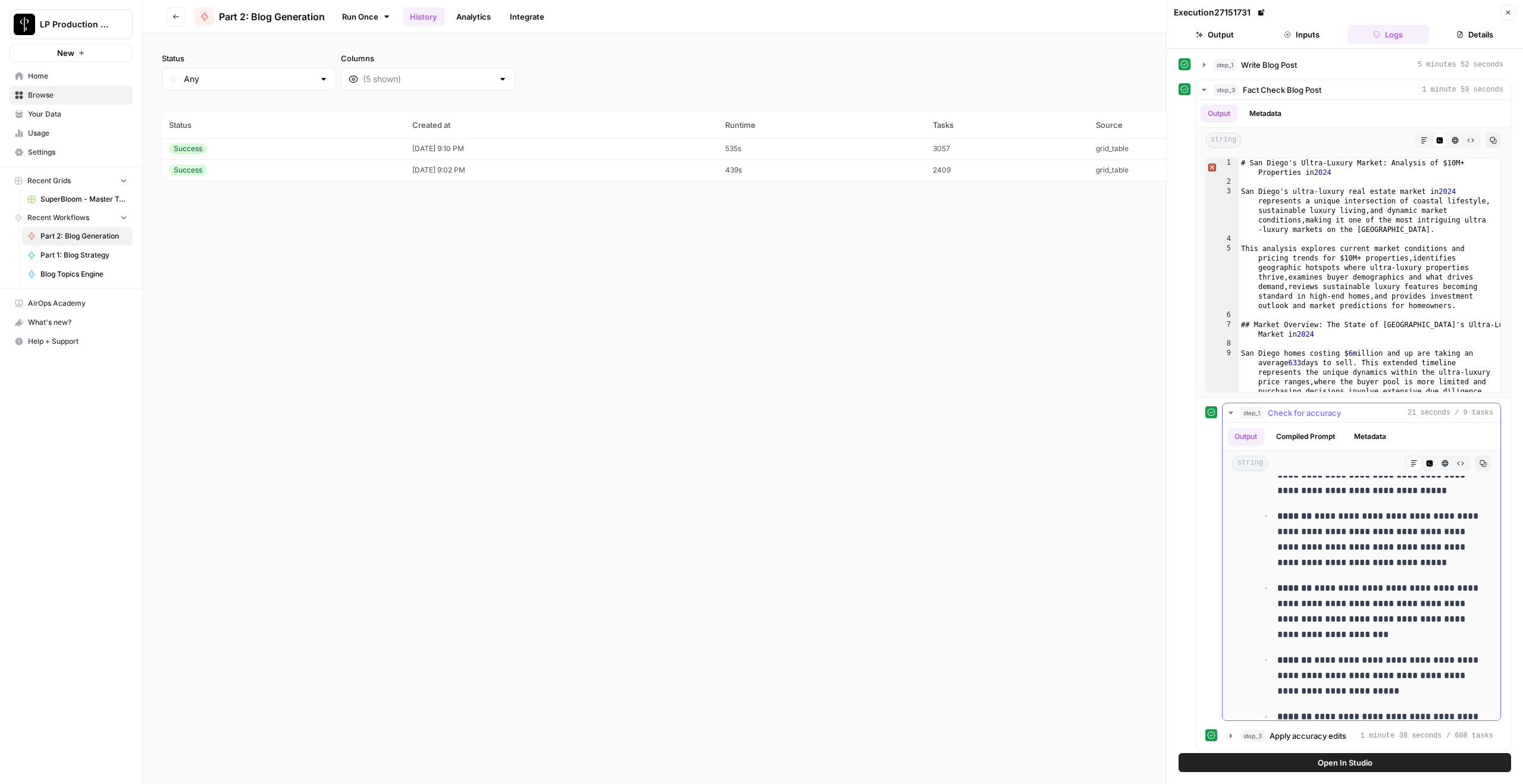
scroll to position [2196, 0]
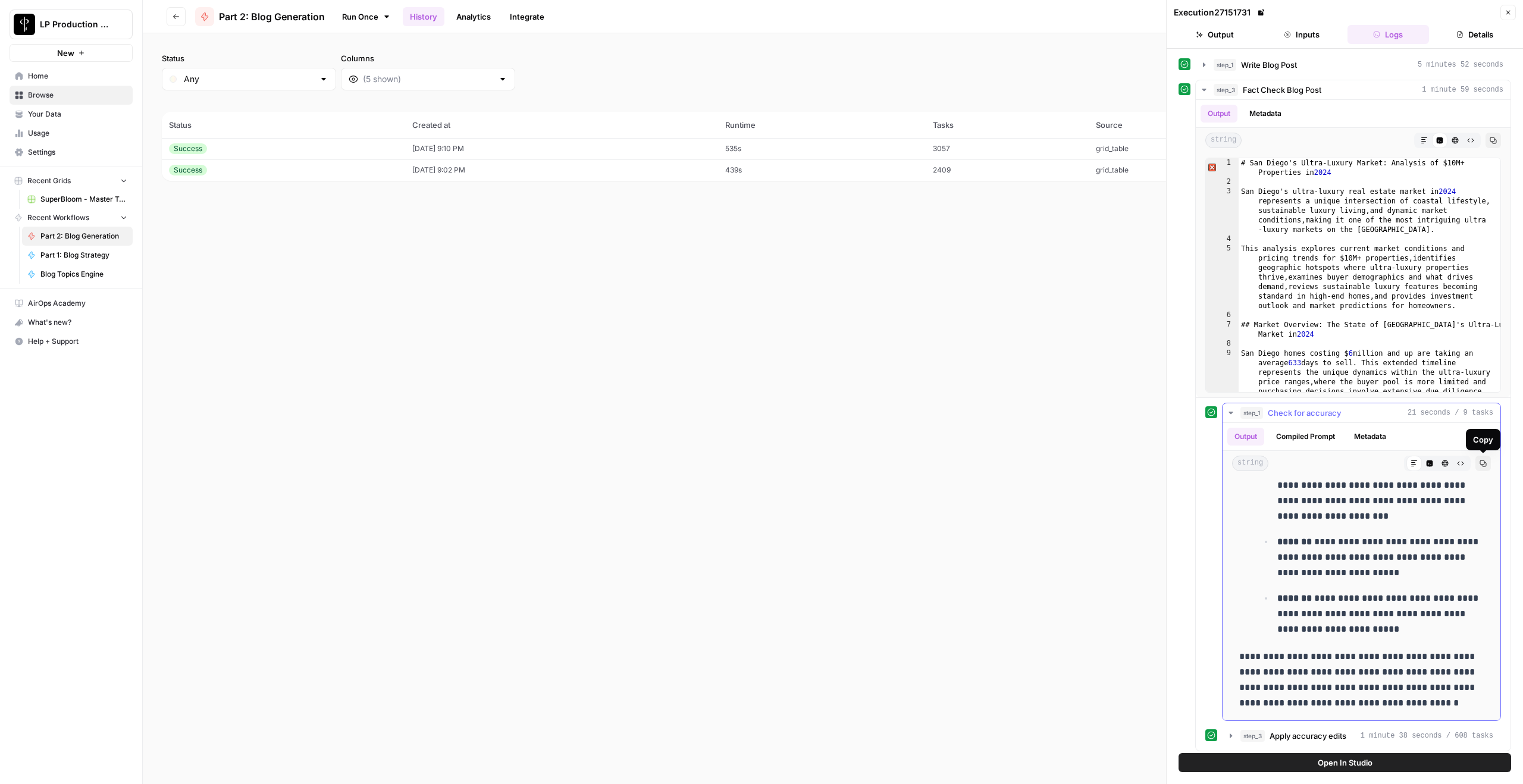
click at [1142, 460] on icon "button" at bounding box center [1483, 463] width 7 height 7
click at [1142, 88] on icon "button" at bounding box center [1204, 90] width 10 height 10
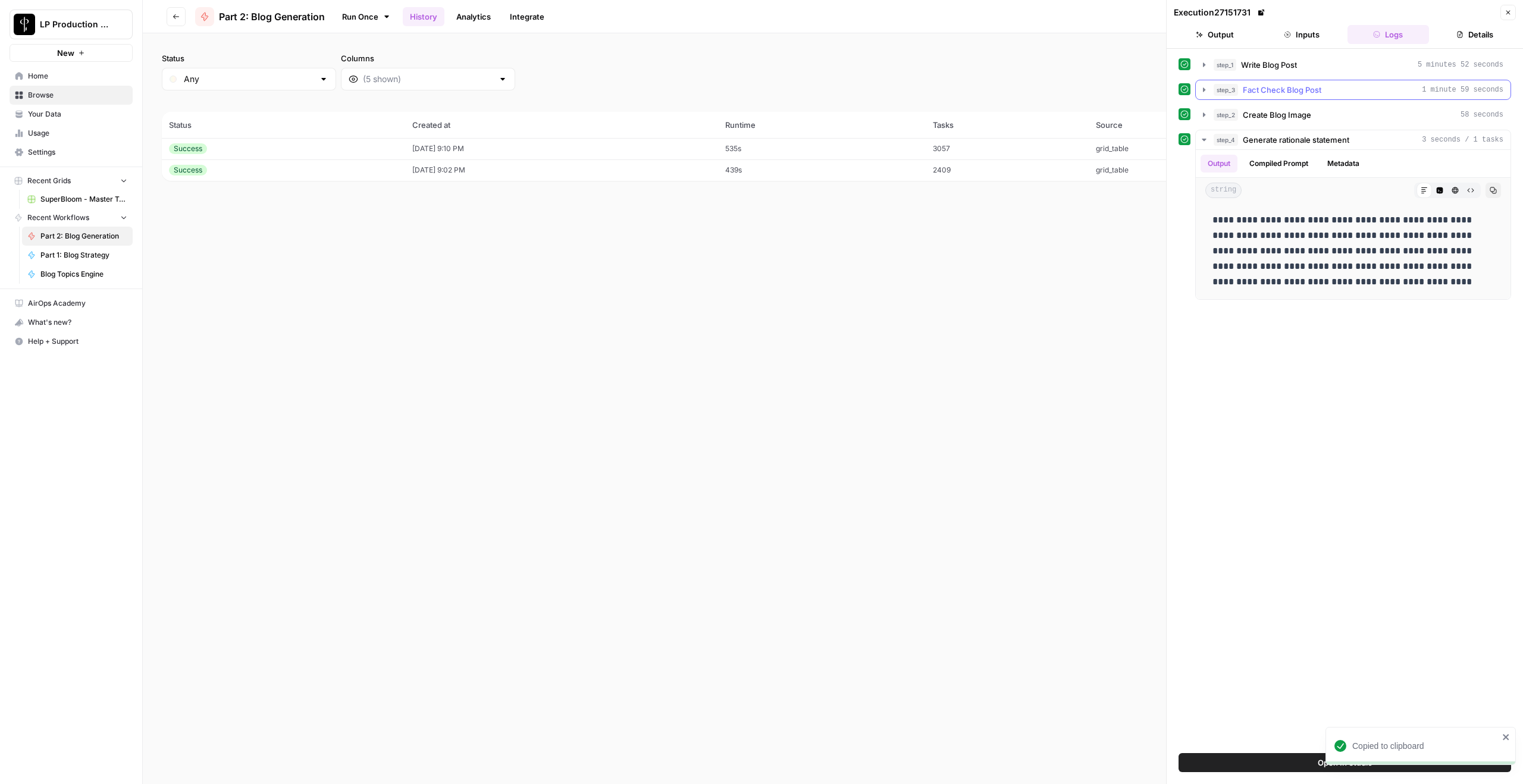
click at [1142, 88] on icon "button" at bounding box center [1204, 90] width 10 height 10
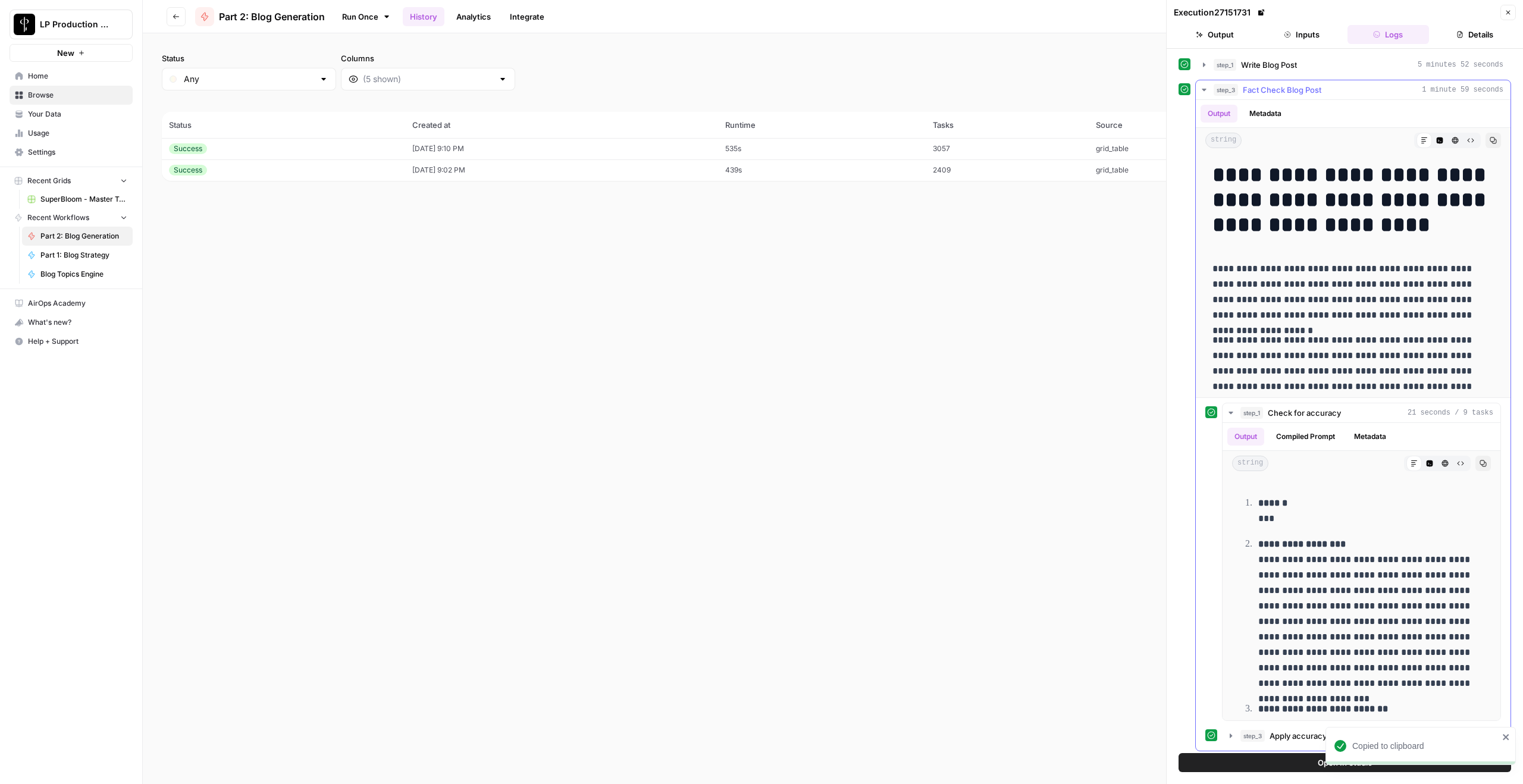
click at [1142, 88] on icon "button" at bounding box center [1204, 90] width 10 height 10
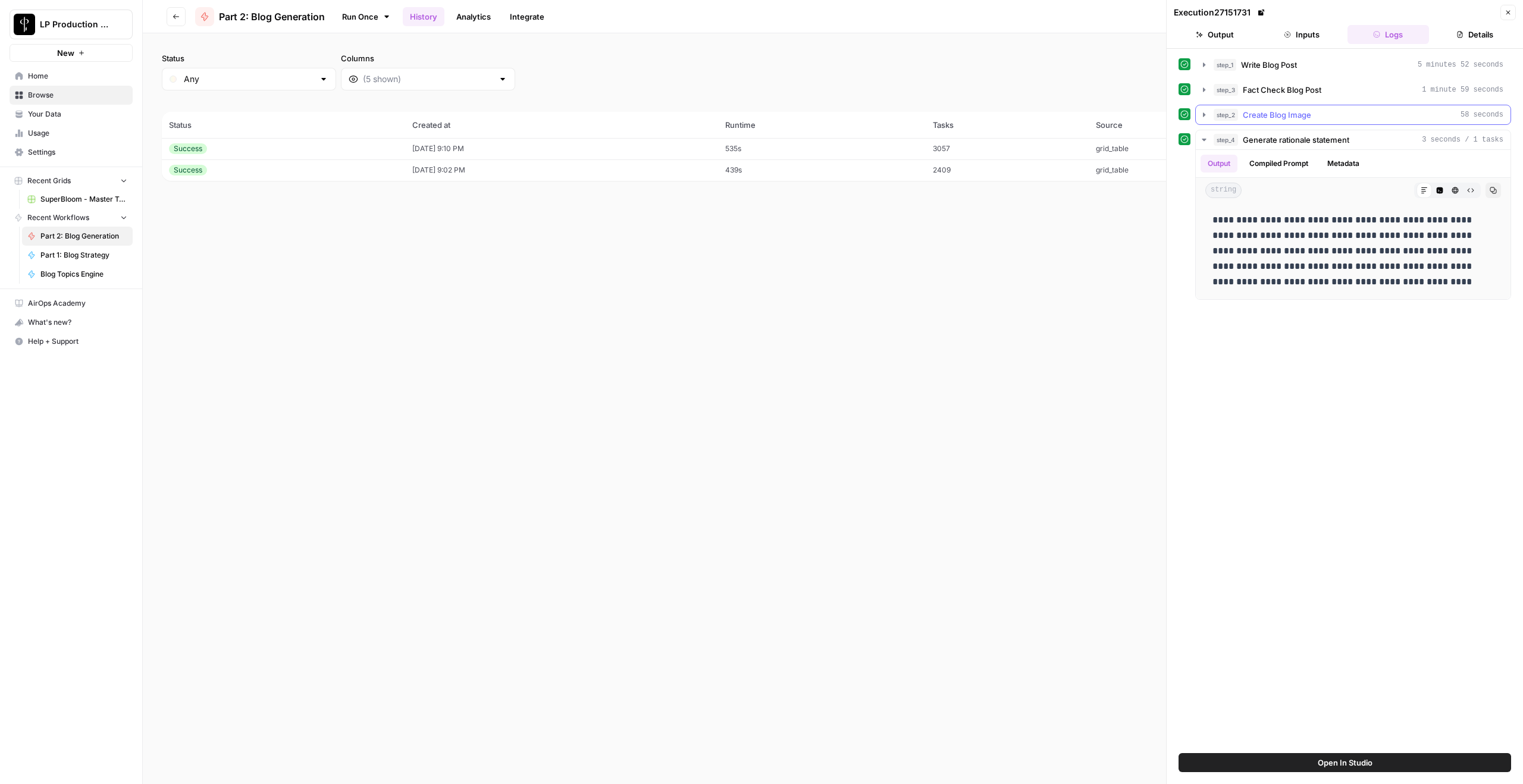
click at [1142, 113] on icon "button" at bounding box center [1204, 115] width 2 height 4
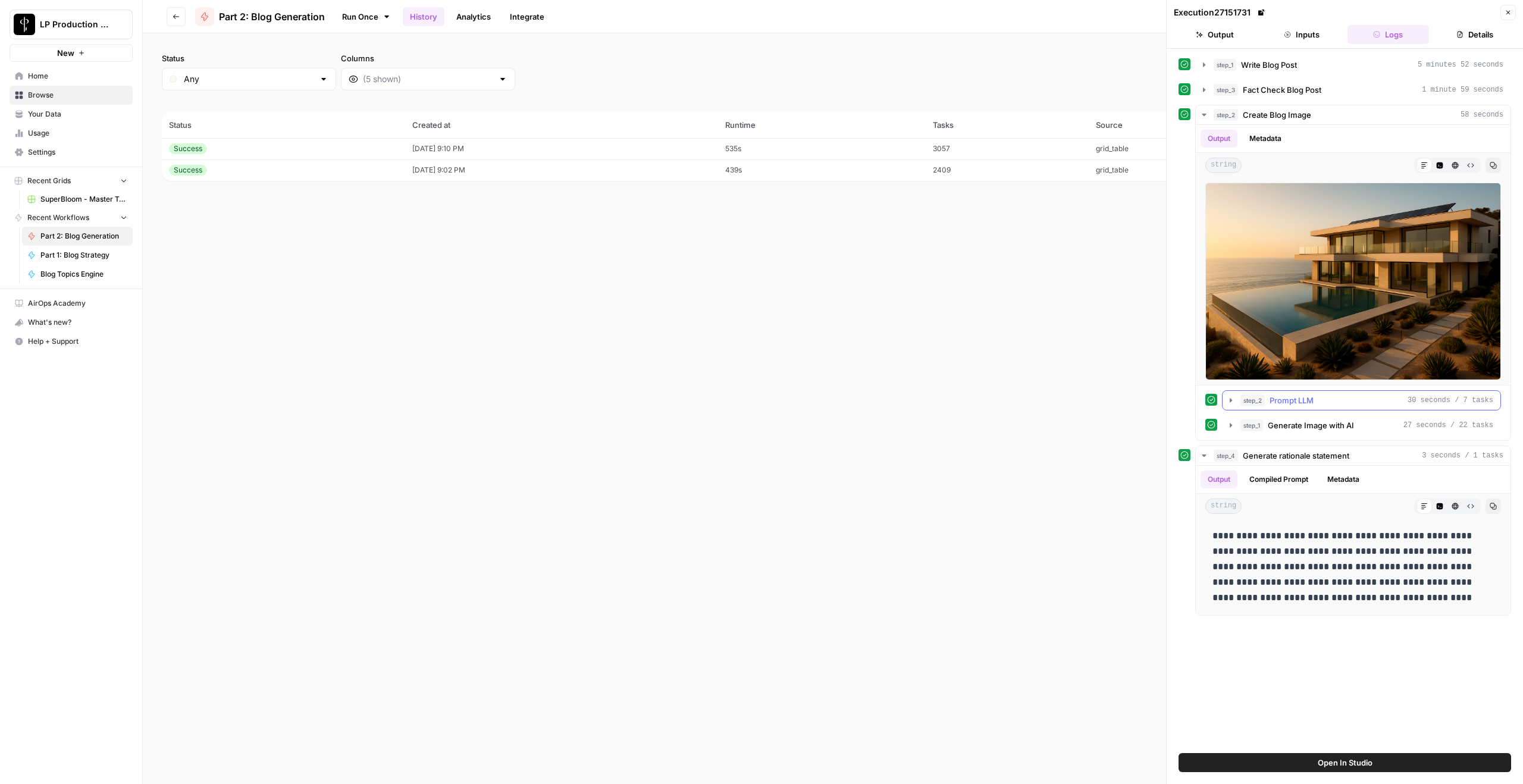
click at [1142, 401] on icon "button" at bounding box center [1231, 400] width 10 height 10
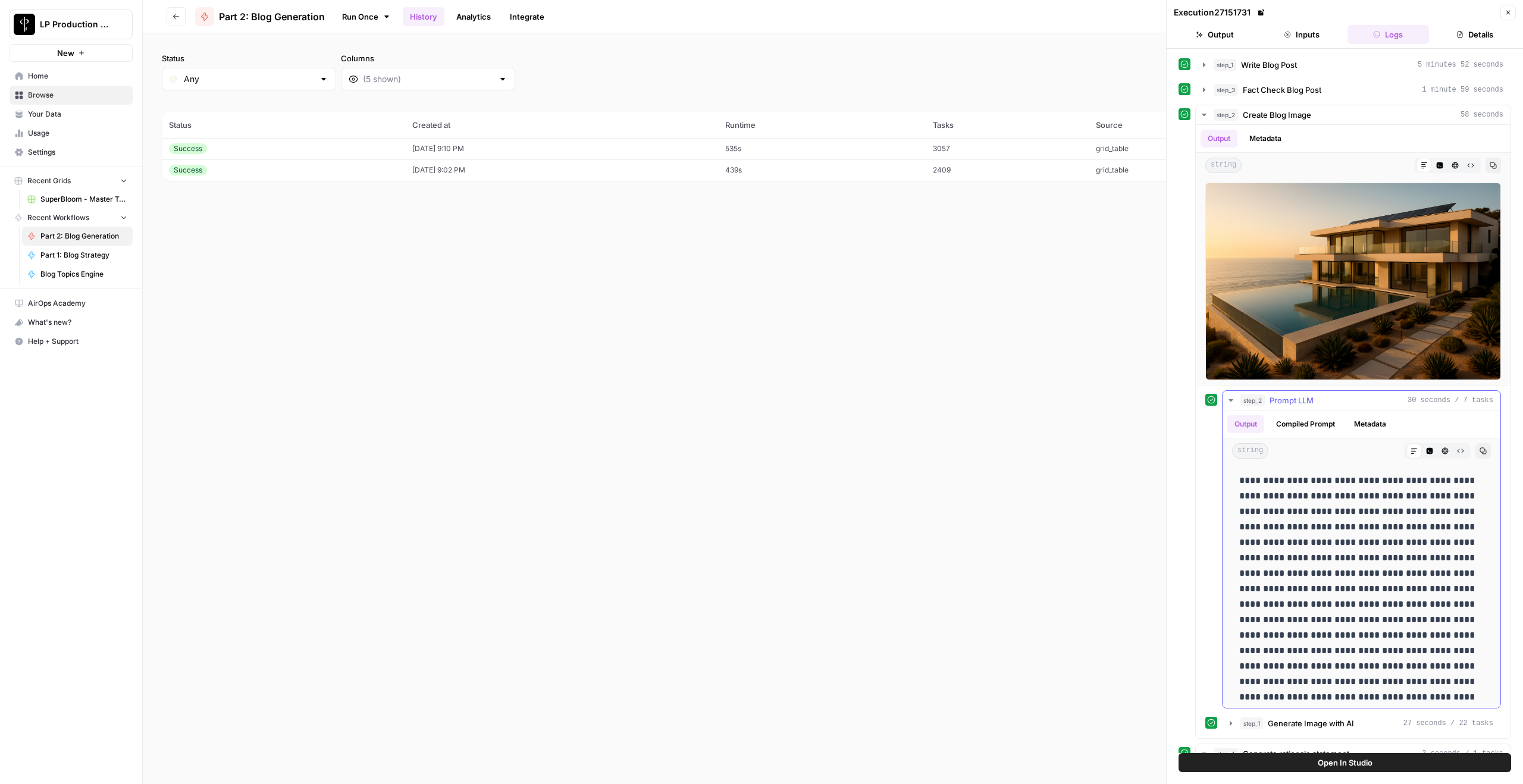
click at [1142, 401] on icon "button" at bounding box center [1231, 400] width 10 height 10
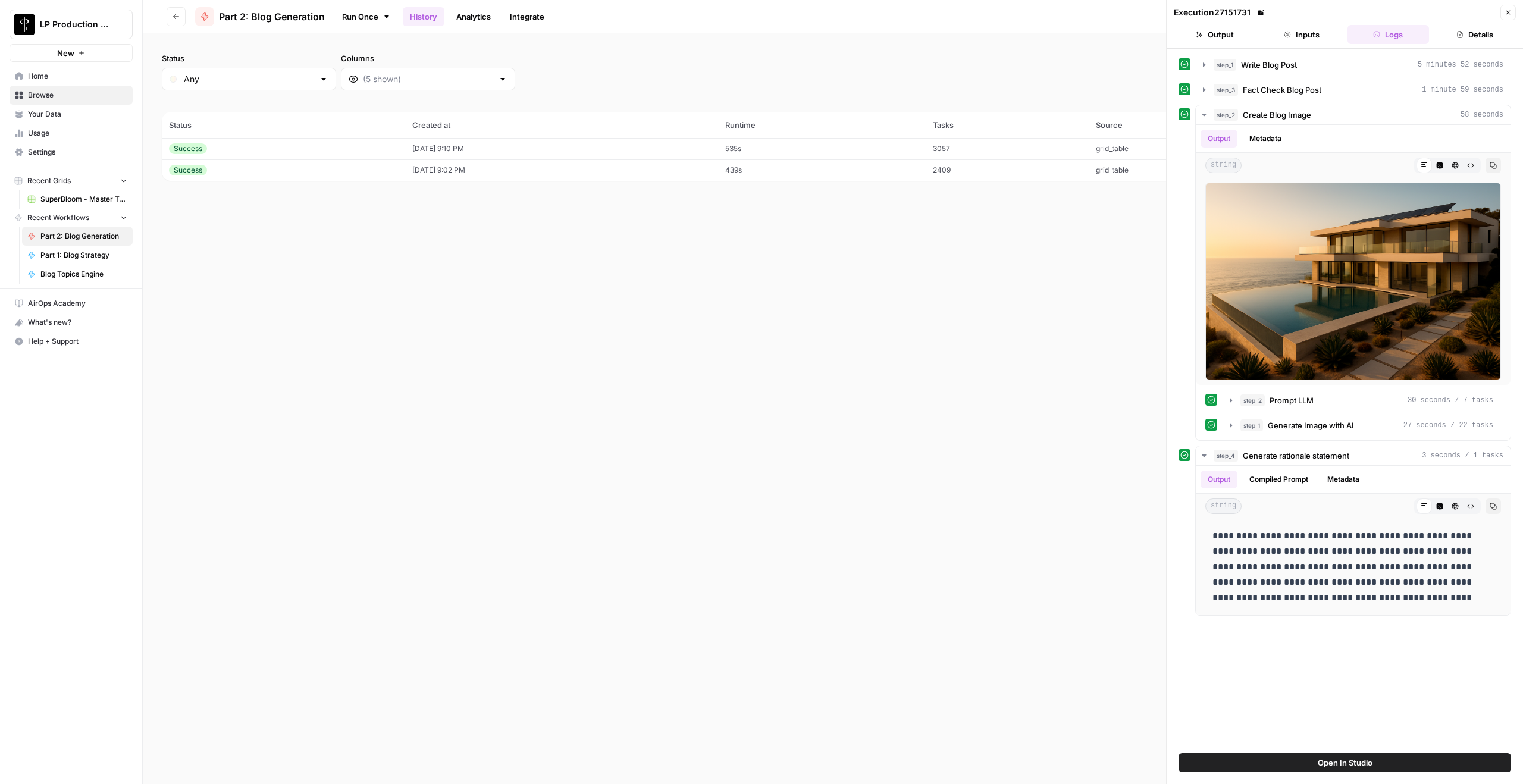
click at [936, 372] on div "Status Any Columns 2h 24h 7d 30d All Time Custom range (2 records) Status Creat…" at bounding box center [833, 409] width 1380 height 751
click at [178, 14] on icon "button" at bounding box center [176, 17] width 7 height 7
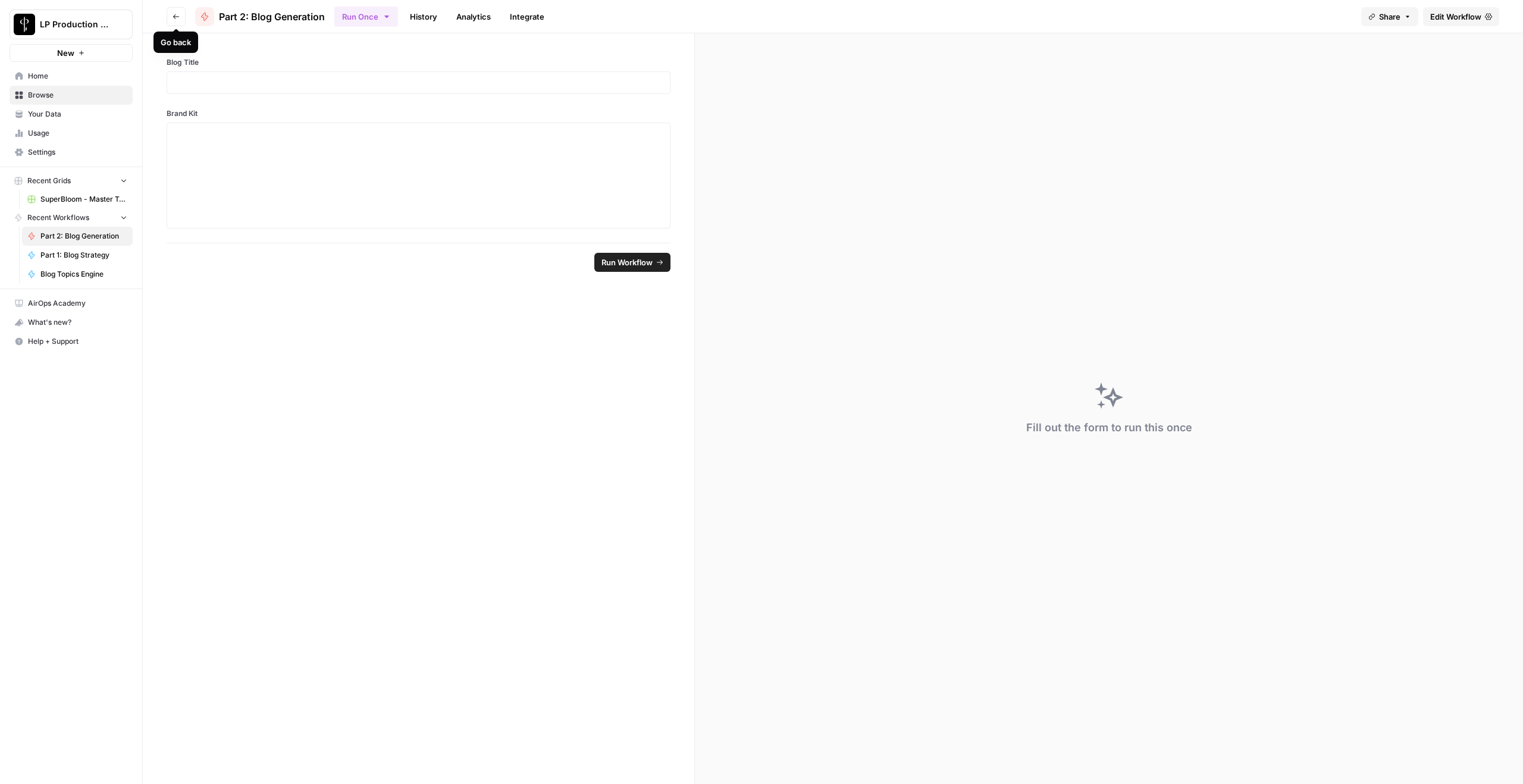
click at [178, 14] on icon "button" at bounding box center [176, 17] width 7 height 7
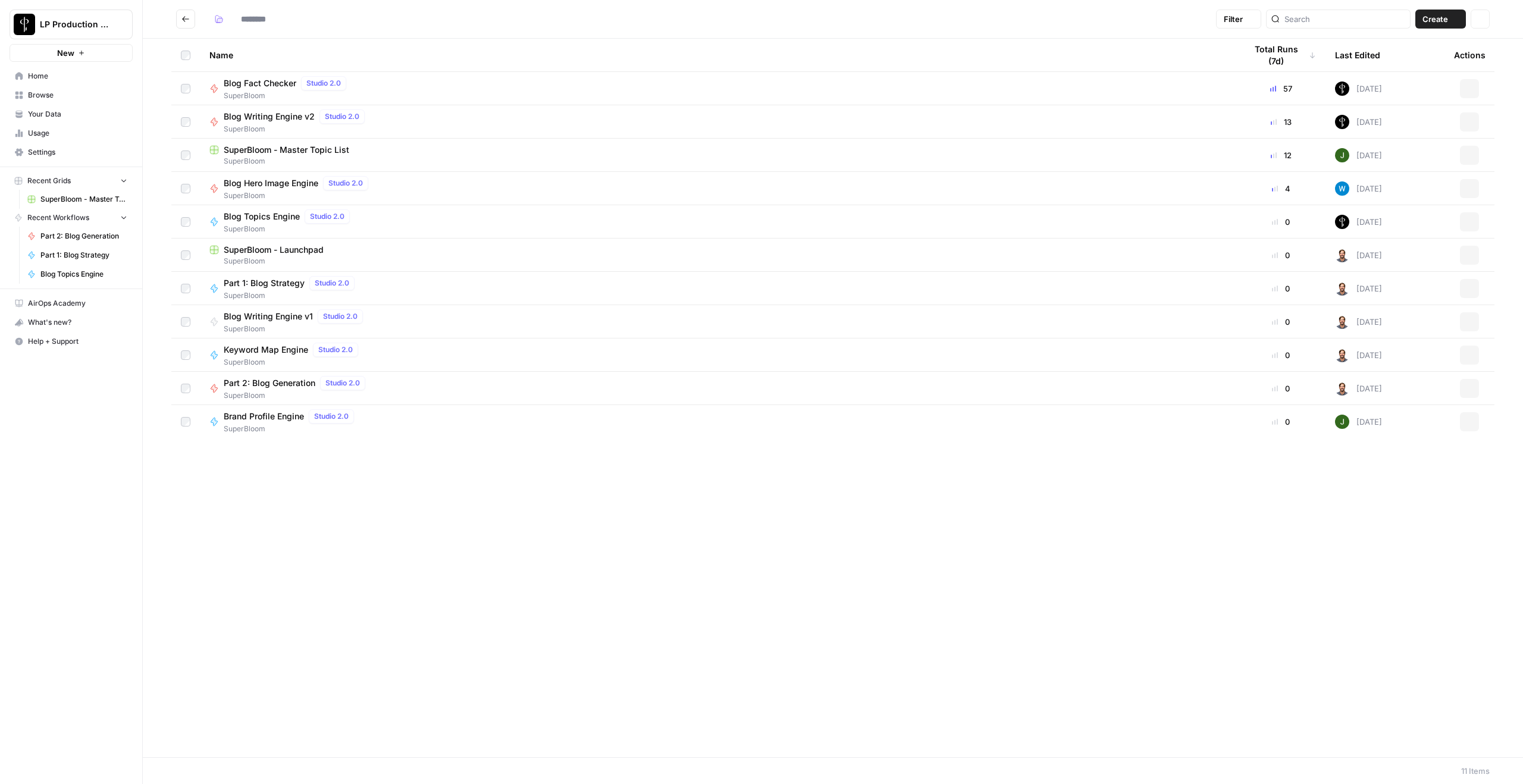
type input "**********"
click at [281, 181] on span "Blog Hero Image Engine" at bounding box center [271, 183] width 94 height 12
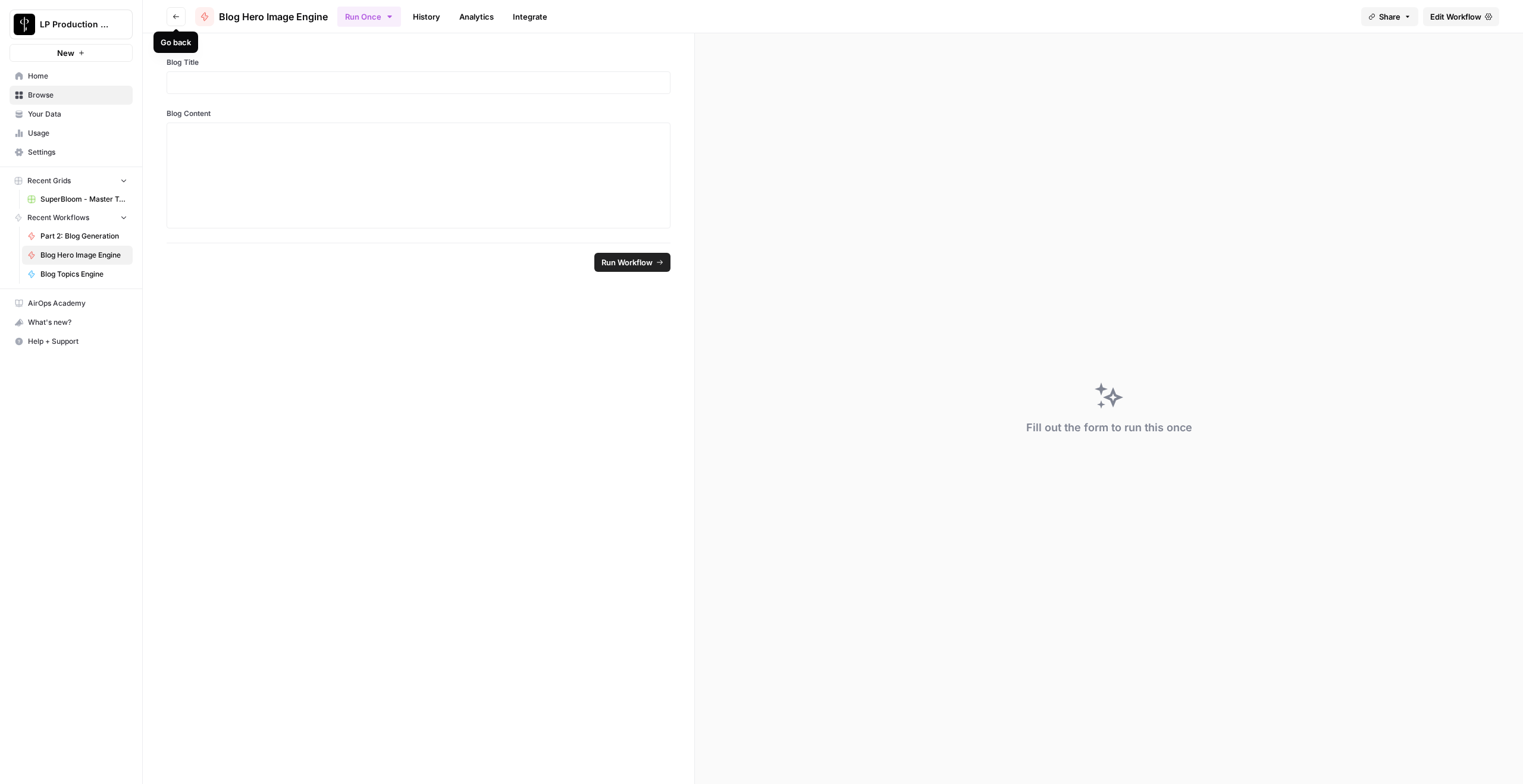
click at [177, 16] on icon "button" at bounding box center [176, 16] width 6 height 4
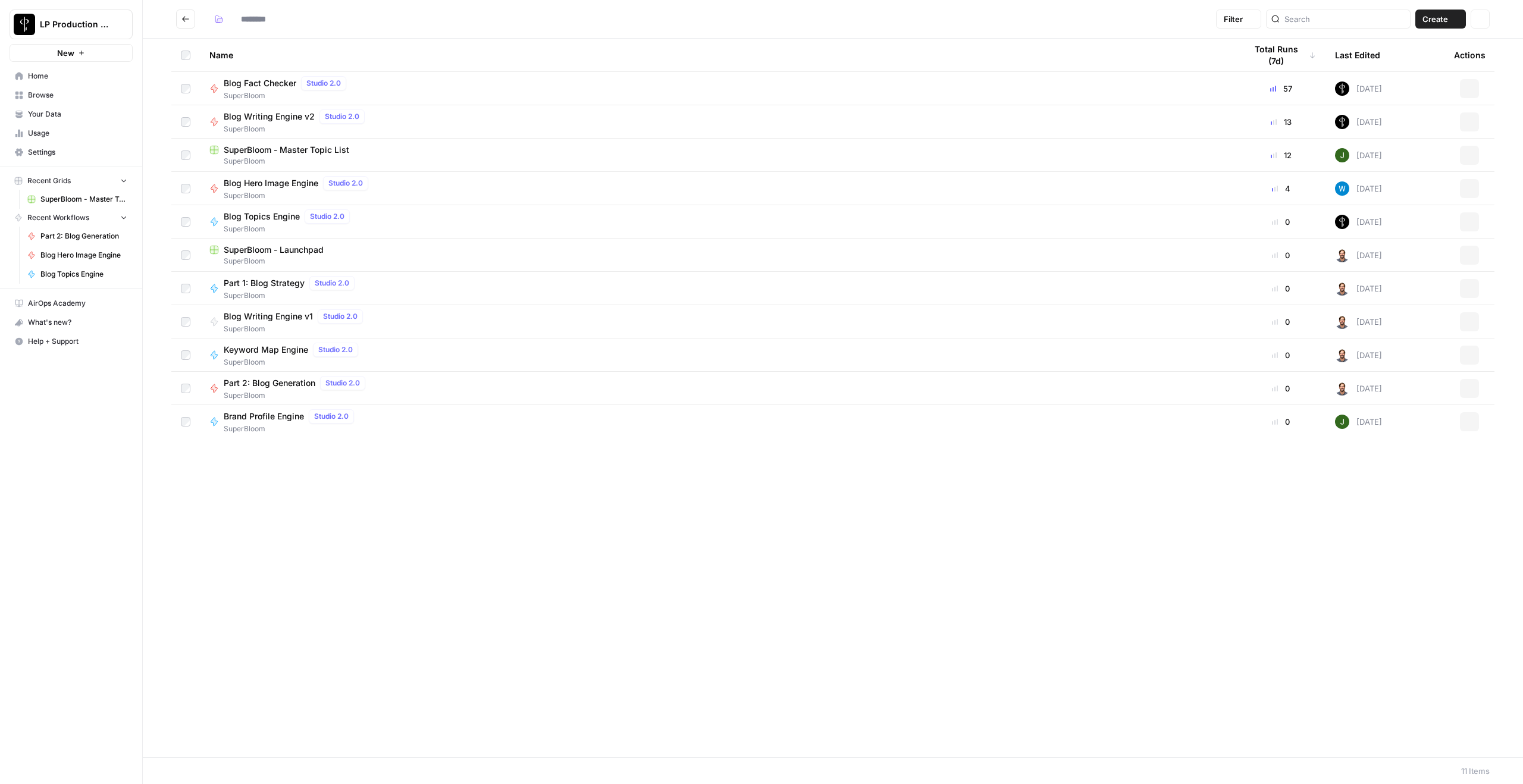
type input "**********"
click at [277, 113] on span "Blog Writing Engine v2" at bounding box center [270, 116] width 91 height 12
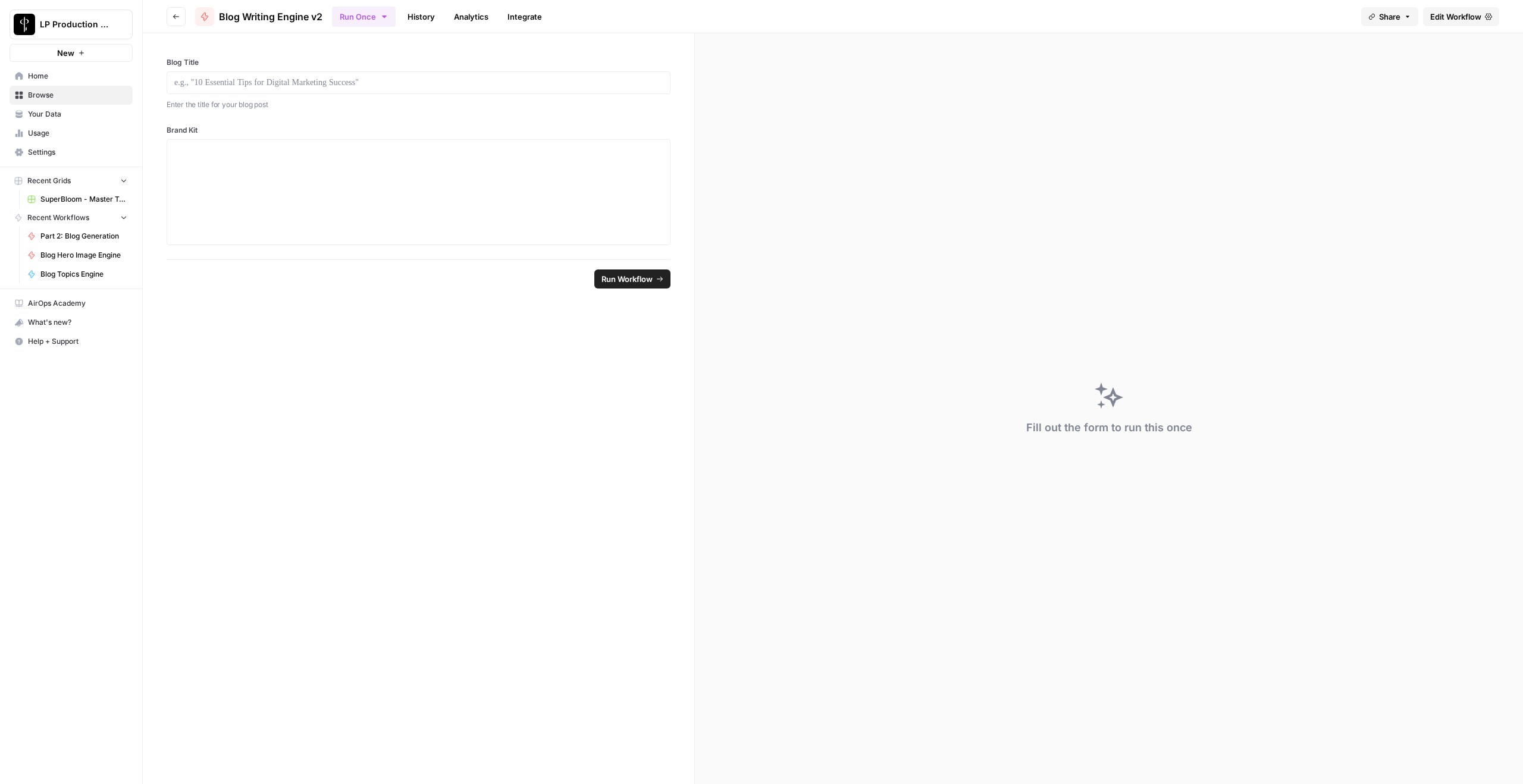
click at [1142, 17] on span "Edit Workflow" at bounding box center [1455, 17] width 51 height 12
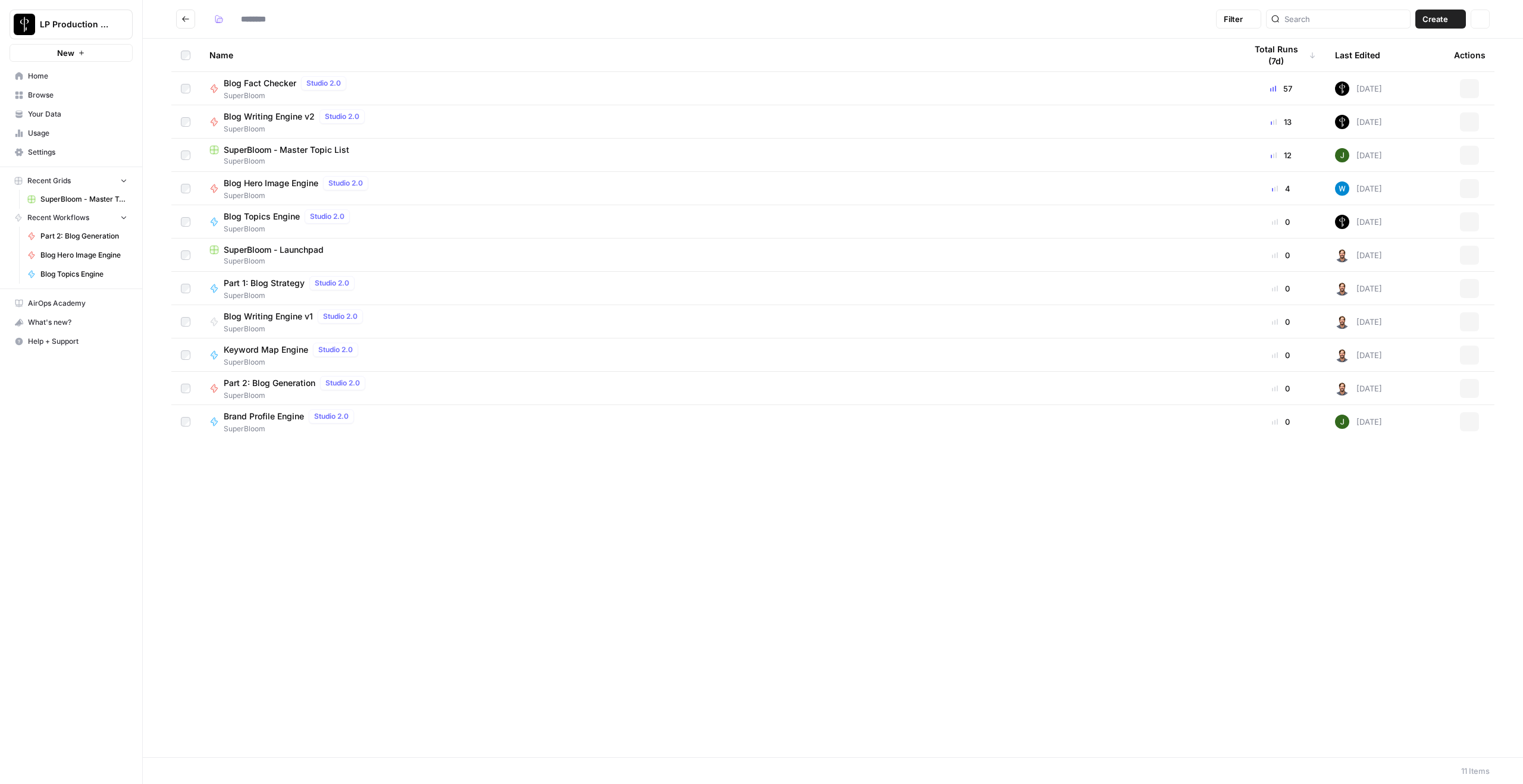
type input "**********"
click at [266, 383] on span "Part 2: Blog Generation" at bounding box center [270, 383] width 91 height 12
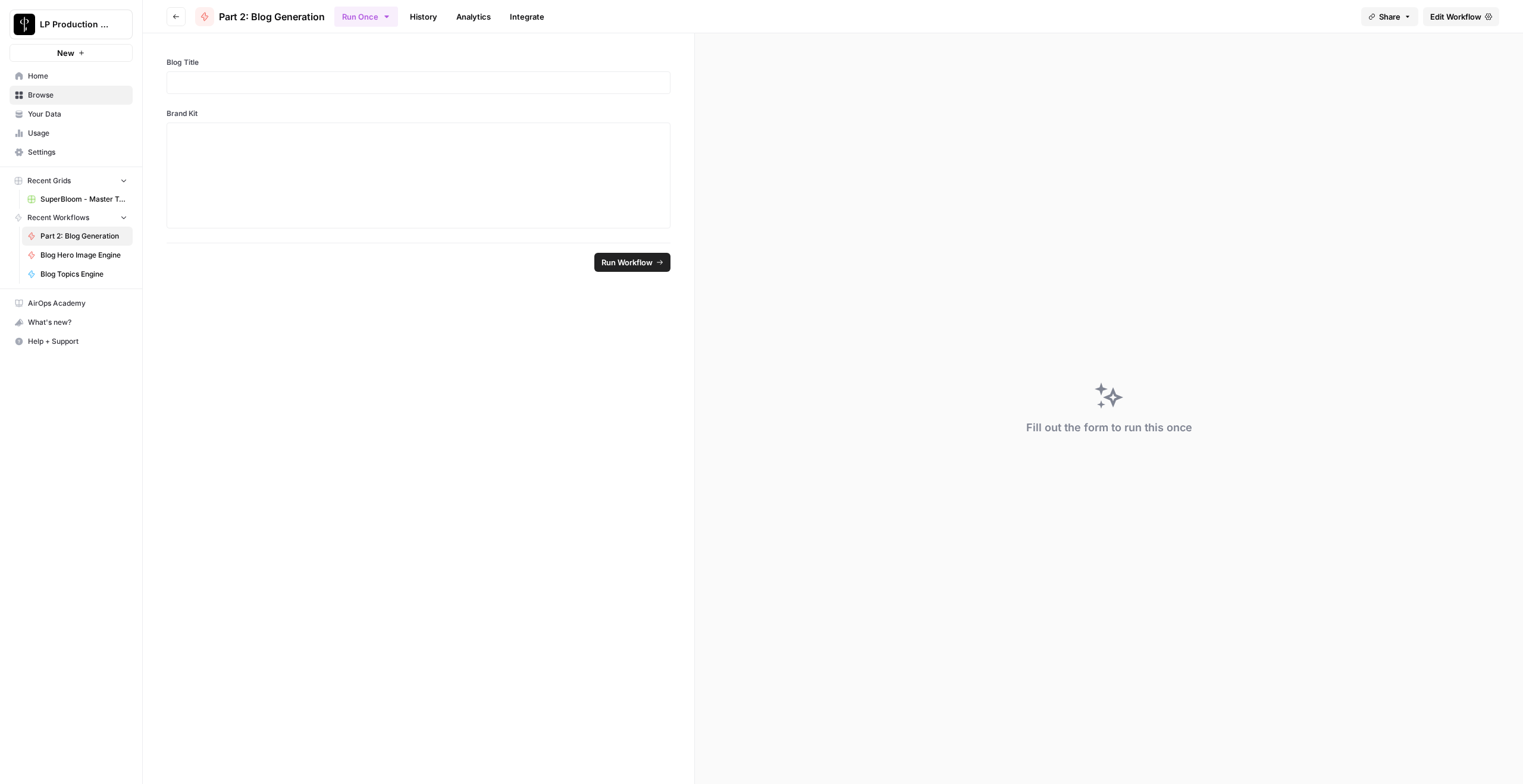
click at [1142, 20] on span "Edit Workflow" at bounding box center [1455, 17] width 51 height 12
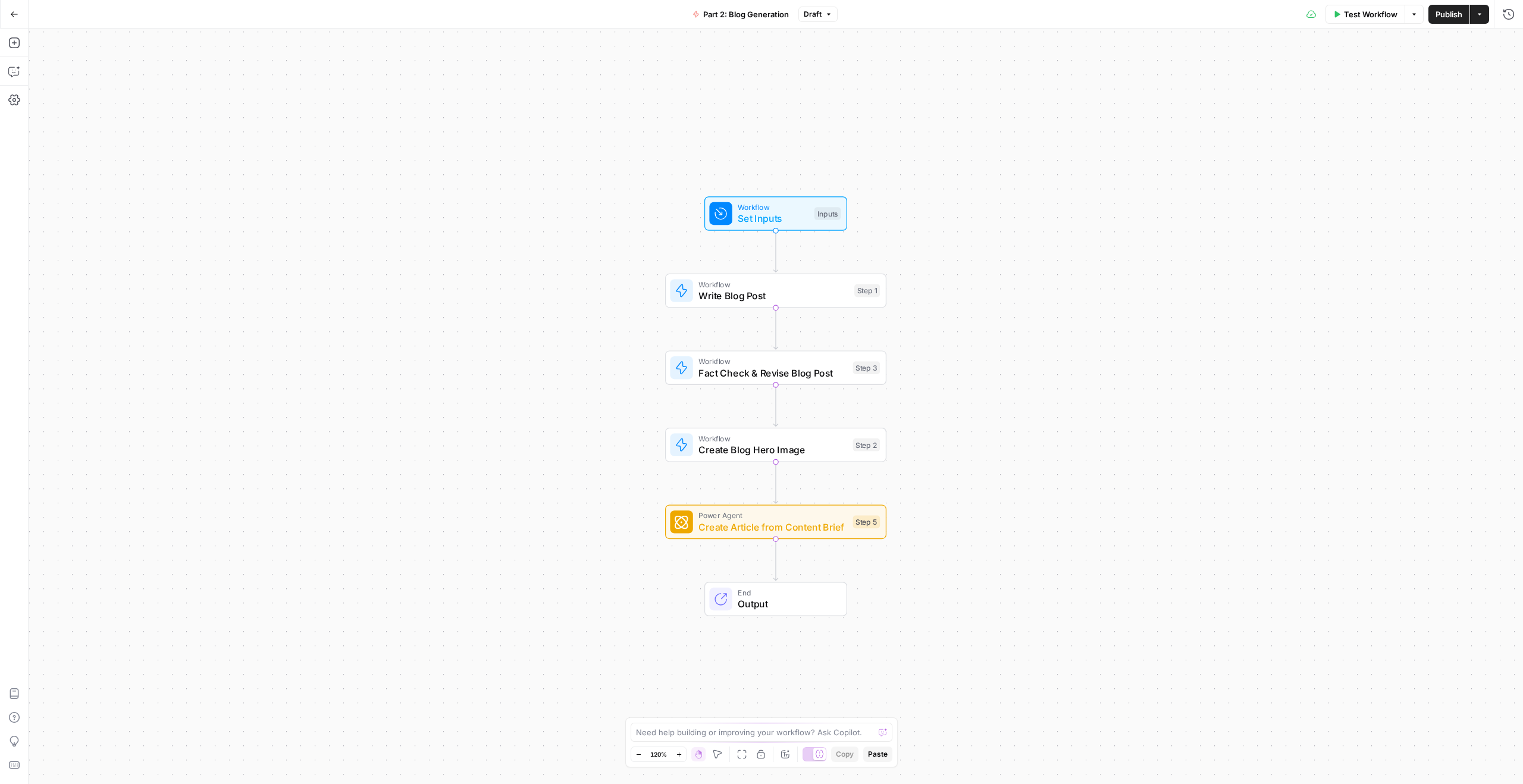
click at [826, 449] on span "Create Blog Hero Image" at bounding box center [773, 449] width 149 height 14
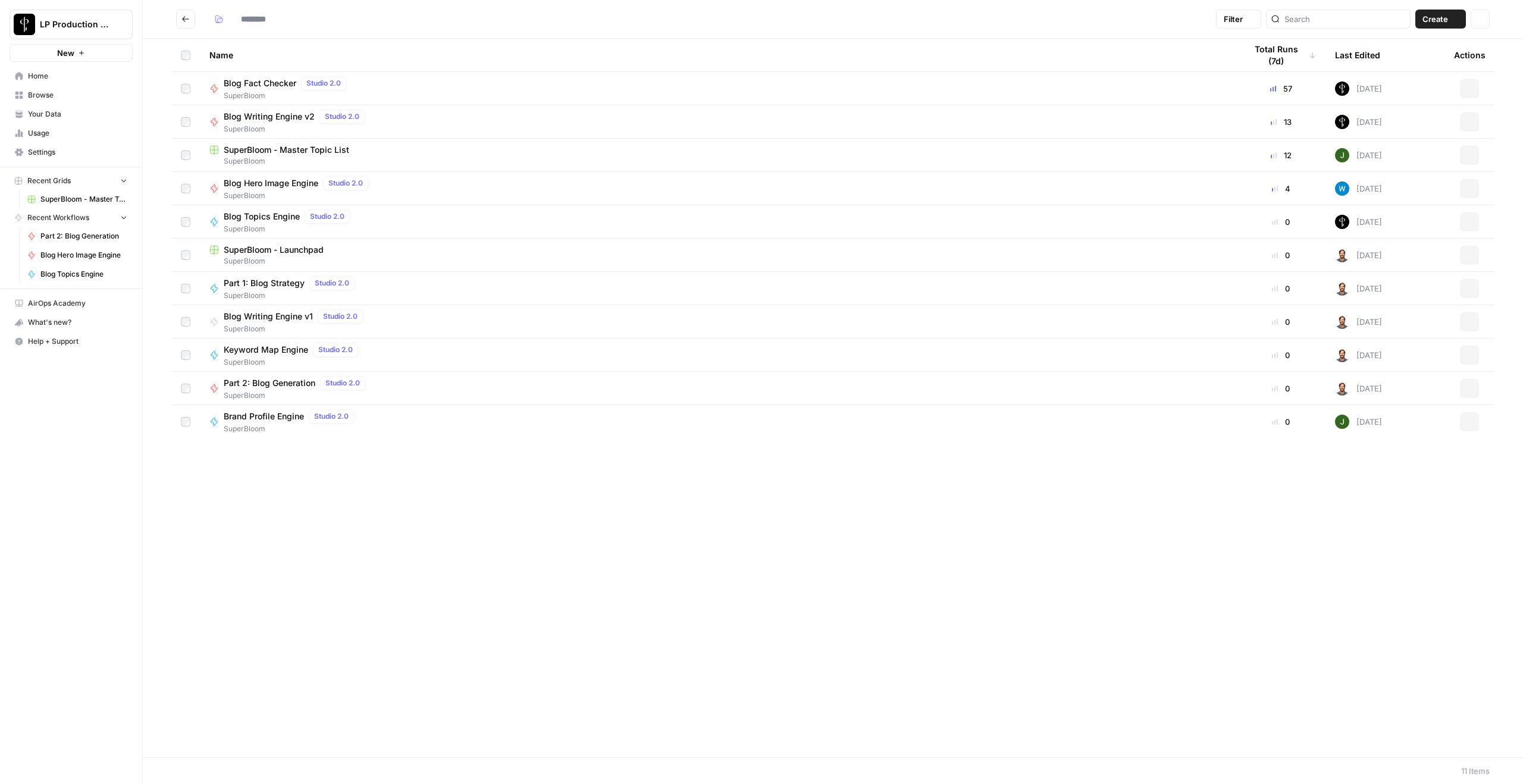
type input "**********"
click at [298, 188] on div "Blog Hero Image Engine Studio 2.0" at bounding box center [298, 183] width 150 height 14
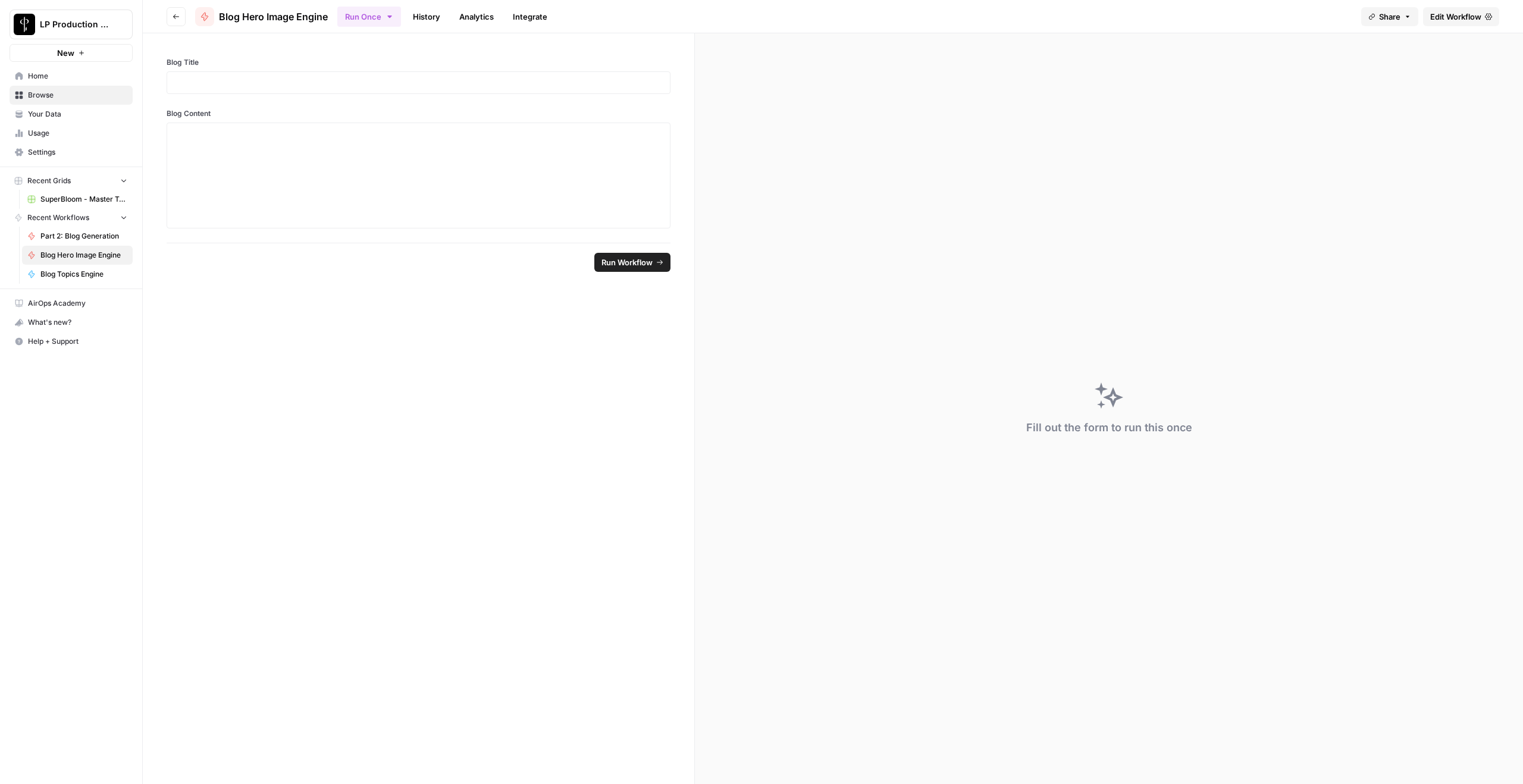
click at [1142, 19] on span "Edit Workflow" at bounding box center [1455, 17] width 51 height 12
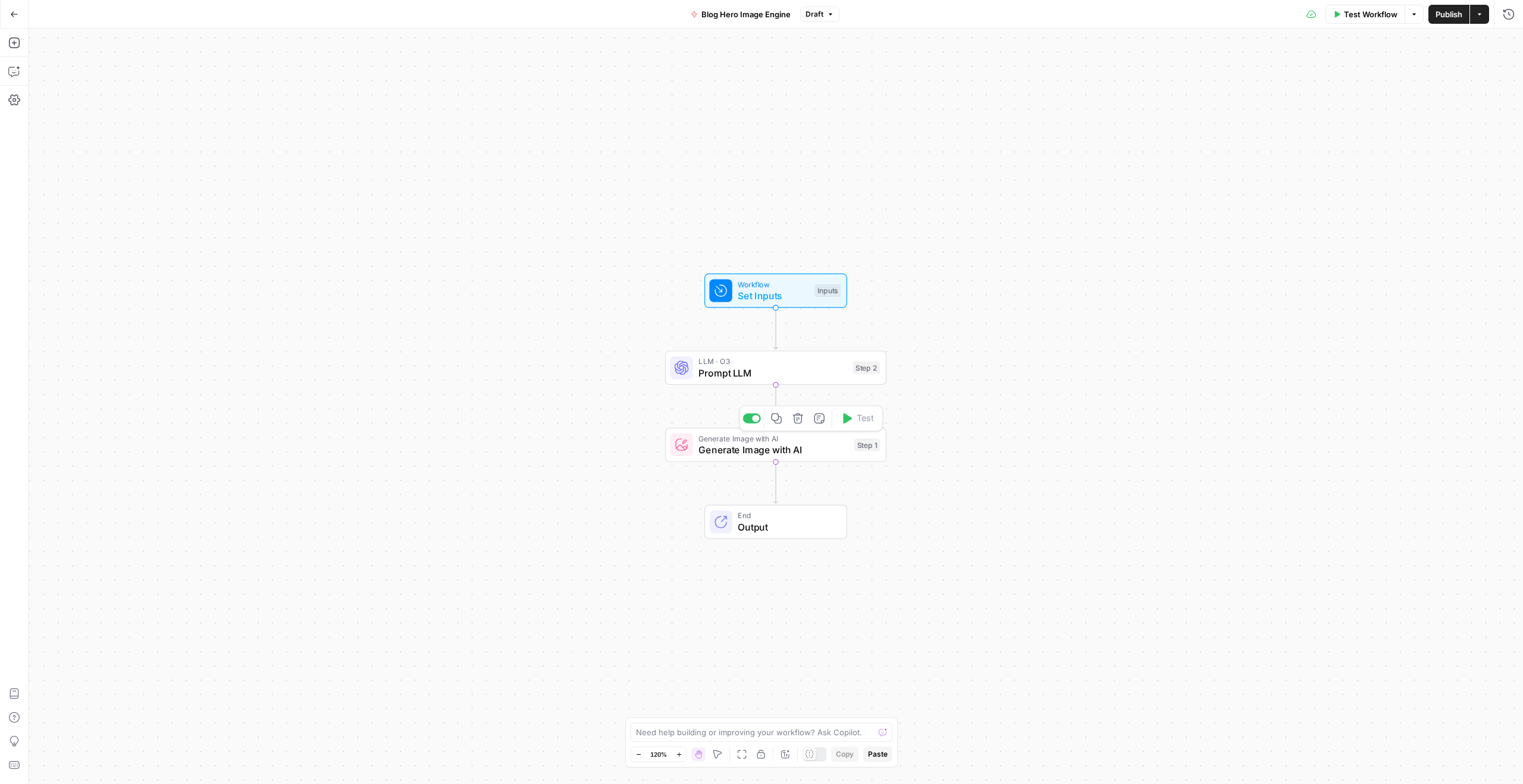
click at [706, 437] on span "Generate Image with AI" at bounding box center [773, 437] width 150 height 11
click at [798, 522] on span "Output" at bounding box center [787, 526] width 97 height 14
click at [801, 451] on span "Generate Image with AI" at bounding box center [773, 449] width 150 height 14
click at [8, 12] on button "Go Back" at bounding box center [14, 14] width 21 height 21
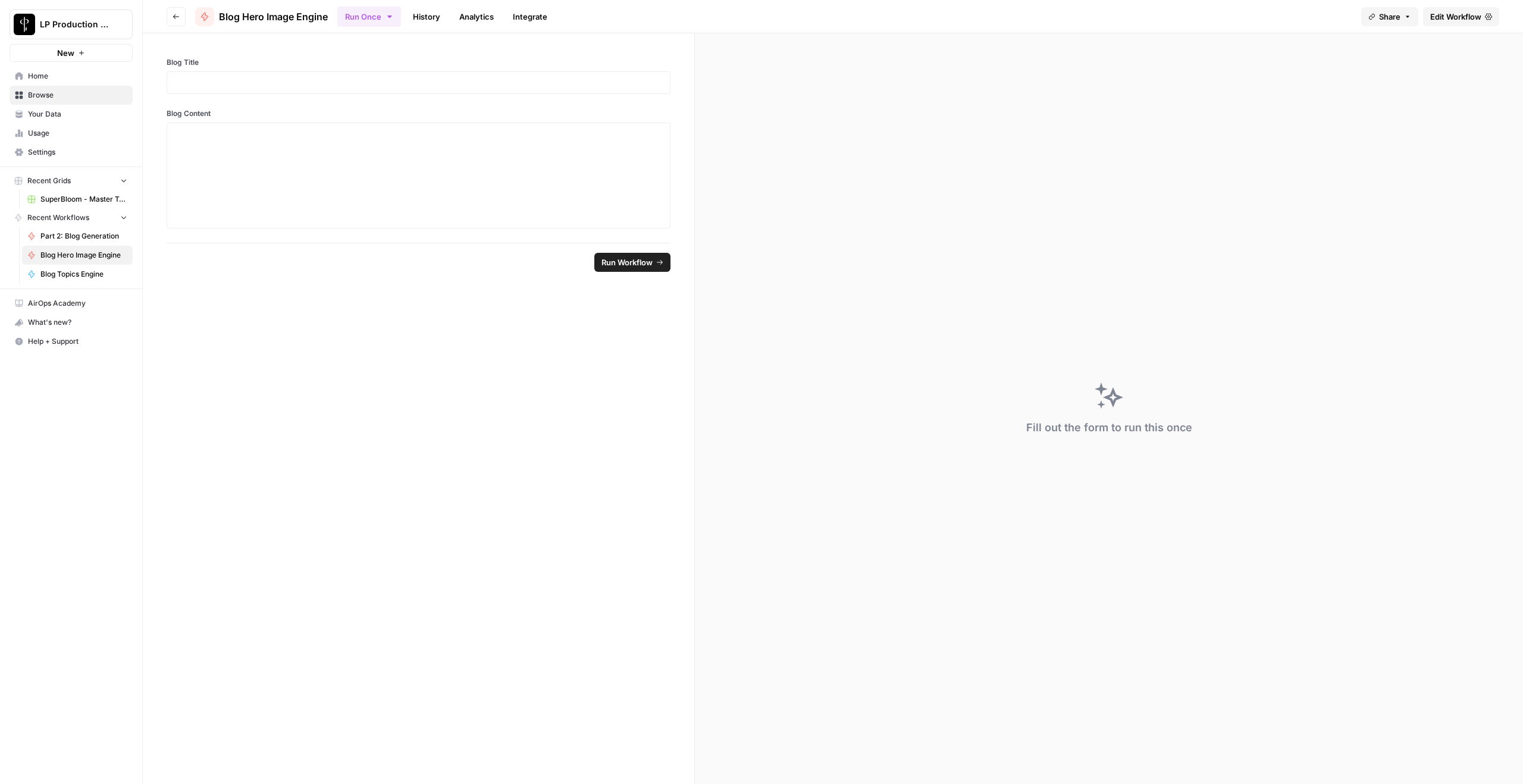
click at [181, 18] on button "Go back" at bounding box center [176, 17] width 19 height 19
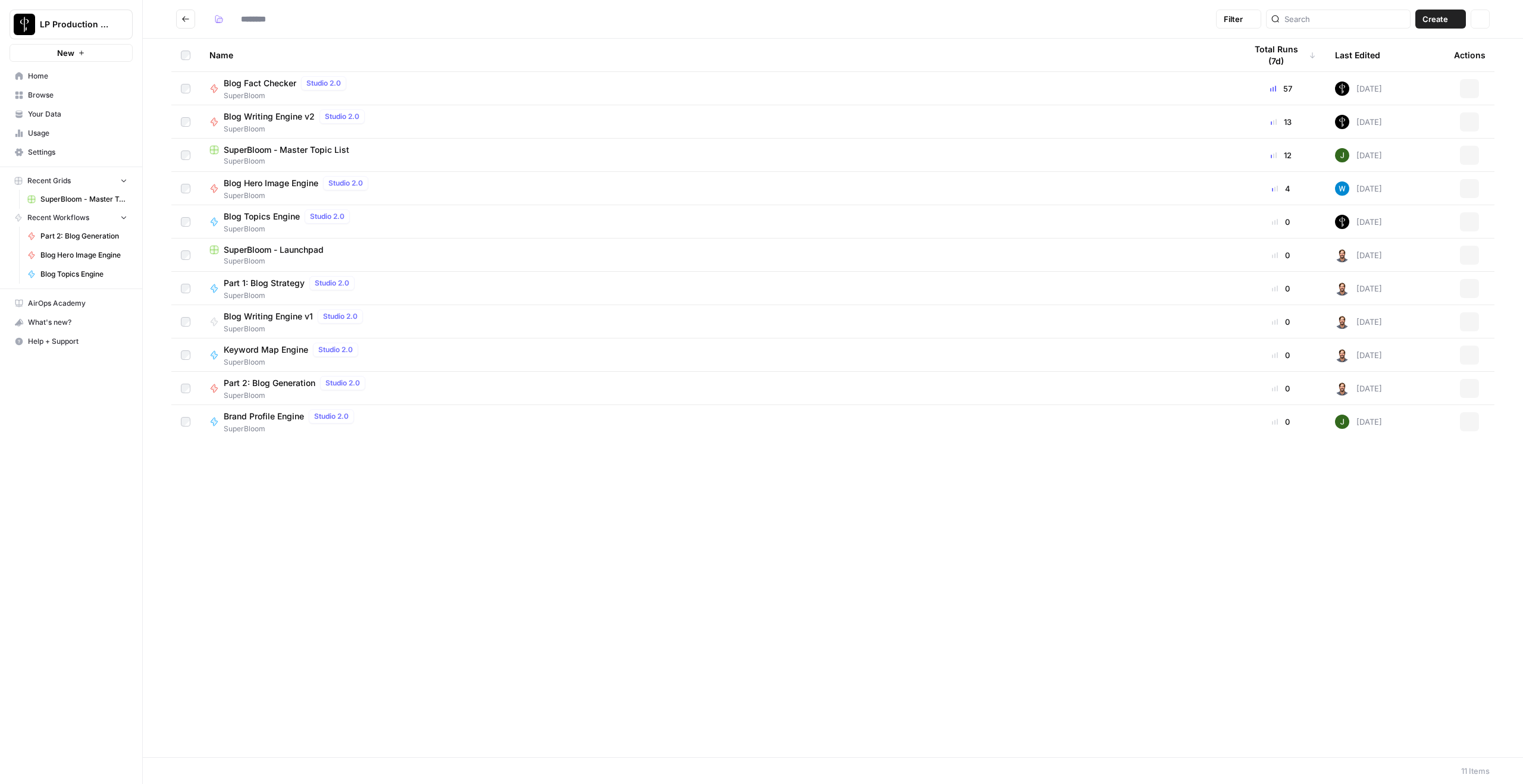
type input "**********"
click at [292, 116] on span "Blog Writing Engine v2" at bounding box center [270, 116] width 91 height 12
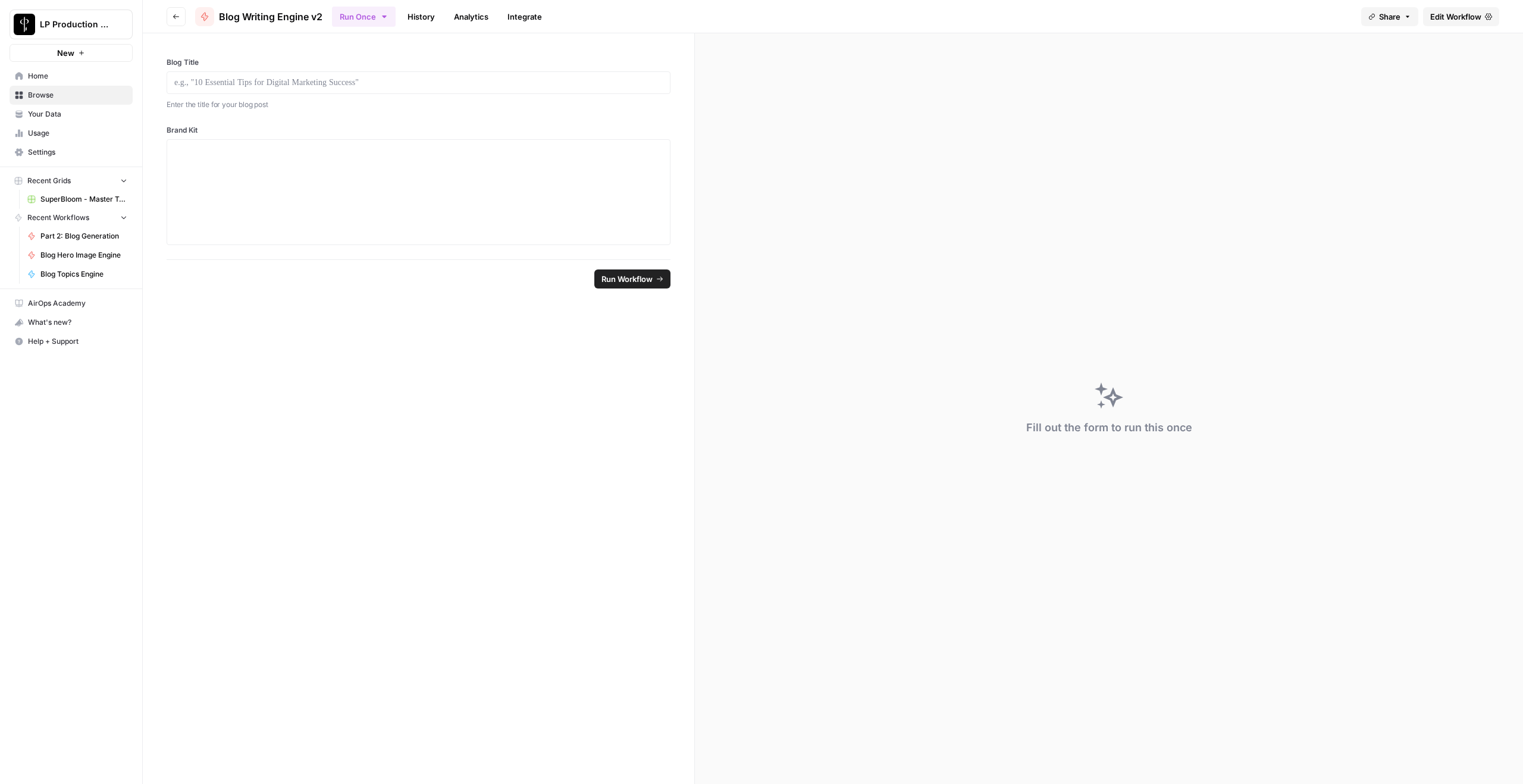
click at [419, 17] on link "History" at bounding box center [421, 17] width 42 height 19
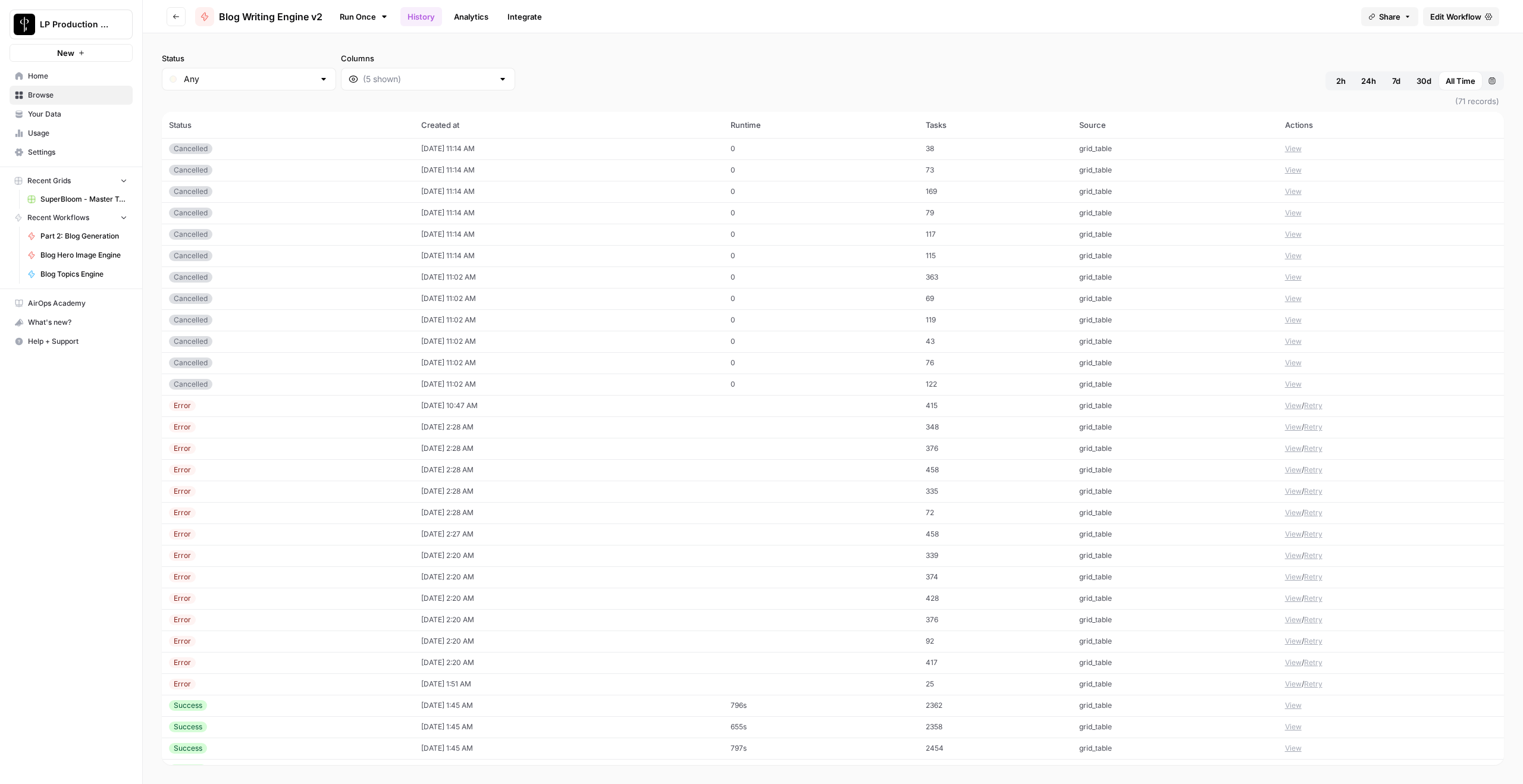
click at [1142, 76] on button "2h" at bounding box center [1341, 81] width 27 height 19
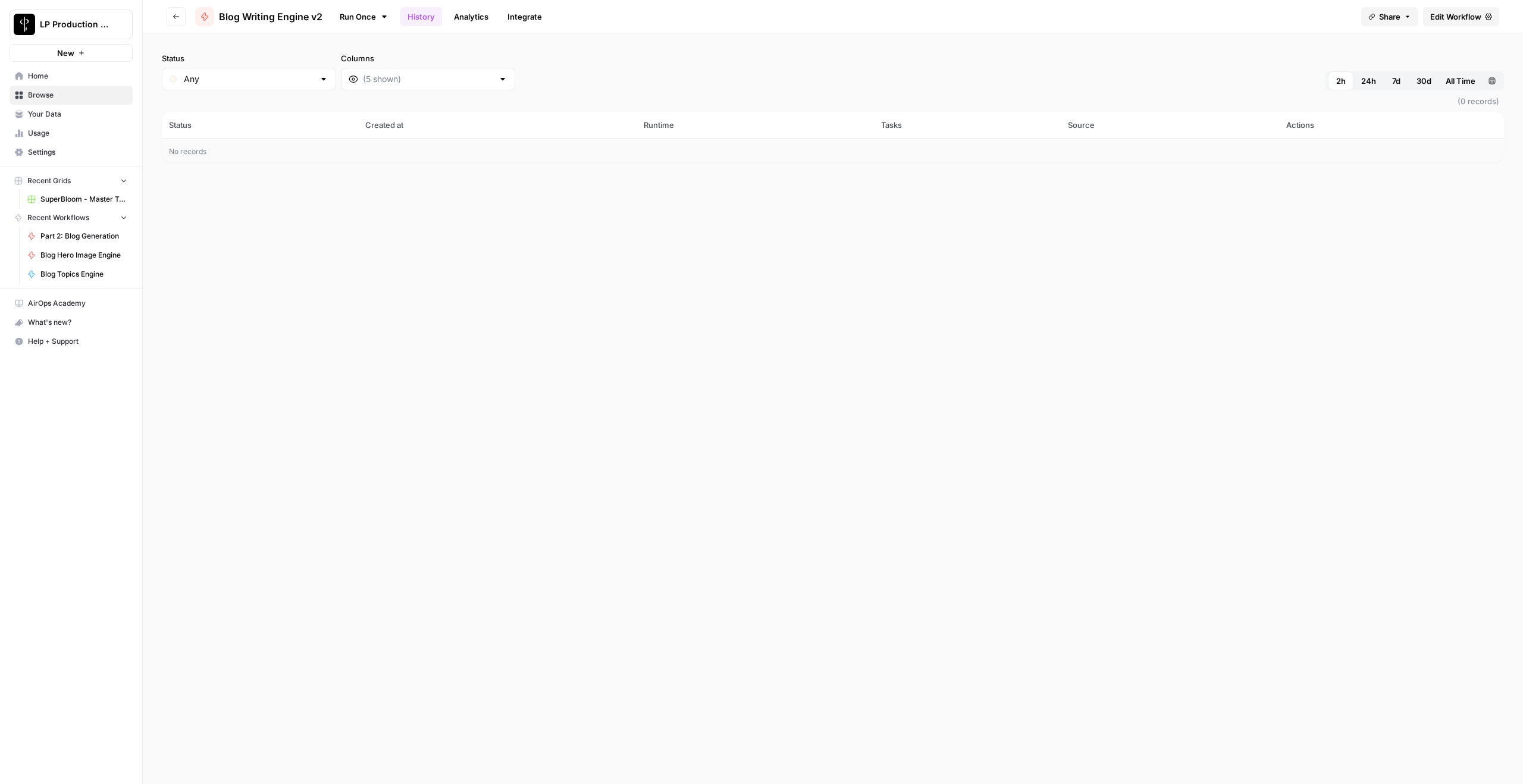
click at [1142, 82] on span "24h" at bounding box center [1368, 81] width 15 height 12
click at [176, 13] on icon "button" at bounding box center [176, 17] width 7 height 7
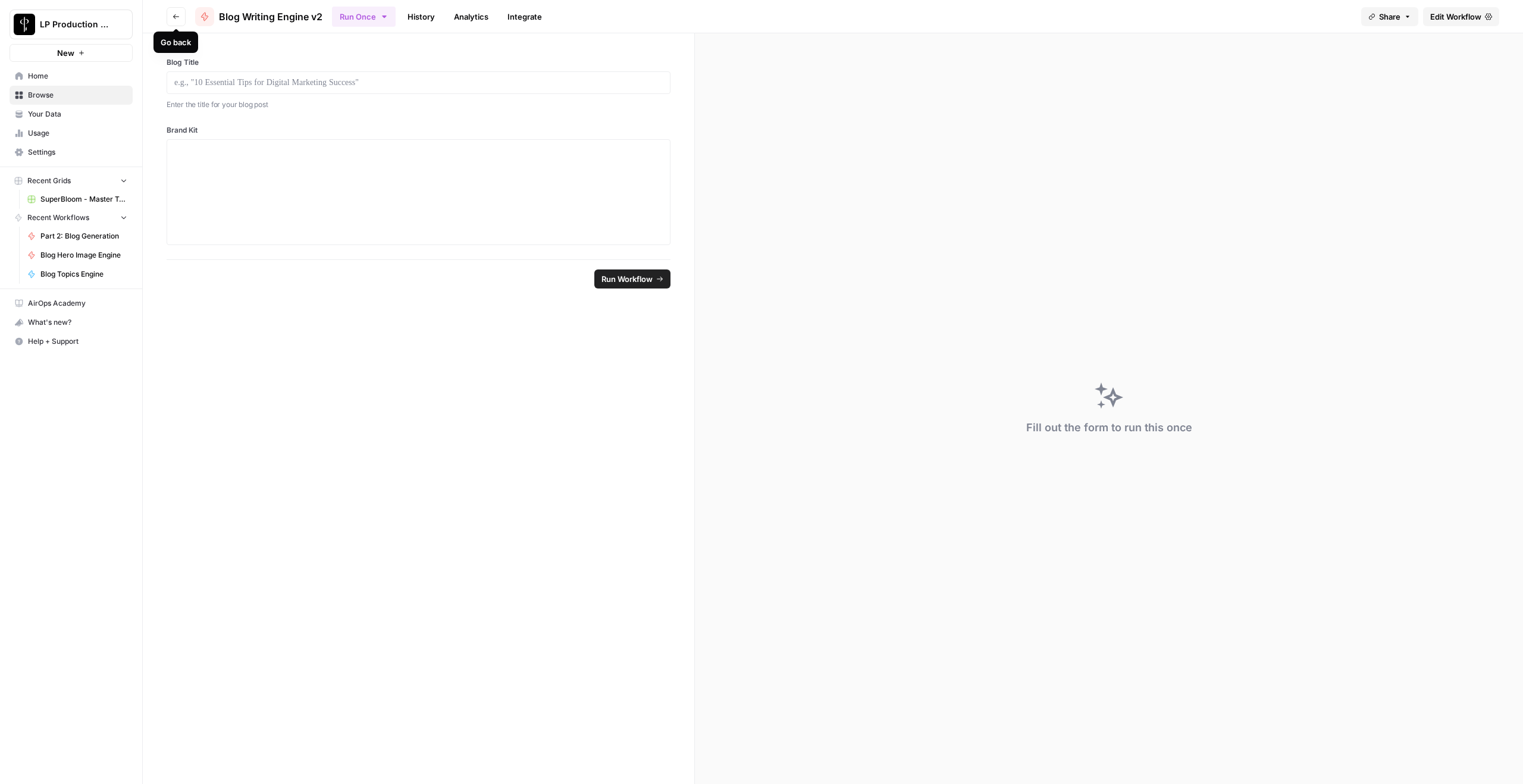
click at [176, 13] on icon "button" at bounding box center [176, 17] width 7 height 7
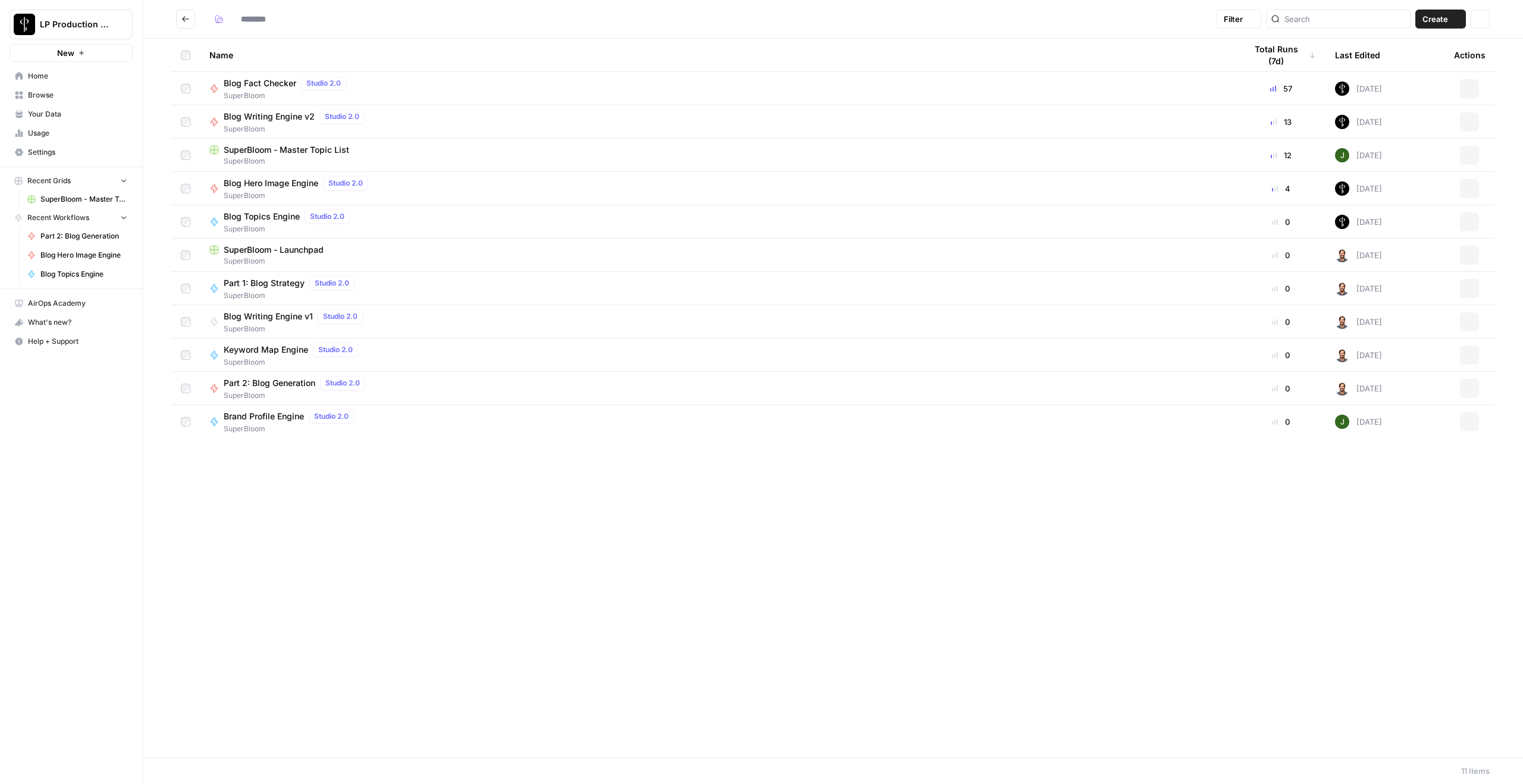
type input "**********"
click at [302, 382] on span "Part 2: Blog Generation" at bounding box center [270, 383] width 91 height 12
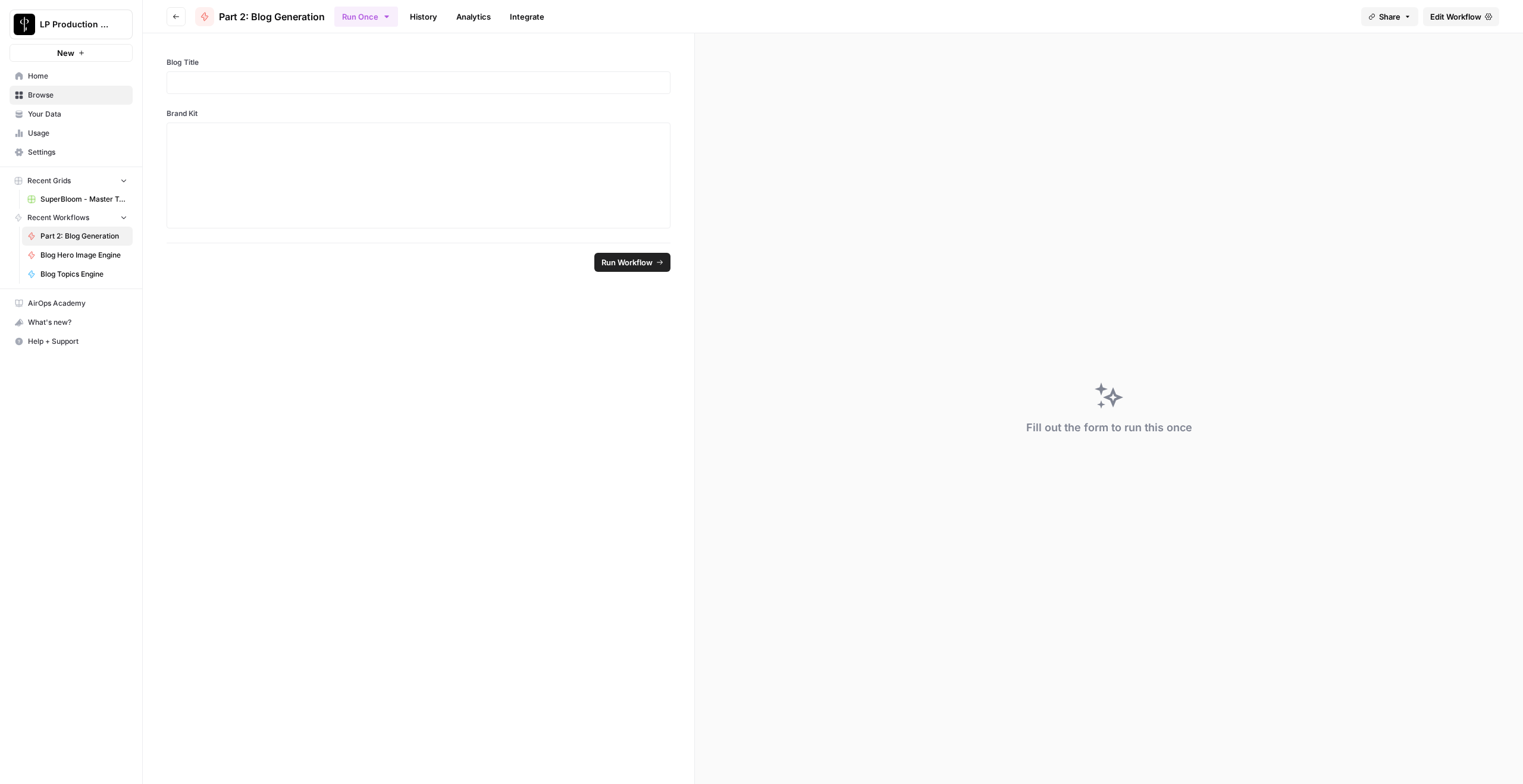
click at [429, 14] on link "History" at bounding box center [423, 17] width 42 height 19
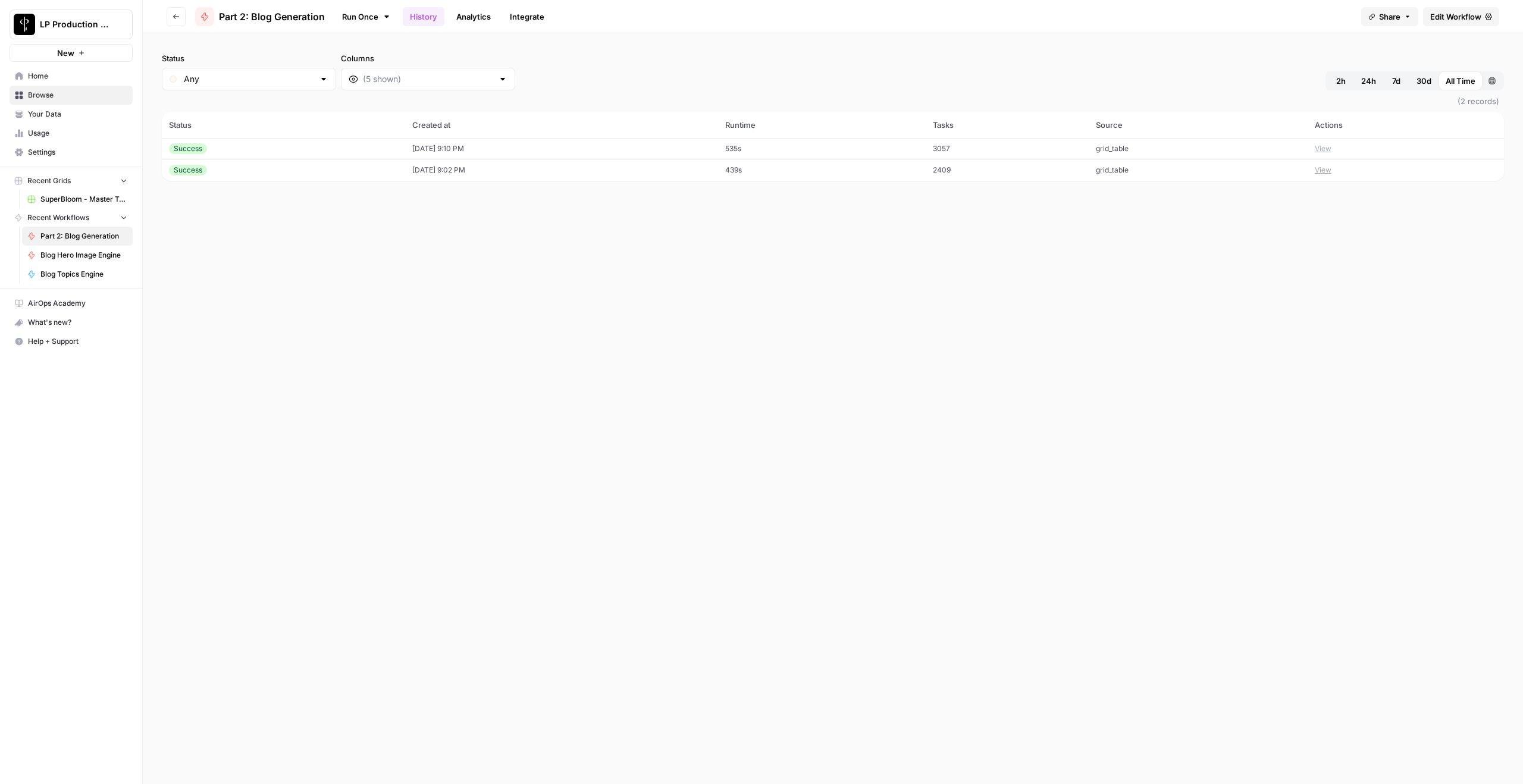
click at [1142, 148] on td "View" at bounding box center [1406, 148] width 197 height 21
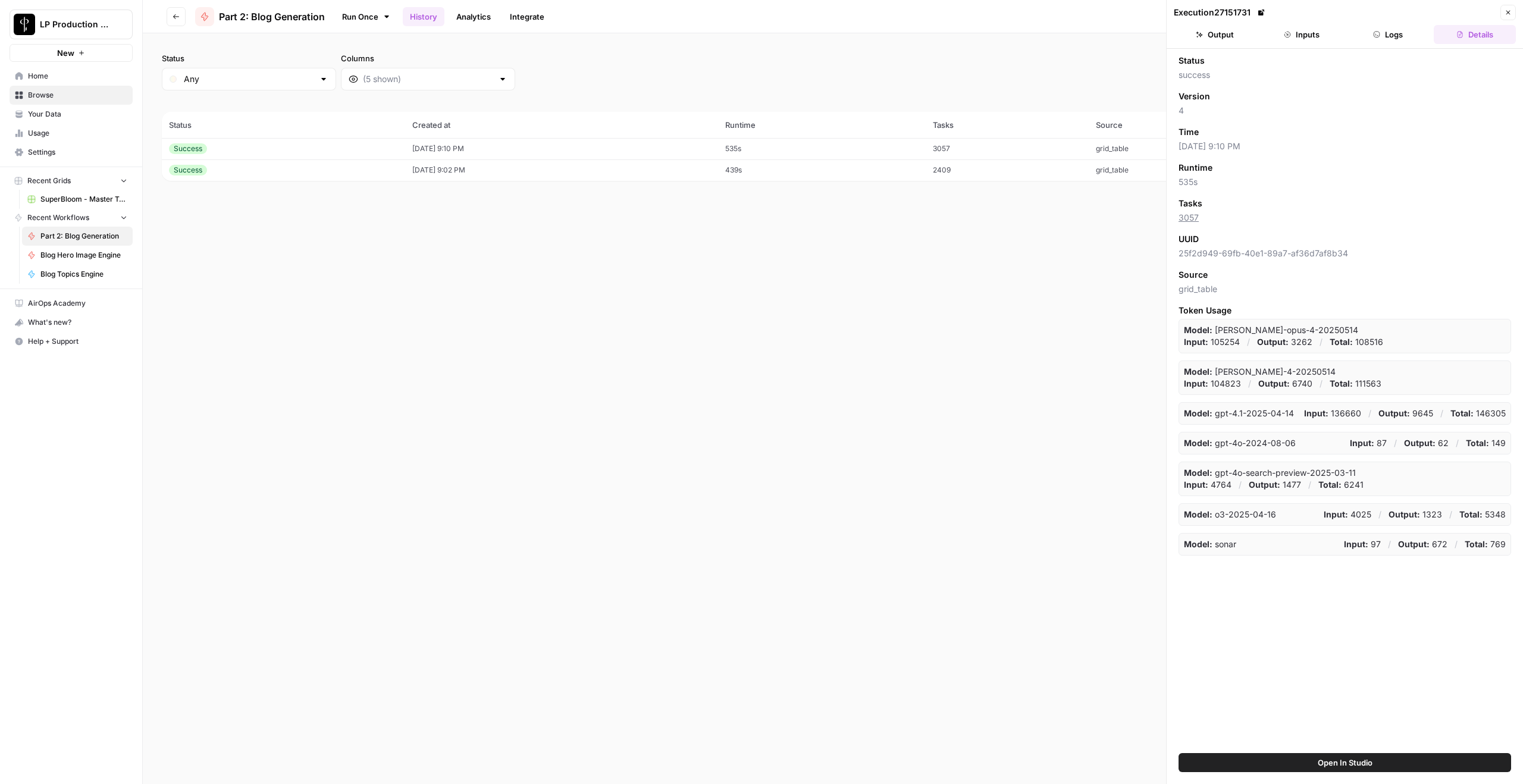
click at [1142, 32] on button "Logs" at bounding box center [1388, 35] width 82 height 19
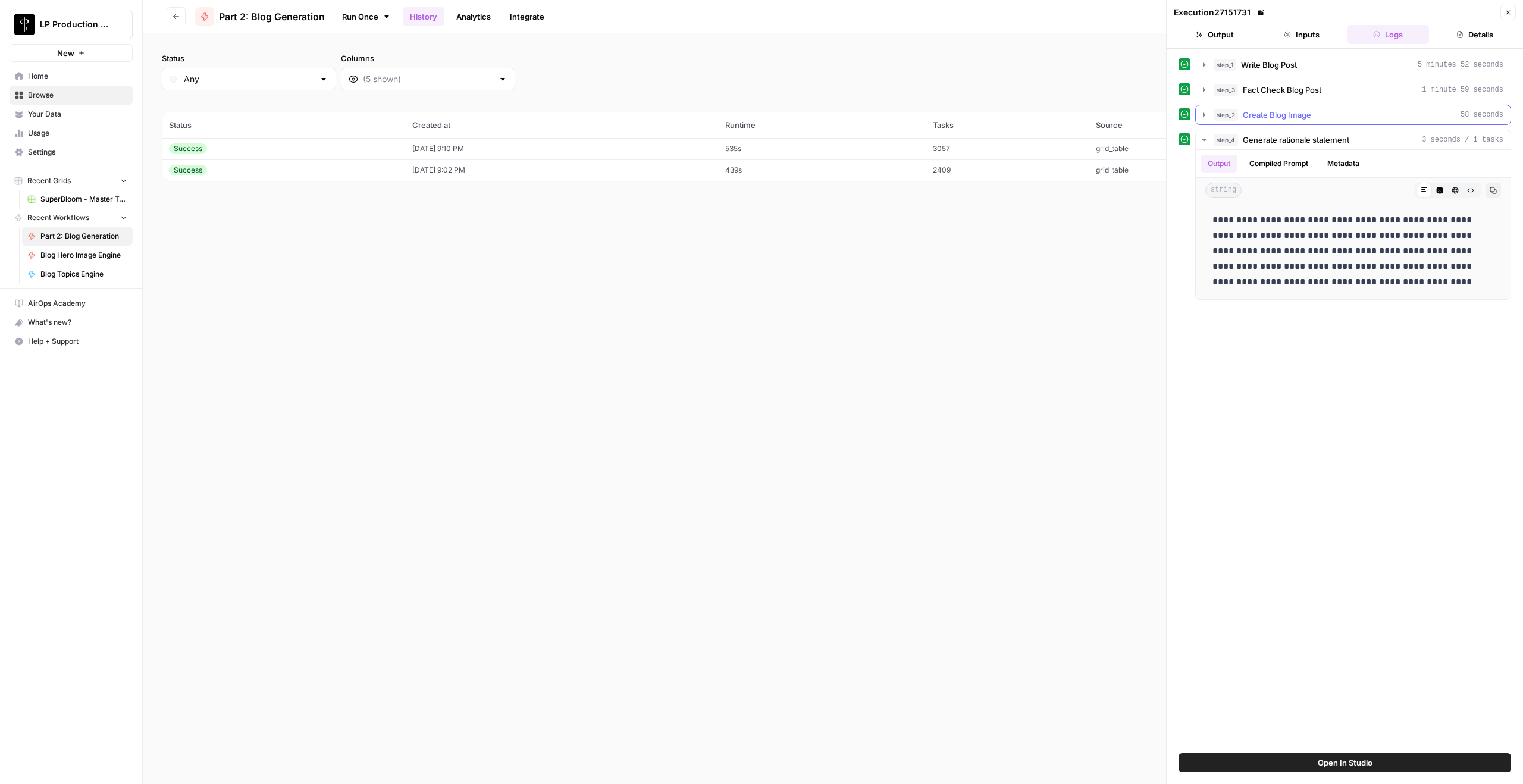
click at [1142, 118] on icon "button" at bounding box center [1204, 114] width 10 height 10
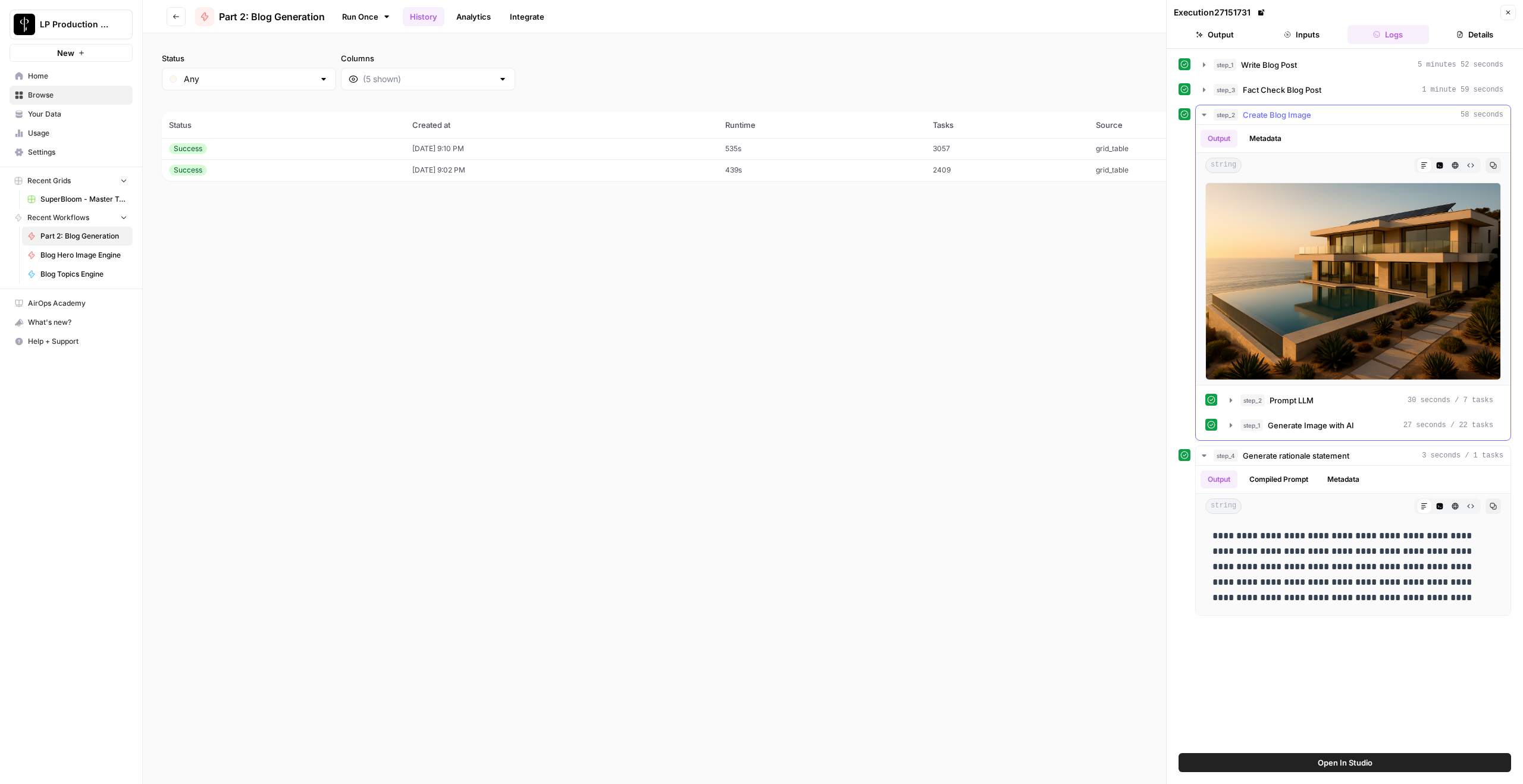
click at [1142, 156] on div "string Markdown Code Editor HTML Viewer Raw Output Copy" at bounding box center [1353, 166] width 314 height 25
click at [1142, 160] on button "Code Editor" at bounding box center [1440, 165] width 15 height 15
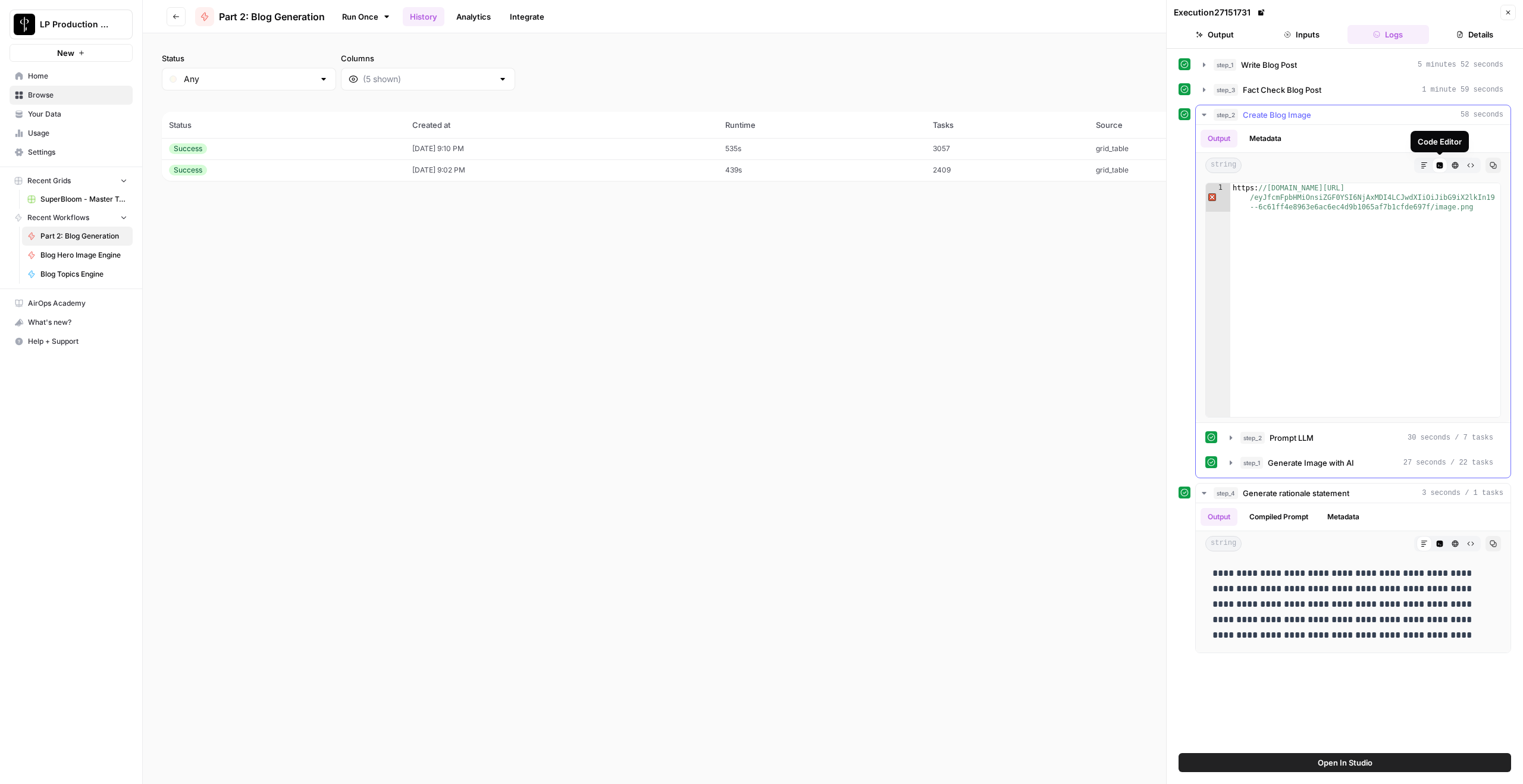
click at [1142, 166] on button "Markdown" at bounding box center [1424, 165] width 15 height 15
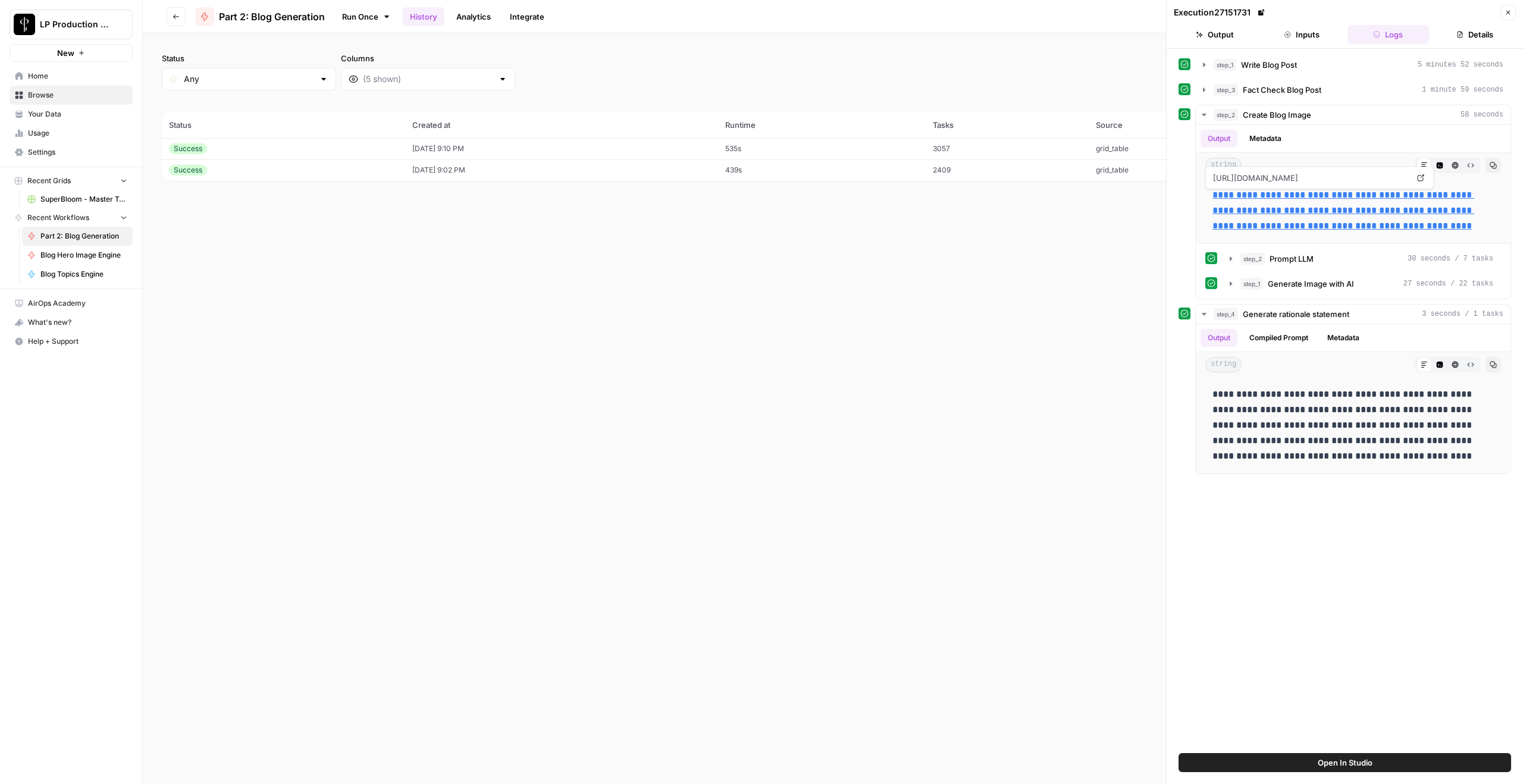
click at [868, 325] on div "Status Any Columns 2h 24h 7d 30d All Time Custom range (2 records) Status Creat…" at bounding box center [833, 409] width 1380 height 751
click at [172, 13] on button "Go back" at bounding box center [176, 17] width 19 height 19
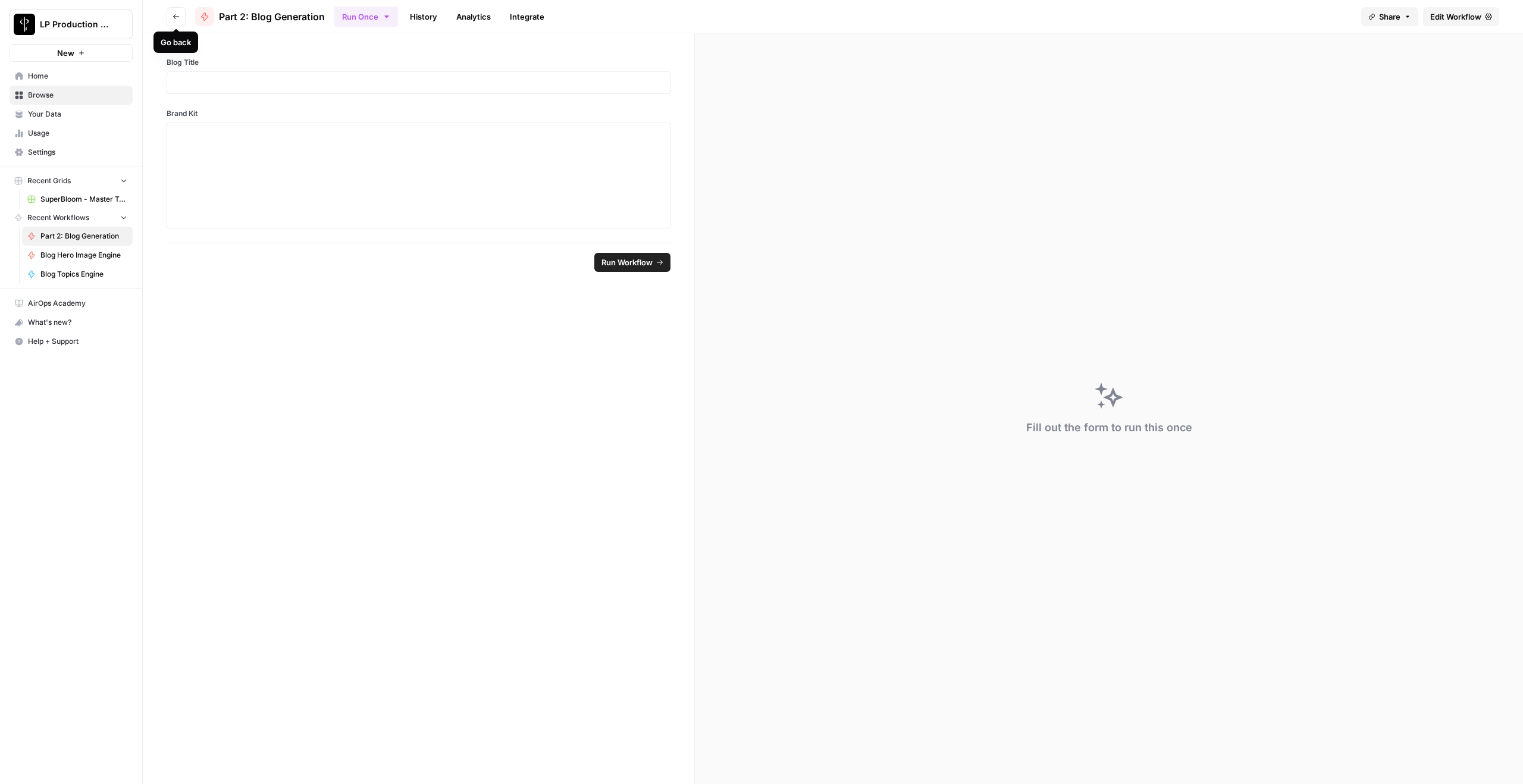
click at [172, 13] on icon "button" at bounding box center [176, 17] width 7 height 7
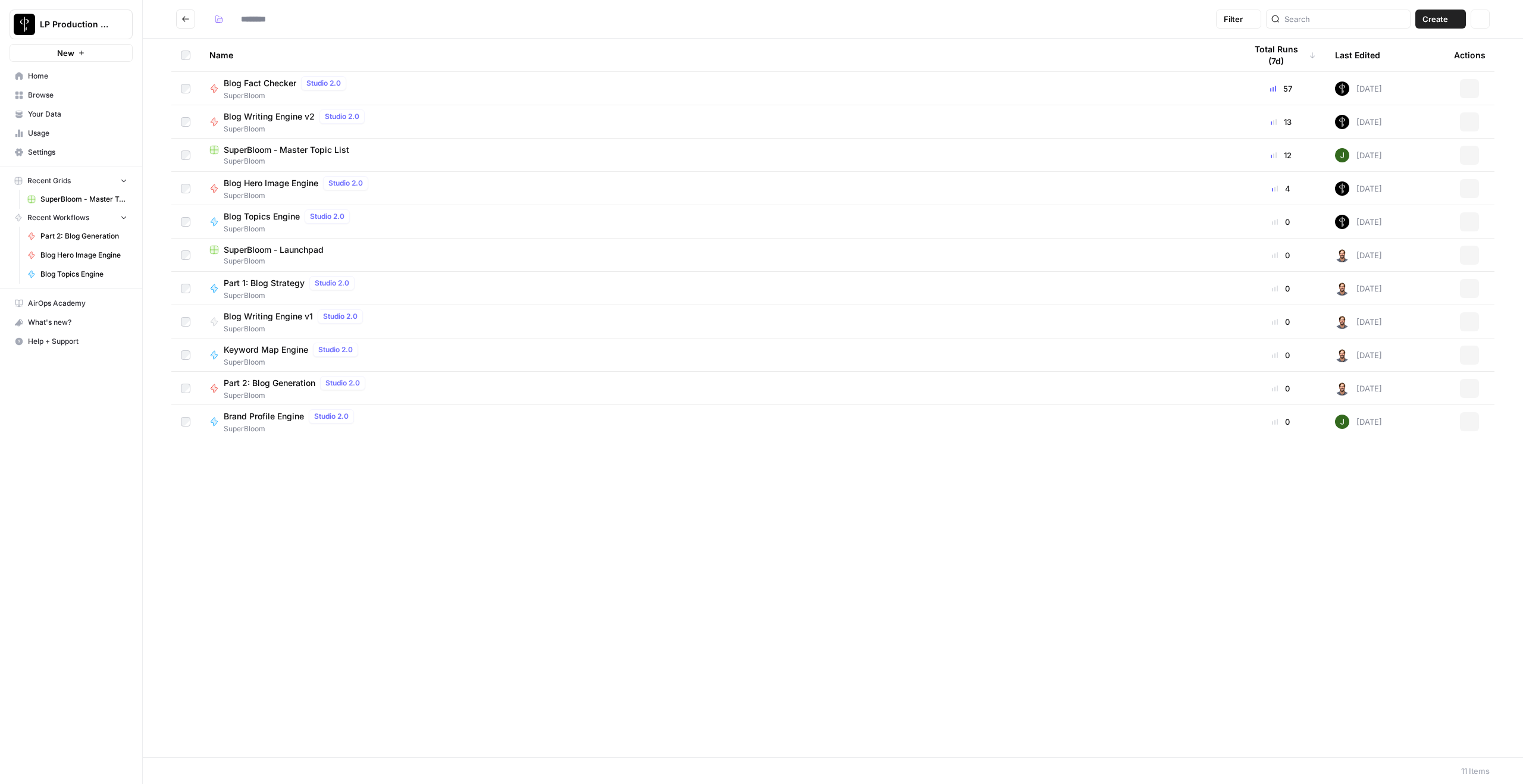
type input "**********"
click at [303, 381] on span "Part 2: Blog Generation" at bounding box center [270, 383] width 91 height 12
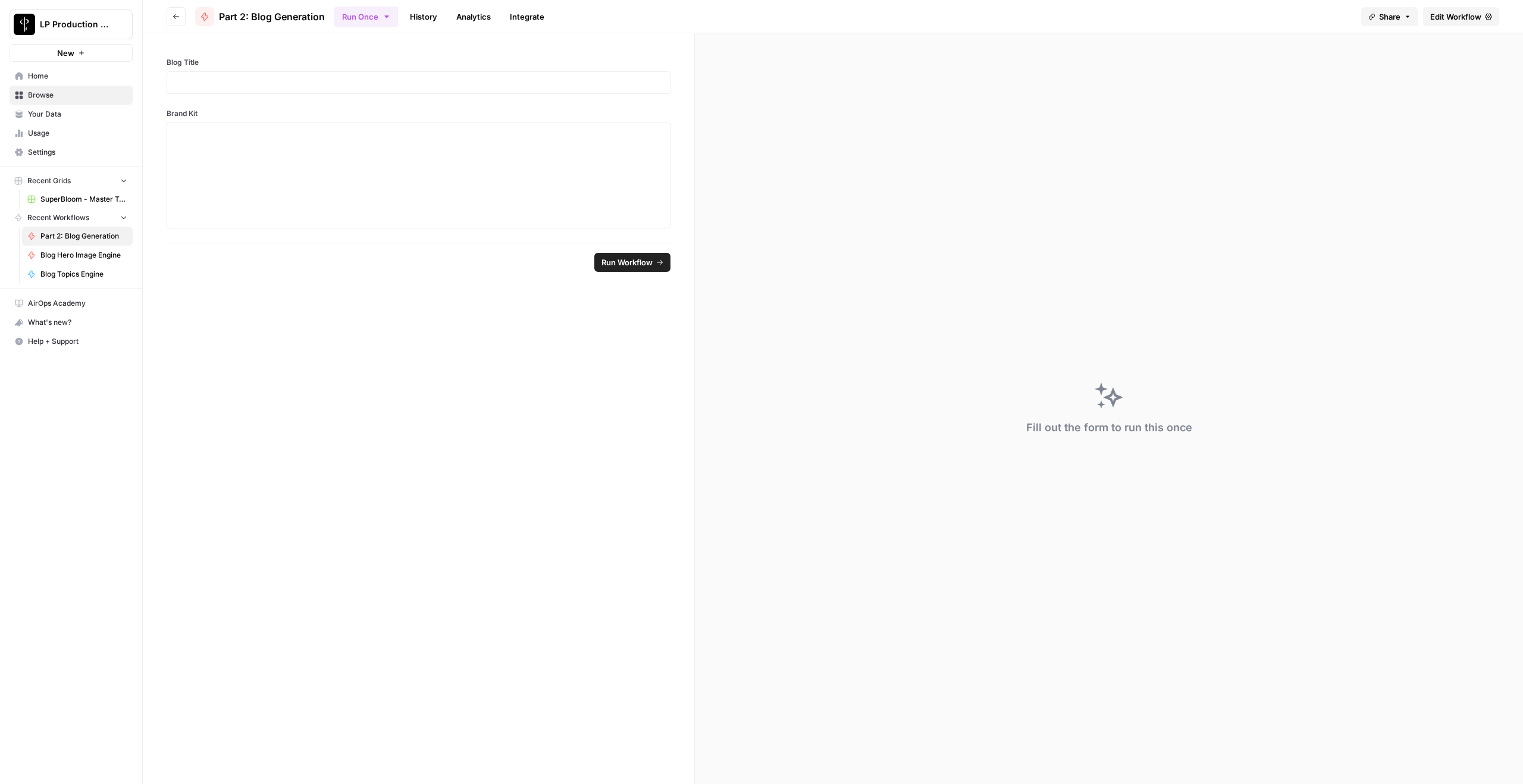
click at [1142, 24] on link "Edit Workflow" at bounding box center [1460, 17] width 76 height 19
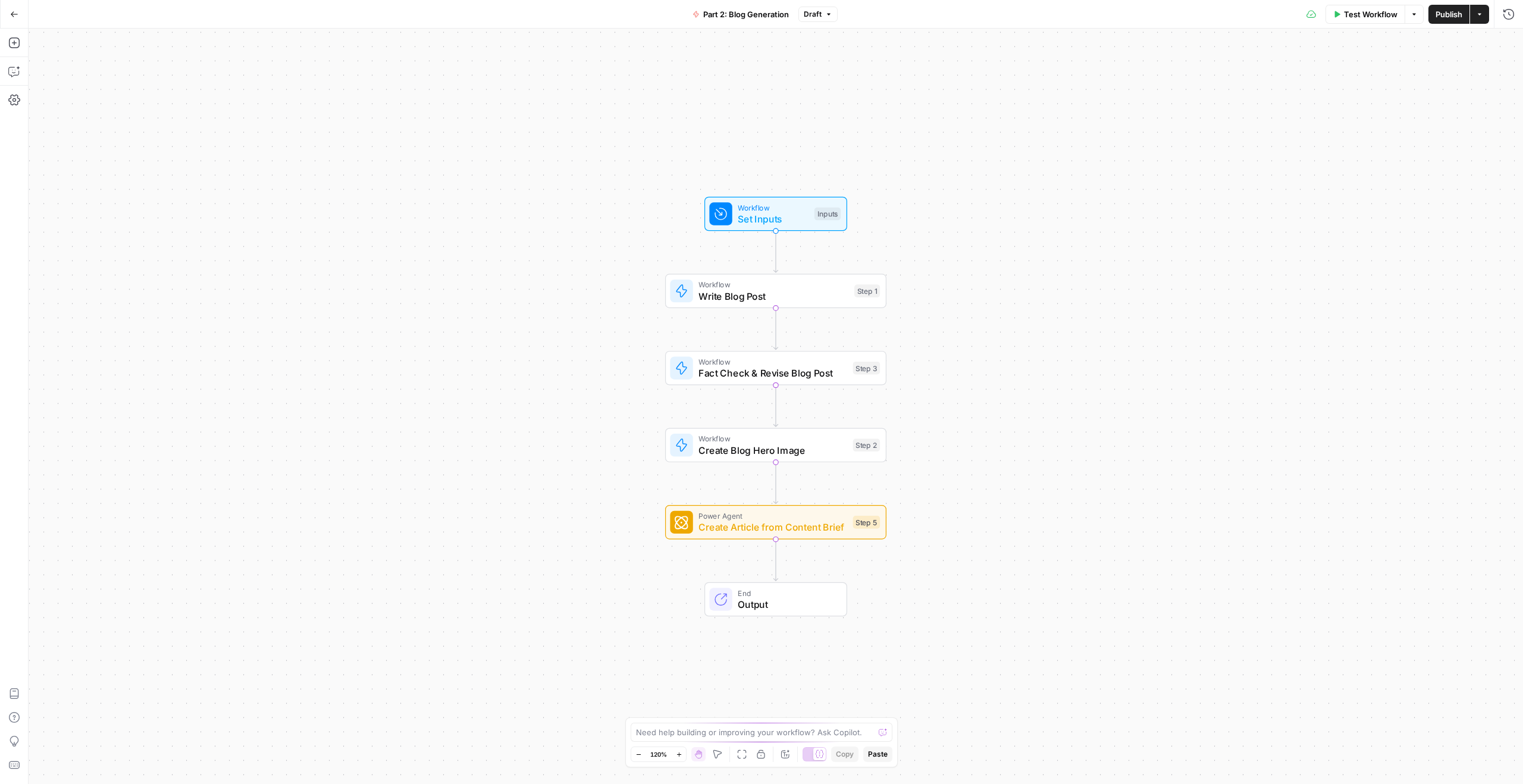
click at [14, 13] on icon "button" at bounding box center [14, 14] width 8 height 8
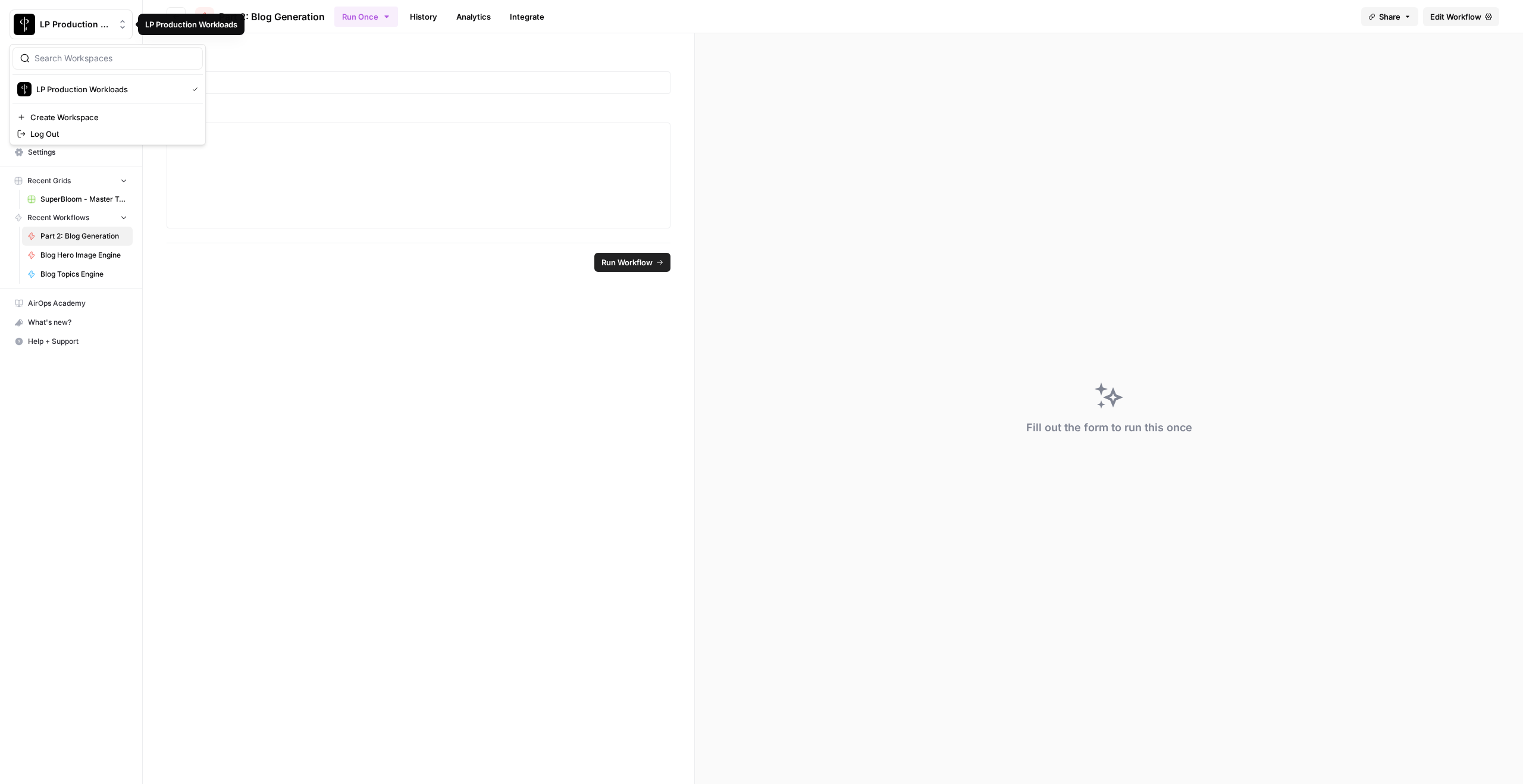
click at [14, 13] on button "LP Production Workloads" at bounding box center [71, 24] width 123 height 29
click at [181, 21] on button "Go back" at bounding box center [176, 17] width 19 height 19
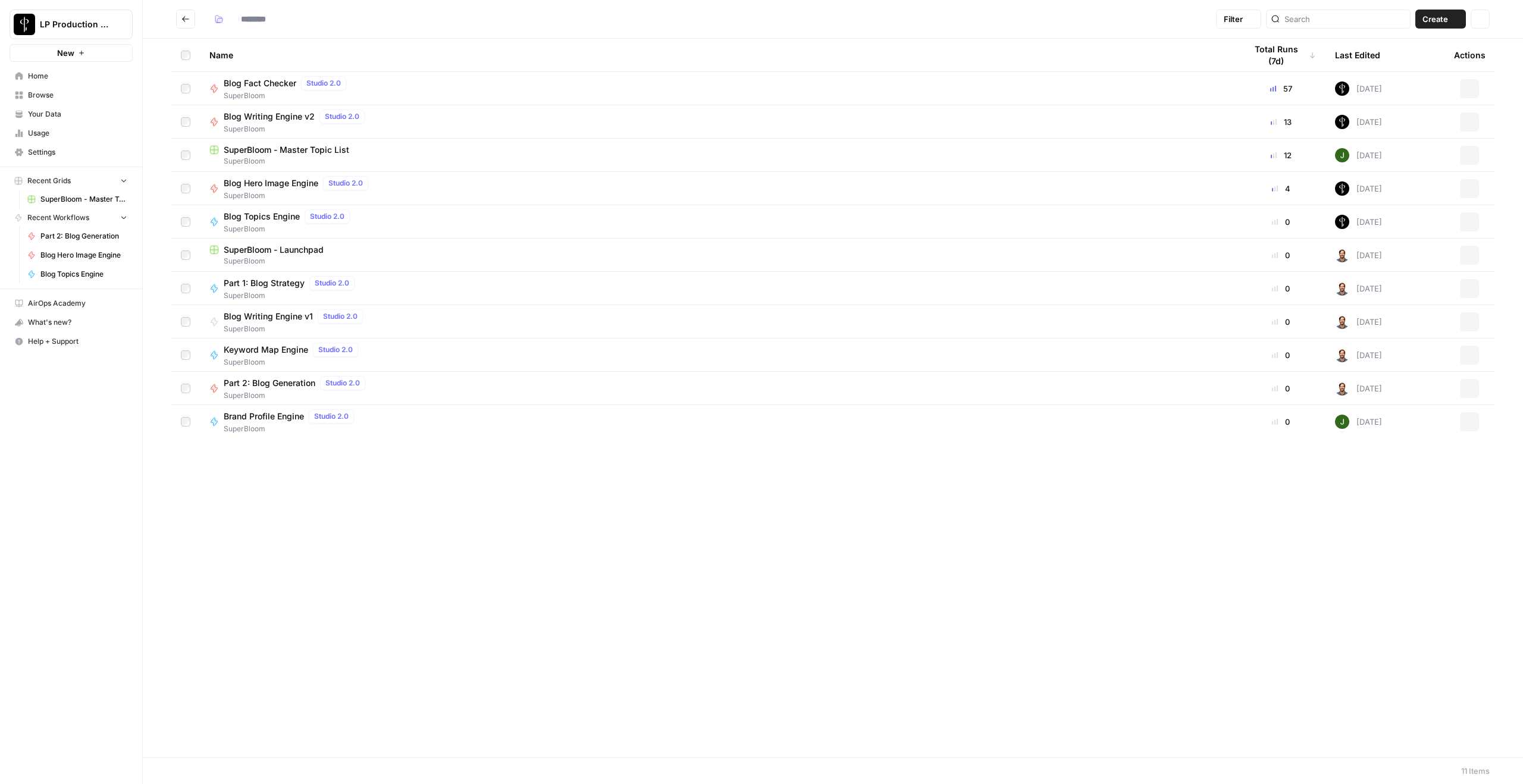
type input "**********"
click at [292, 113] on span "Blog Writing Engine v2" at bounding box center [270, 116] width 91 height 12
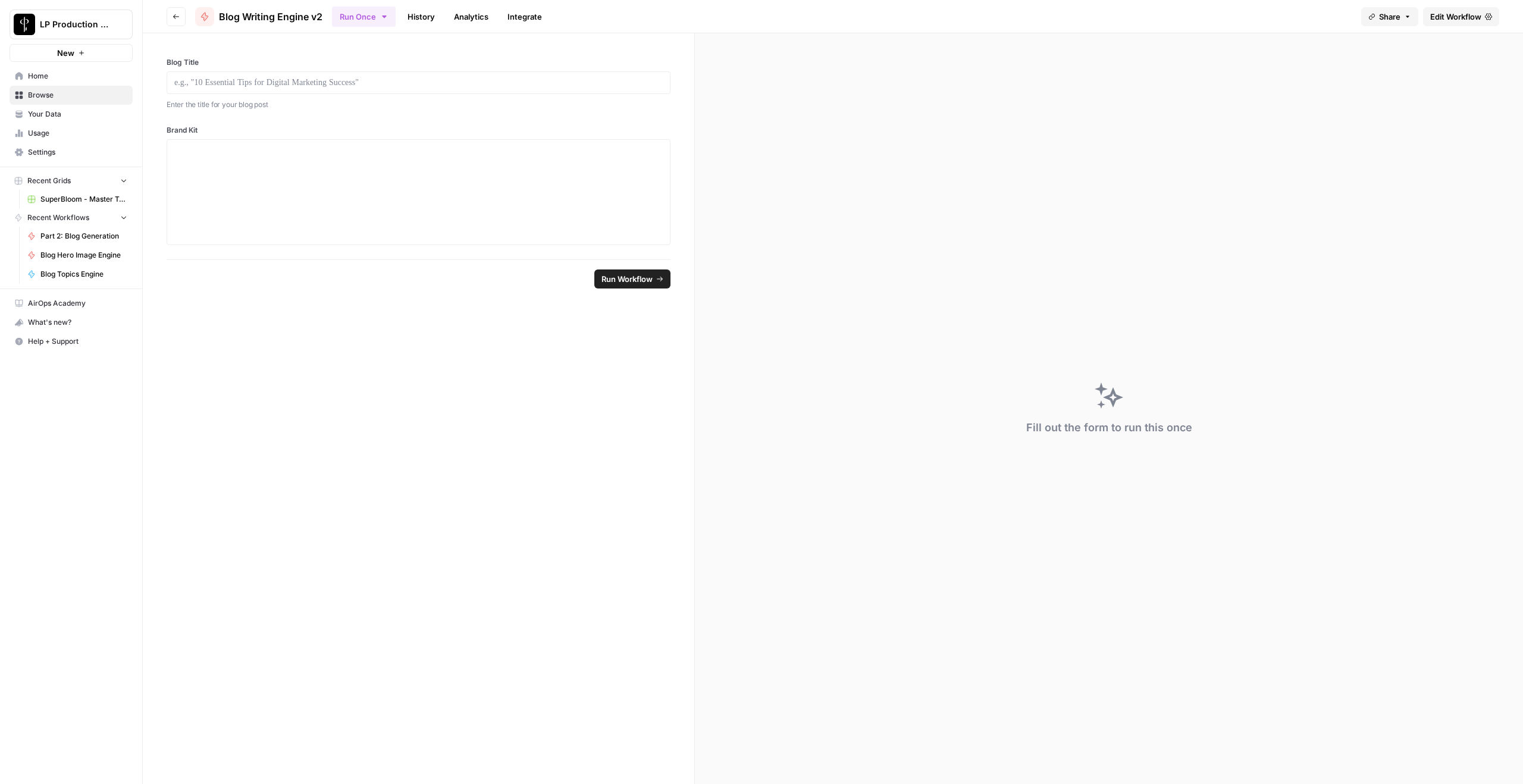
click at [1142, 17] on span "Edit Workflow" at bounding box center [1455, 17] width 51 height 12
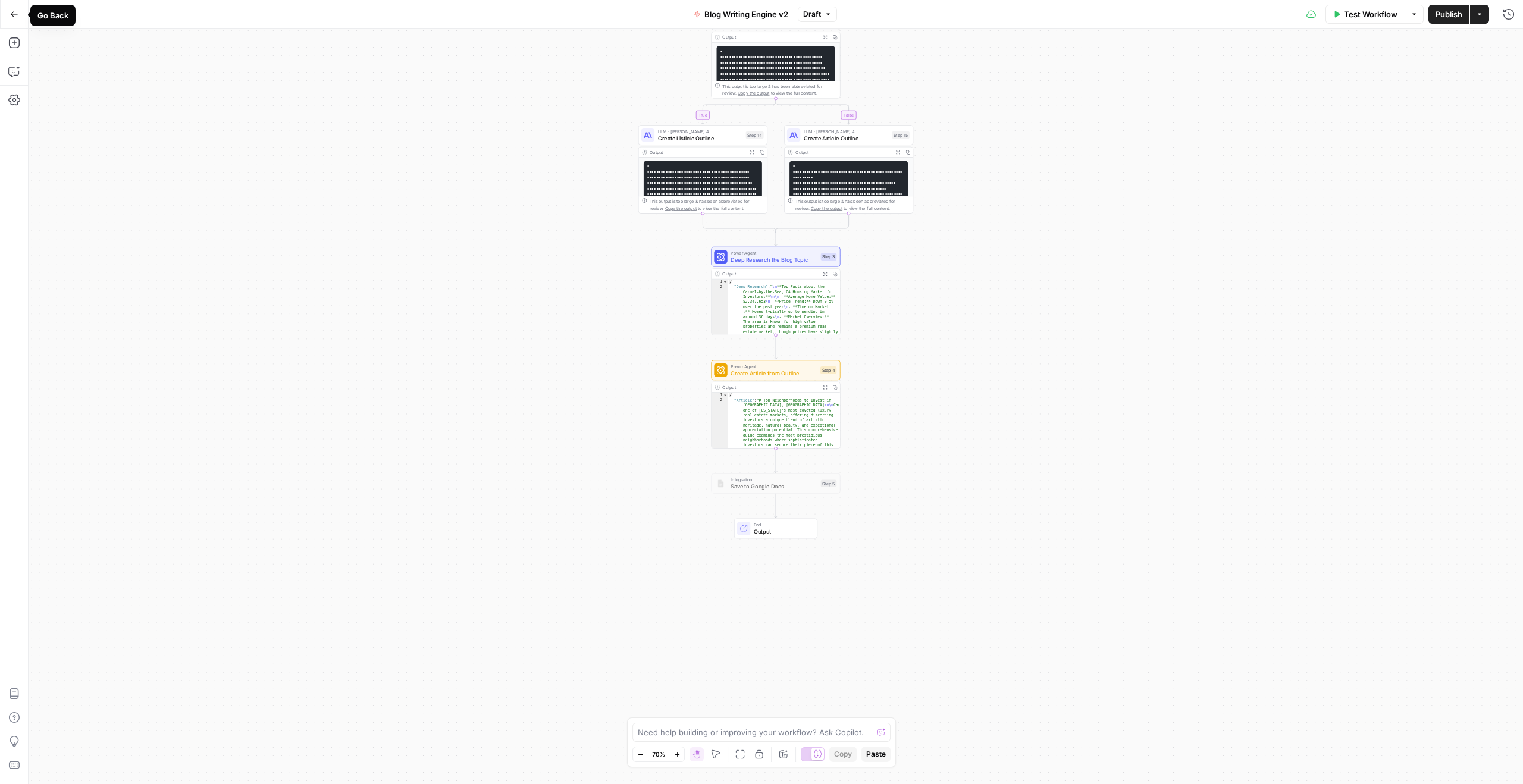
click at [10, 23] on button "Go Back" at bounding box center [14, 14] width 21 height 21
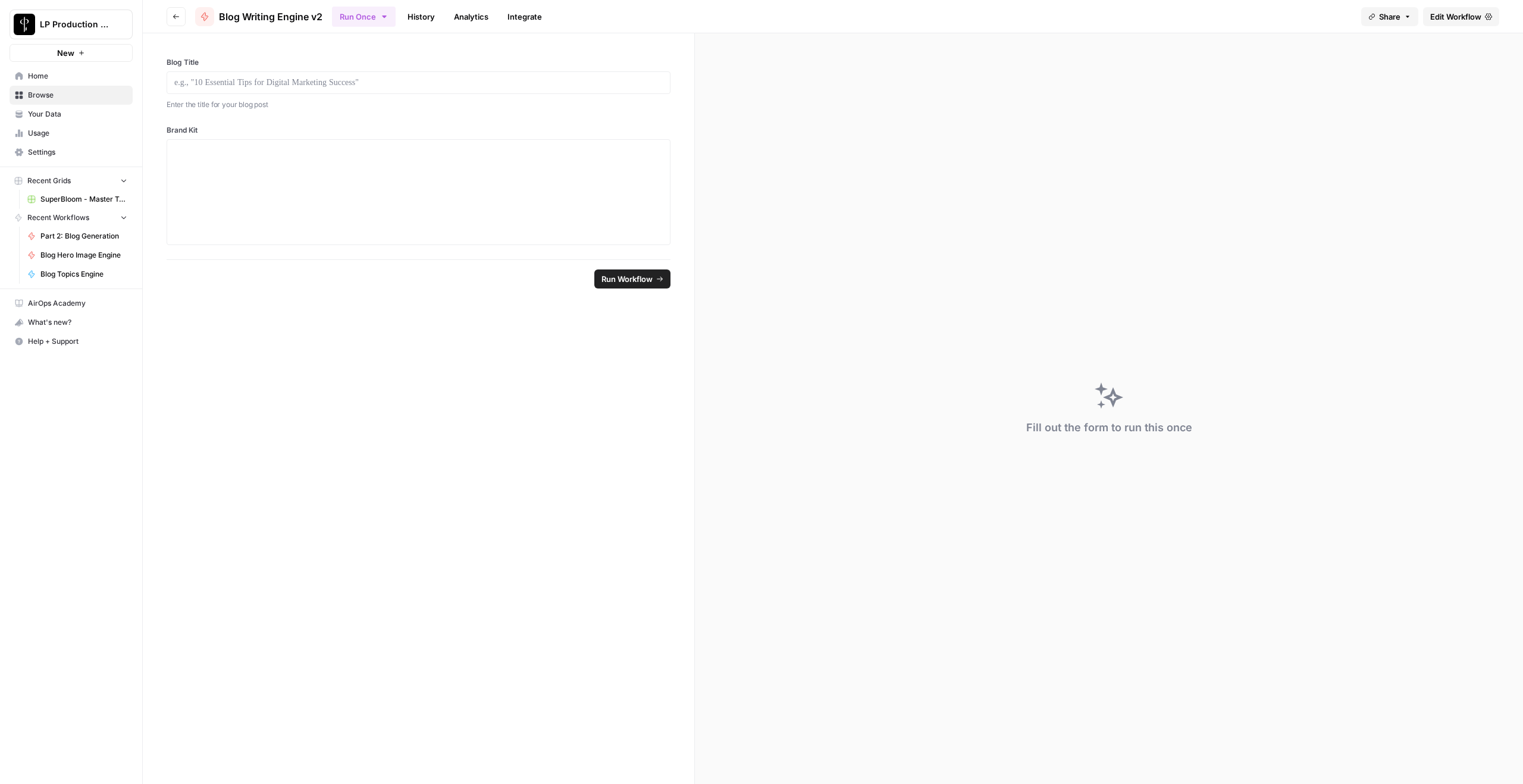
click at [175, 17] on icon "button" at bounding box center [176, 17] width 7 height 7
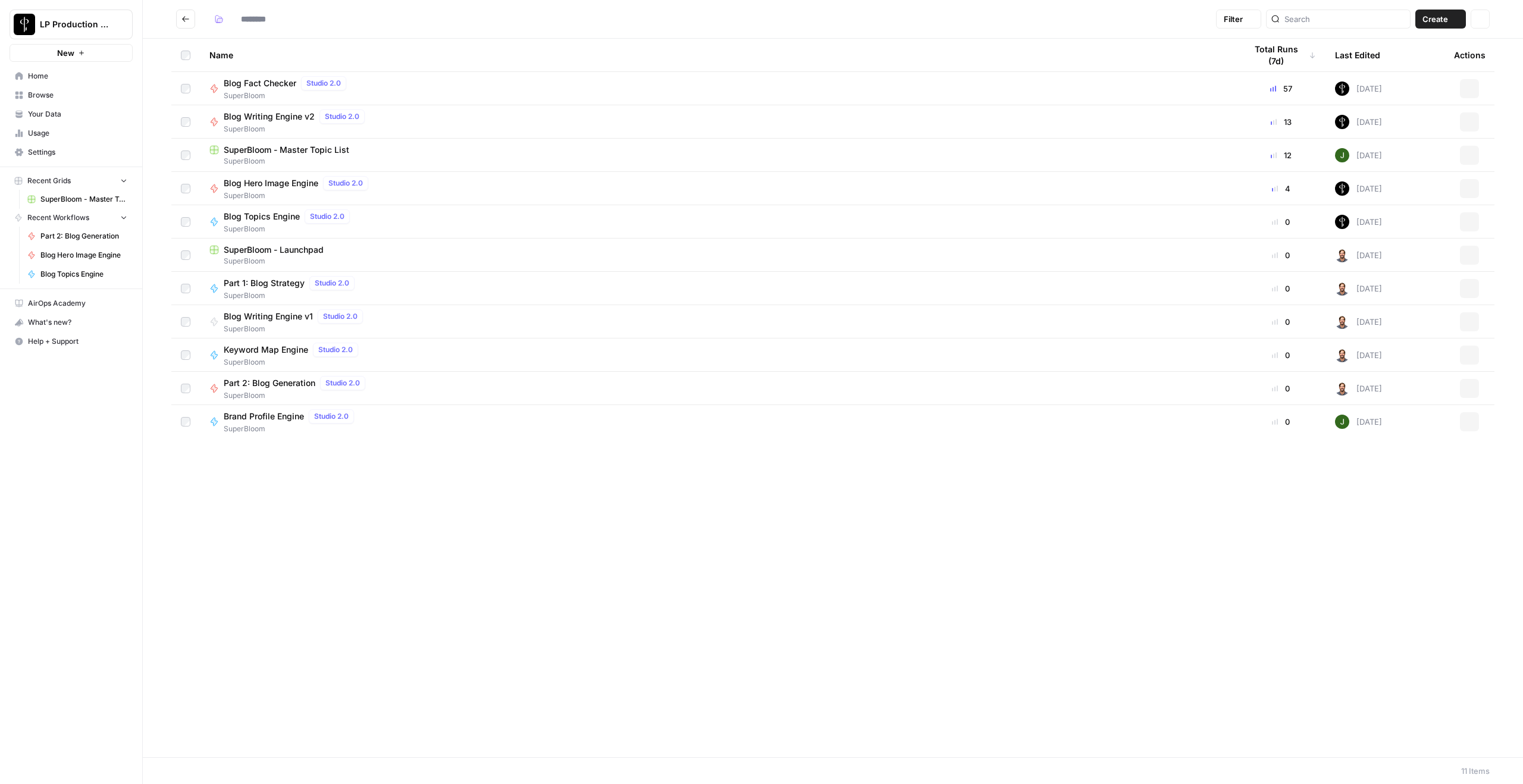
type input "**********"
click at [264, 381] on span "Part 2: Blog Generation" at bounding box center [270, 383] width 91 height 12
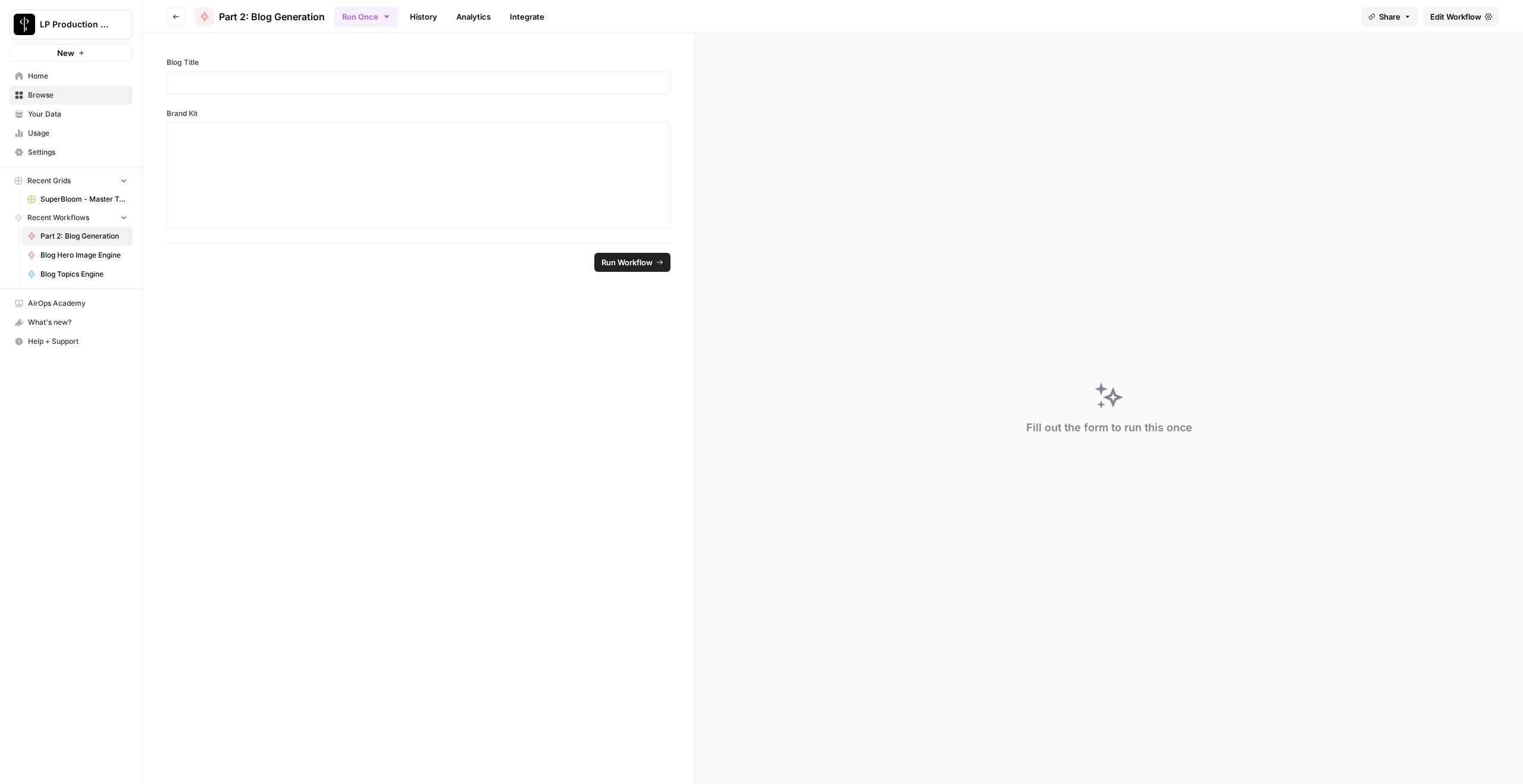
click at [1142, 13] on span "Edit Workflow" at bounding box center [1455, 17] width 51 height 12
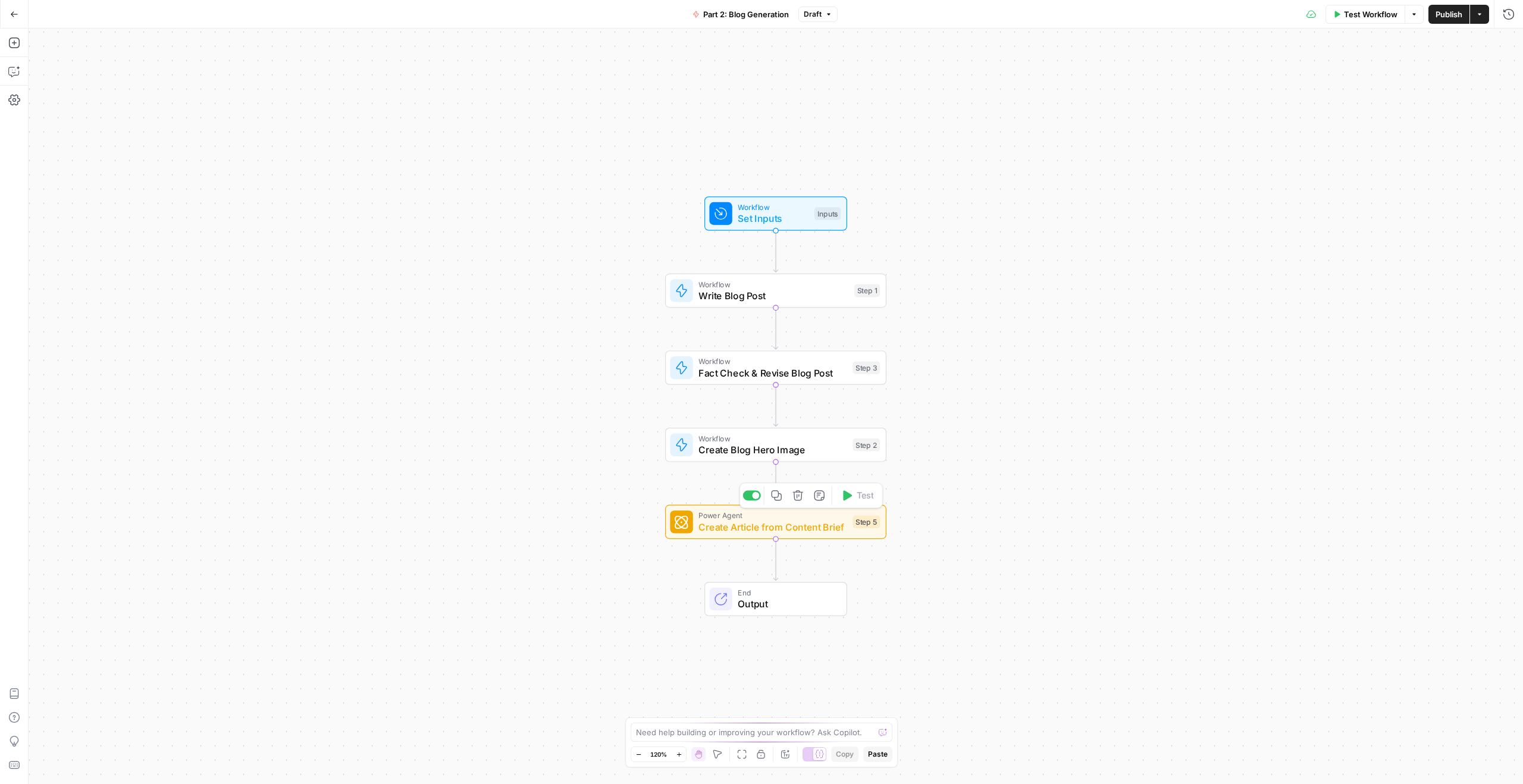
click at [798, 531] on span "Create Article from Content Brief" at bounding box center [773, 526] width 149 height 14
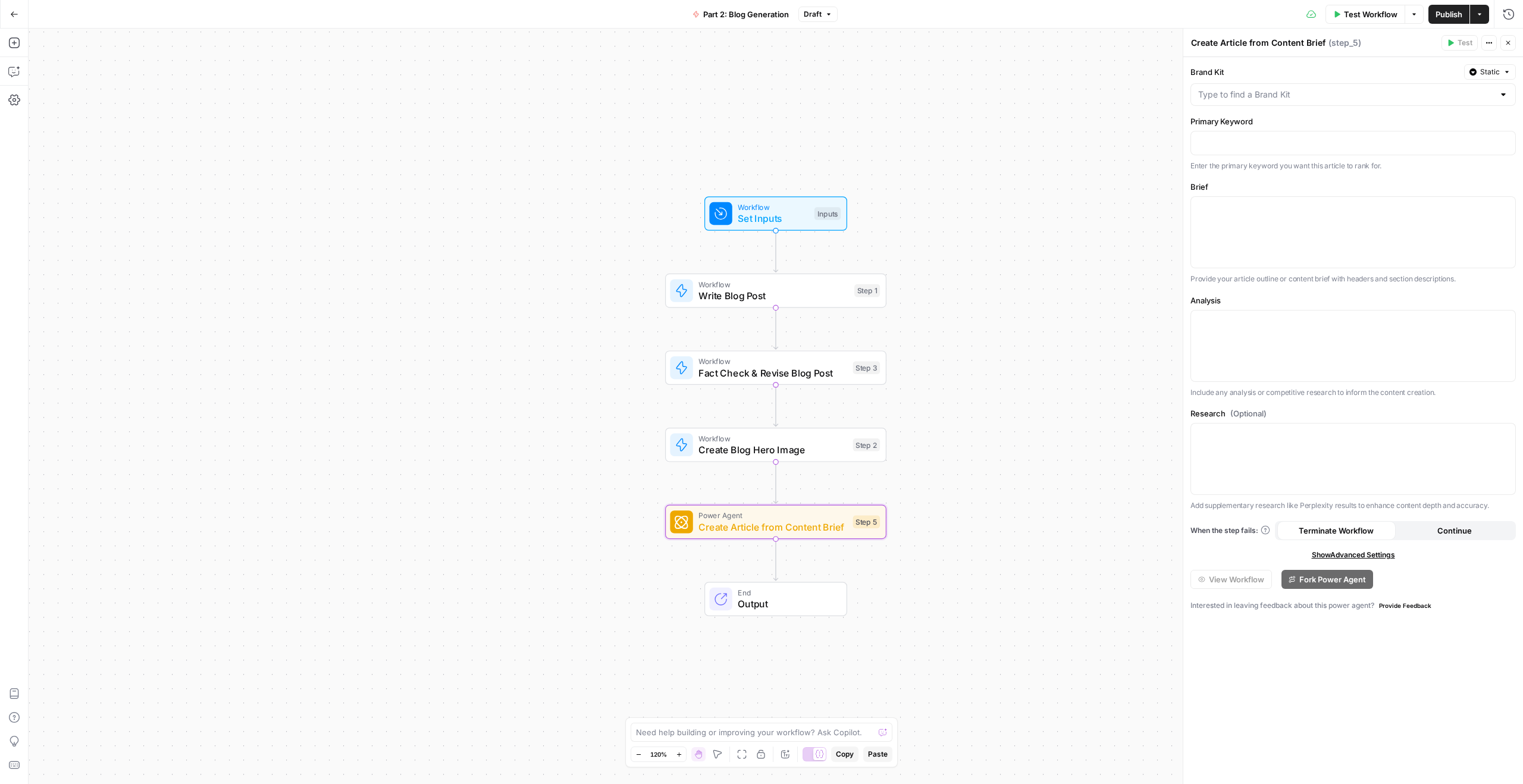
click at [816, 569] on span "Output" at bounding box center [787, 603] width 97 height 14
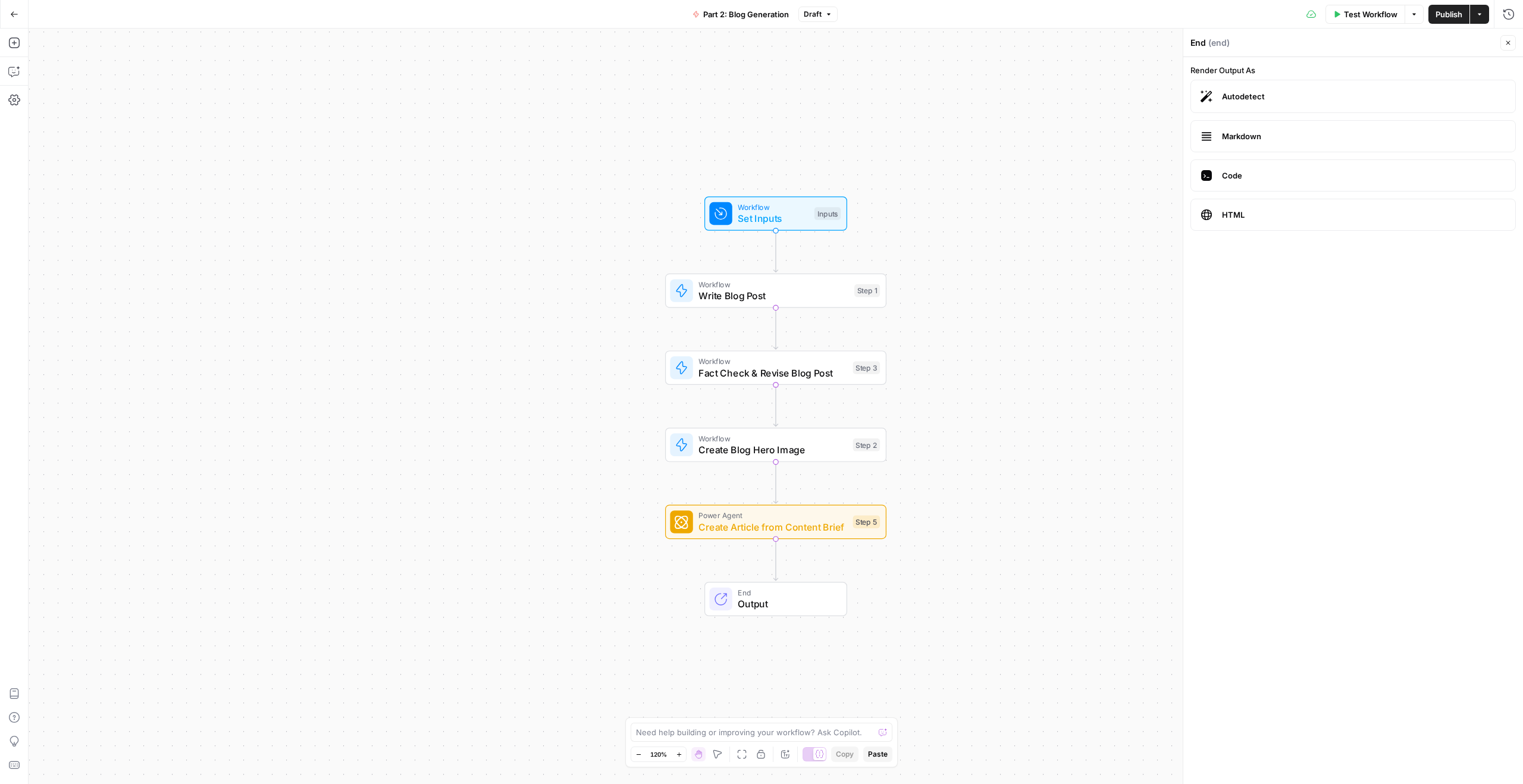
drag, startPoint x: 194, startPoint y: 97, endPoint x: 73, endPoint y: 46, distance: 131.3
click at [194, 97] on div "Workflow Set Inputs Inputs Workflow Write Blog Post Step 1 Workflow Fact Check …" at bounding box center [775, 406] width 1494 height 755
click at [13, 10] on icon "button" at bounding box center [14, 14] width 8 height 8
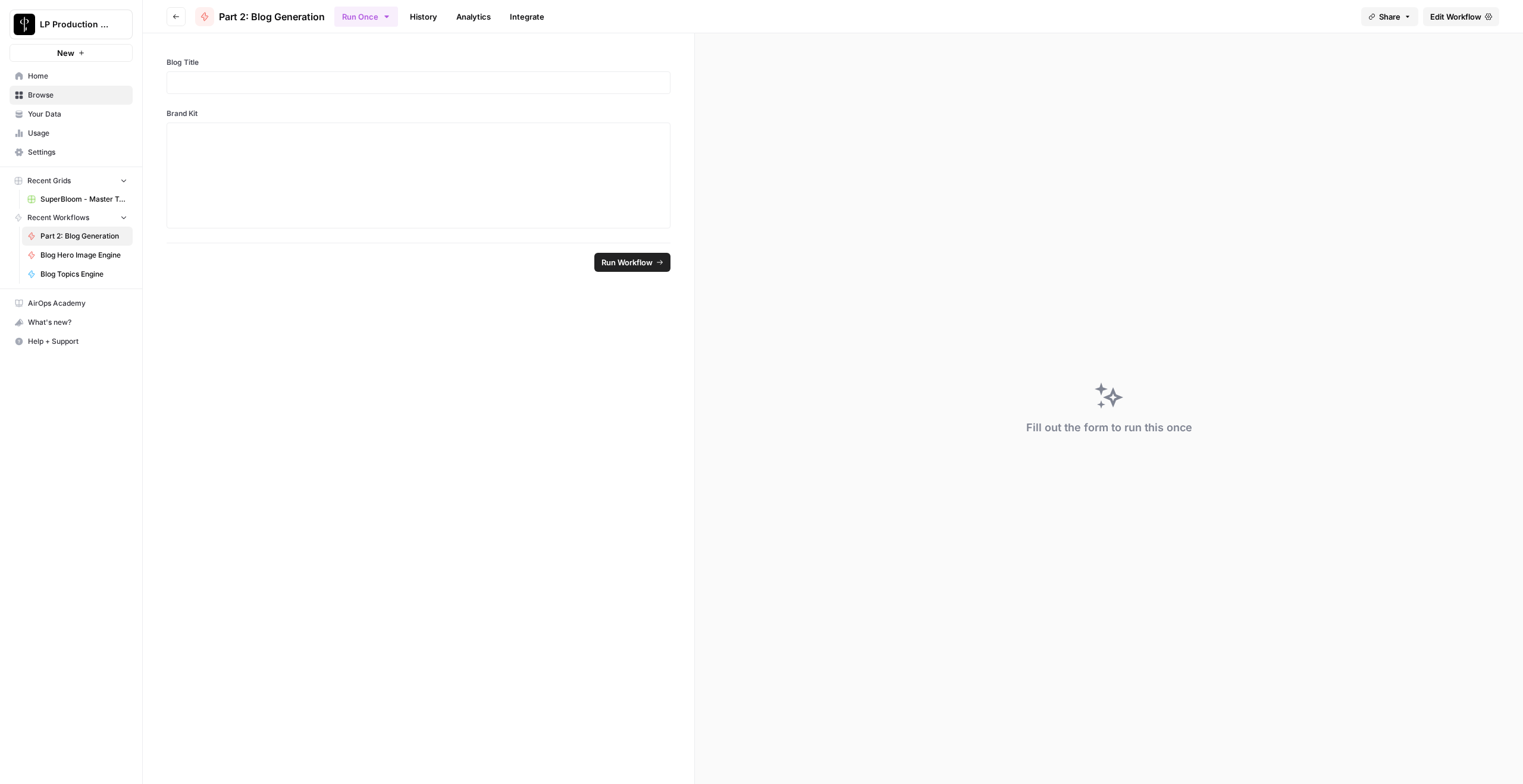
click at [184, 18] on button "Go back" at bounding box center [176, 17] width 19 height 19
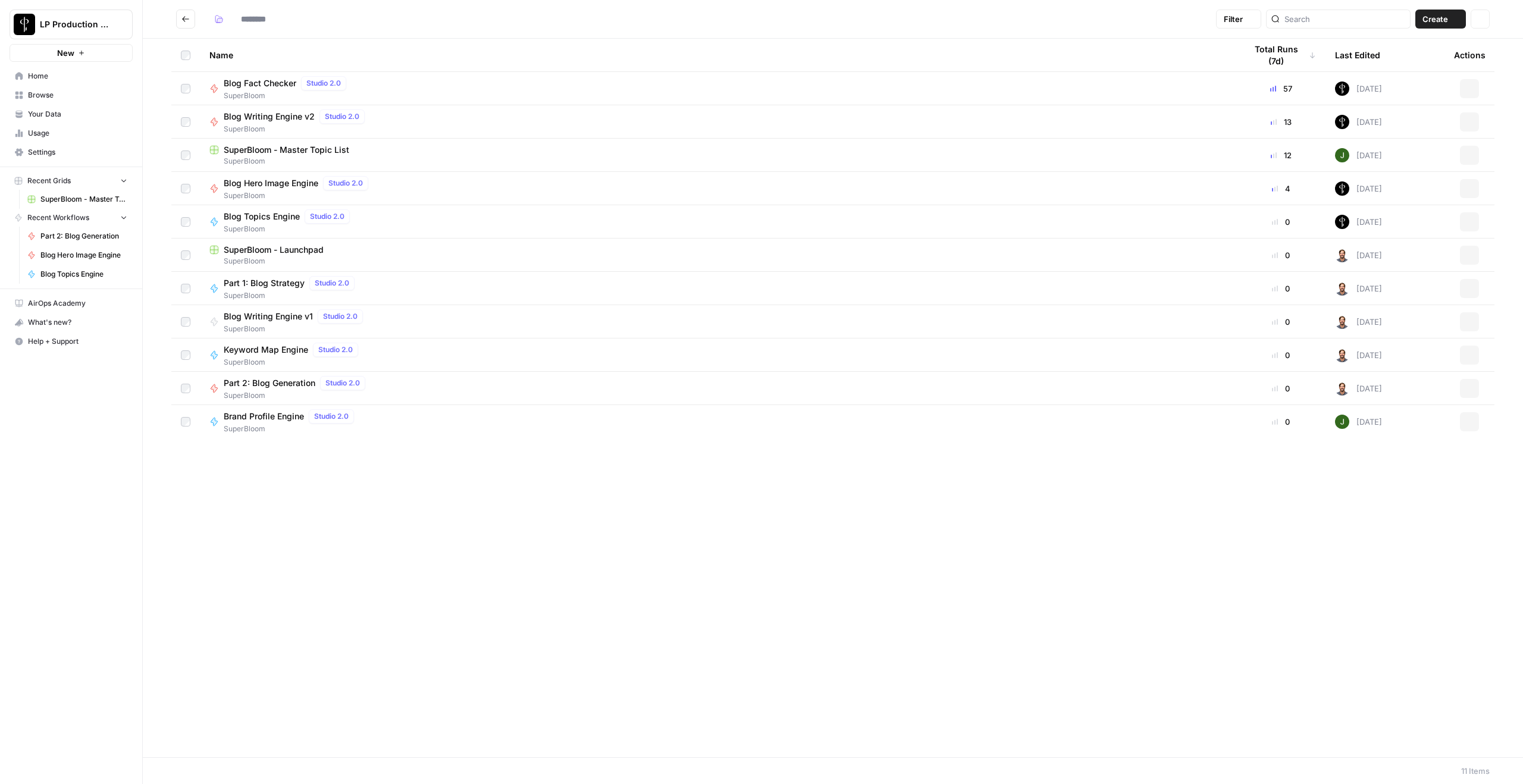
type input "**********"
click at [296, 253] on span "SuperBloom - Launchpad" at bounding box center [274, 250] width 100 height 12
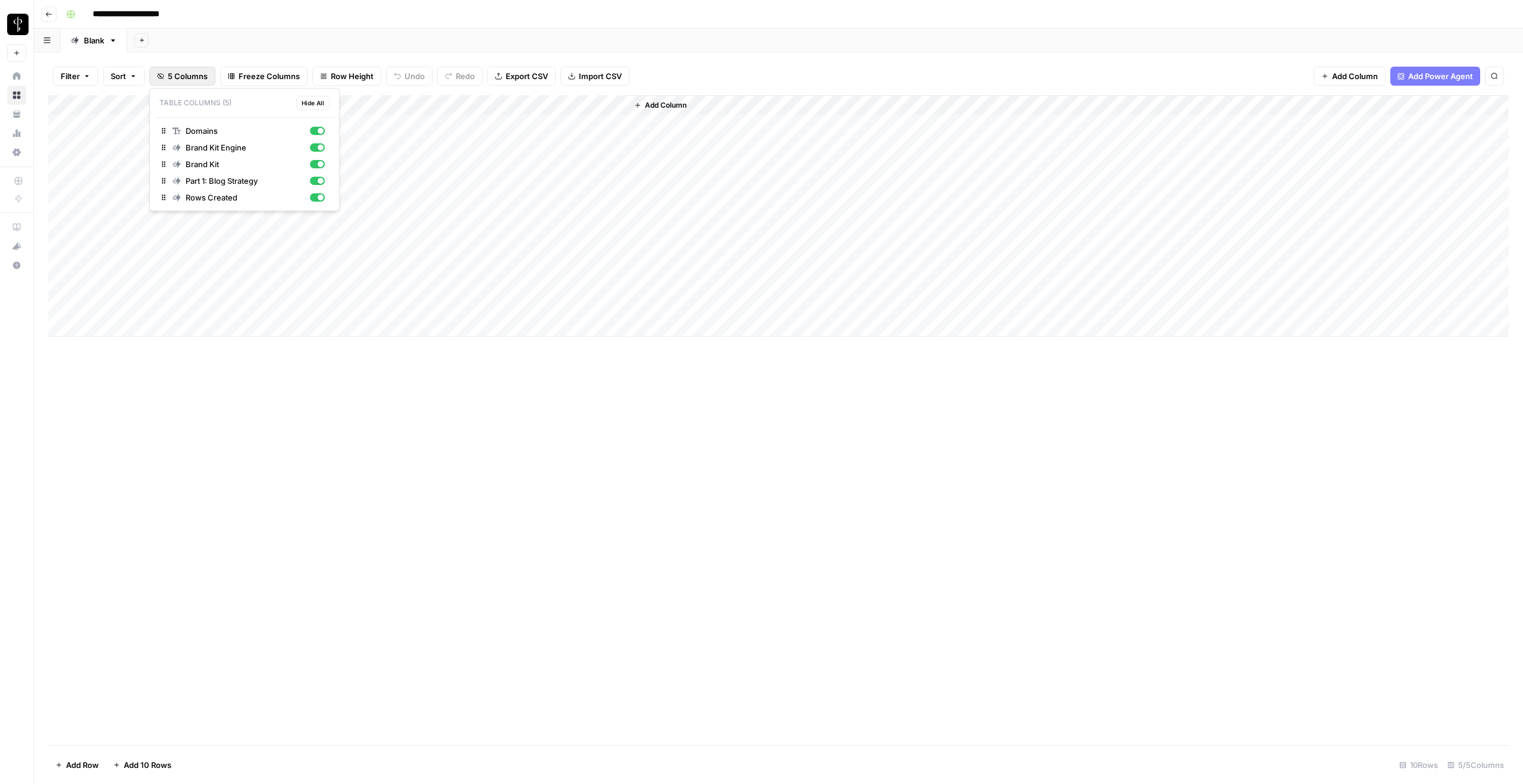
click at [171, 82] on span "5 Columns" at bounding box center [188, 76] width 40 height 12
click at [172, 82] on span "5 Columns" at bounding box center [188, 76] width 40 height 12
click at [172, 82] on button "5 Columns" at bounding box center [183, 76] width 66 height 19
click at [48, 18] on button "Go back" at bounding box center [49, 14] width 15 height 15
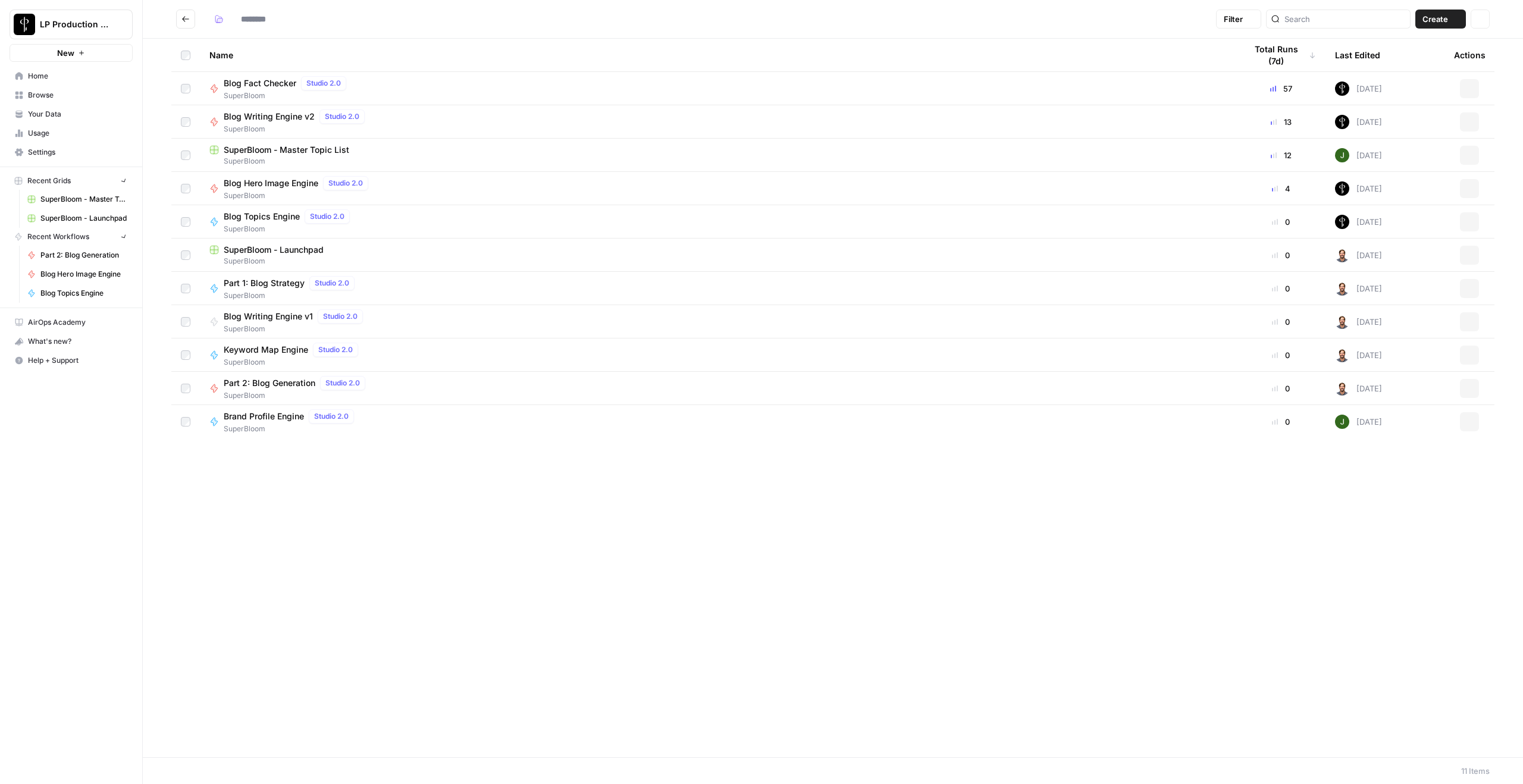
type input "**********"
